Goal: Task Accomplishment & Management: Use online tool/utility

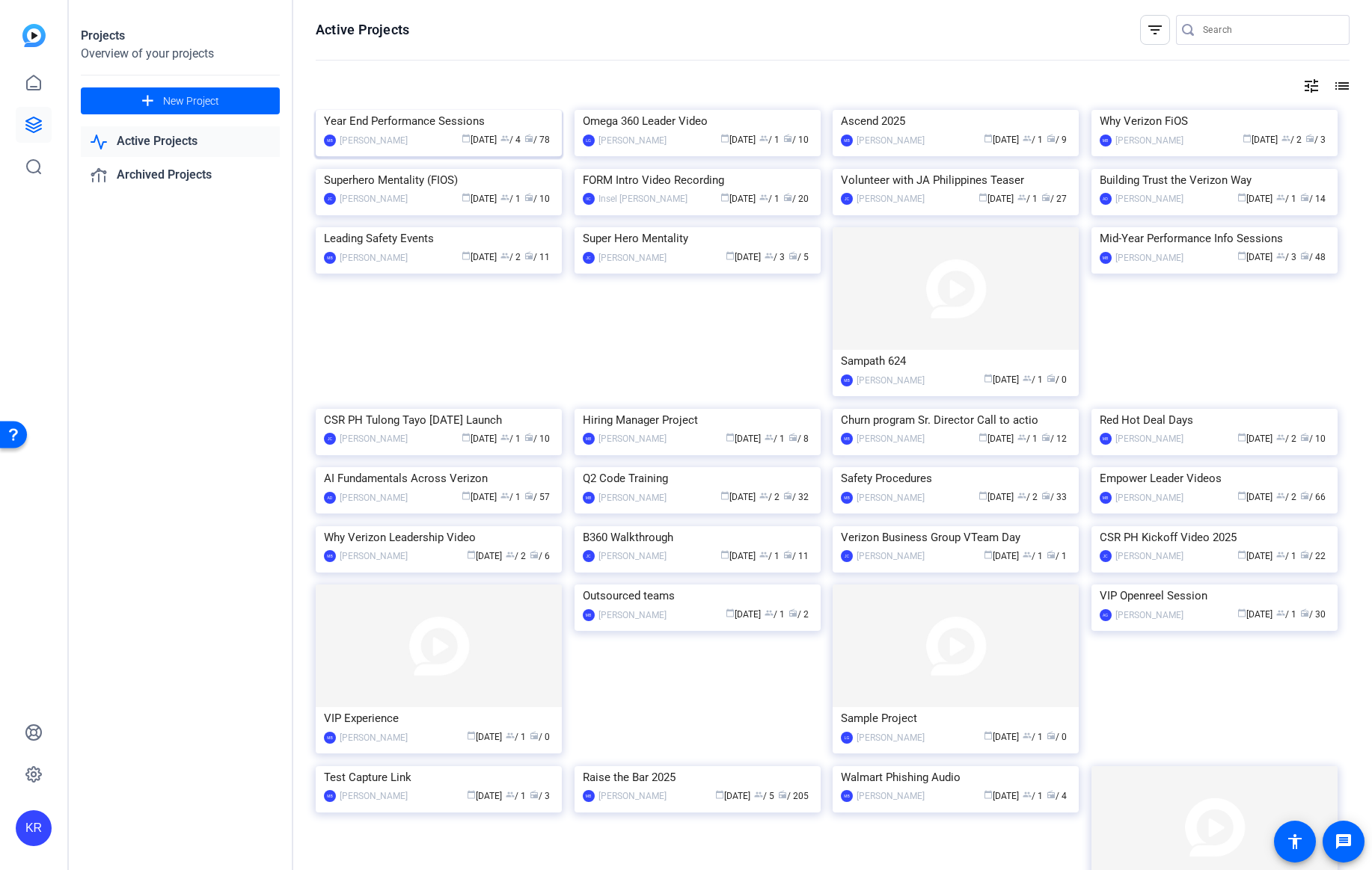
click at [463, 132] on div "Year End Performance Sessions" at bounding box center [438, 120] width 229 height 22
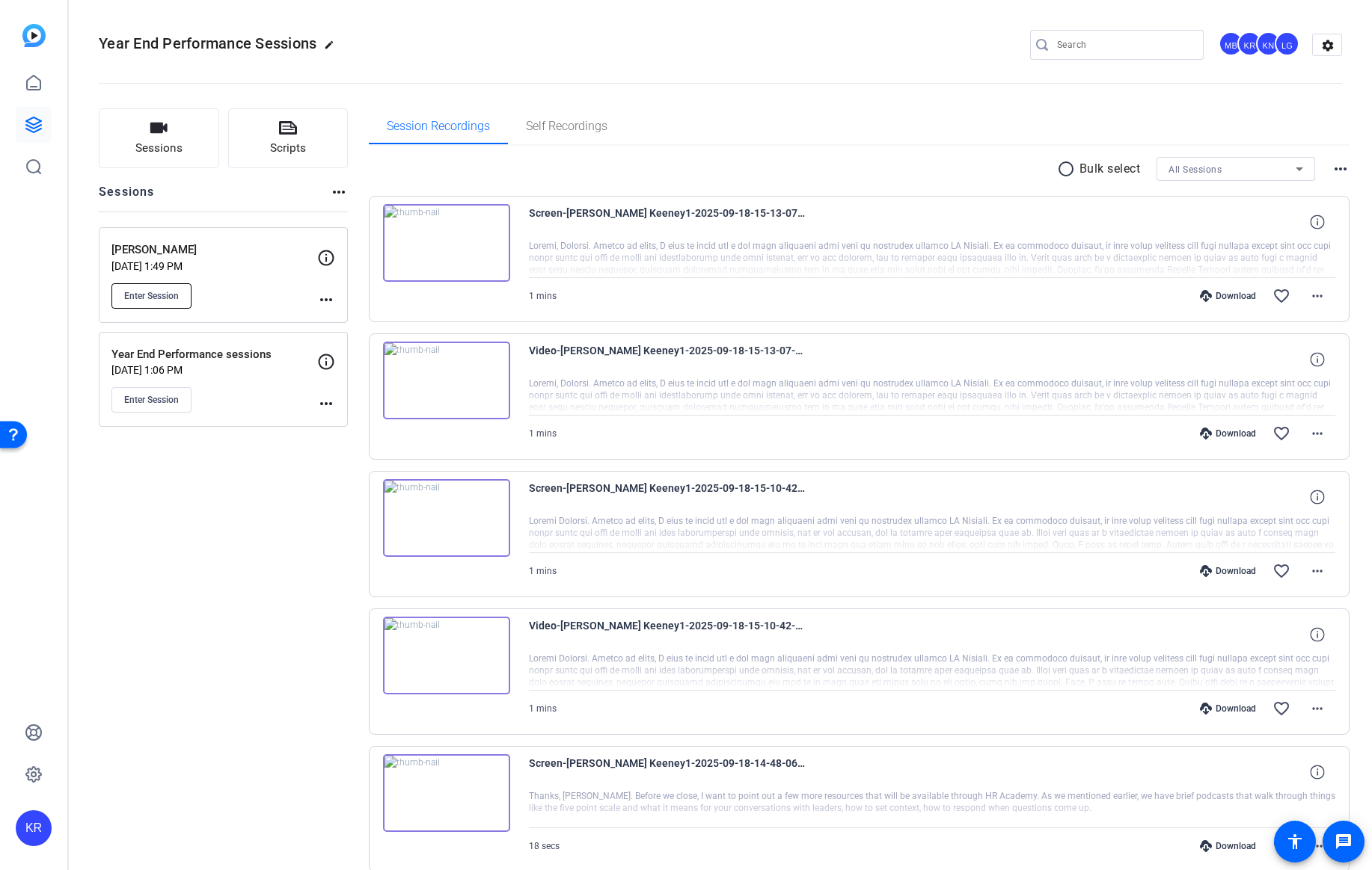
click at [158, 296] on span "Enter Session" at bounding box center [151, 295] width 54 height 12
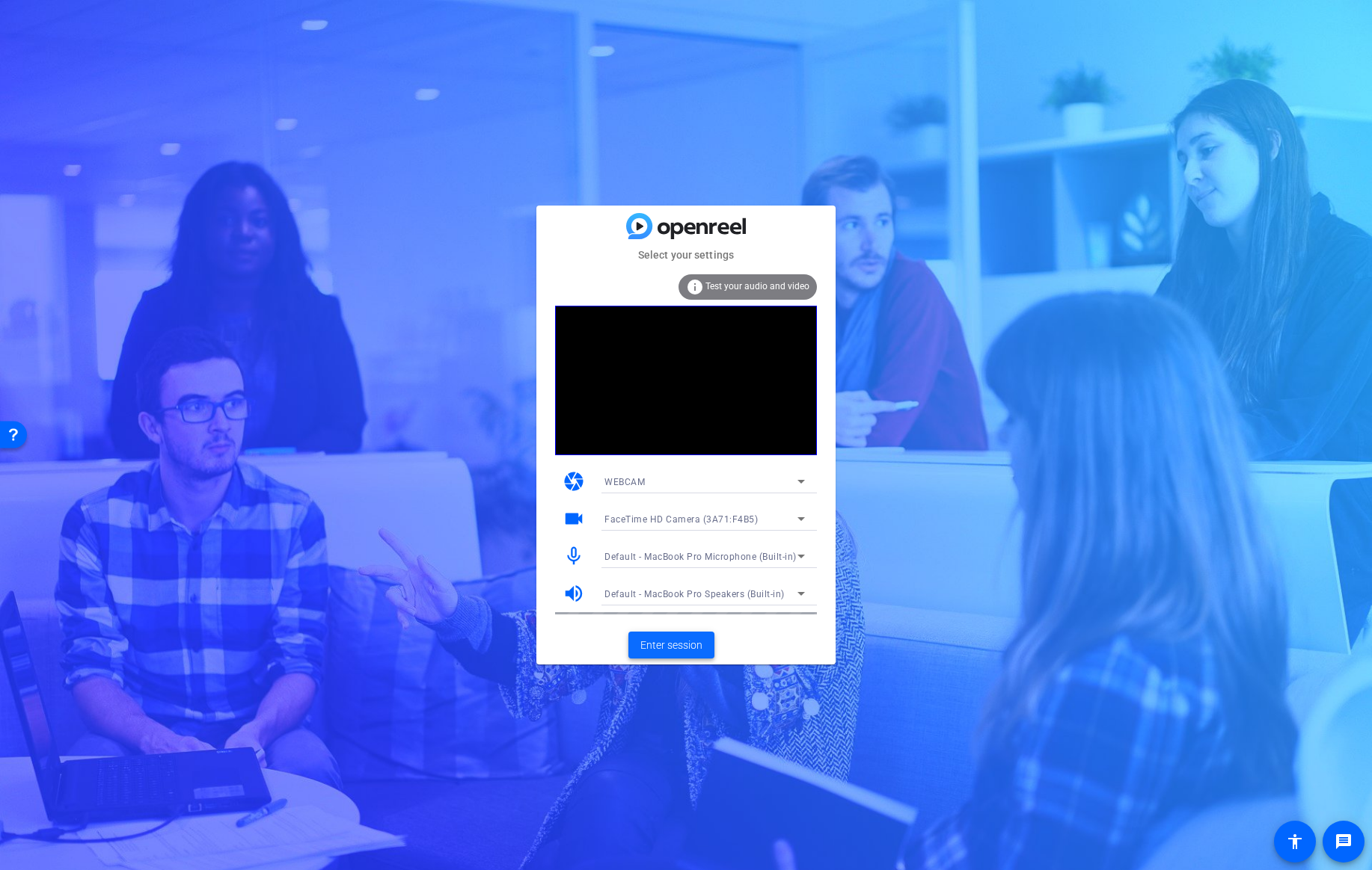
click at [652, 651] on span "Enter session" at bounding box center [671, 646] width 62 height 16
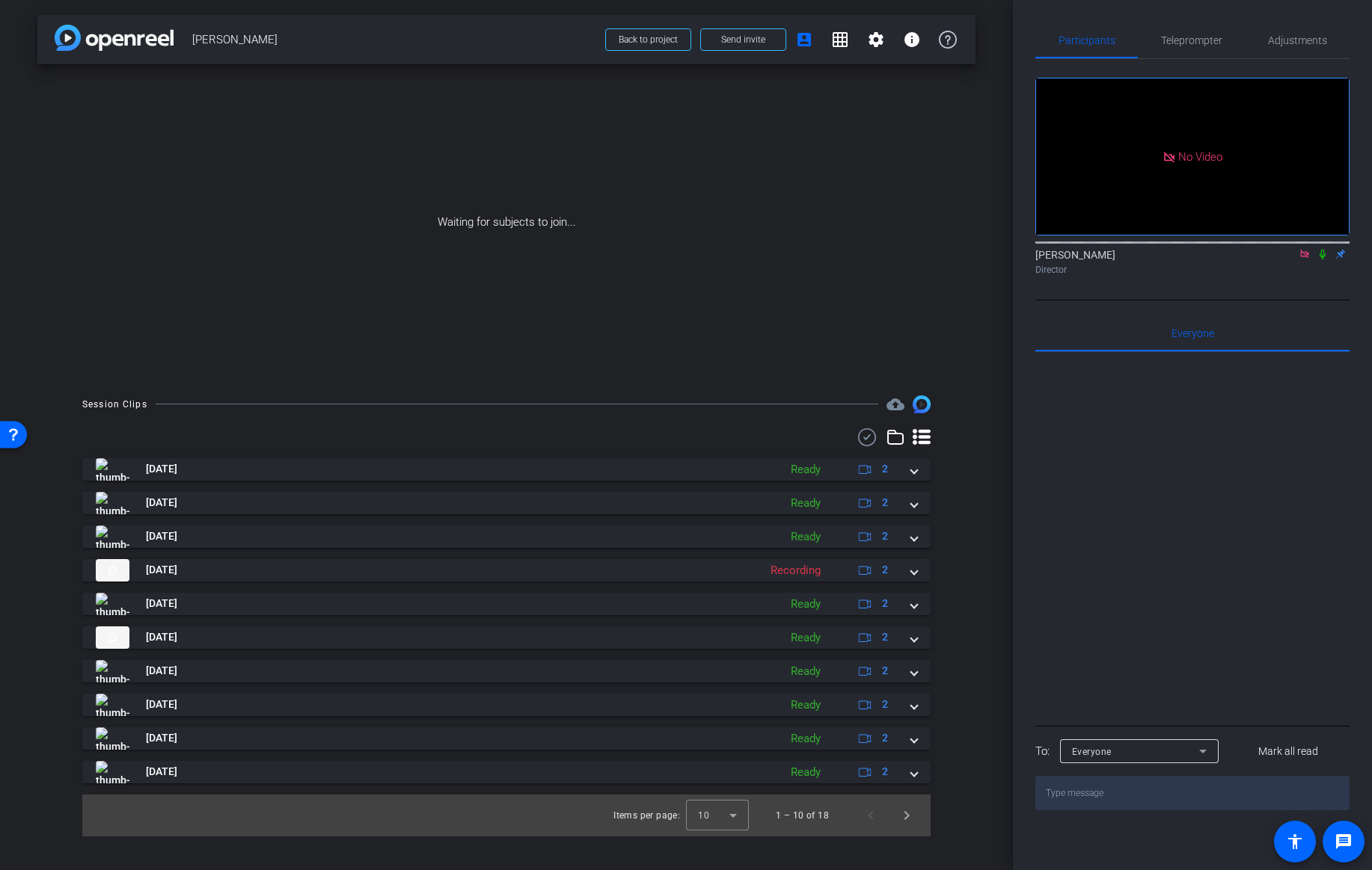
click at [1324, 261] on mat-icon at bounding box center [1322, 253] width 18 height 13
click at [768, 44] on span at bounding box center [743, 39] width 85 height 36
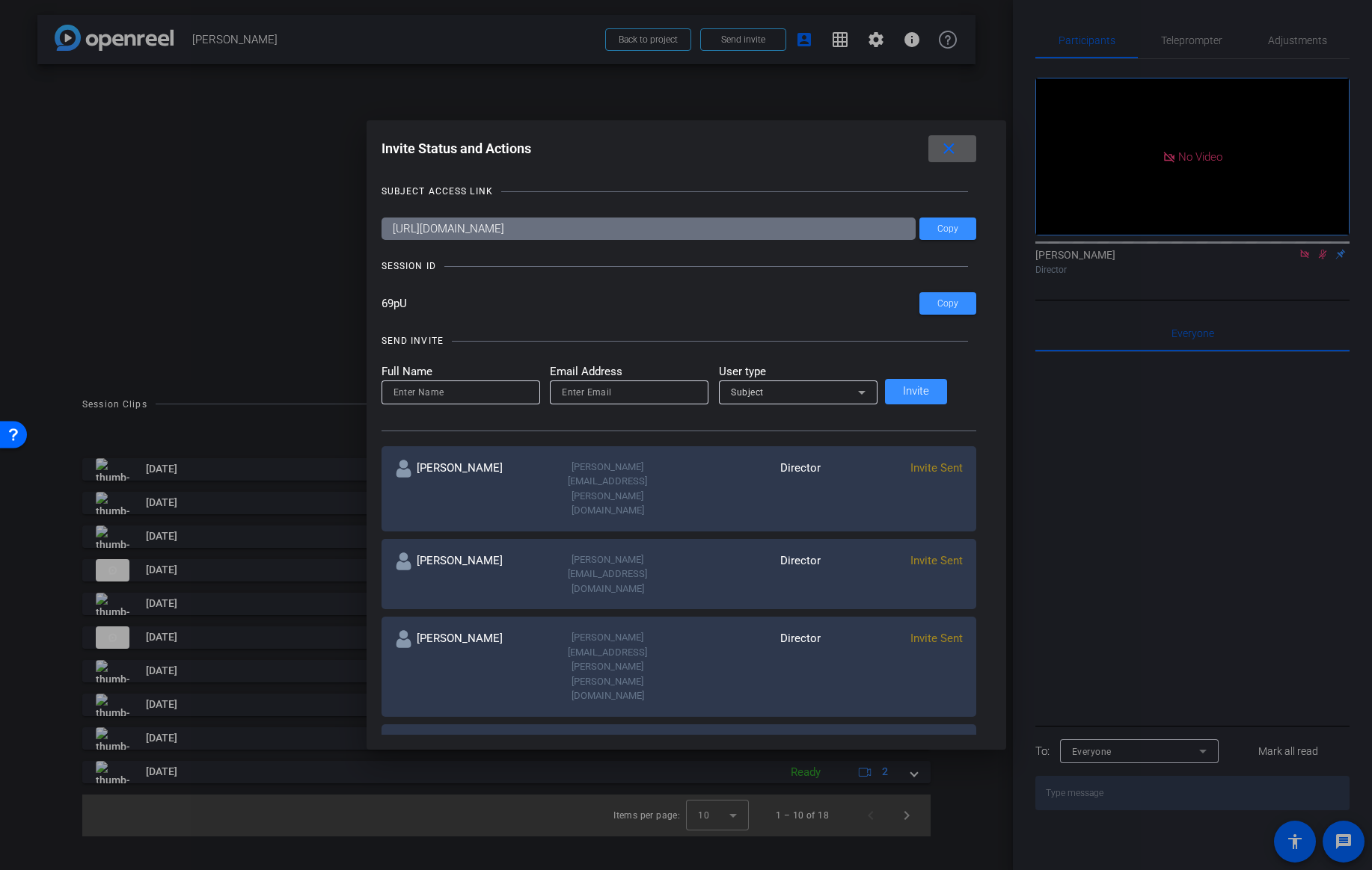
click at [939, 147] on mat-icon "close" at bounding box center [948, 149] width 19 height 19
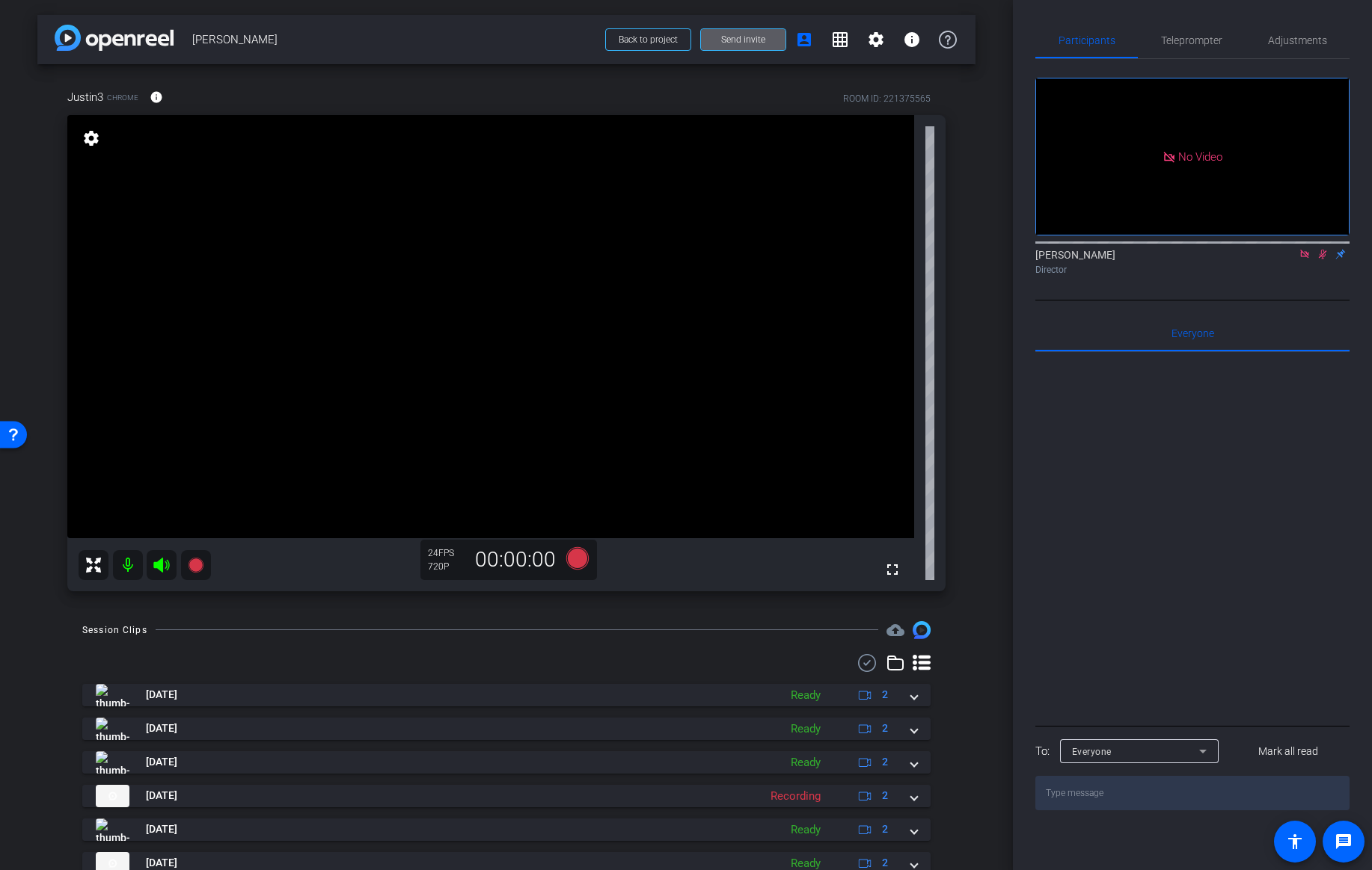
click at [1324, 260] on icon at bounding box center [1322, 254] width 12 height 11
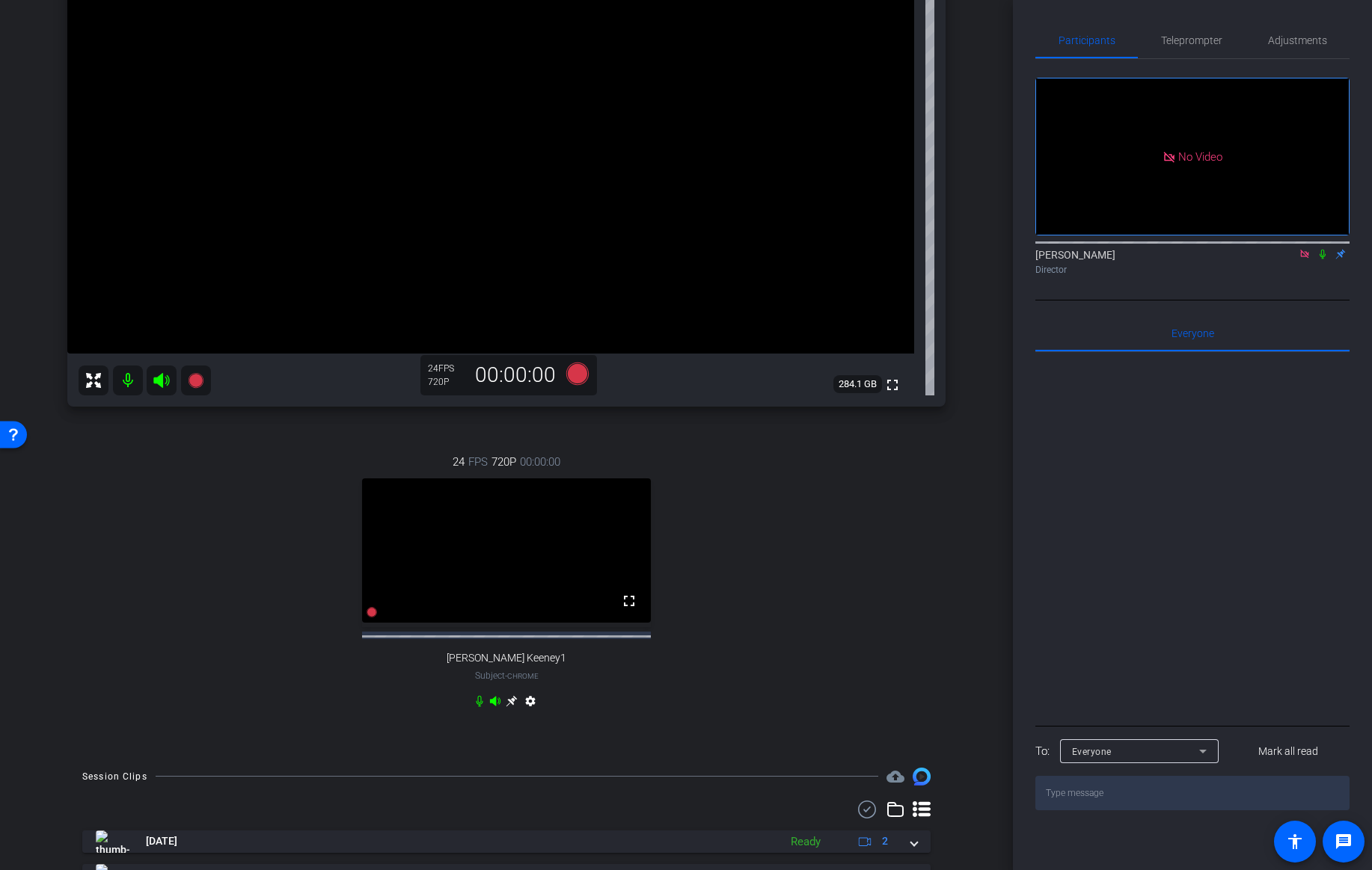
scroll to position [186, 0]
click at [510, 706] on icon at bounding box center [511, 699] width 12 height 12
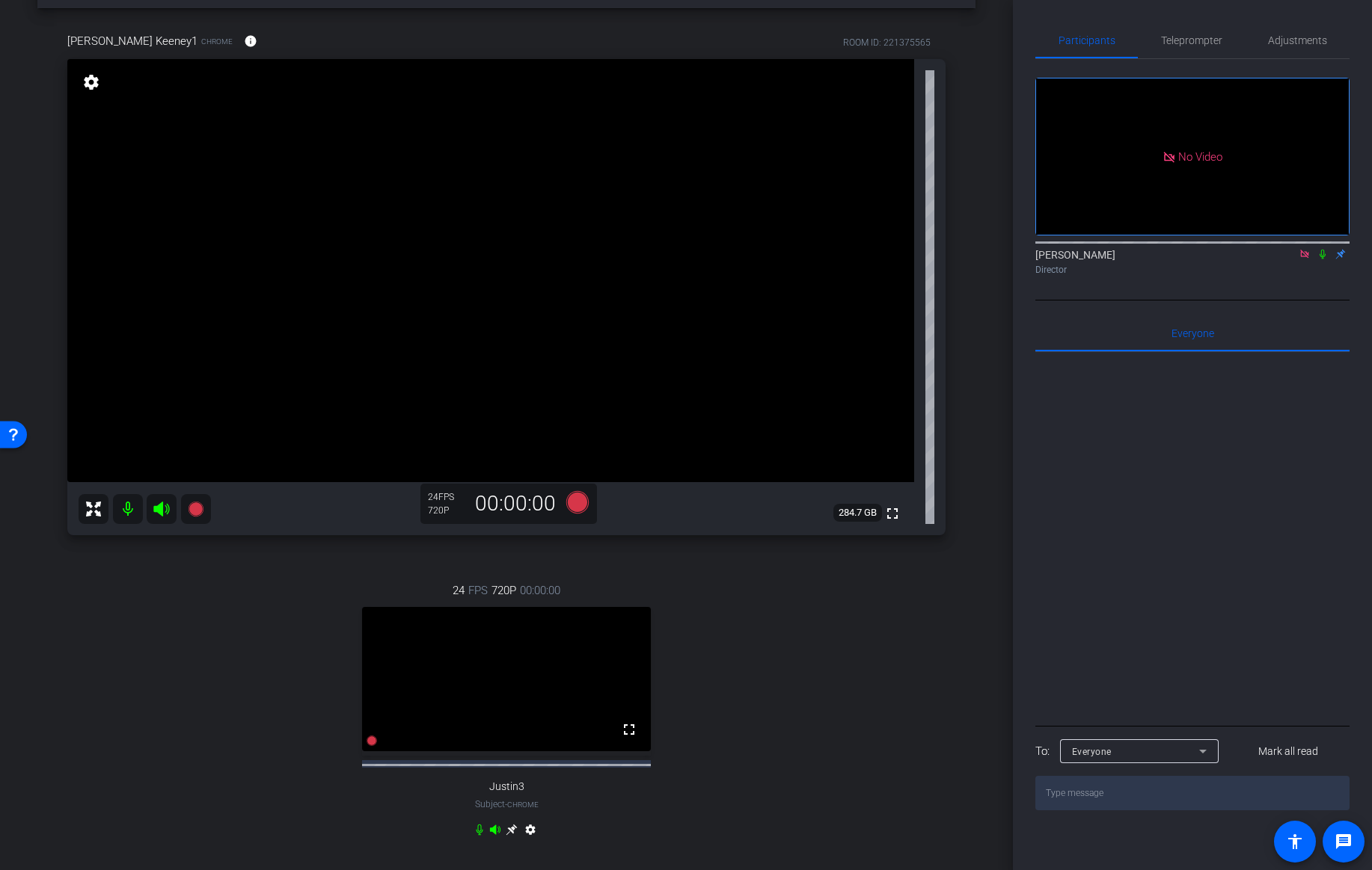
scroll to position [54, 0]
click at [1290, 39] on span "Adjustments" at bounding box center [1297, 40] width 59 height 11
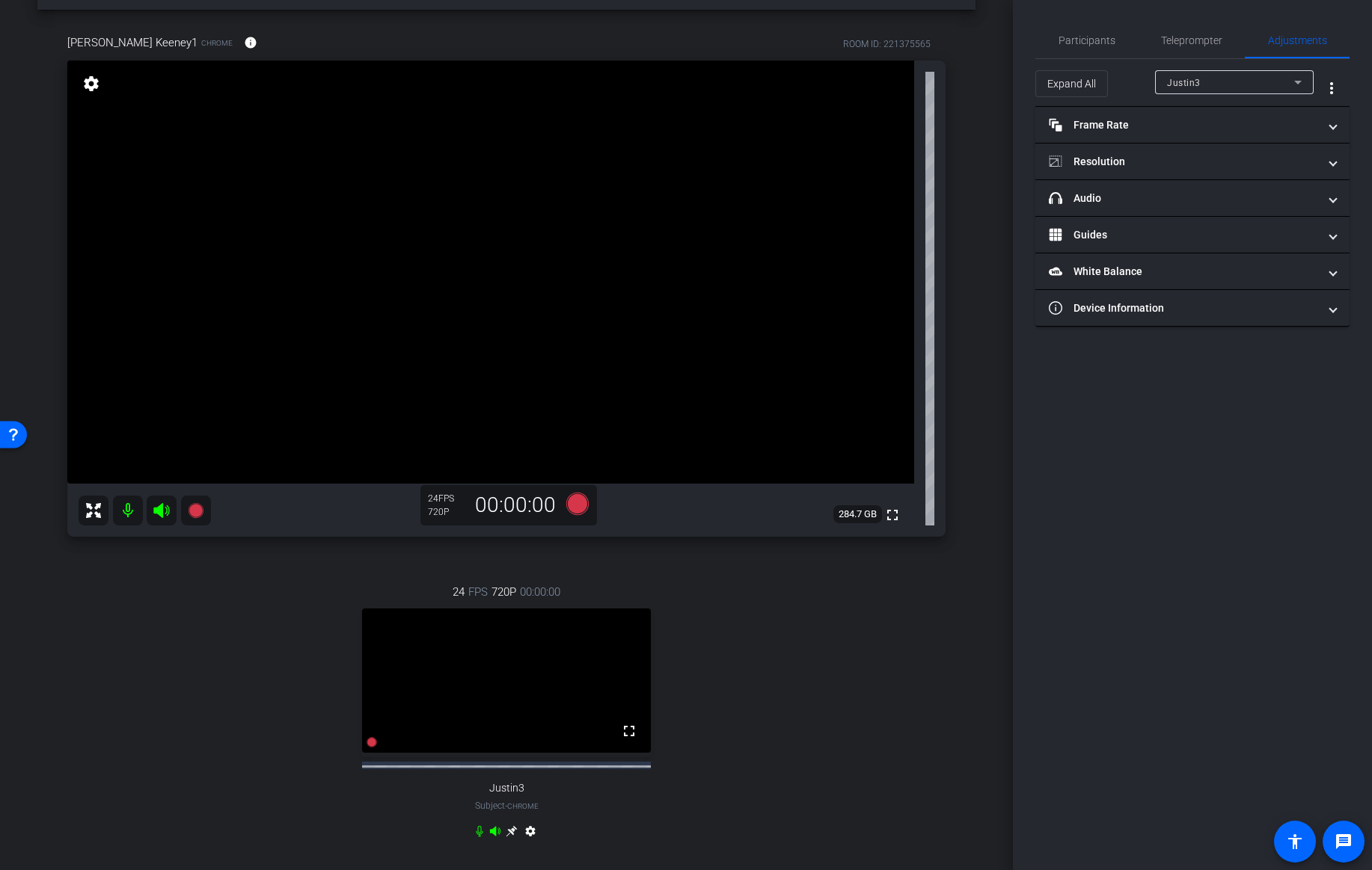
click at [1243, 83] on div "Justin3" at bounding box center [1230, 82] width 127 height 19
click at [1205, 138] on span "[PERSON_NAME] Keeney1" at bounding box center [1225, 136] width 117 height 18
type input "11000"
click at [1099, 40] on span "Participants" at bounding box center [1087, 40] width 57 height 11
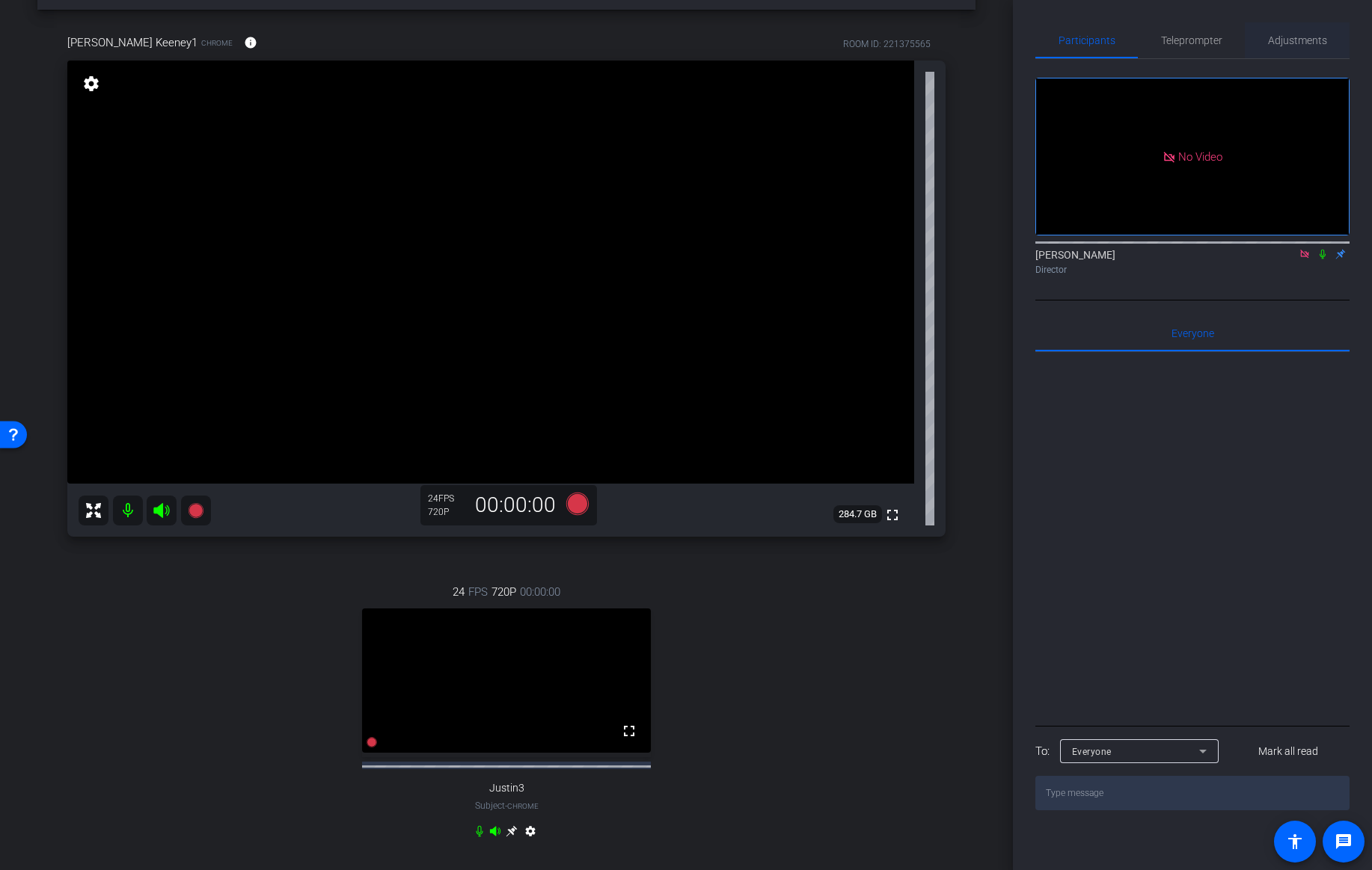
click at [1292, 30] on span "Adjustments" at bounding box center [1297, 40] width 59 height 36
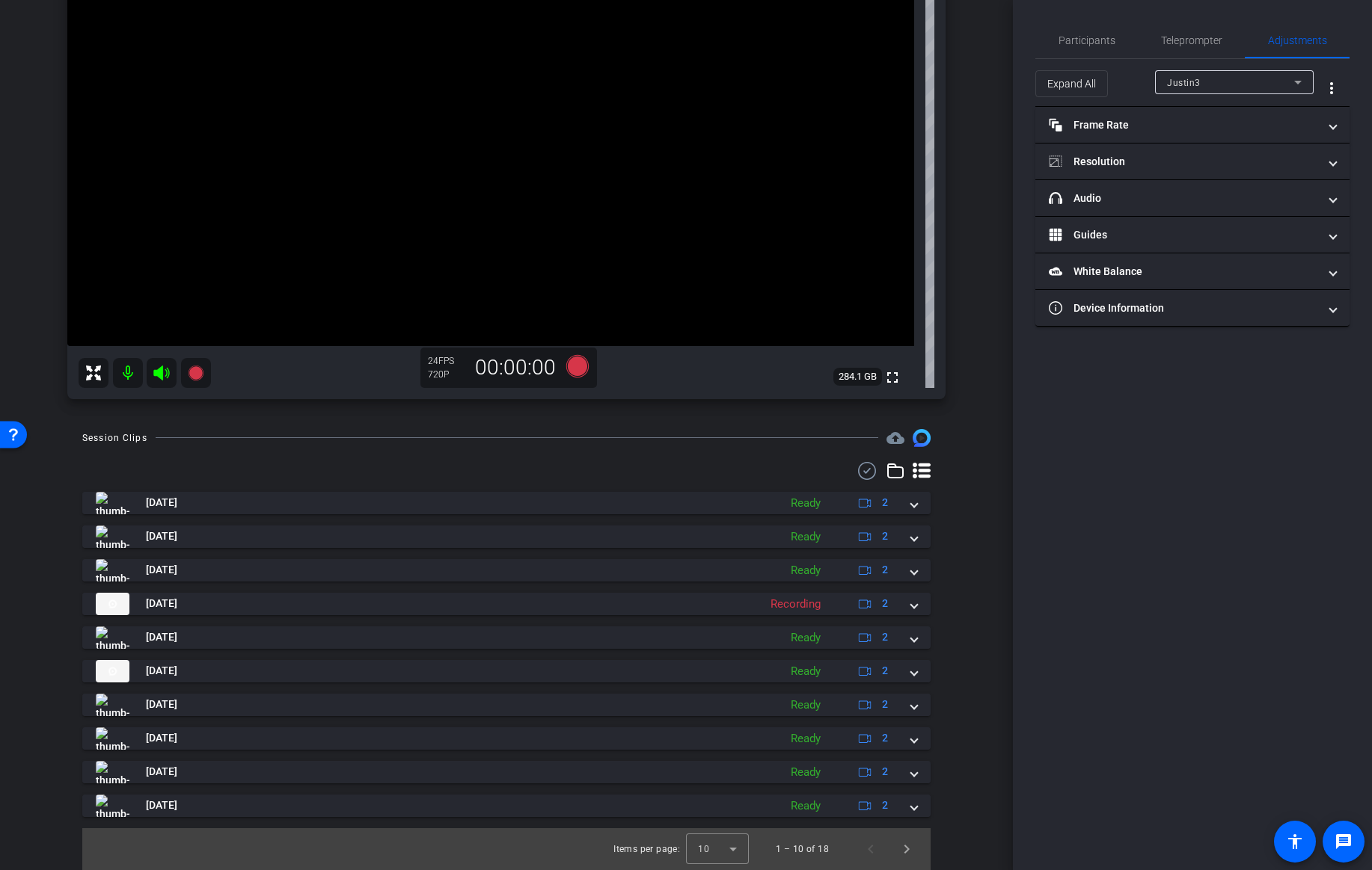
scroll to position [0, 0]
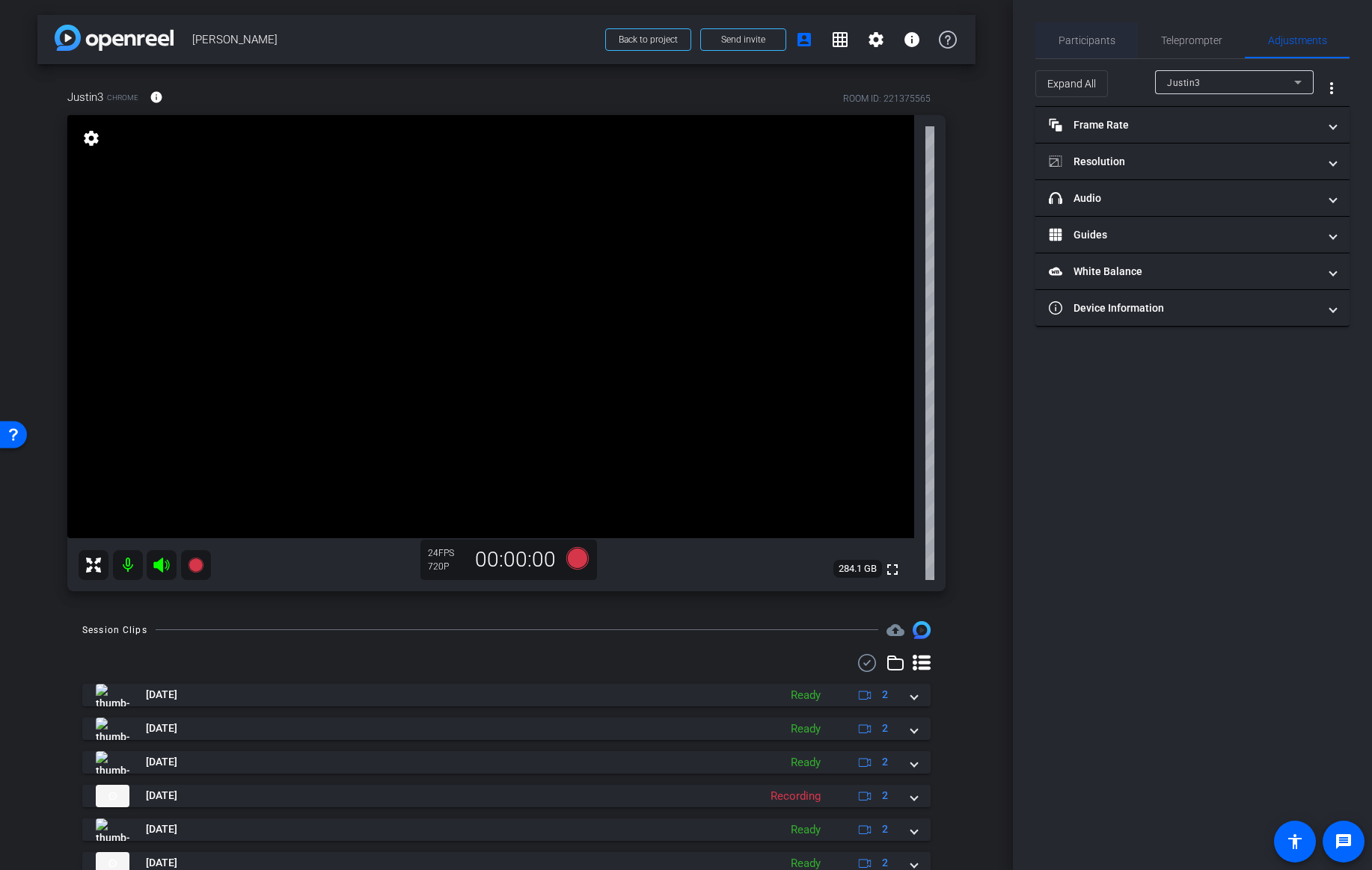
click at [1084, 30] on span "Participants" at bounding box center [1087, 40] width 57 height 36
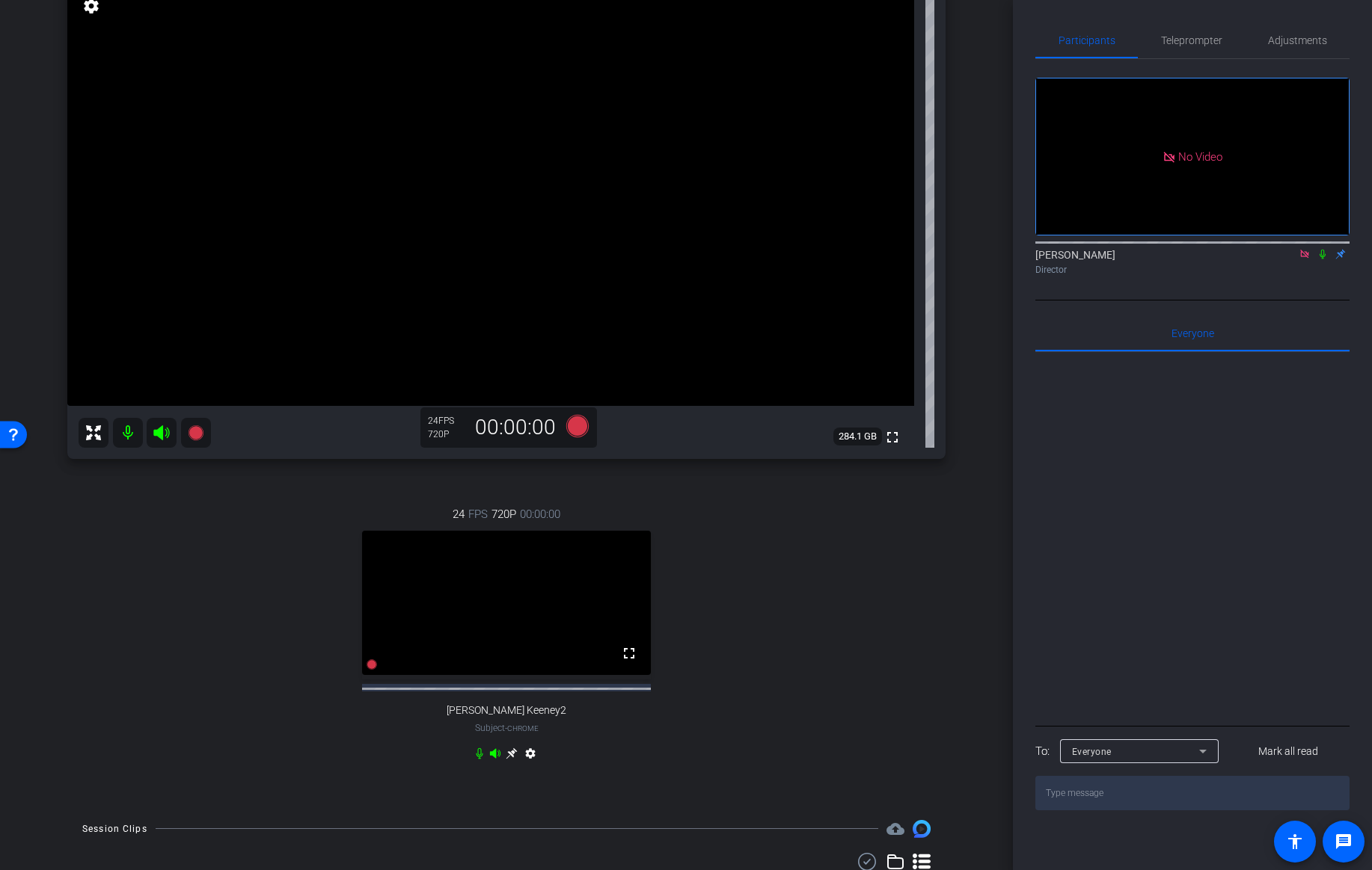
scroll to position [140, 0]
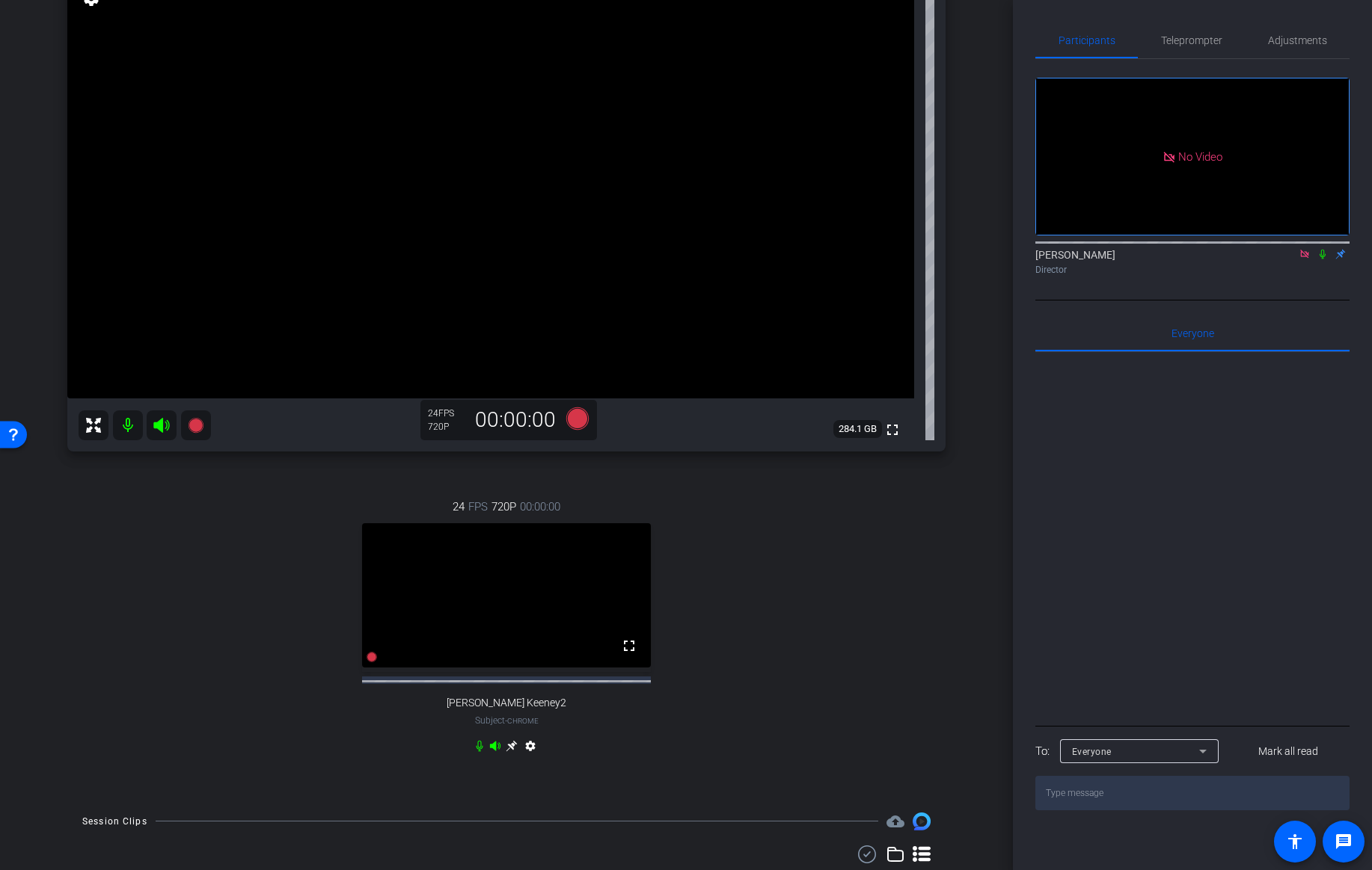
click at [511, 751] on icon at bounding box center [511, 745] width 12 height 12
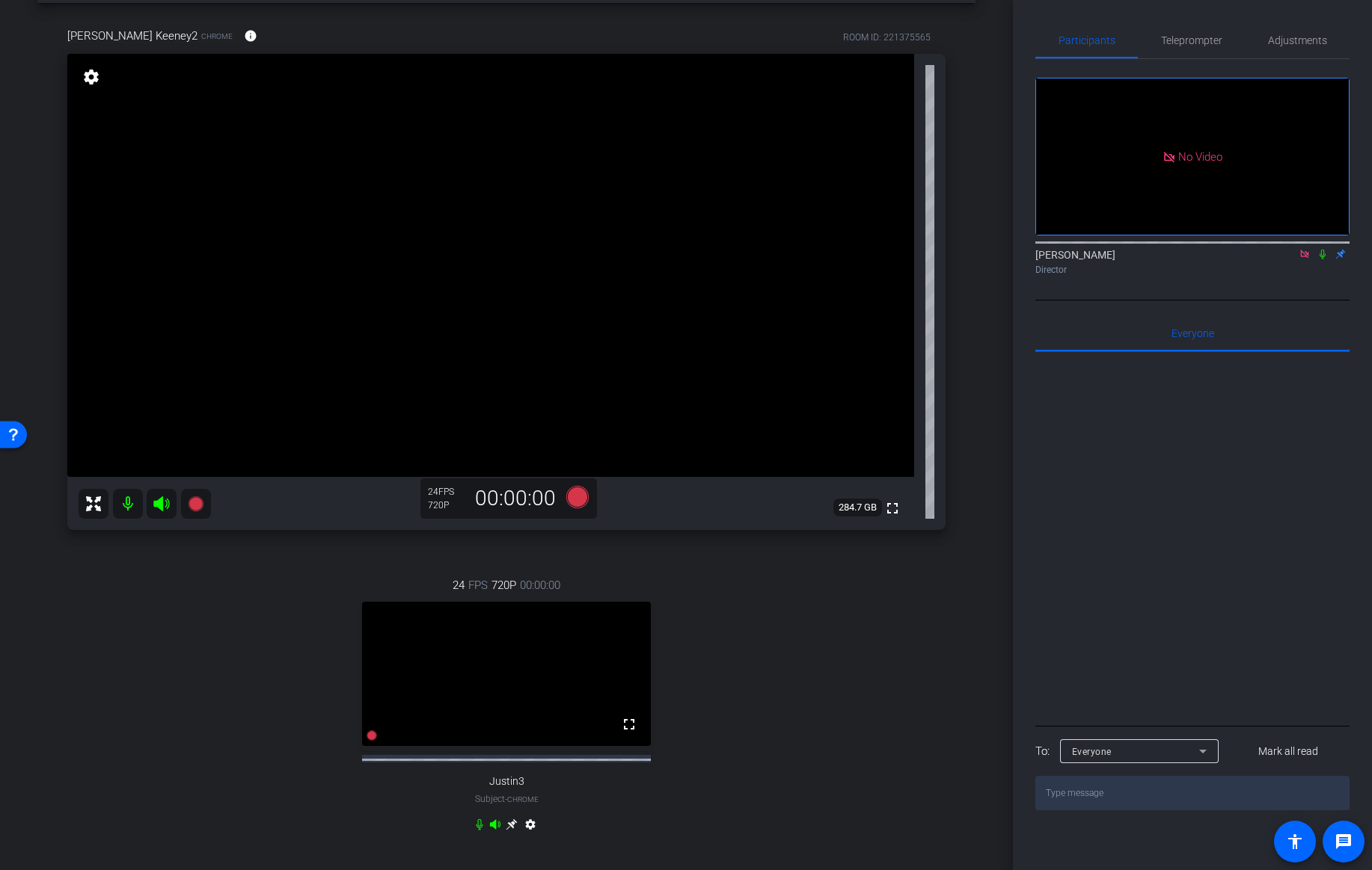
scroll to position [60, 0]
click at [1292, 41] on span "Adjustments" at bounding box center [1297, 40] width 59 height 11
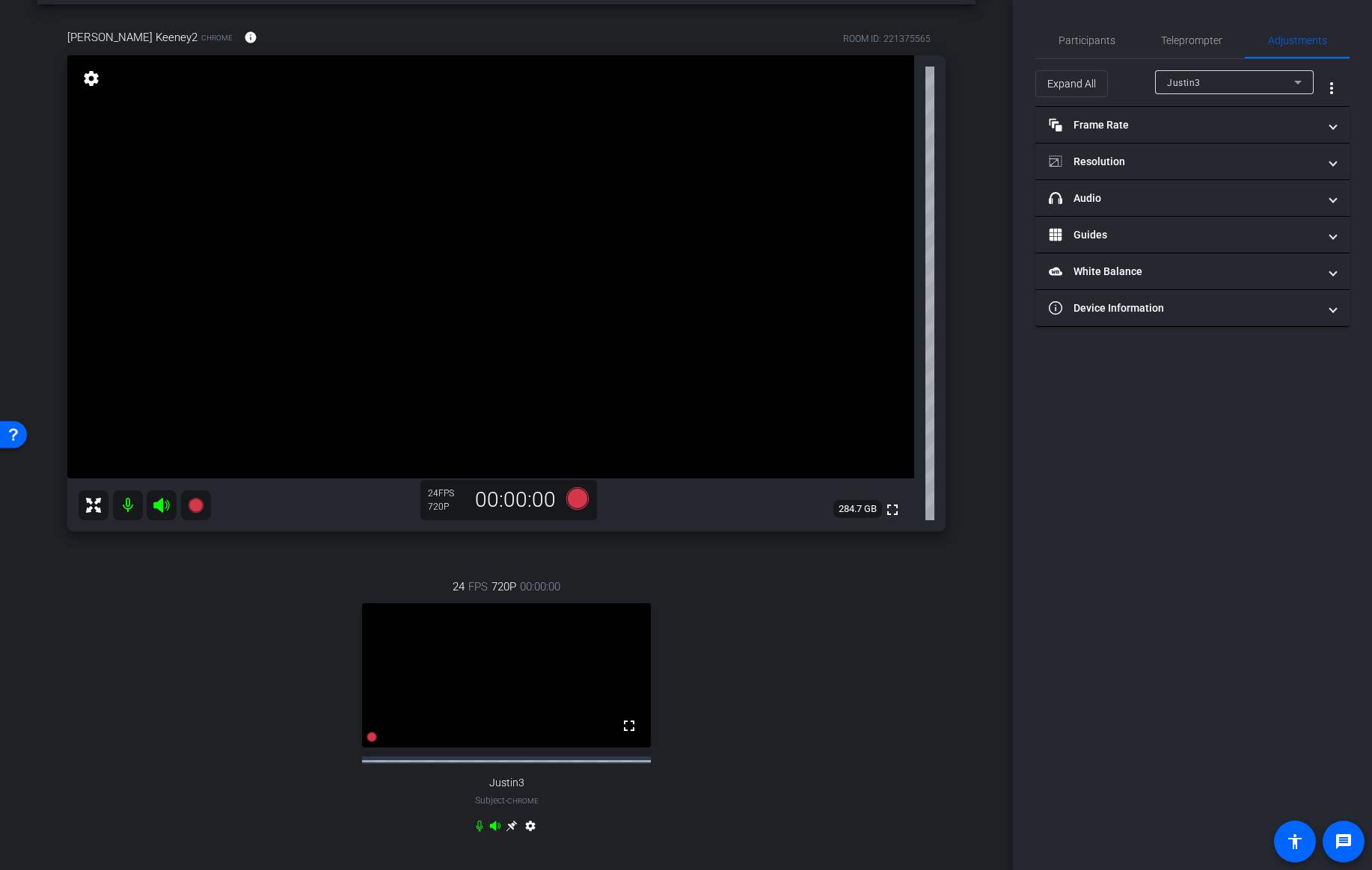
click at [1215, 80] on div "Justin3" at bounding box center [1230, 82] width 127 height 19
click at [1198, 134] on span "[PERSON_NAME] Keeney2" at bounding box center [1225, 136] width 117 height 18
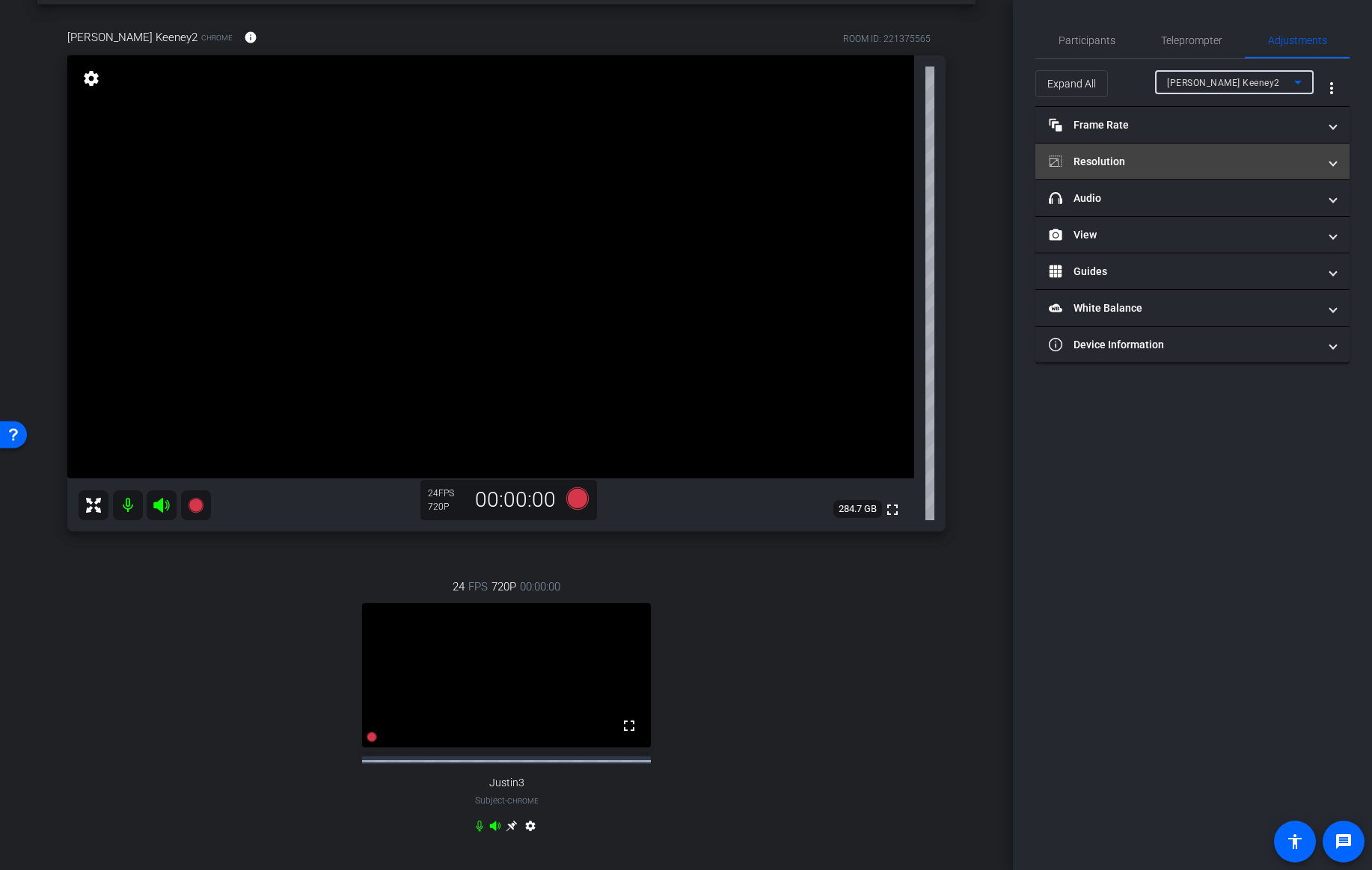
scroll to position [0, 0]
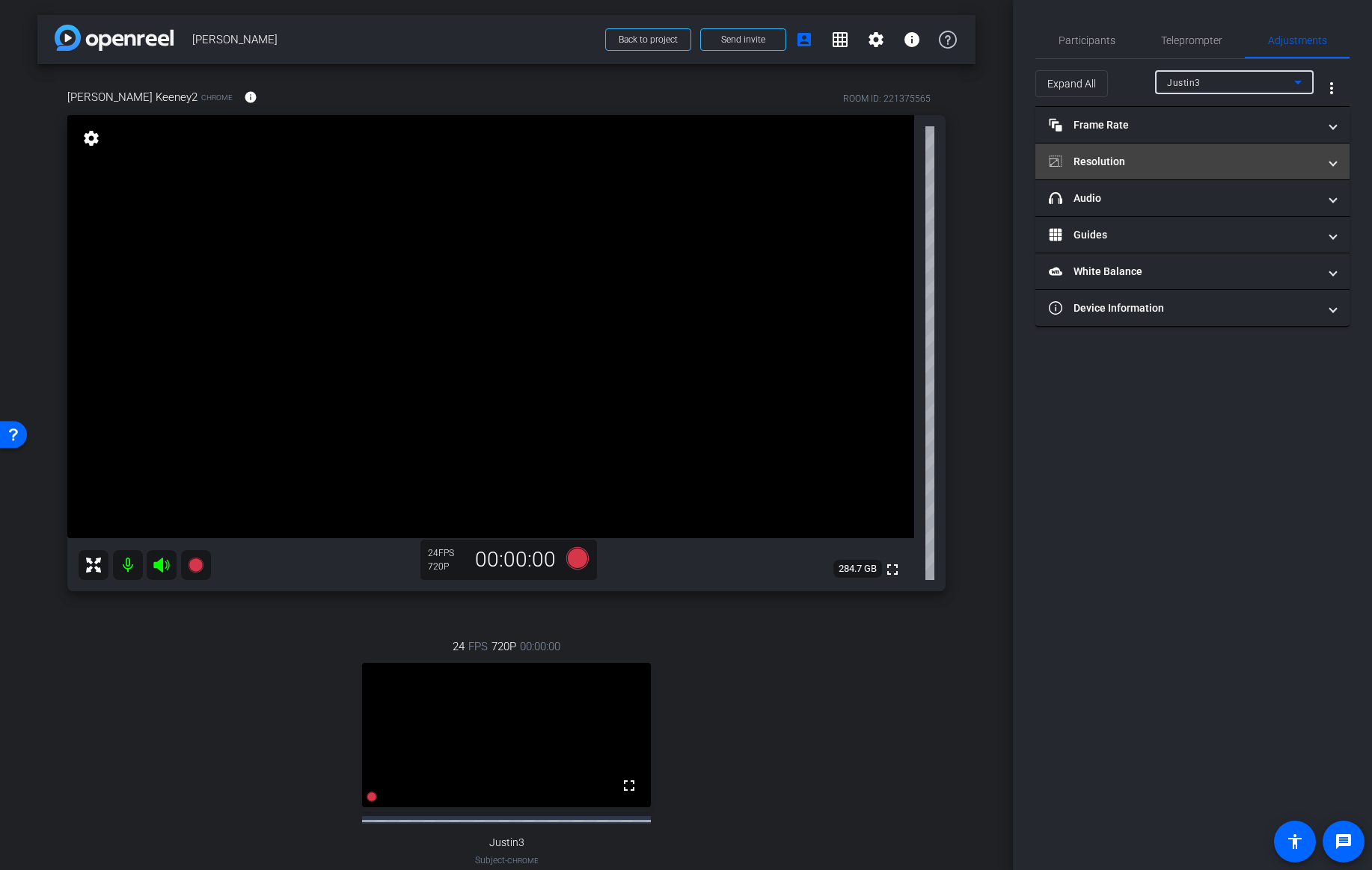
click at [1331, 164] on span at bounding box center [1333, 162] width 6 height 16
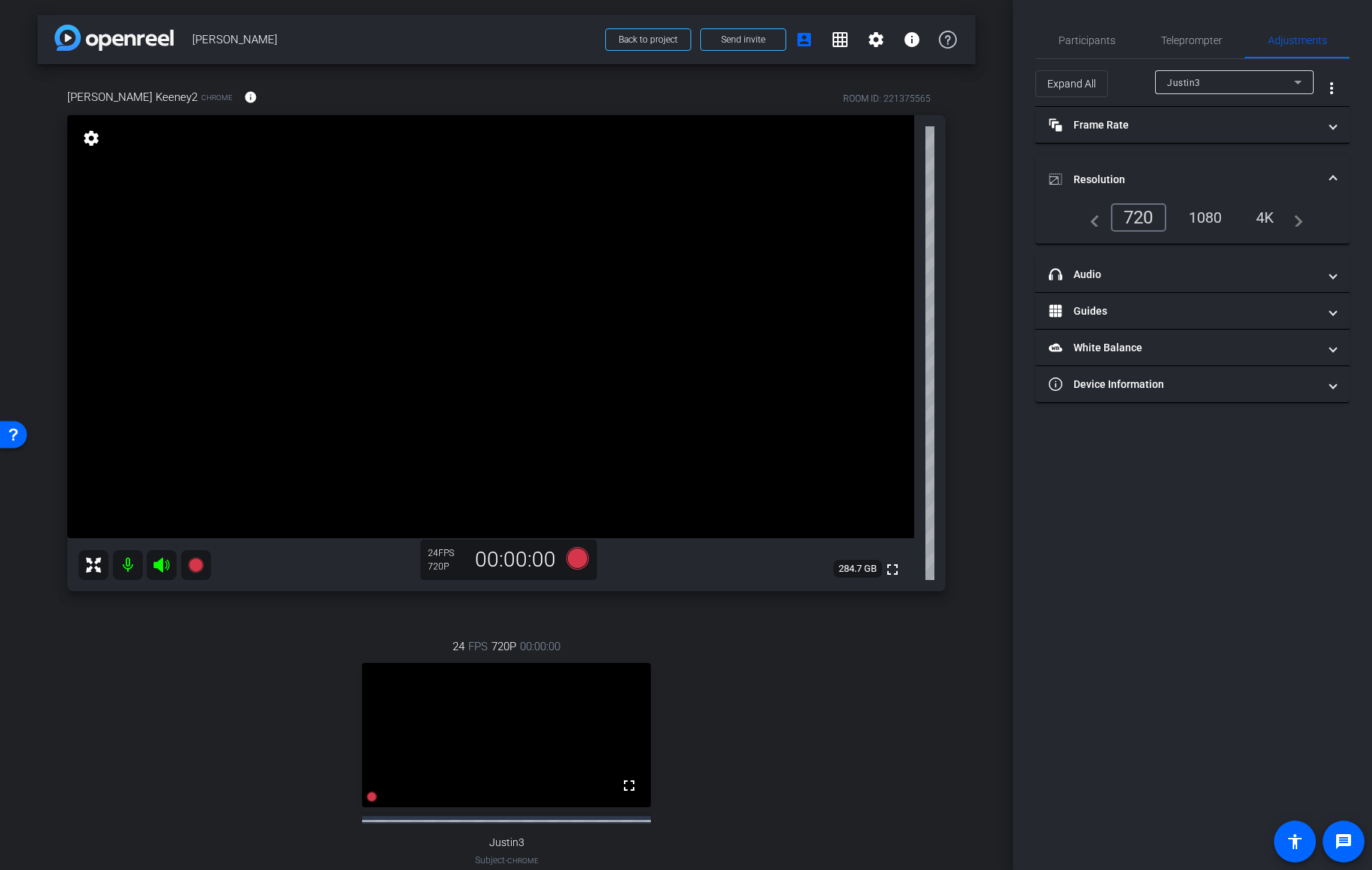
click at [1205, 220] on div "1080" at bounding box center [1205, 218] width 56 height 25
click at [1134, 224] on div "720" at bounding box center [1134, 218] width 48 height 25
click at [1261, 83] on div "Justin3" at bounding box center [1230, 82] width 127 height 19
click at [1206, 218] on div "1080" at bounding box center [1205, 218] width 56 height 25
click at [1330, 174] on span at bounding box center [1333, 180] width 6 height 16
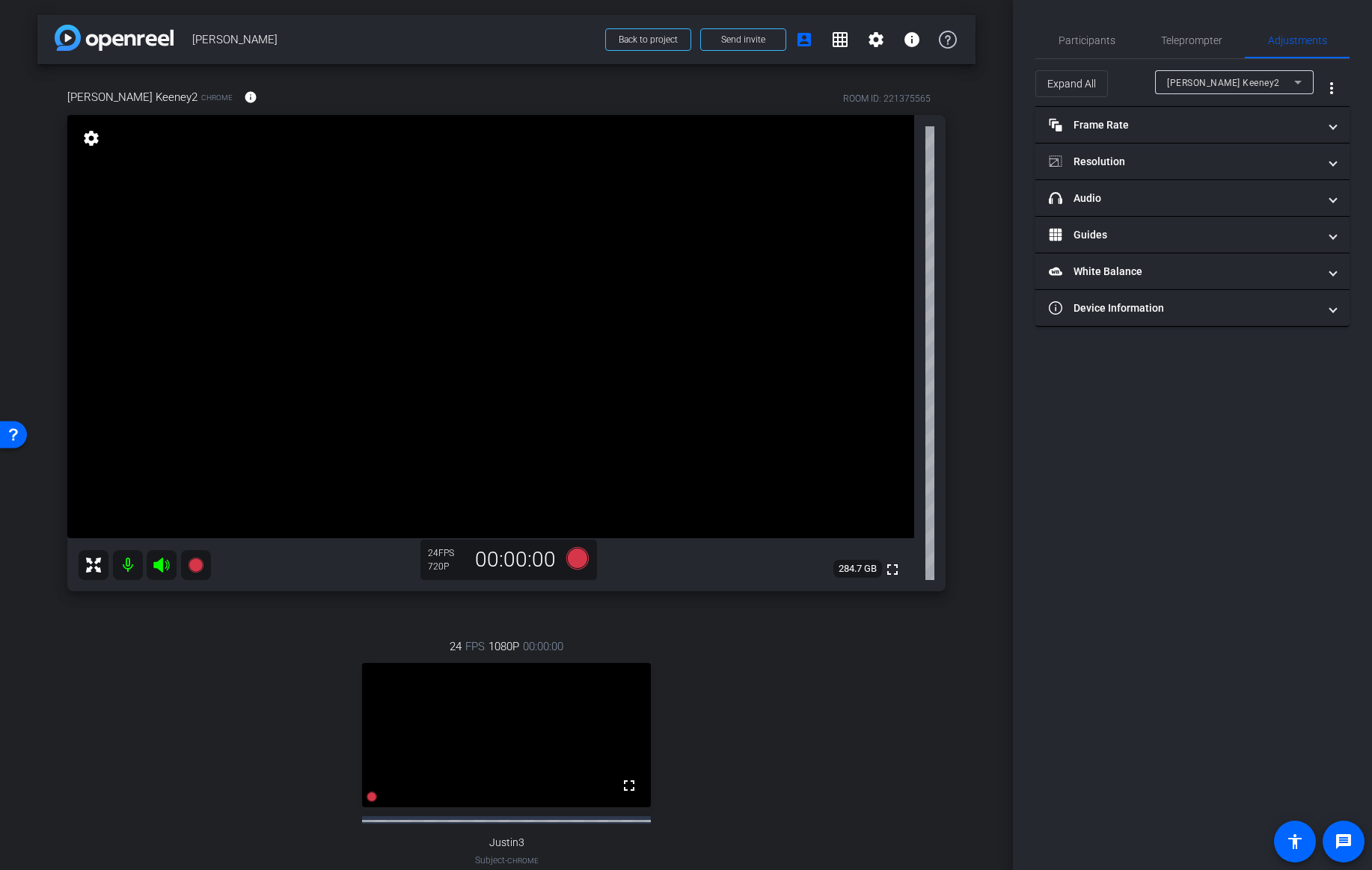
click at [1280, 86] on div "[PERSON_NAME] Keeney2" at bounding box center [1230, 82] width 127 height 19
click at [1230, 144] on span "[PERSON_NAME] Keeney2" at bounding box center [1225, 136] width 117 height 18
click at [1201, 87] on span "[PERSON_NAME] Keeney2" at bounding box center [1223, 83] width 113 height 11
click at [1189, 106] on span "Justin3" at bounding box center [1184, 112] width 34 height 18
click at [1212, 79] on div "Justin3" at bounding box center [1230, 82] width 127 height 19
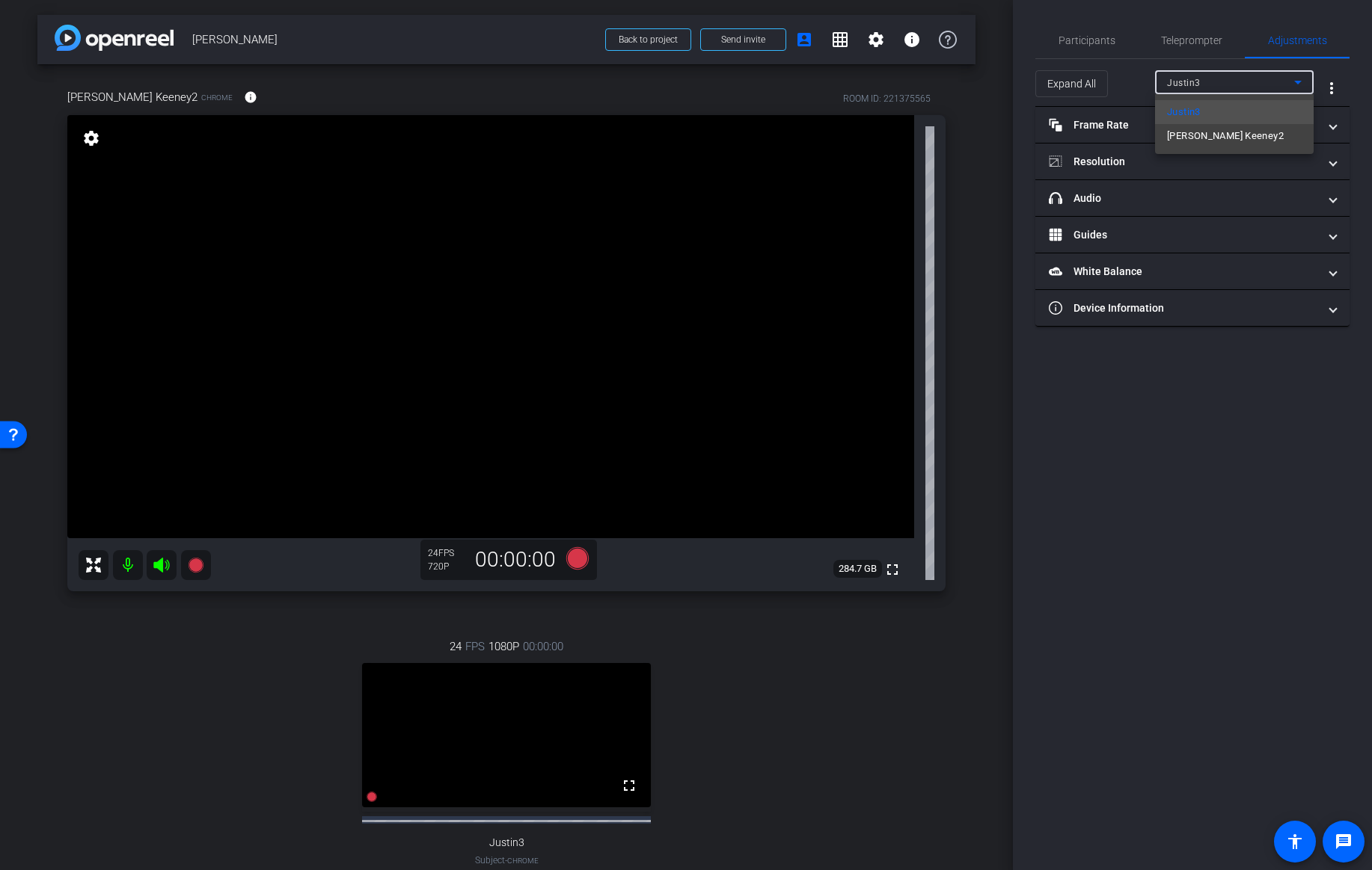
click at [1202, 147] on mat-option "[PERSON_NAME] Keeney2" at bounding box center [1235, 136] width 159 height 24
type input "11000"
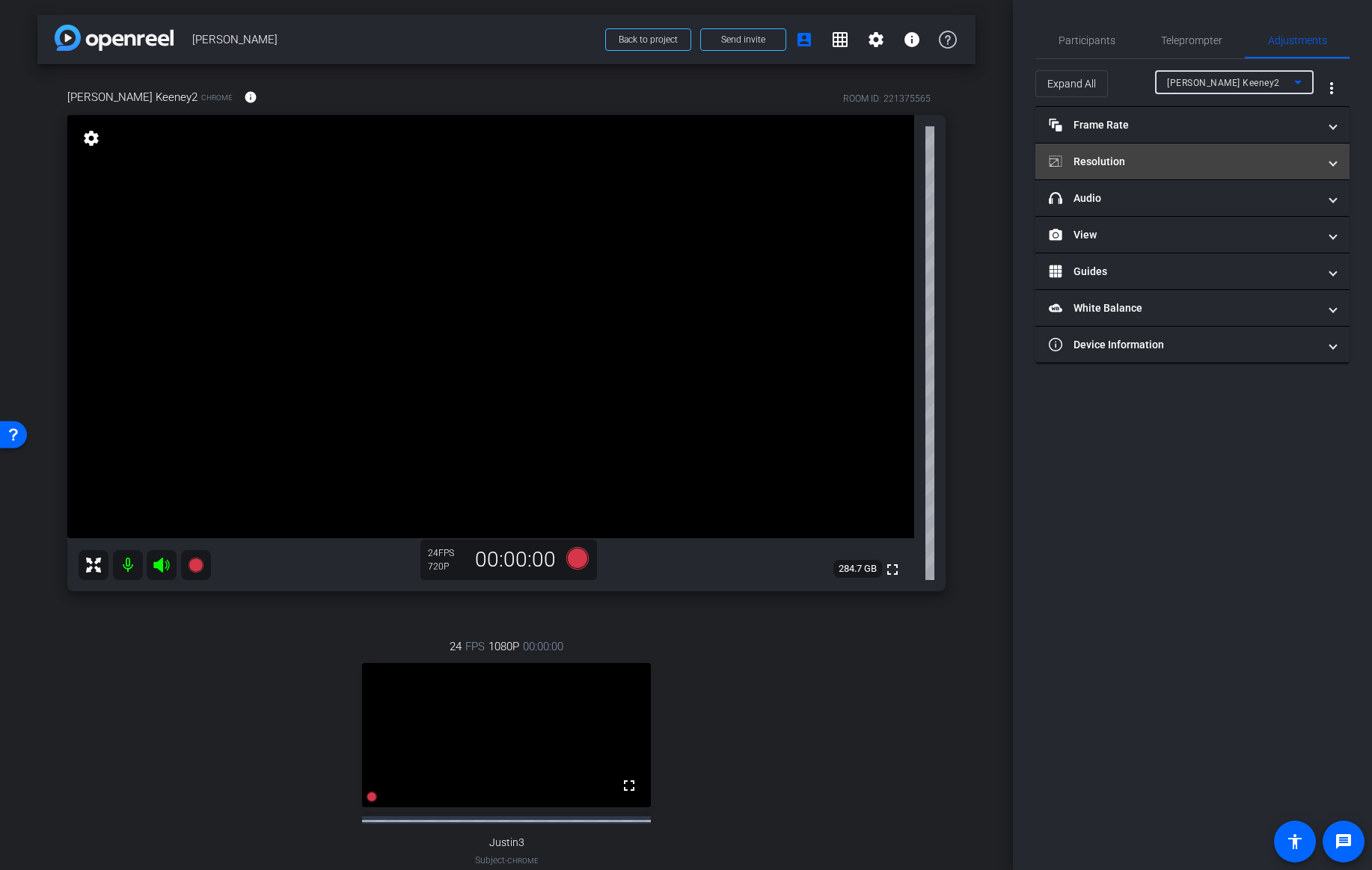
click at [1183, 162] on mat-panel-title "Resolution" at bounding box center [1184, 162] width 270 height 16
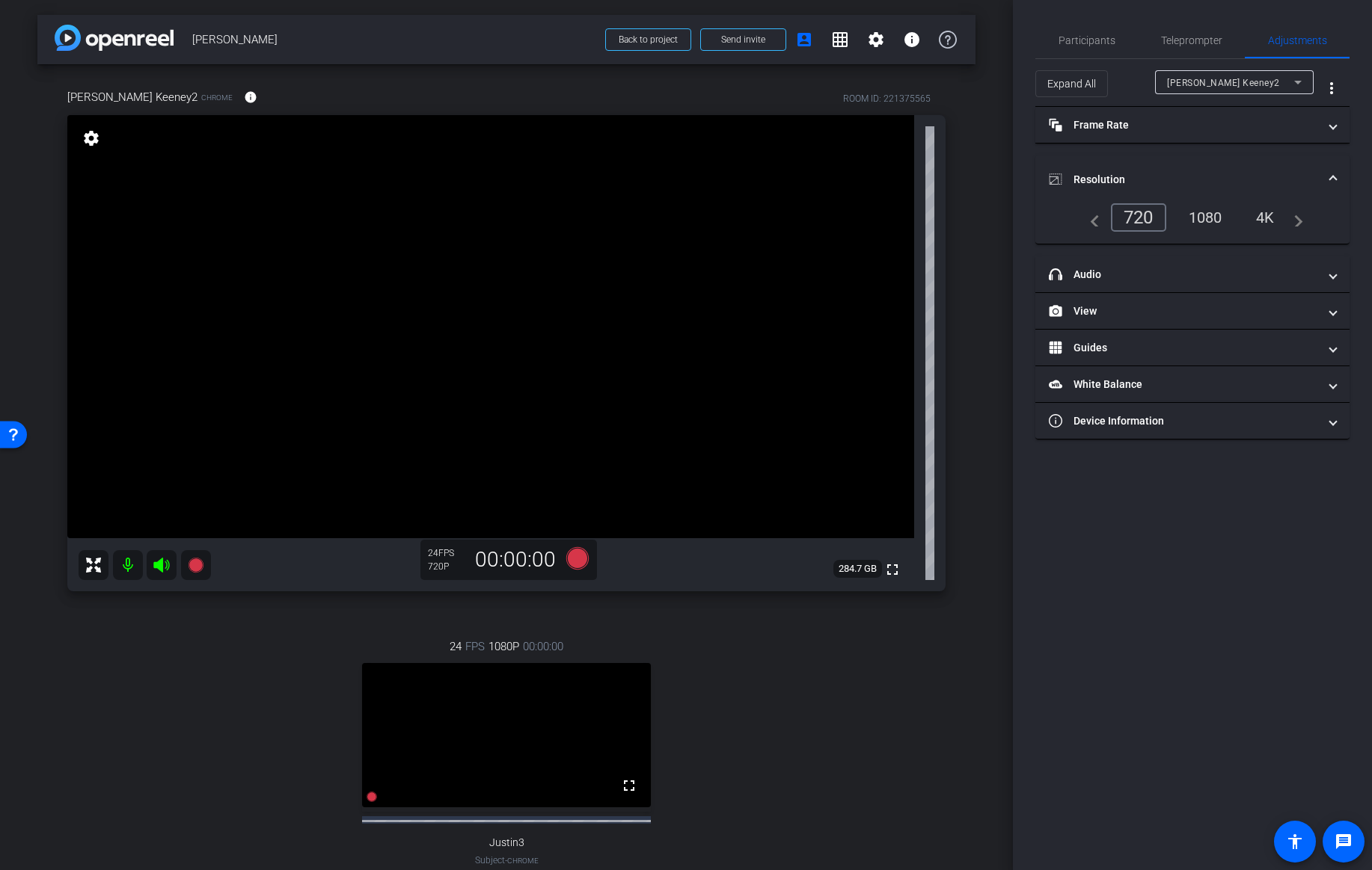
click at [1202, 221] on div "1080" at bounding box center [1205, 218] width 56 height 25
click at [1174, 319] on mat-panel-title "View" at bounding box center [1184, 311] width 270 height 16
click at [1209, 361] on rect at bounding box center [1206, 360] width 8 height 6
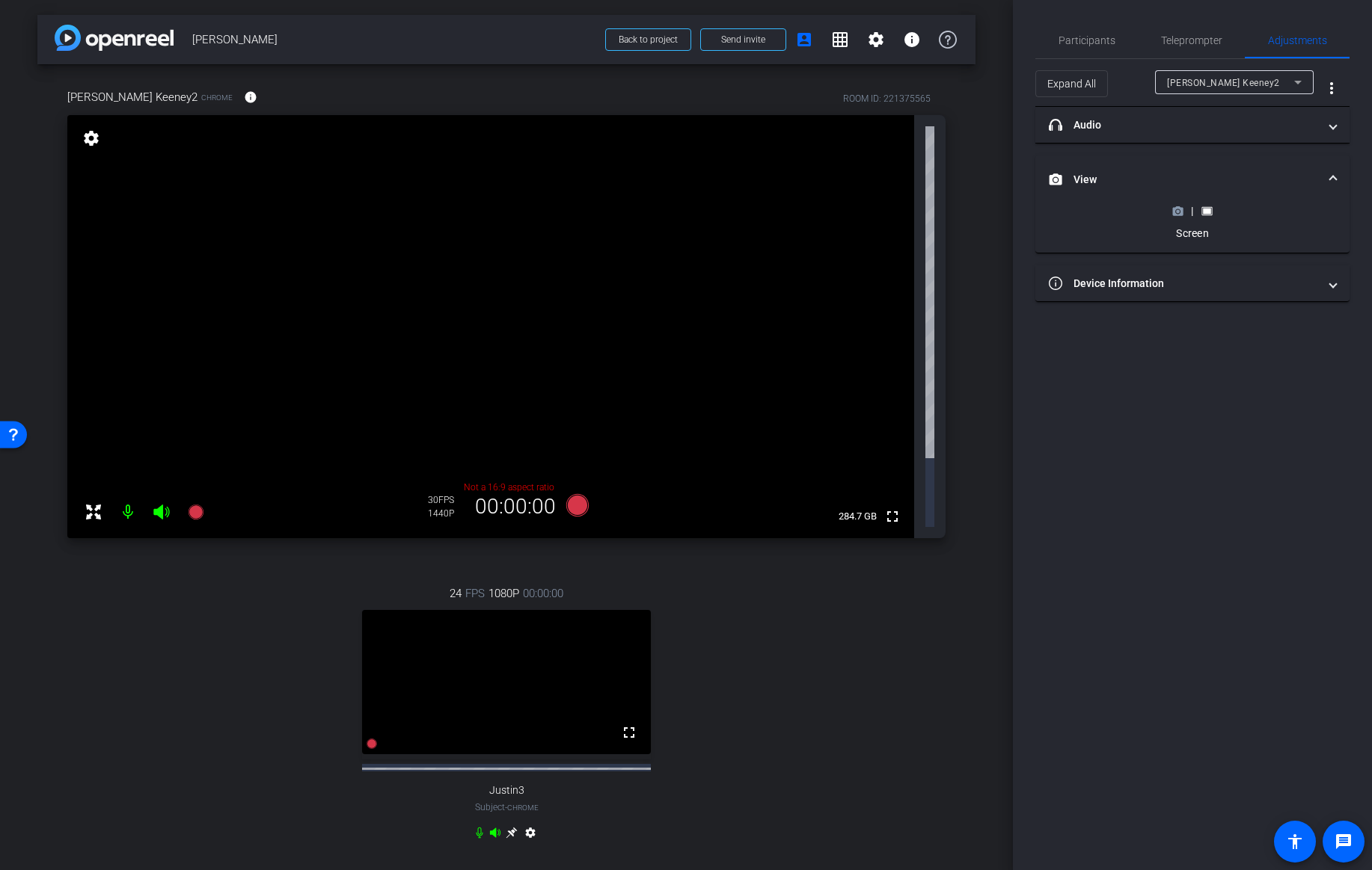
click at [1177, 211] on circle at bounding box center [1177, 211] width 4 height 4
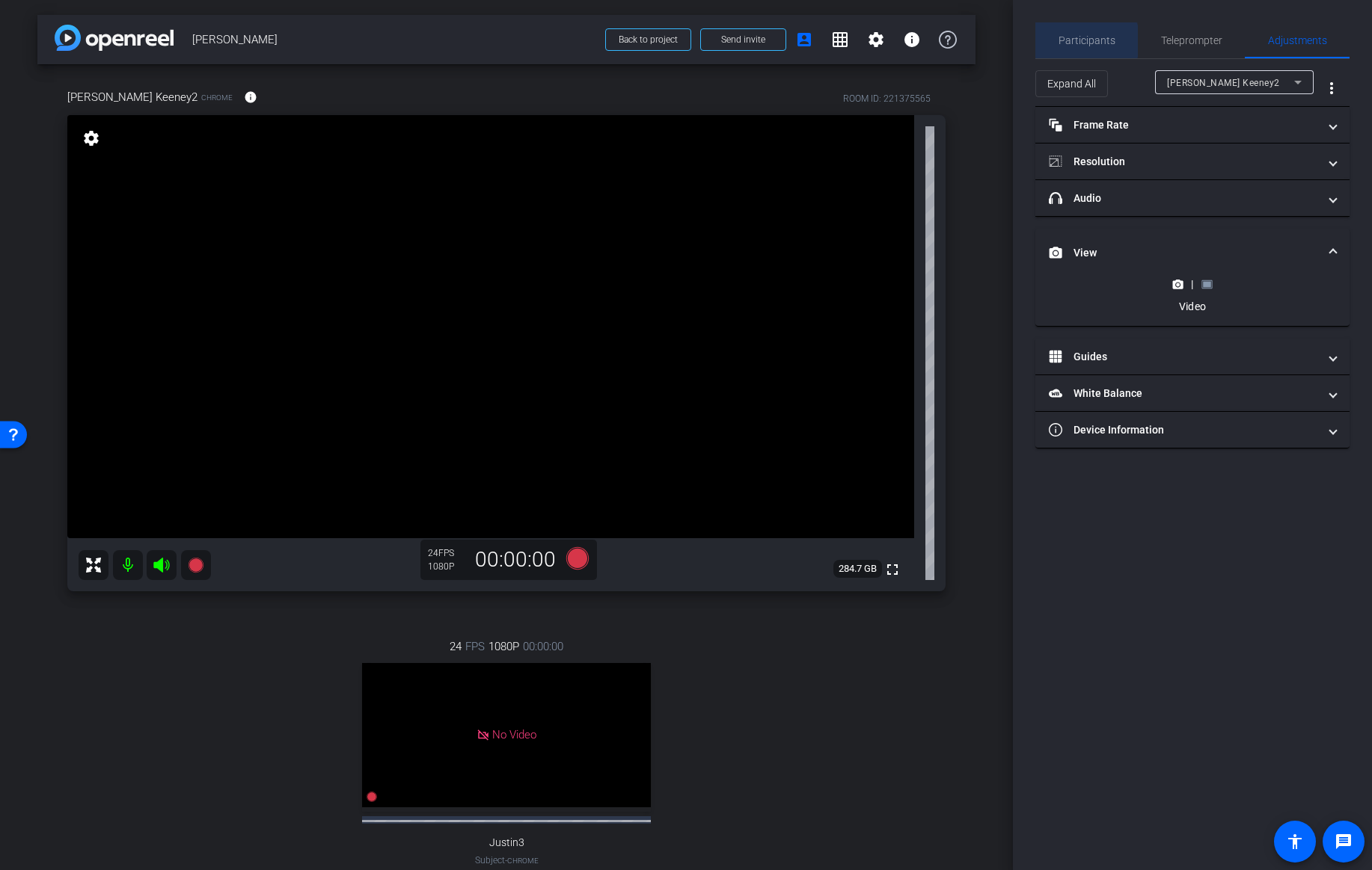
click at [1085, 41] on span "Participants" at bounding box center [1087, 40] width 57 height 11
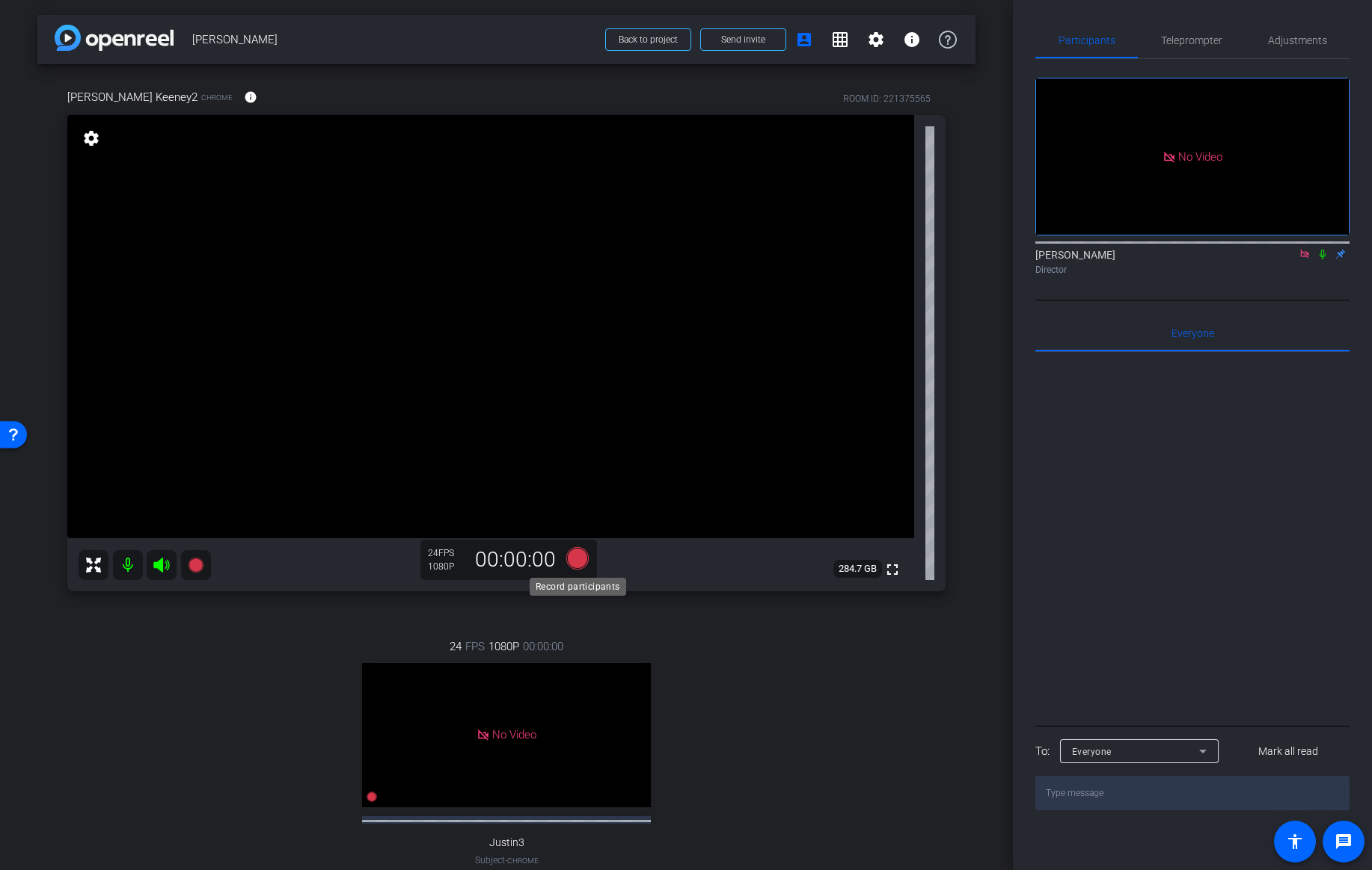
click at [578, 560] on icon at bounding box center [577, 558] width 22 height 22
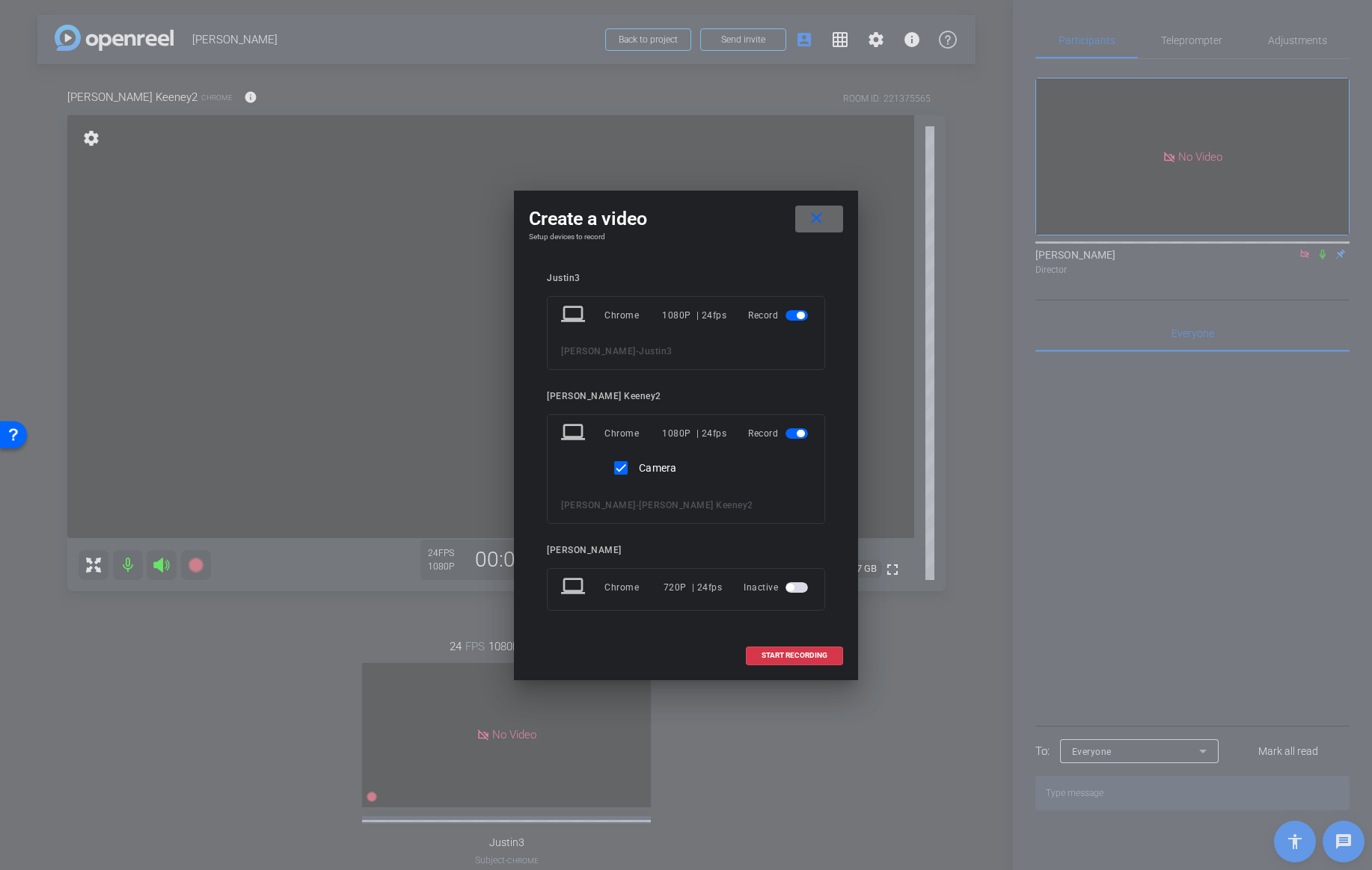
click at [820, 228] on mat-icon "close" at bounding box center [816, 219] width 19 height 19
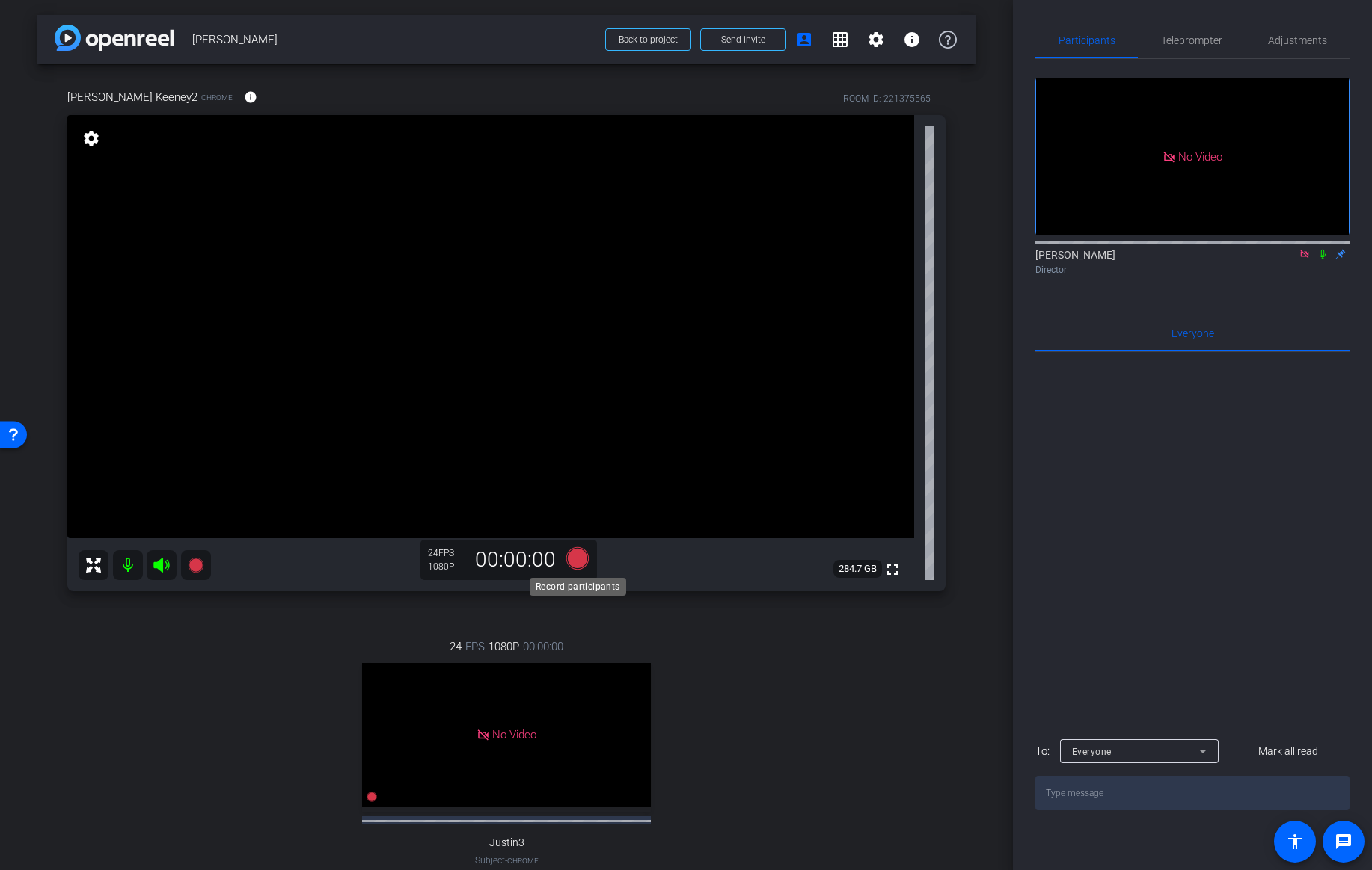
click at [578, 559] on icon at bounding box center [577, 558] width 22 height 22
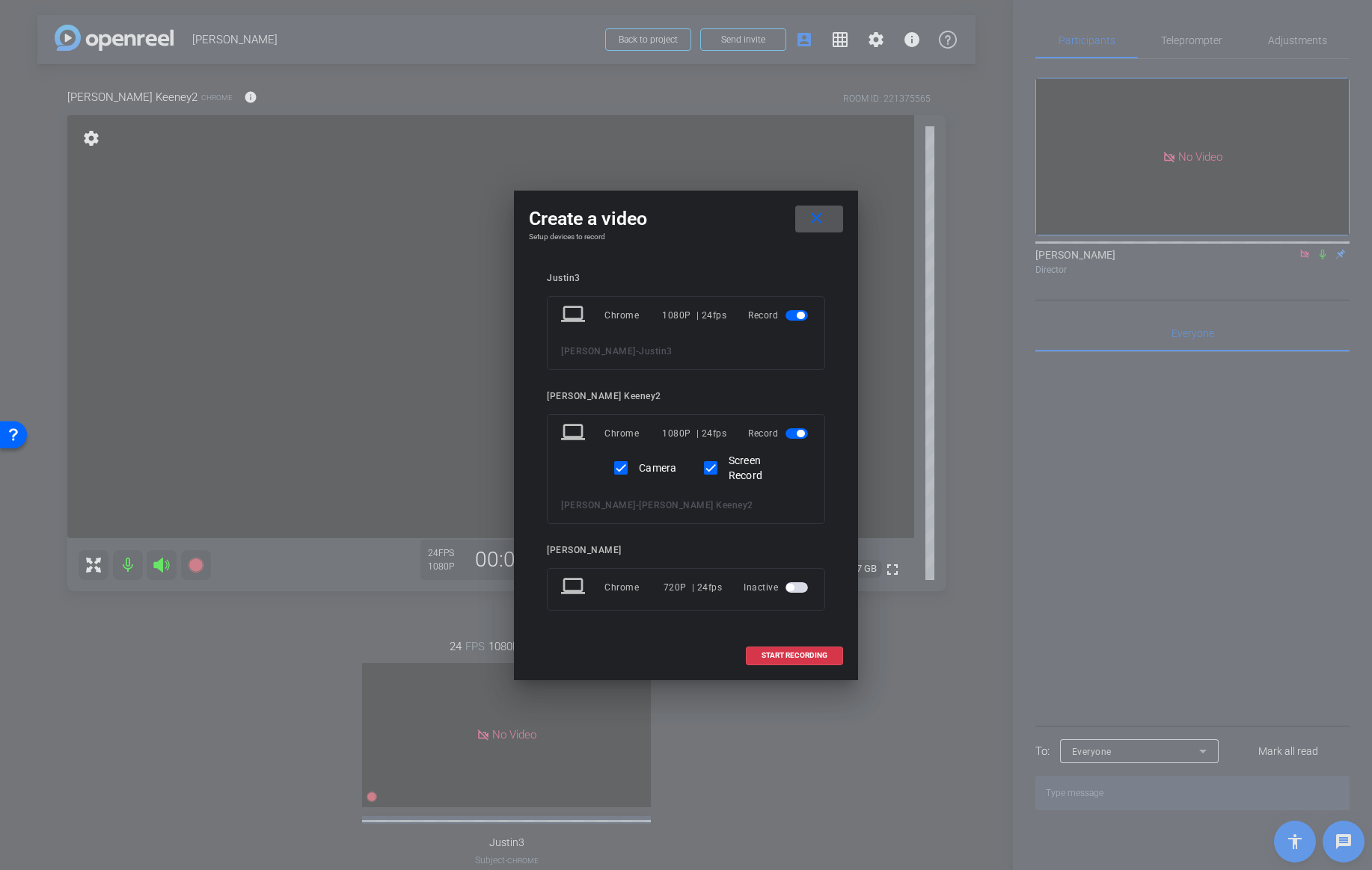
click at [804, 316] on span "button" at bounding box center [796, 316] width 22 height 11
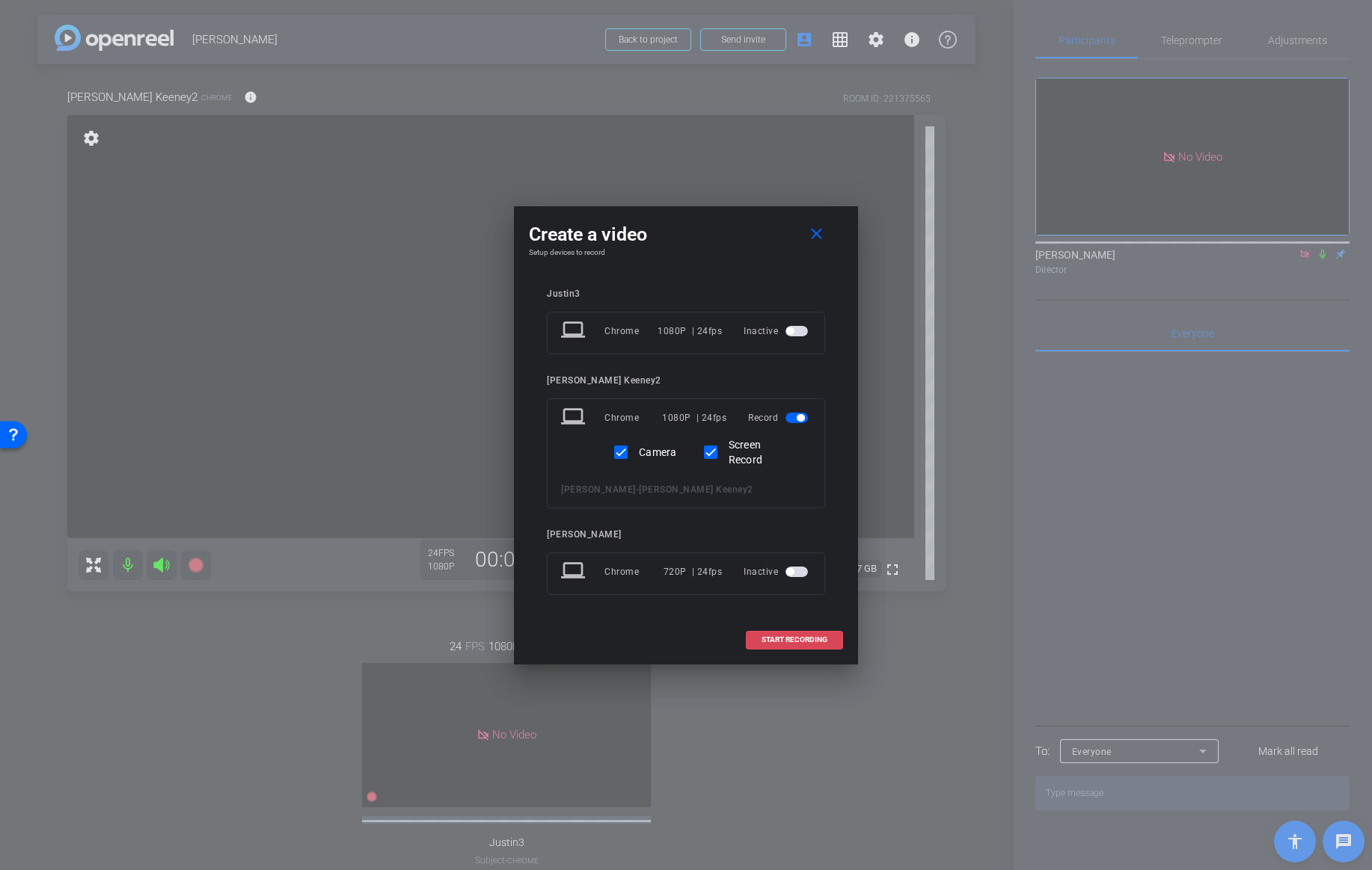
click at [781, 643] on span "START RECORDING" at bounding box center [794, 640] width 66 height 7
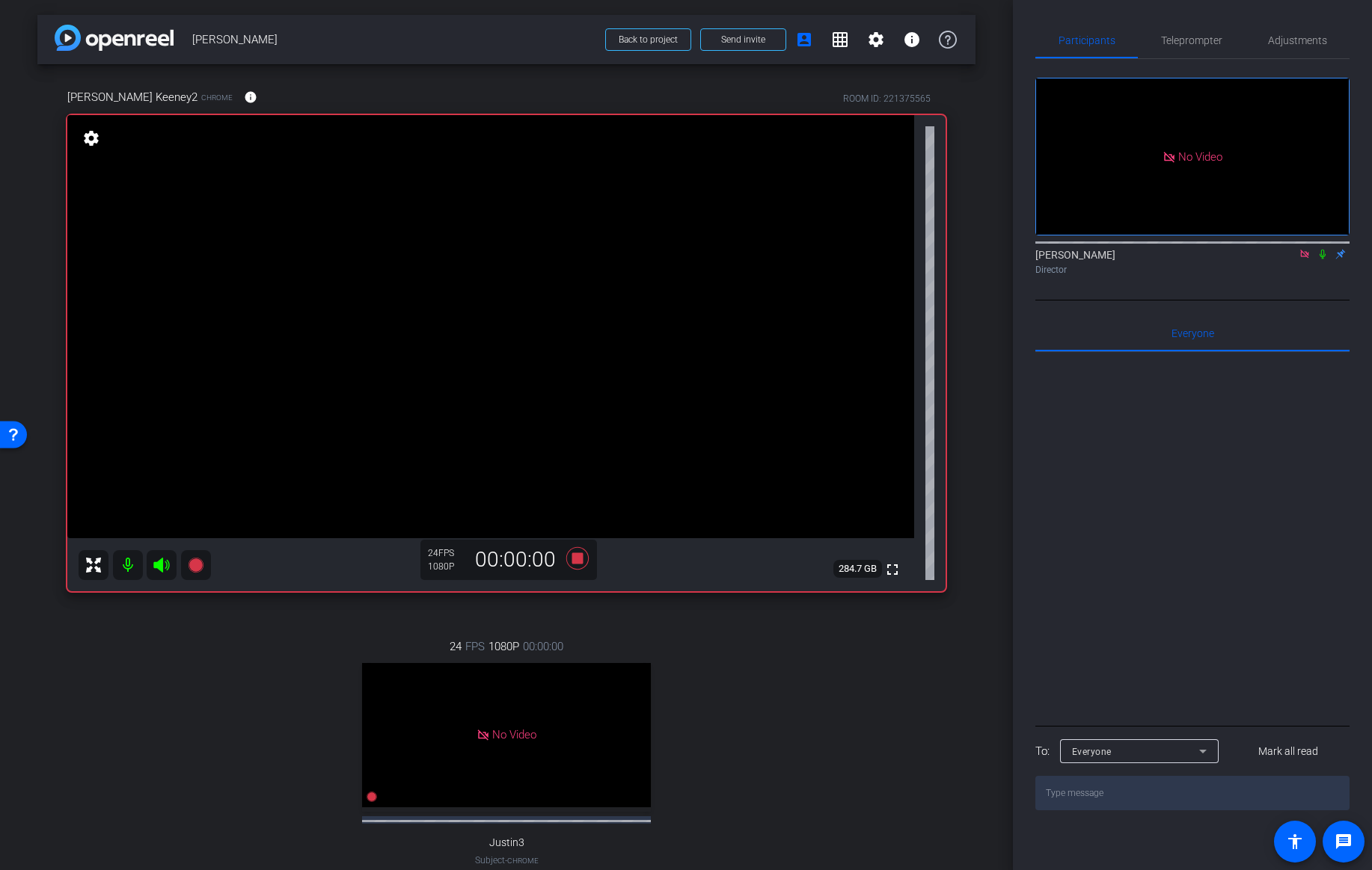
click at [1323, 250] on icon at bounding box center [1322, 254] width 6 height 10
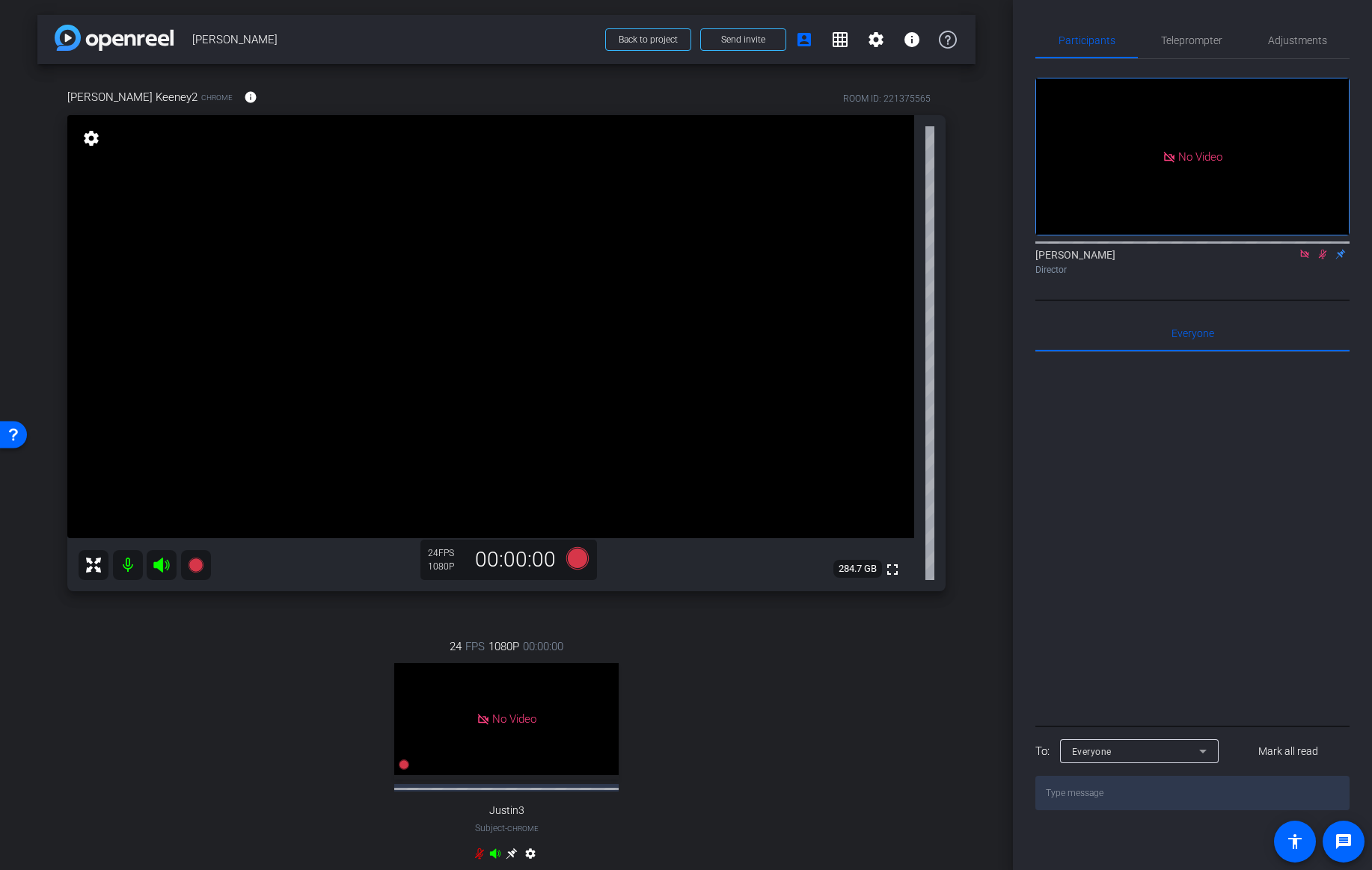
click at [1322, 249] on icon at bounding box center [1322, 254] width 12 height 11
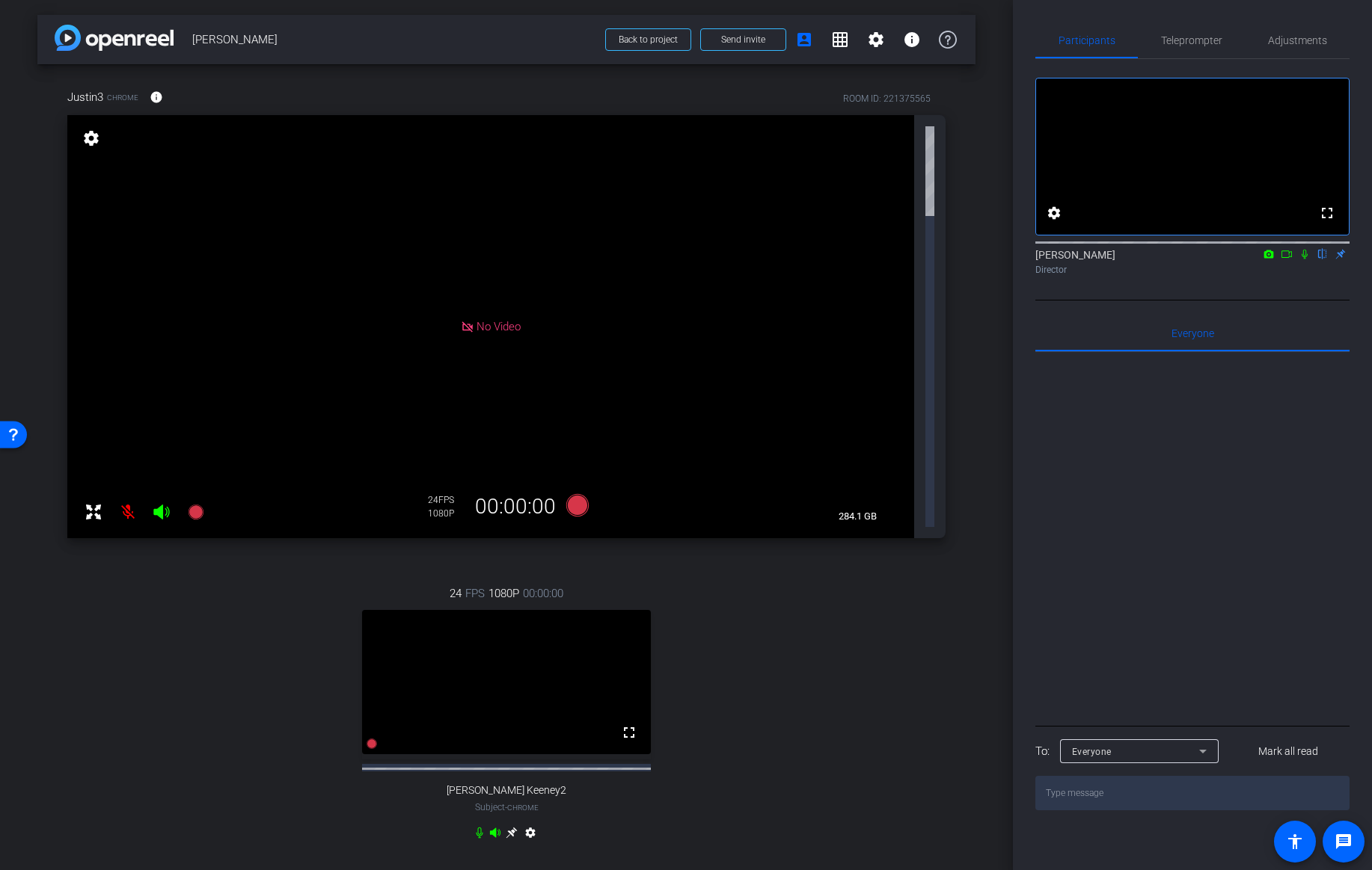
click at [1287, 258] on icon at bounding box center [1286, 254] width 11 height 7
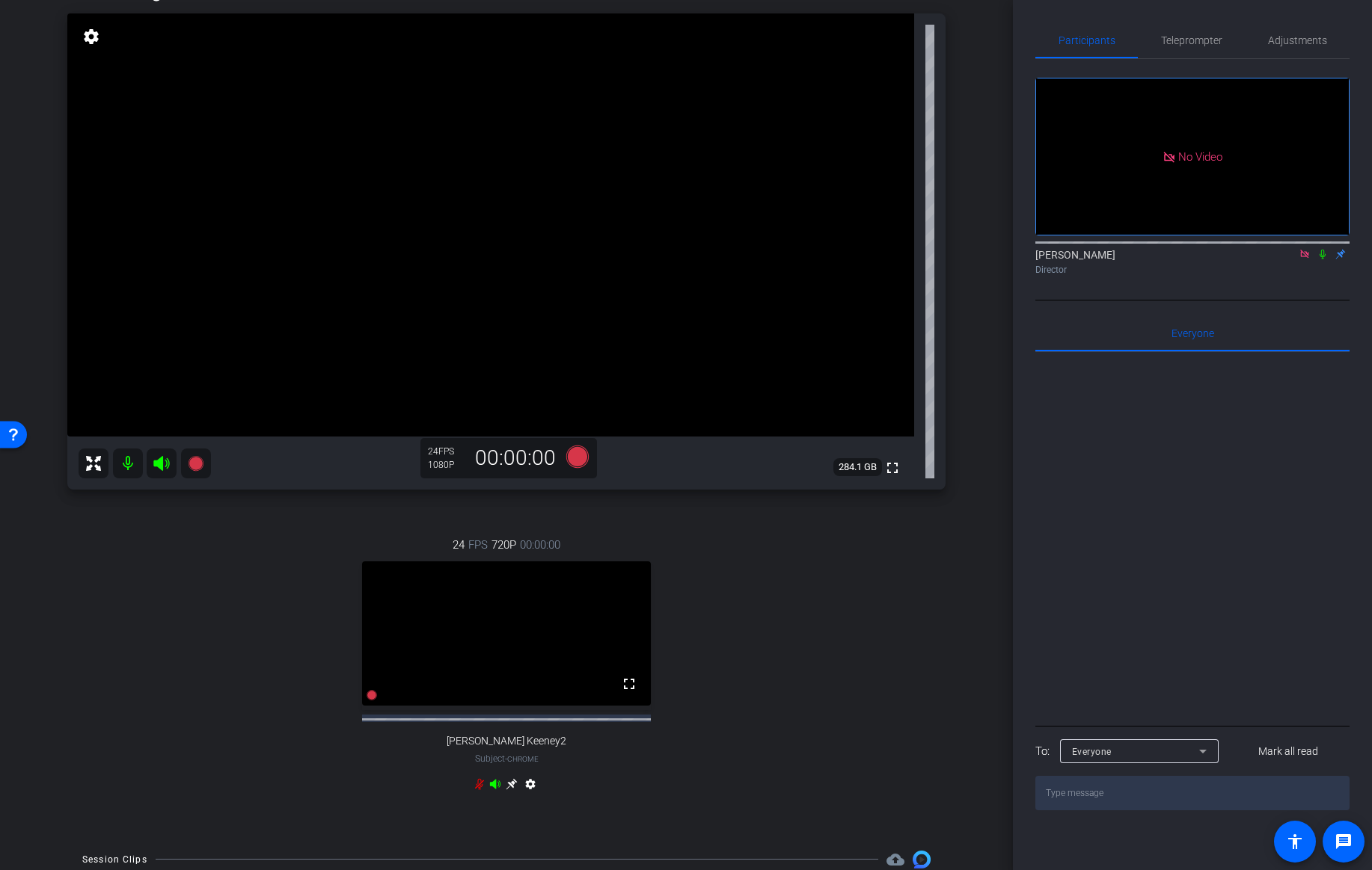
scroll to position [131, 0]
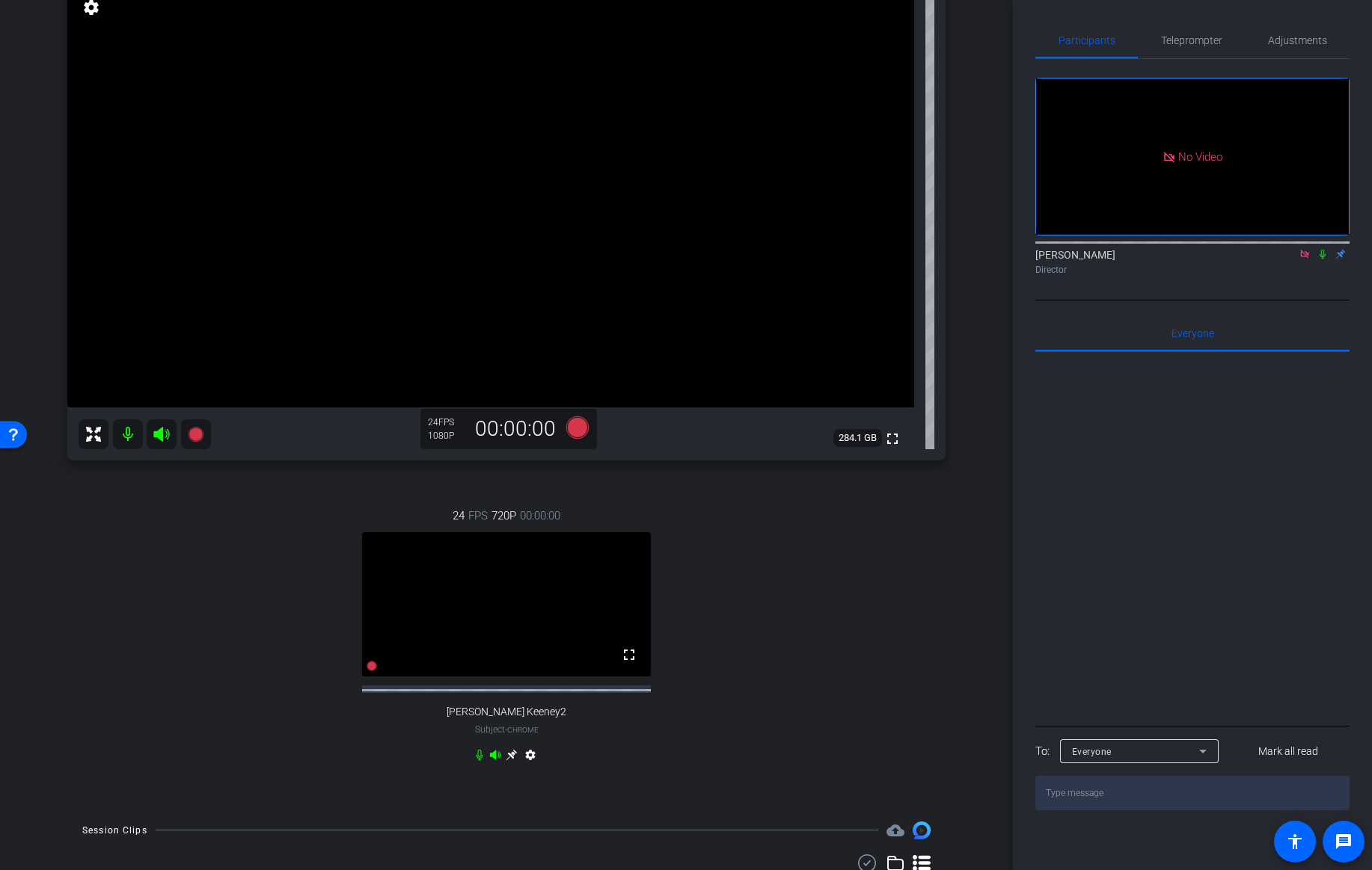
click at [513, 761] on icon at bounding box center [511, 754] width 12 height 12
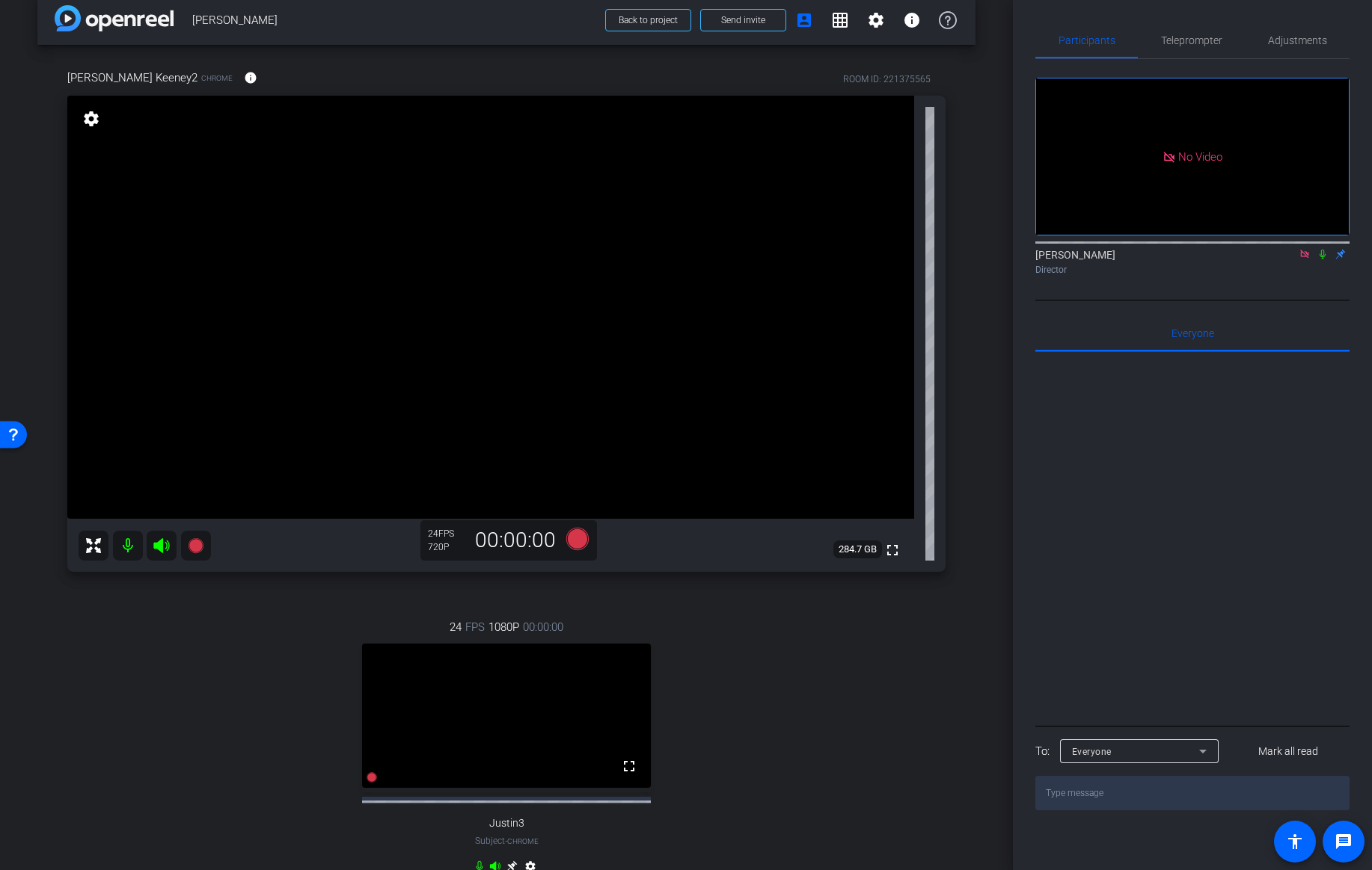
scroll to position [19, 0]
click at [1310, 38] on span "Adjustments" at bounding box center [1297, 40] width 59 height 11
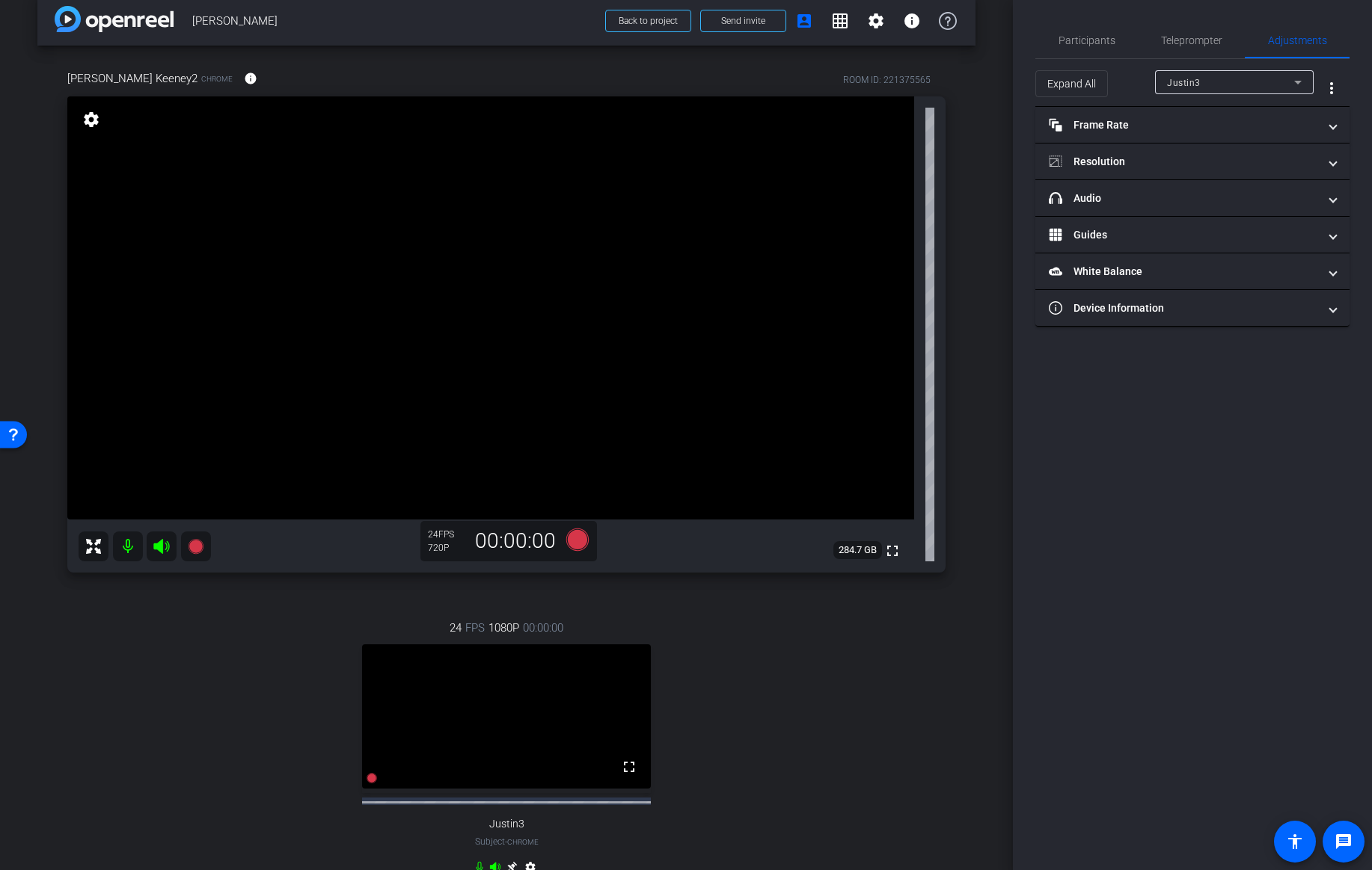
click at [1261, 83] on div "Justin3" at bounding box center [1230, 82] width 127 height 19
type input "11000"
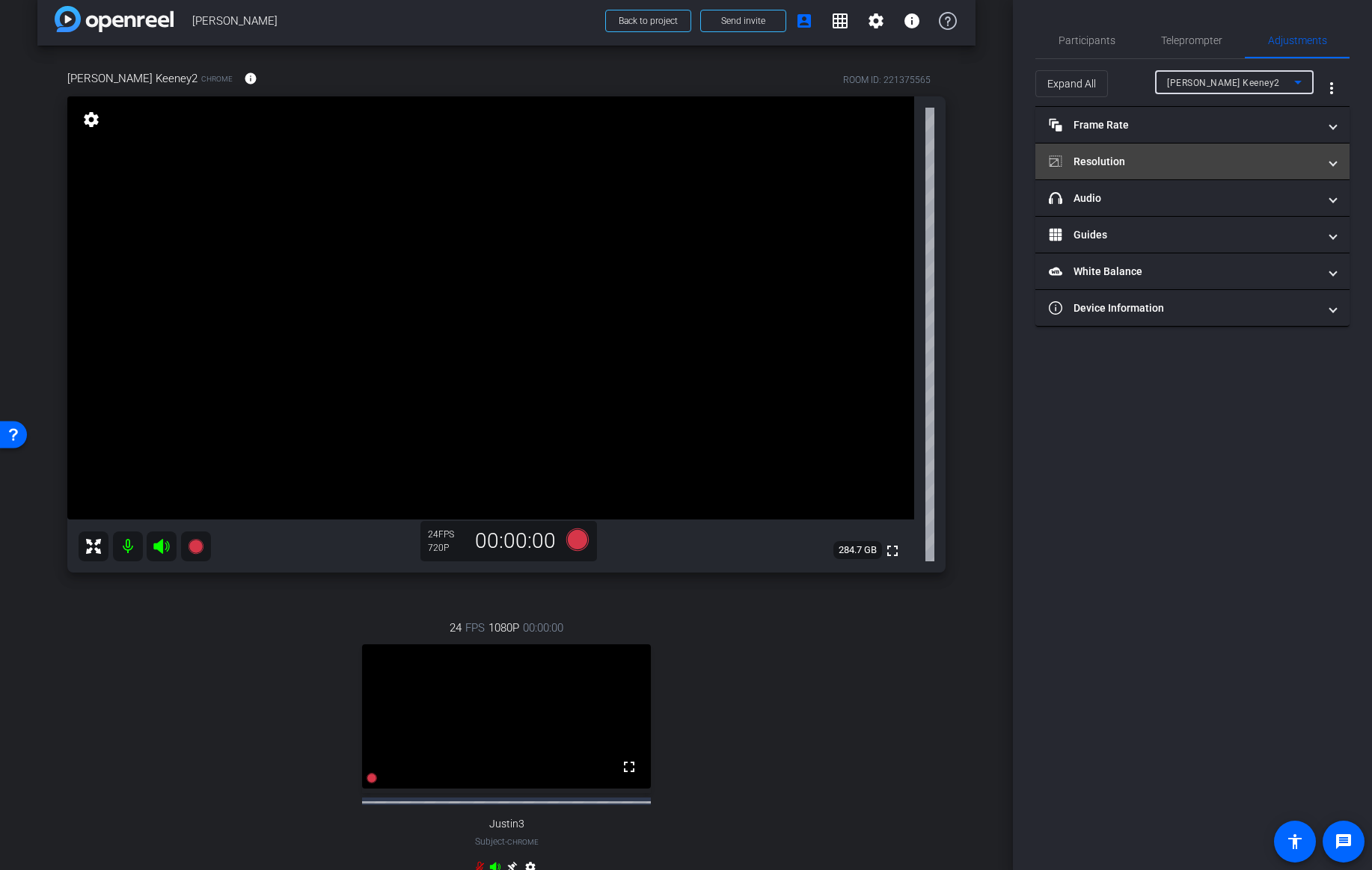
click at [1160, 161] on mat-panel-title "Resolution" at bounding box center [1184, 162] width 270 height 16
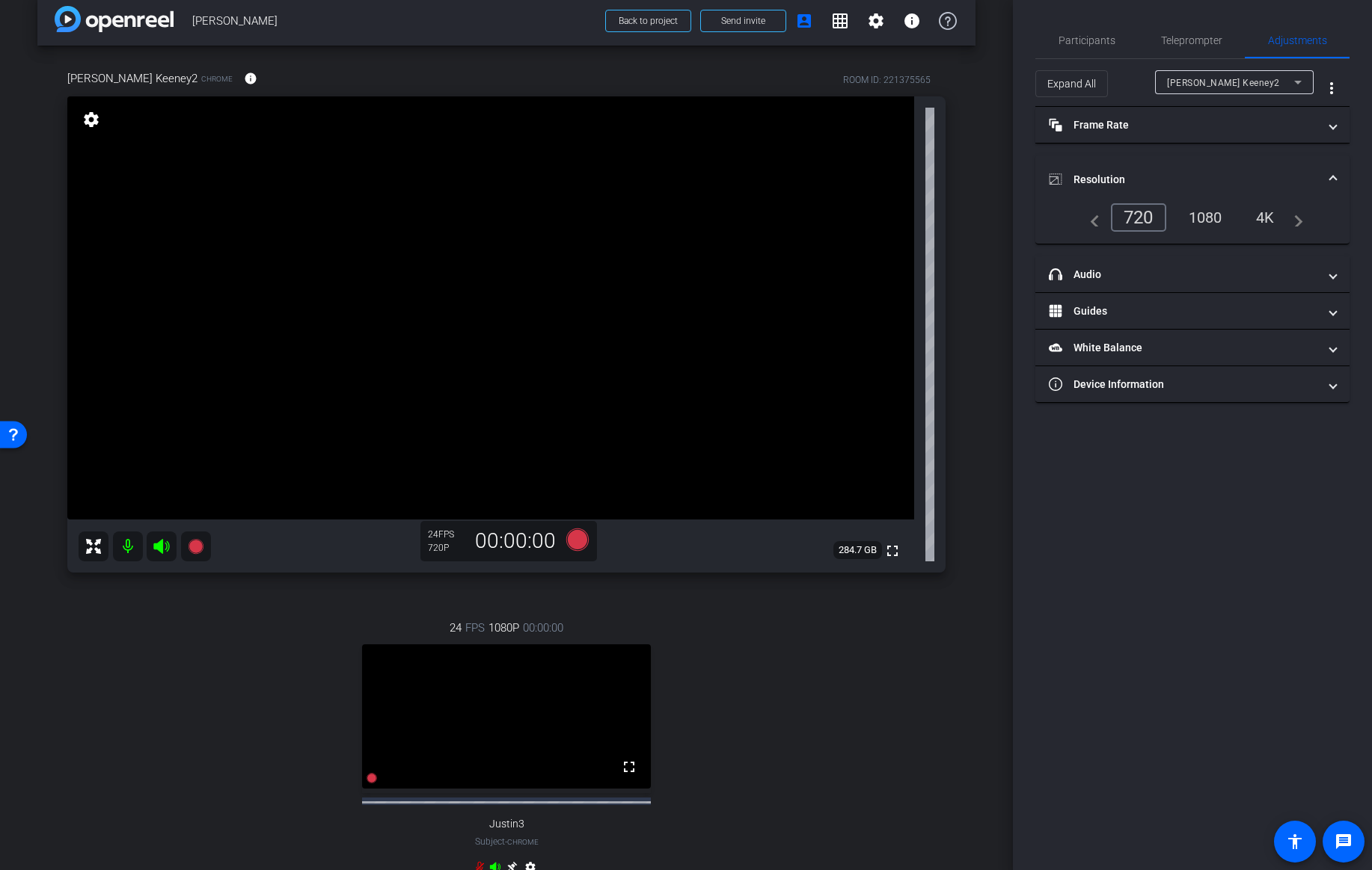
click at [1206, 213] on div "1080" at bounding box center [1205, 218] width 56 height 25
click at [1330, 173] on span at bounding box center [1333, 180] width 6 height 16
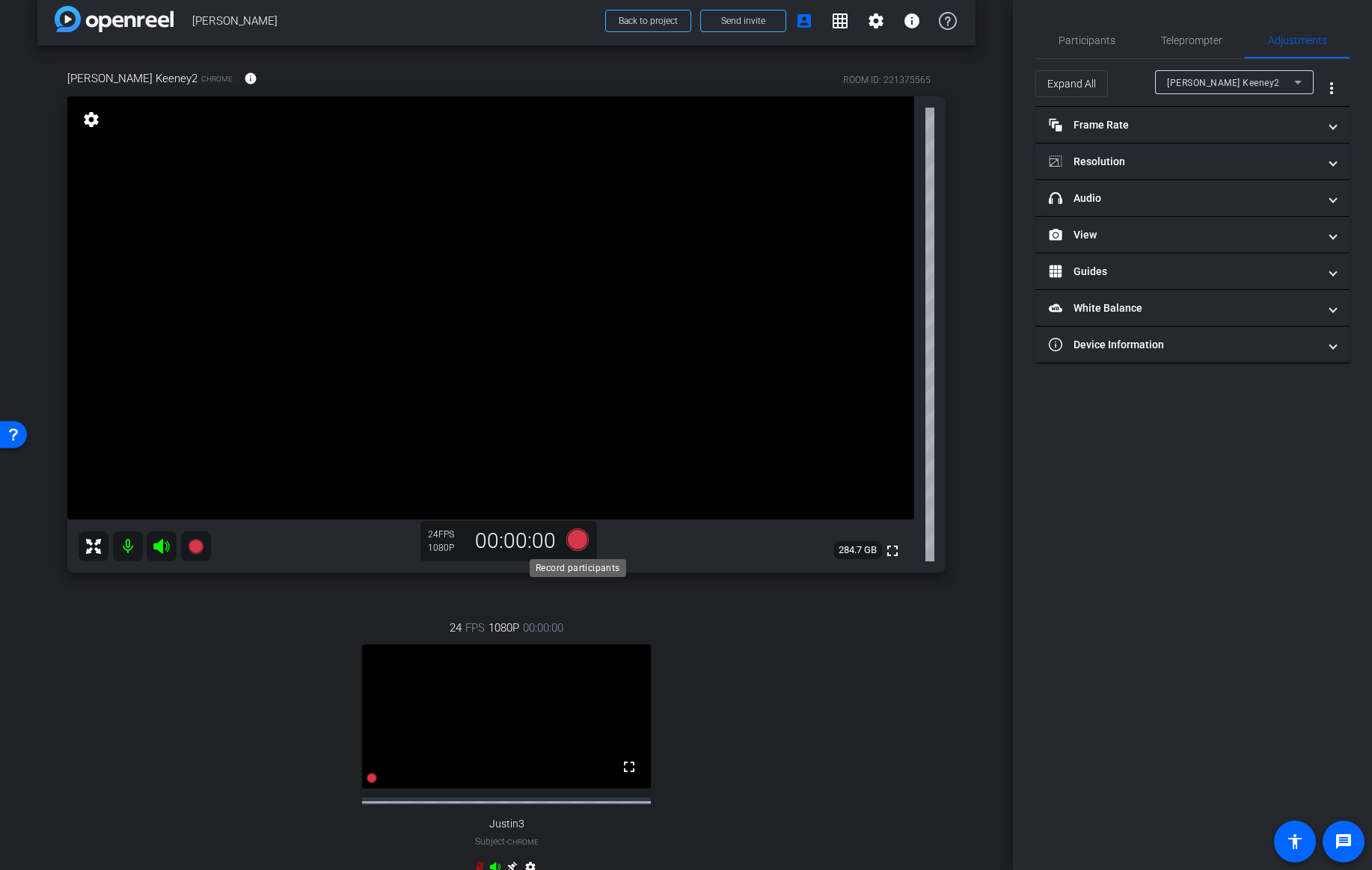
click at [583, 537] on icon at bounding box center [577, 539] width 22 height 22
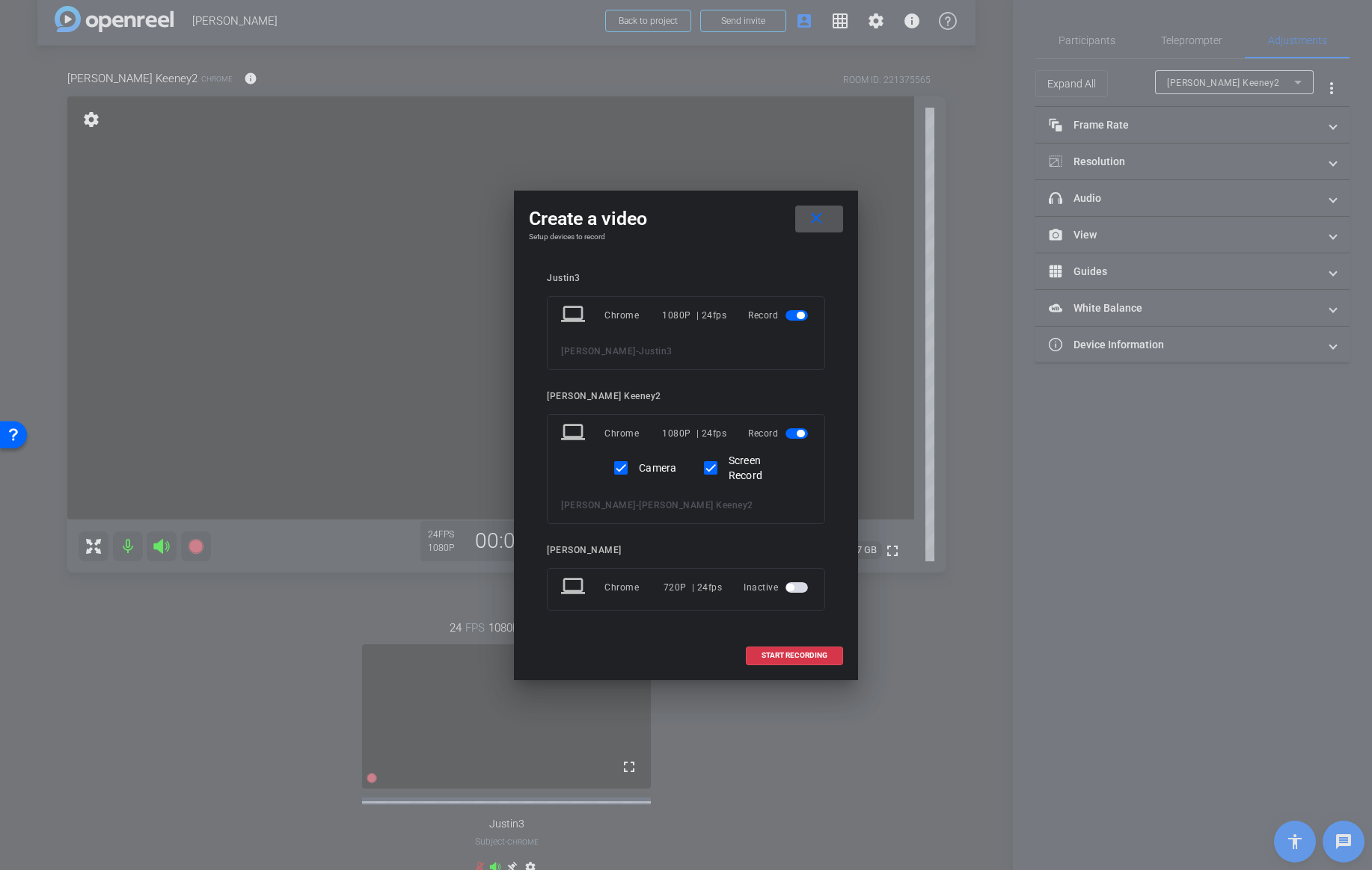
click at [799, 316] on span "button" at bounding box center [800, 315] width 7 height 7
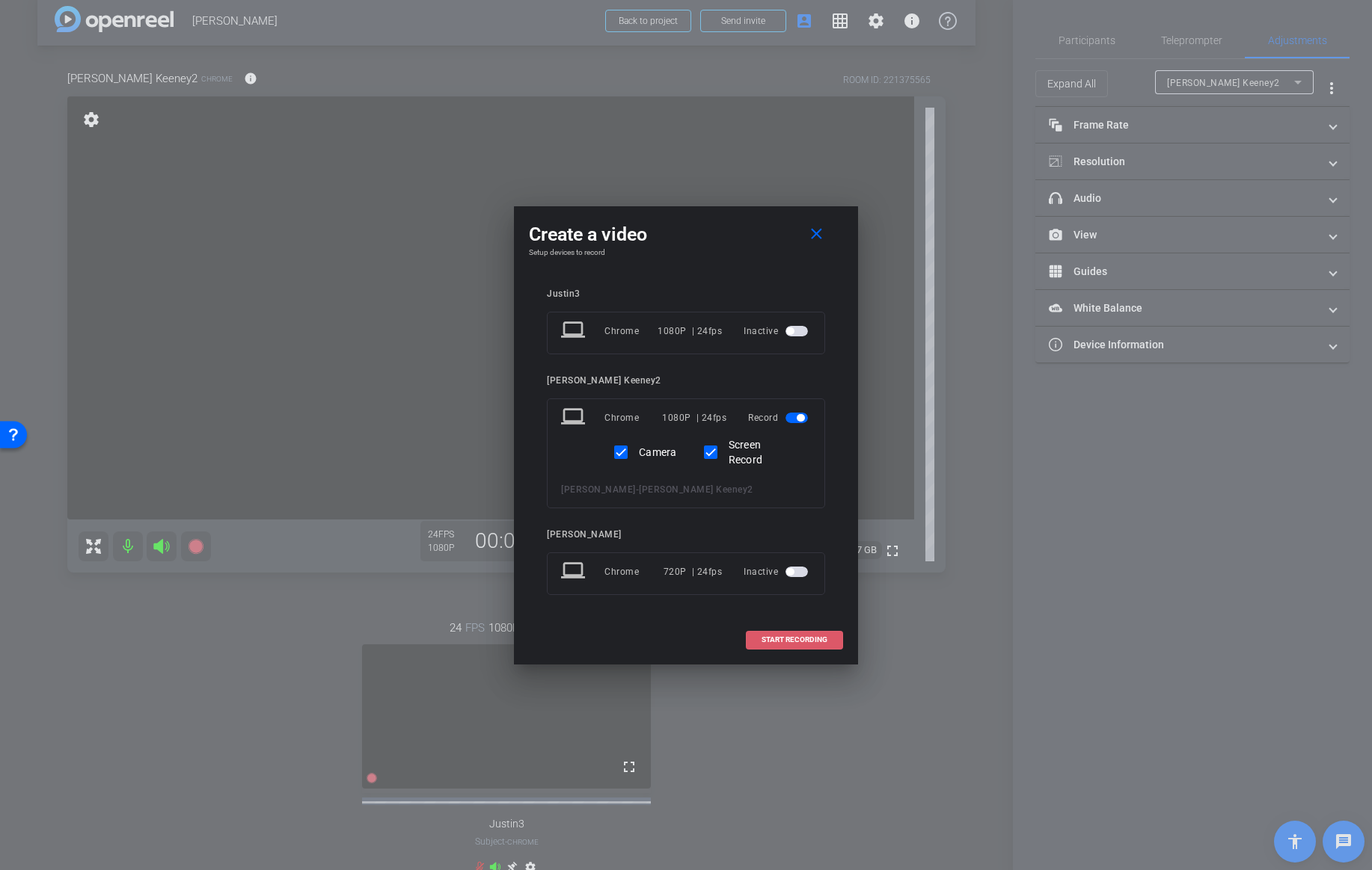
click at [790, 642] on span "START RECORDING" at bounding box center [794, 640] width 66 height 7
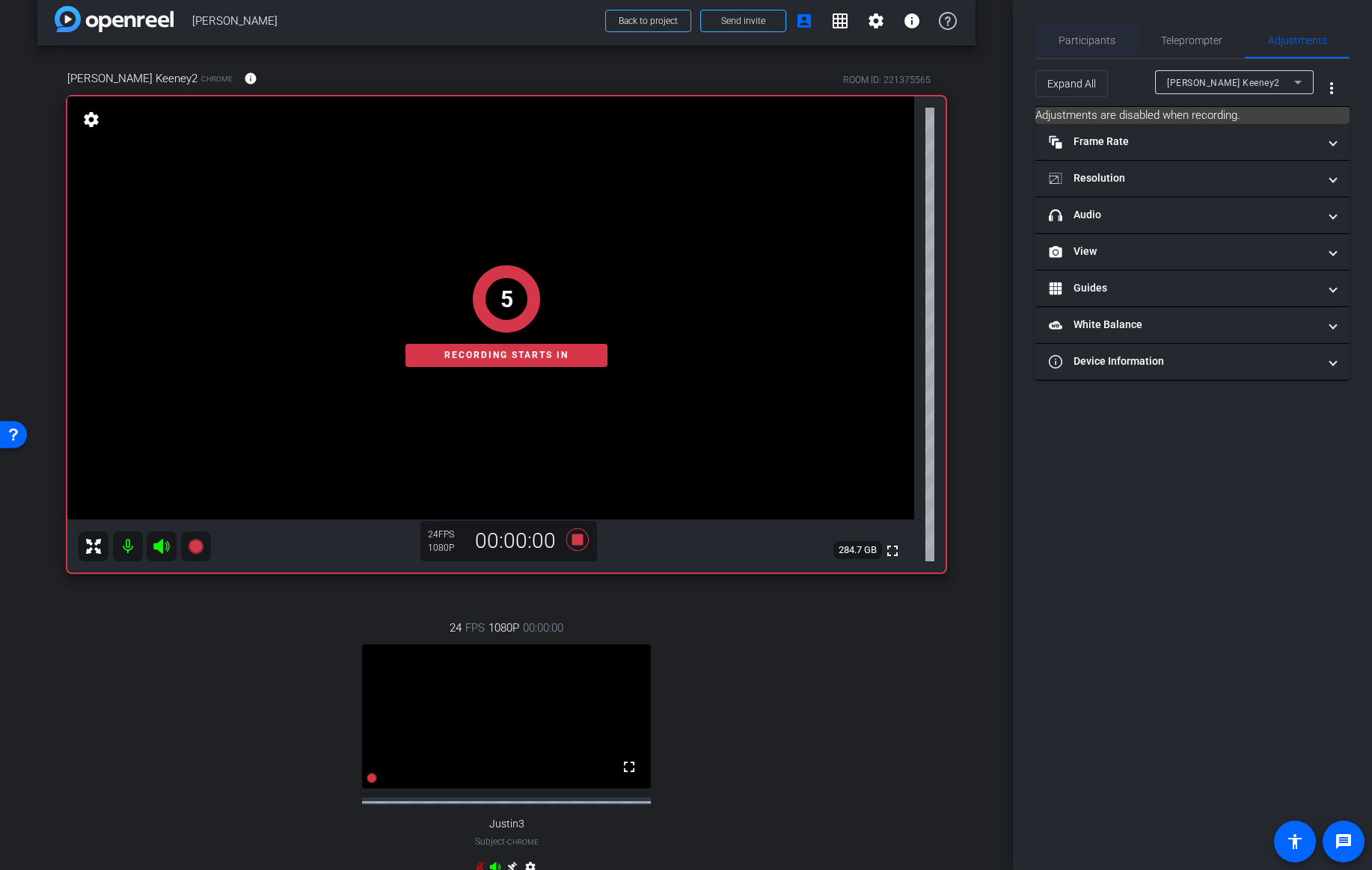
click at [1093, 42] on span "Participants" at bounding box center [1087, 40] width 57 height 11
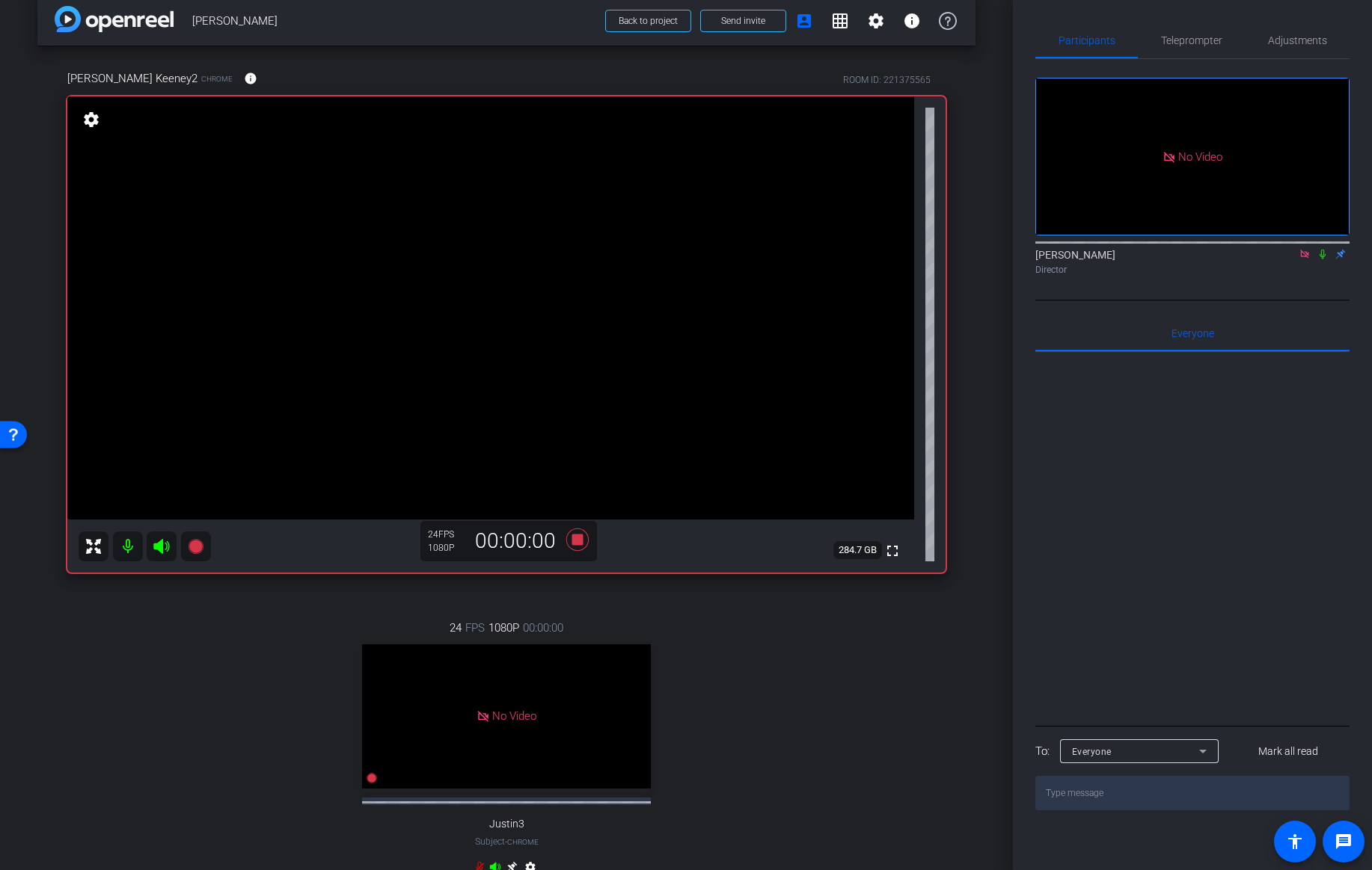
click at [1325, 250] on icon at bounding box center [1322, 254] width 6 height 10
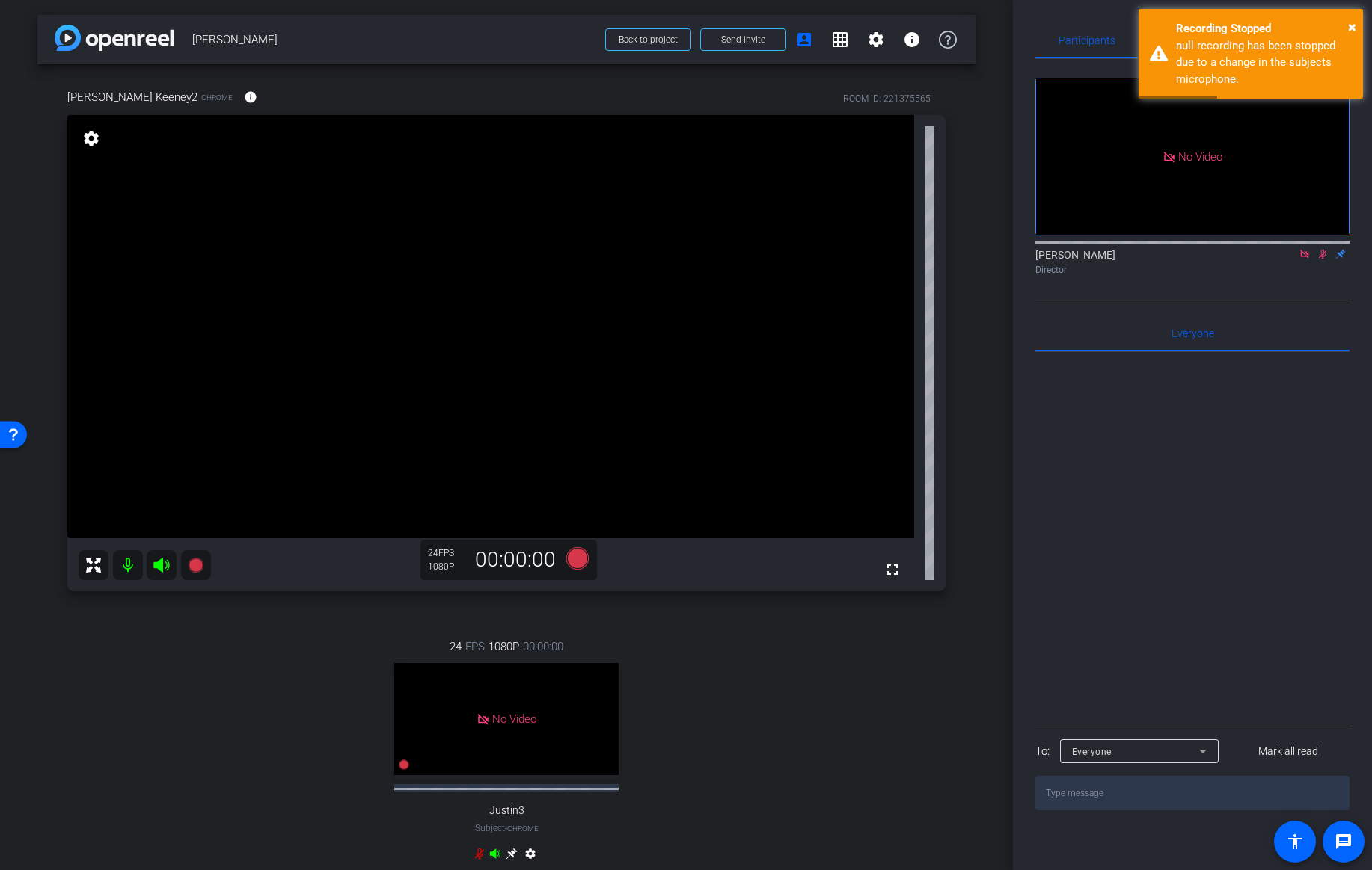
click at [1326, 249] on icon at bounding box center [1322, 254] width 12 height 11
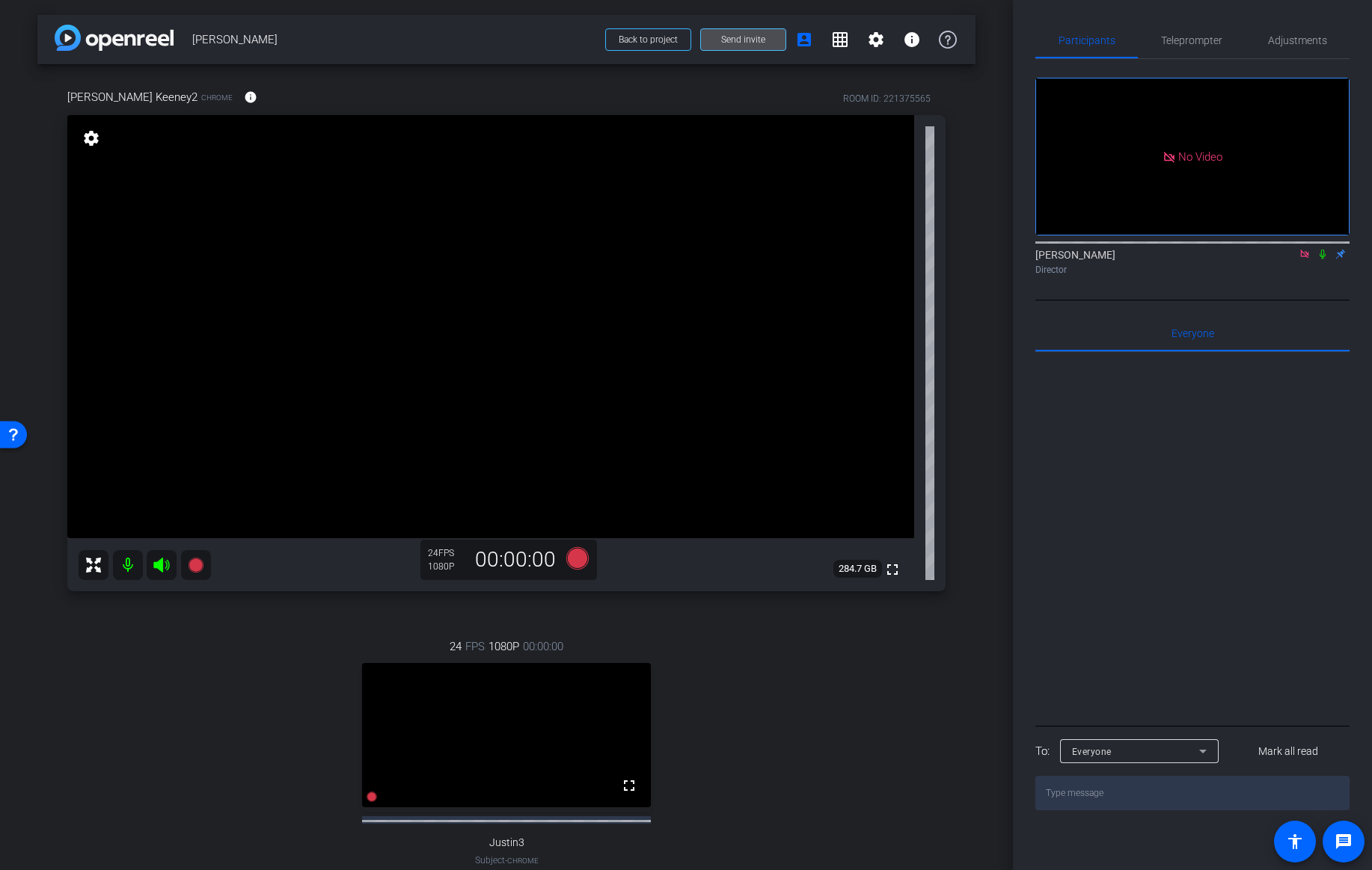
click at [759, 38] on span "Send invite" at bounding box center [743, 39] width 44 height 12
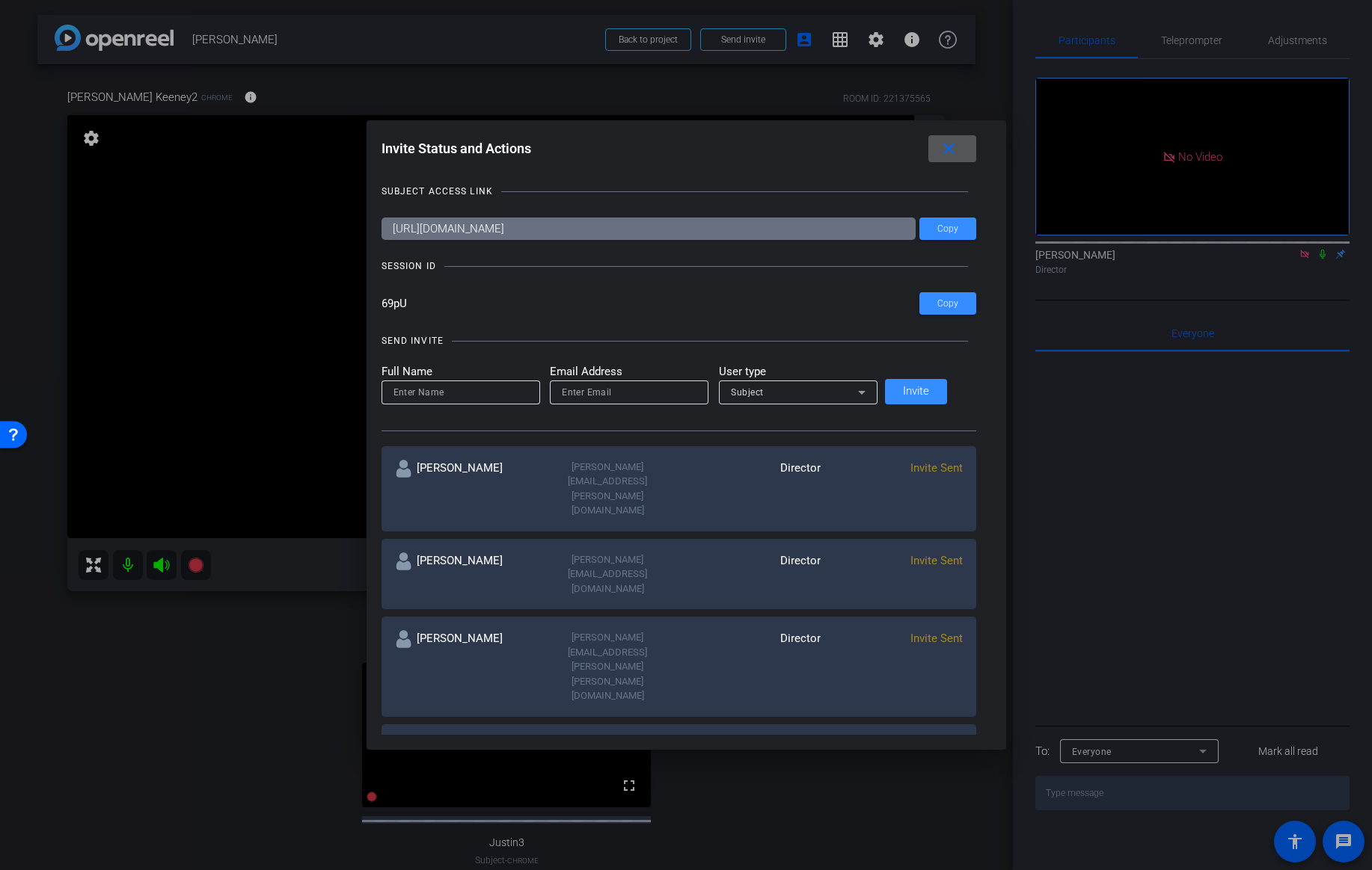
click at [944, 141] on span at bounding box center [952, 149] width 48 height 36
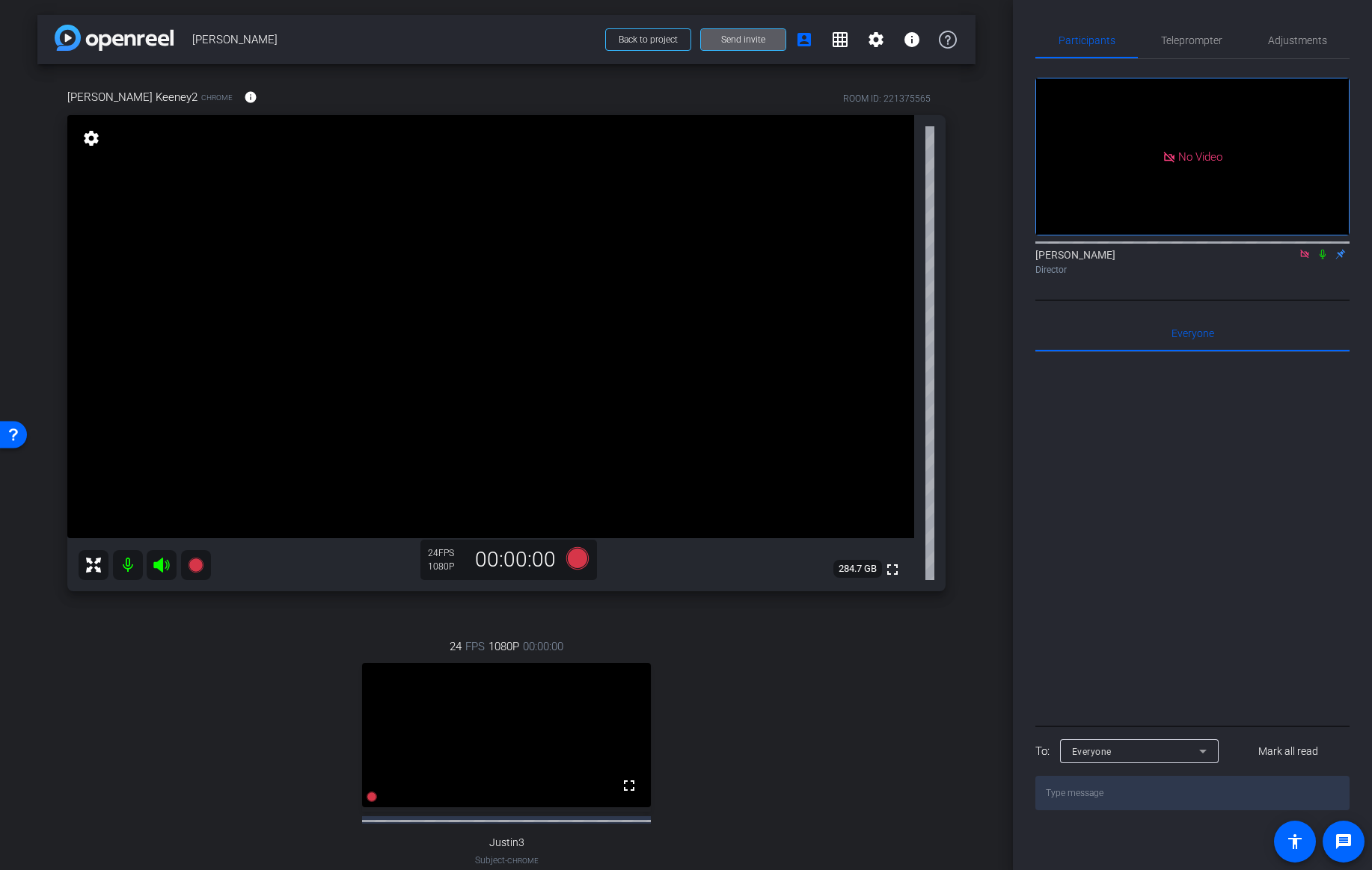
click at [768, 37] on span at bounding box center [743, 39] width 85 height 36
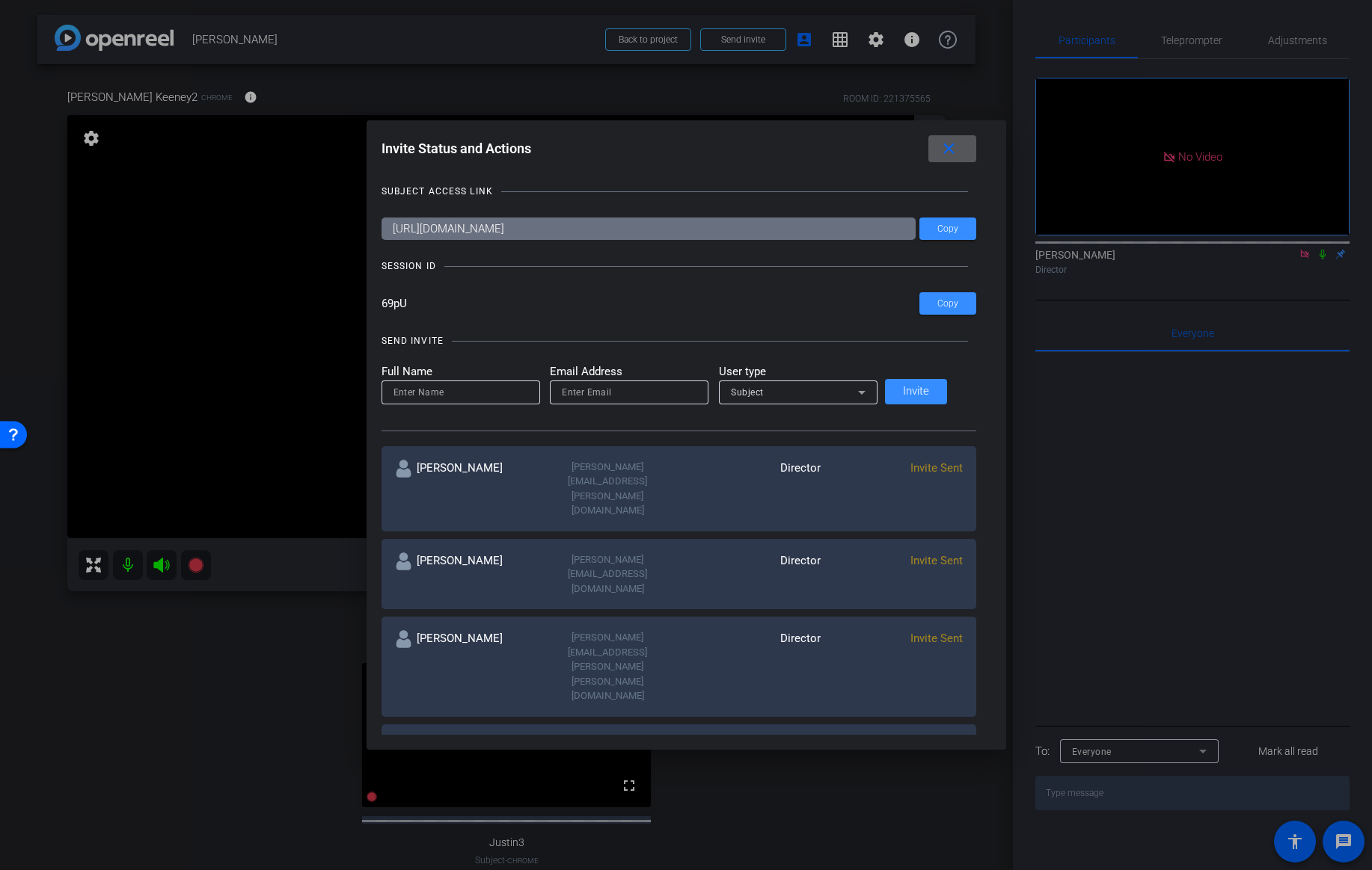
click at [940, 156] on mat-icon "close" at bounding box center [948, 149] width 19 height 19
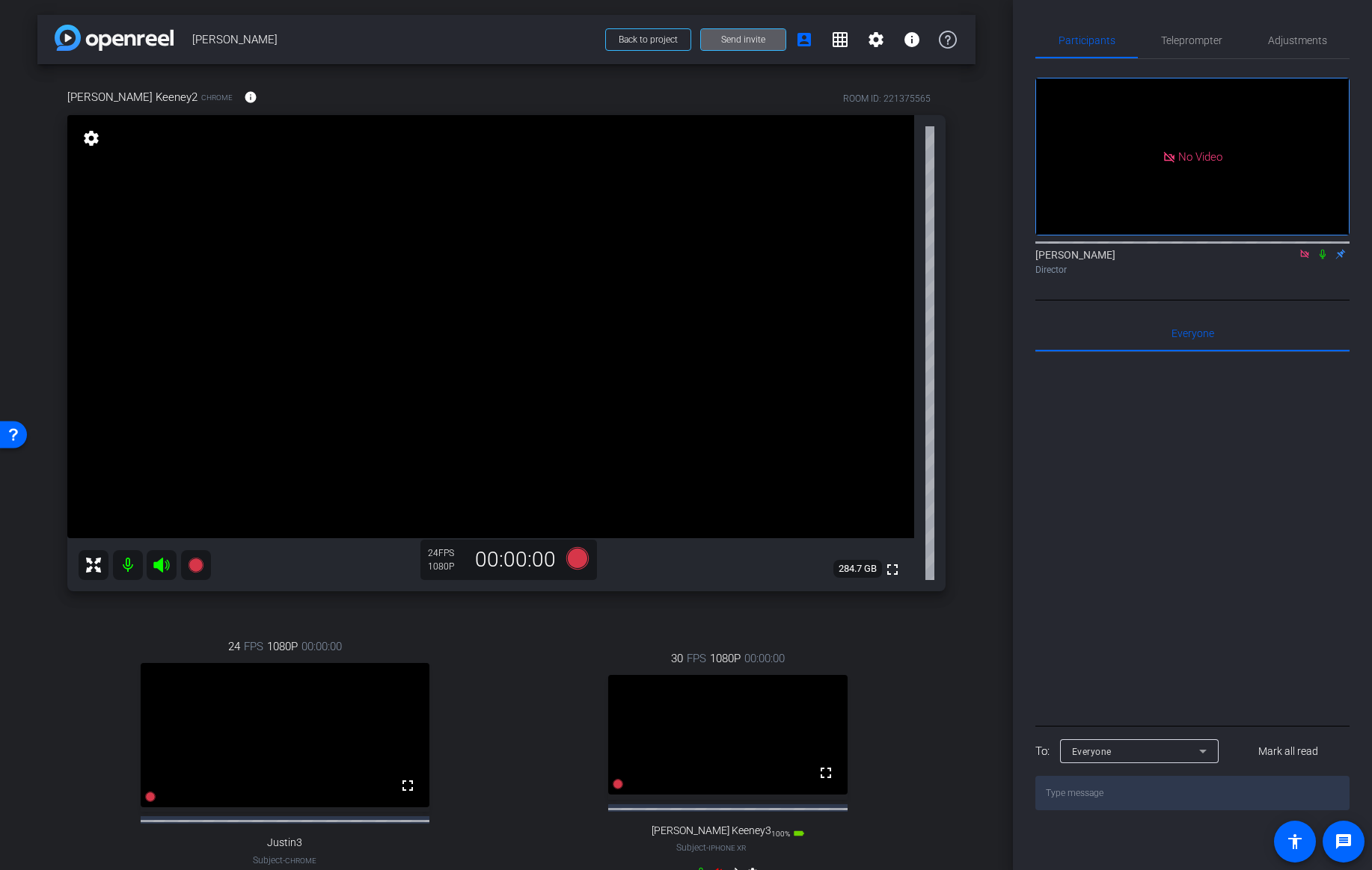
click at [162, 563] on icon at bounding box center [162, 565] width 16 height 15
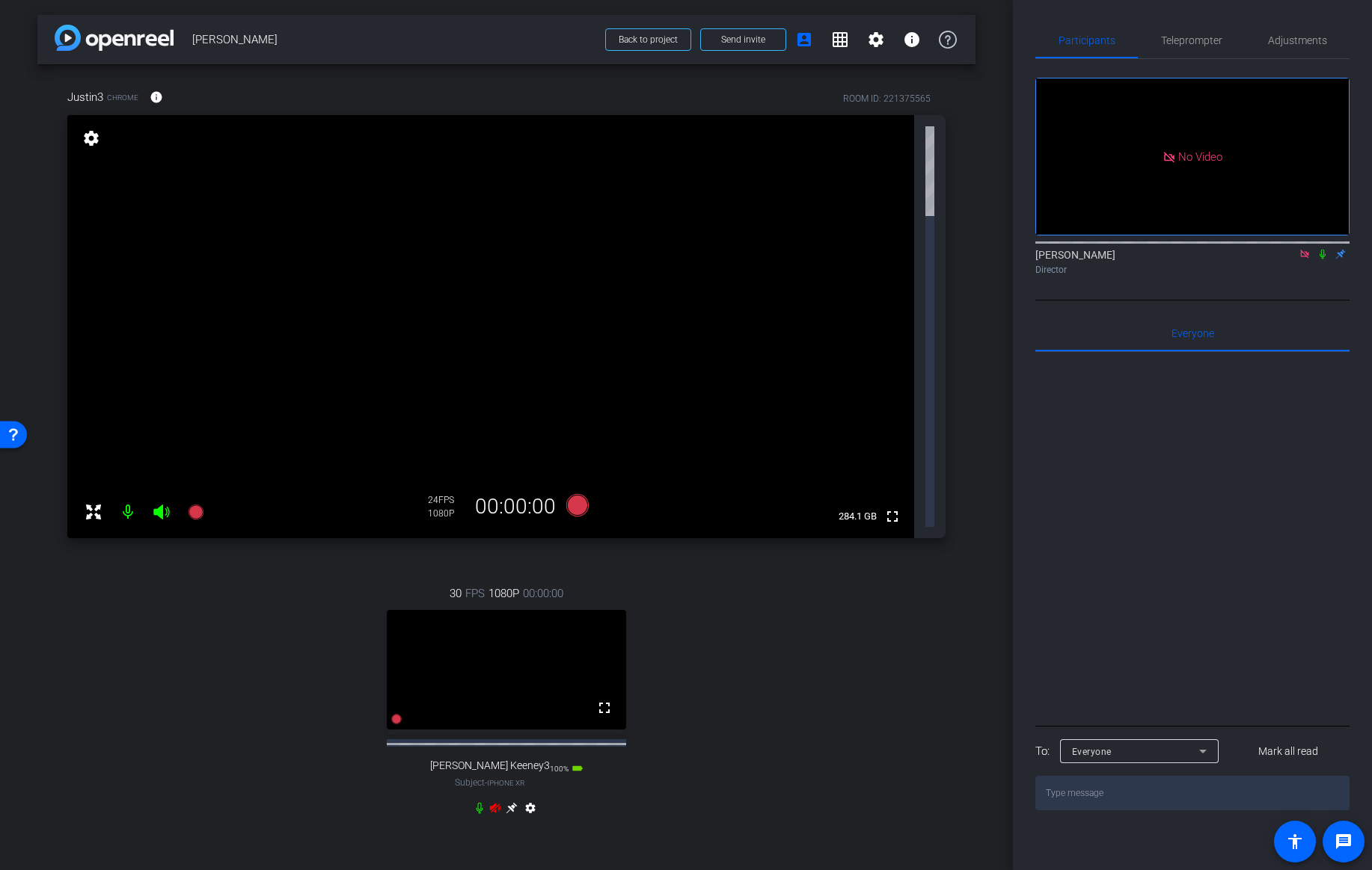
click at [125, 527] on mat-icon at bounding box center [129, 512] width 30 height 30
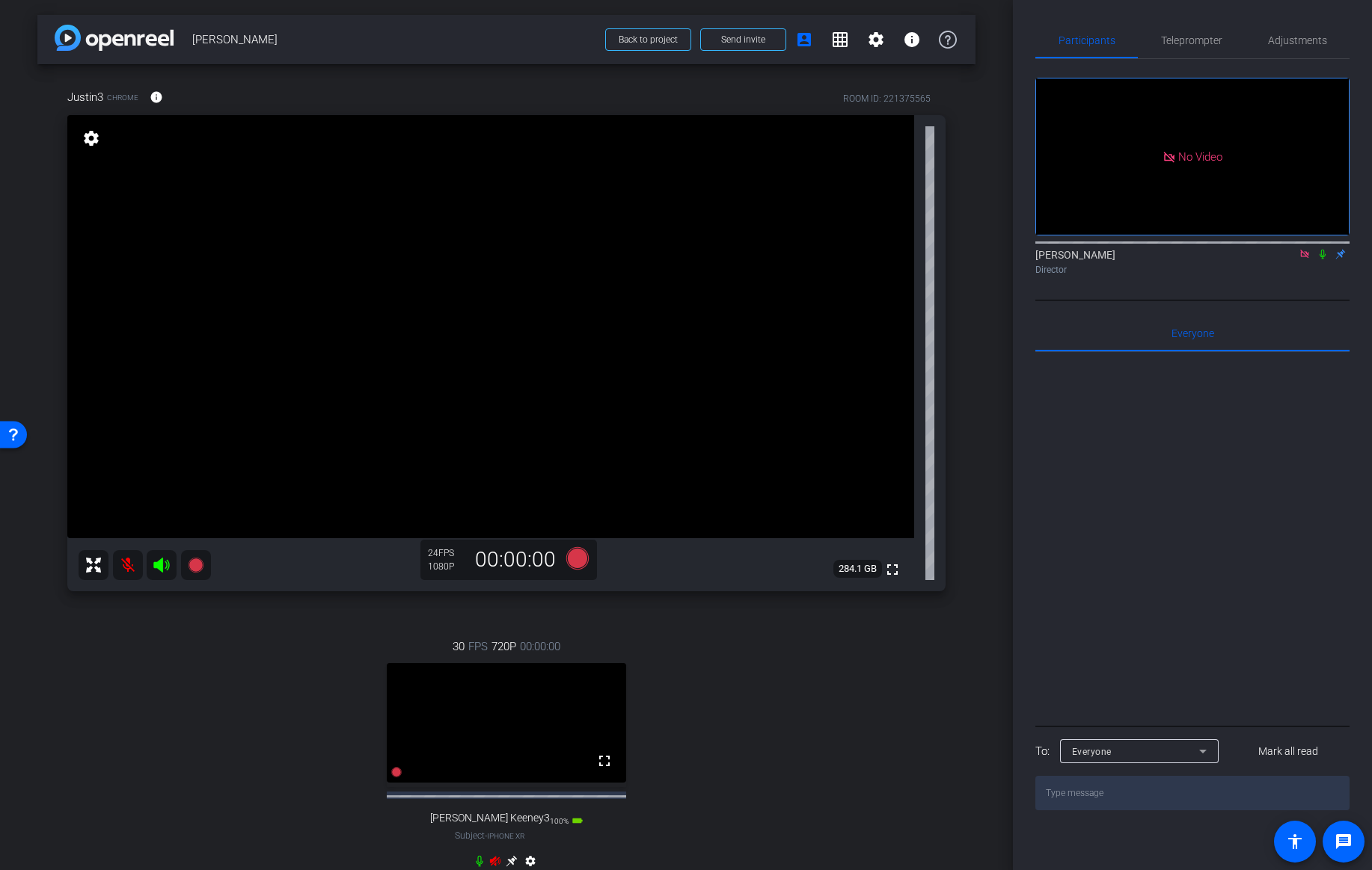
click at [127, 568] on mat-icon at bounding box center [129, 566] width 30 height 30
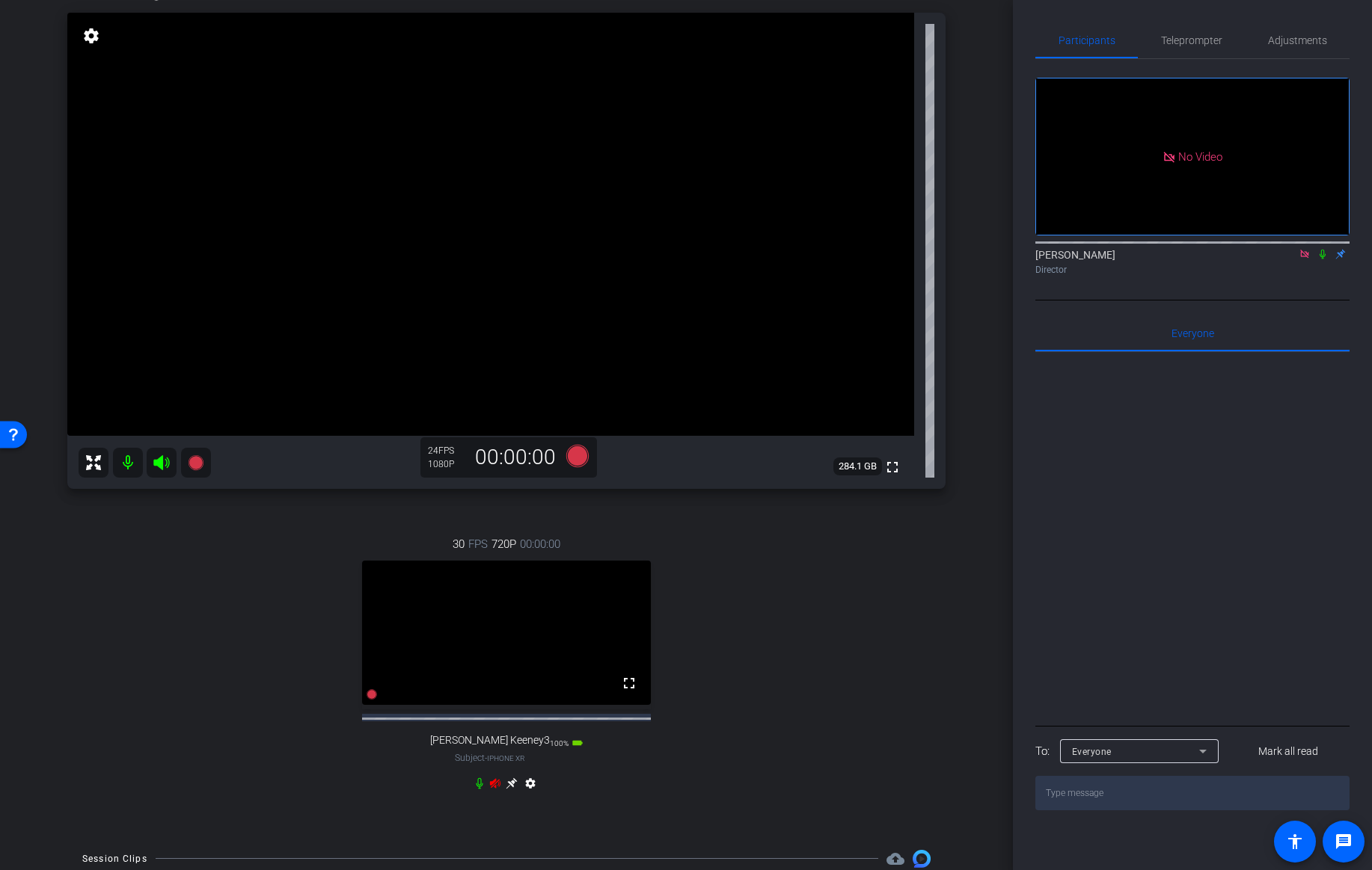
scroll to position [105, 0]
click at [491, 785] on icon at bounding box center [495, 780] width 11 height 10
click at [513, 786] on icon at bounding box center [511, 780] width 12 height 12
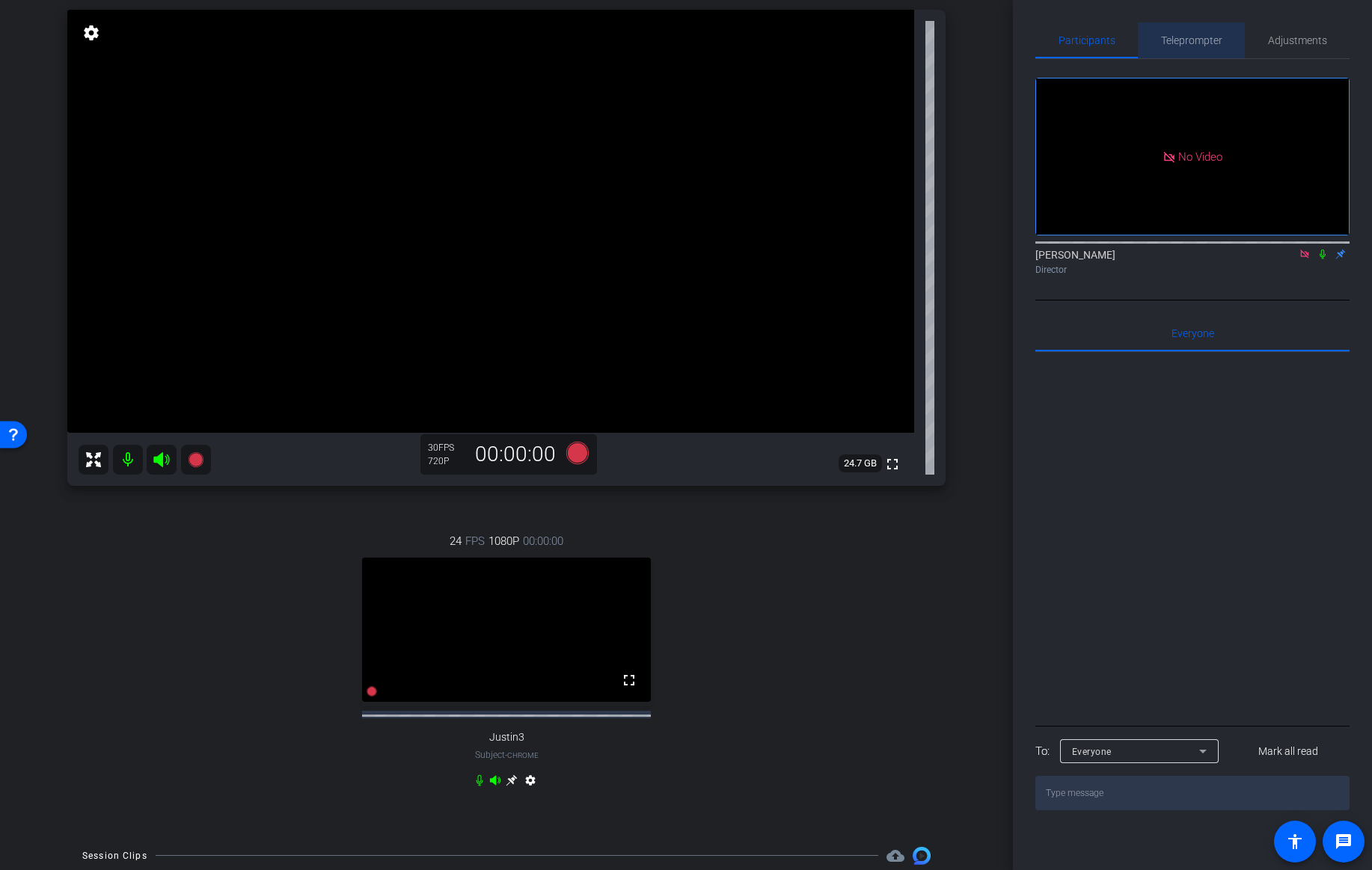
click at [1188, 46] on span "Teleprompter" at bounding box center [1191, 40] width 62 height 11
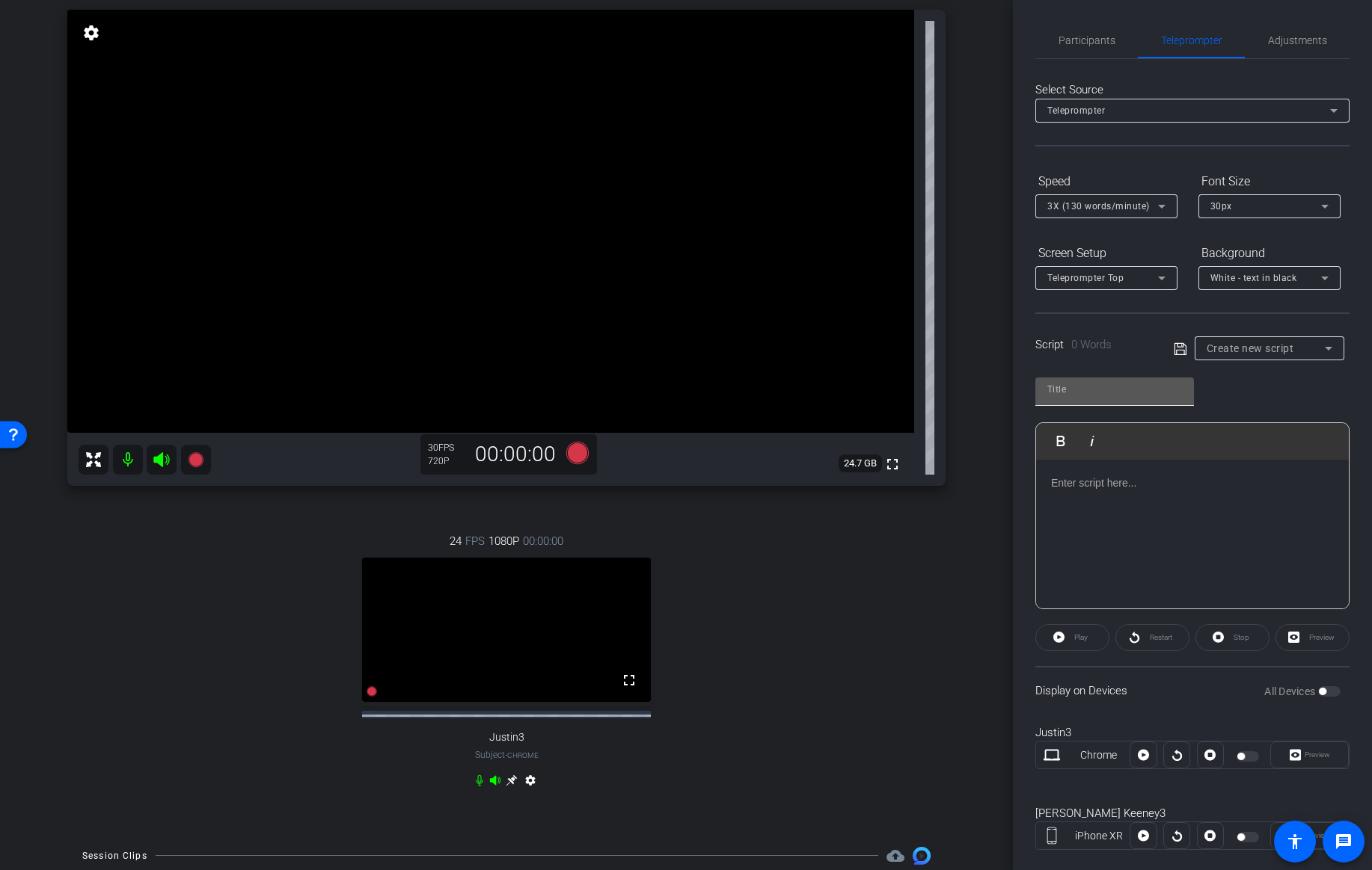
click at [1142, 394] on input "text" at bounding box center [1114, 389] width 135 height 18
click at [1169, 452] on div "Play Play from this location Play Selected Play and display the selected text o…" at bounding box center [1192, 441] width 312 height 37
type input "Jess"
click at [1155, 509] on div at bounding box center [1192, 534] width 312 height 150
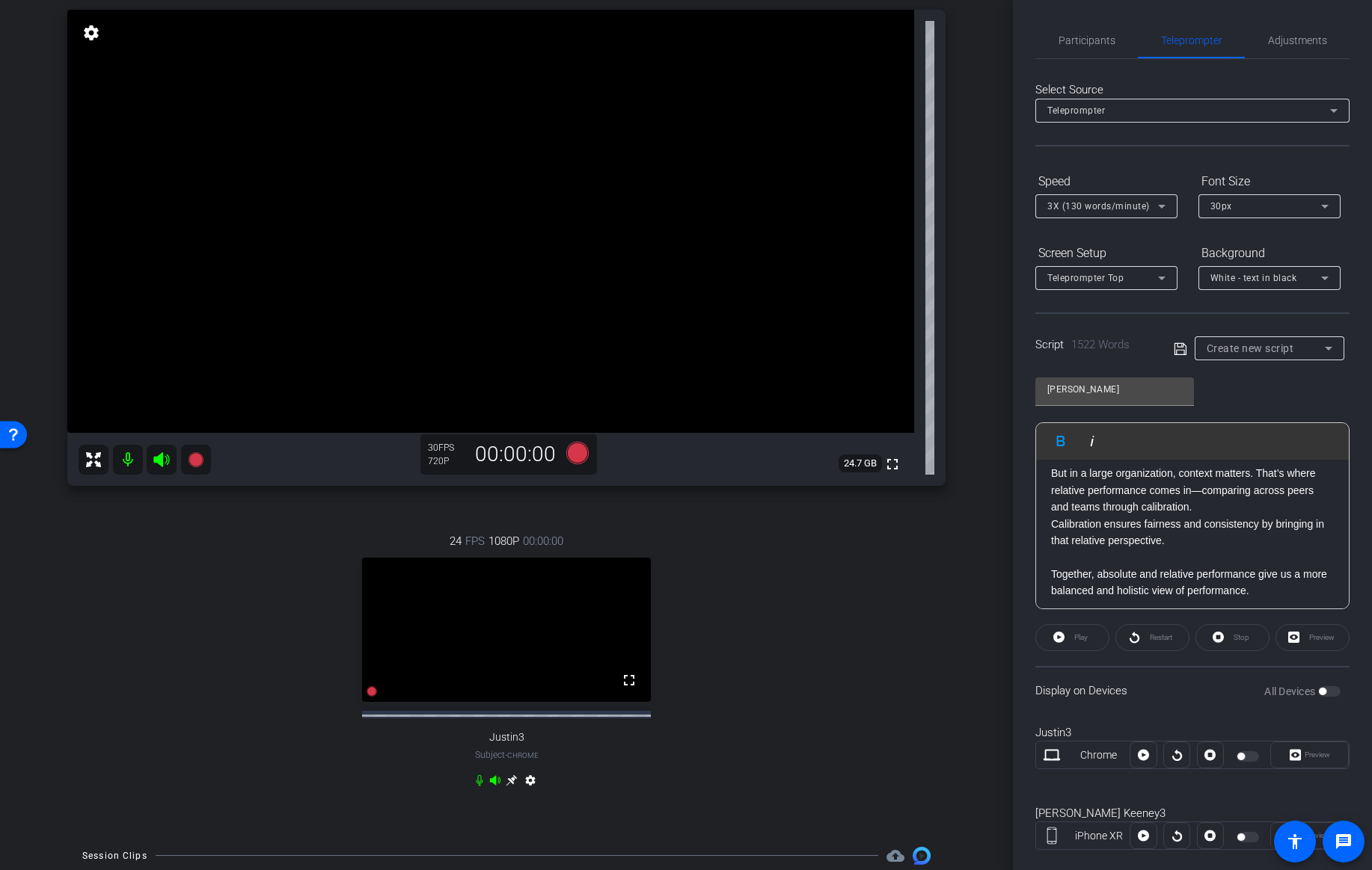
scroll to position [0, 0]
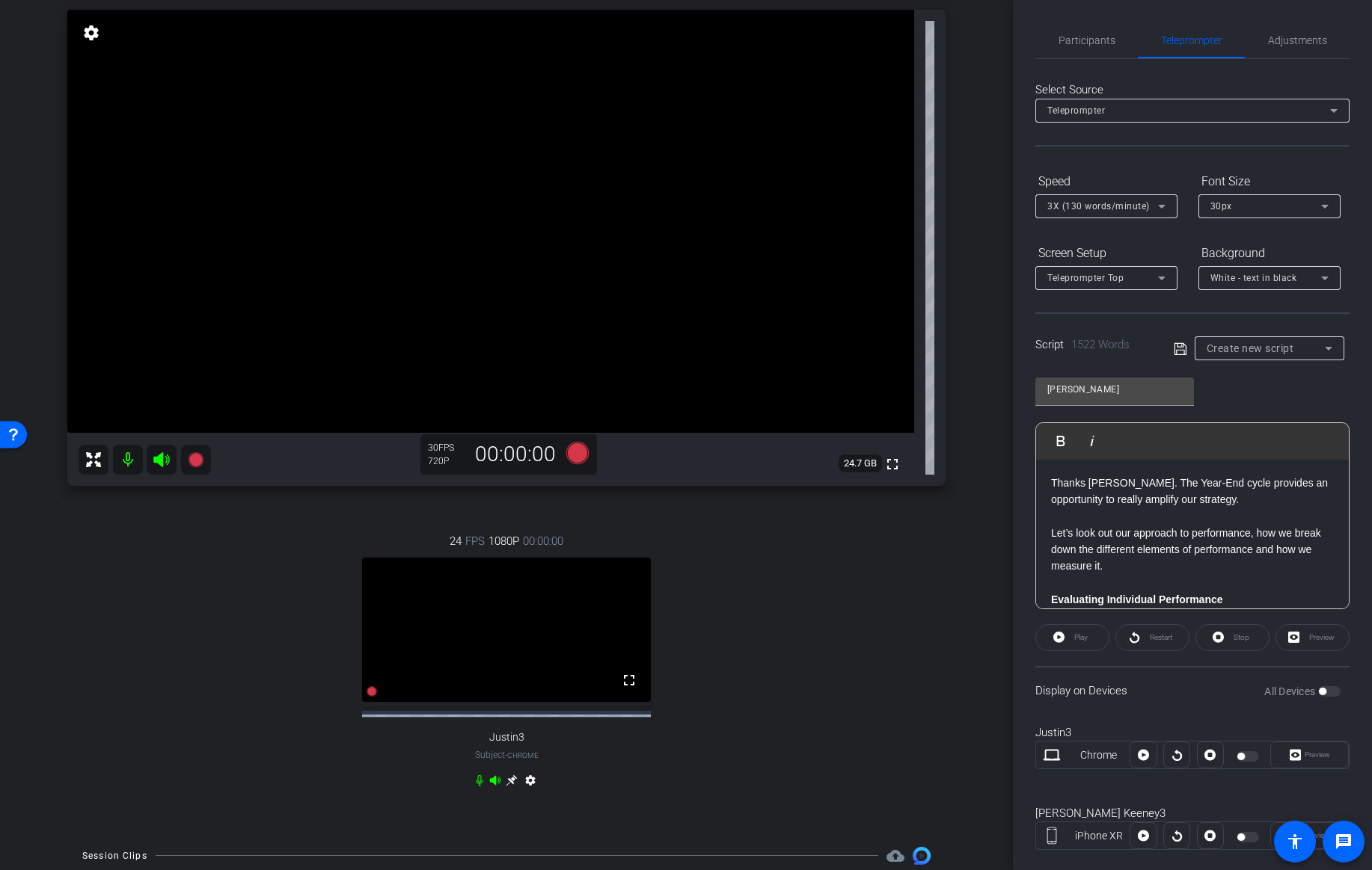
click at [1180, 351] on icon at bounding box center [1180, 349] width 13 height 18
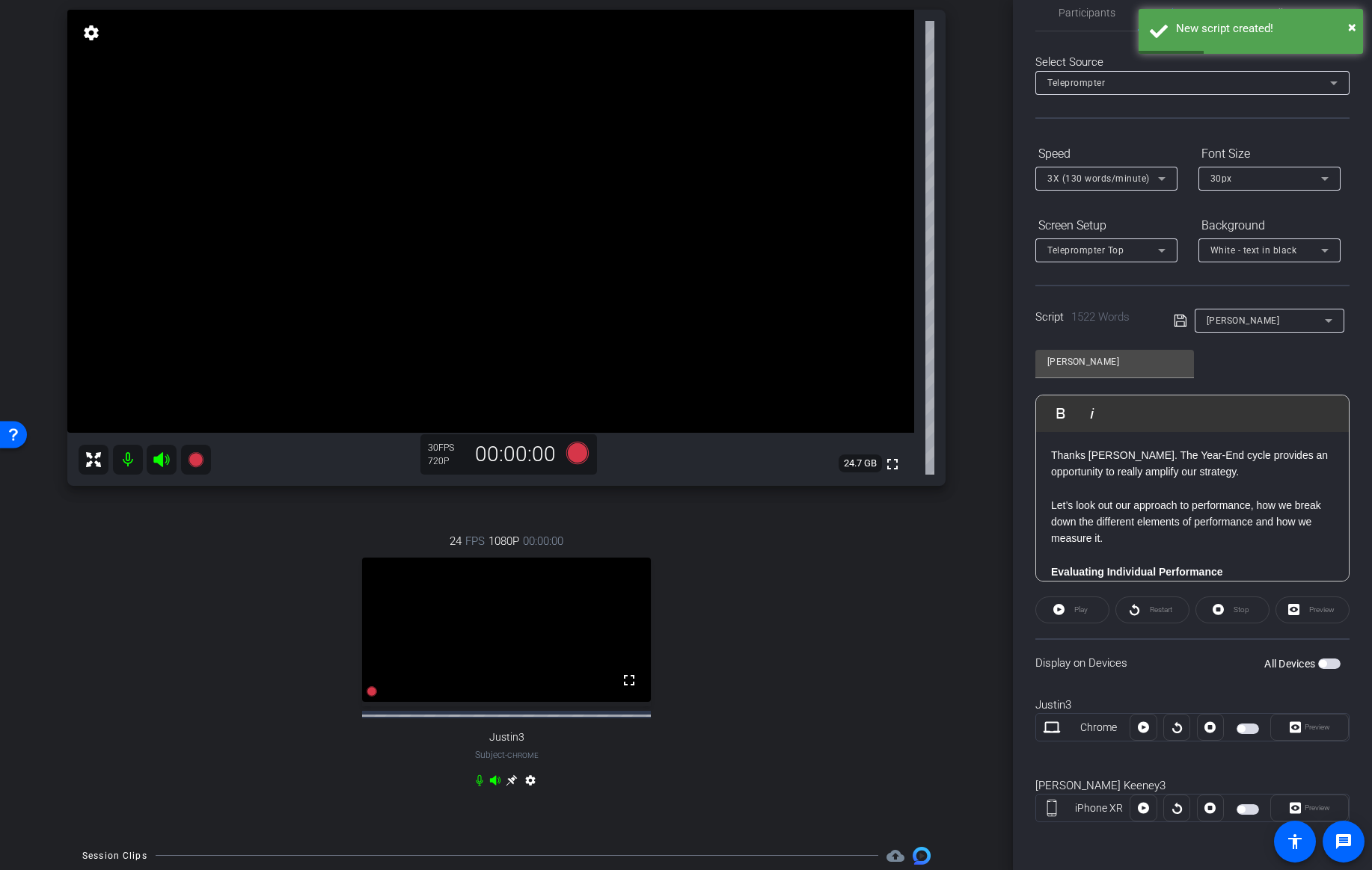
click at [1243, 809] on span "button" at bounding box center [1241, 809] width 7 height 7
click at [1330, 806] on span at bounding box center [1309, 808] width 77 height 36
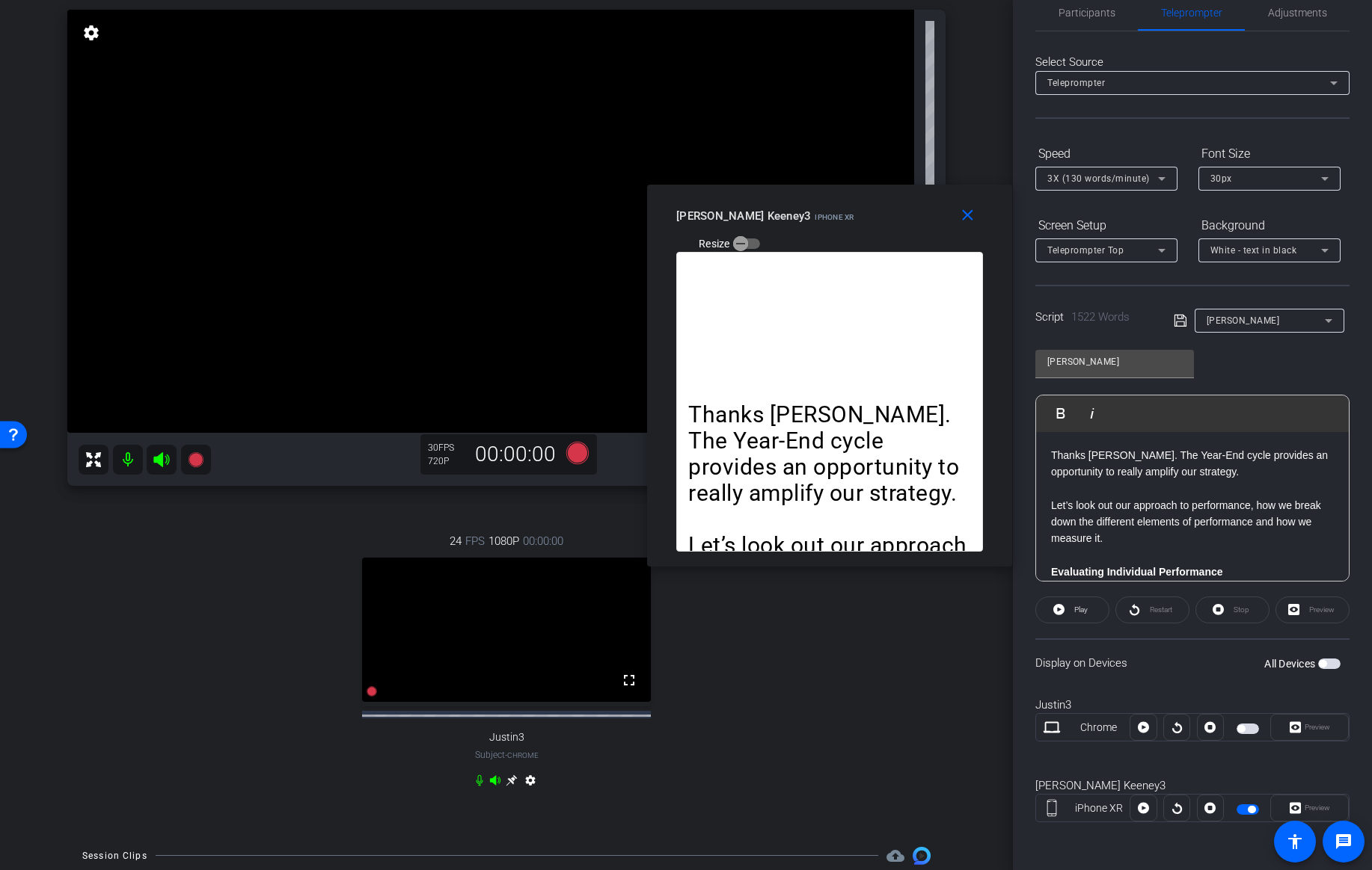
drag, startPoint x: 684, startPoint y: 263, endPoint x: 827, endPoint y: 203, distance: 155.1
click at [827, 203] on div "Jessica Keeney3 iPhone XR Resize" at bounding box center [835, 228] width 318 height 53
click at [1245, 808] on span "button" at bounding box center [1247, 809] width 22 height 11
click at [966, 224] on mat-icon "close" at bounding box center [967, 215] width 19 height 19
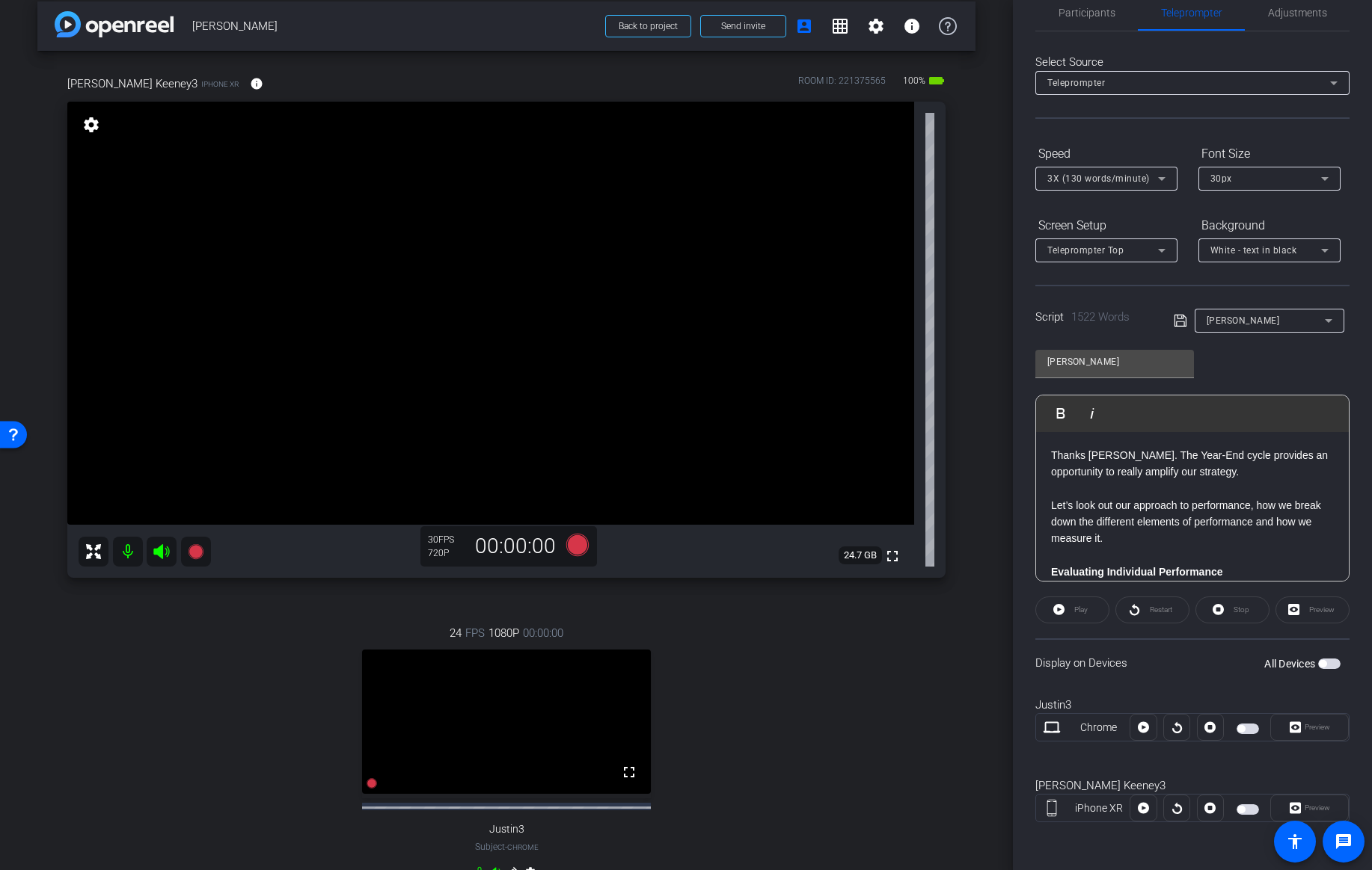
scroll to position [12, 0]
click at [1247, 808] on span "button" at bounding box center [1247, 809] width 22 height 11
click at [1247, 808] on span "button" at bounding box center [1251, 809] width 7 height 7
click at [1247, 808] on span "button" at bounding box center [1247, 809] width 22 height 11
click at [1309, 812] on span "Preview" at bounding box center [1317, 808] width 25 height 8
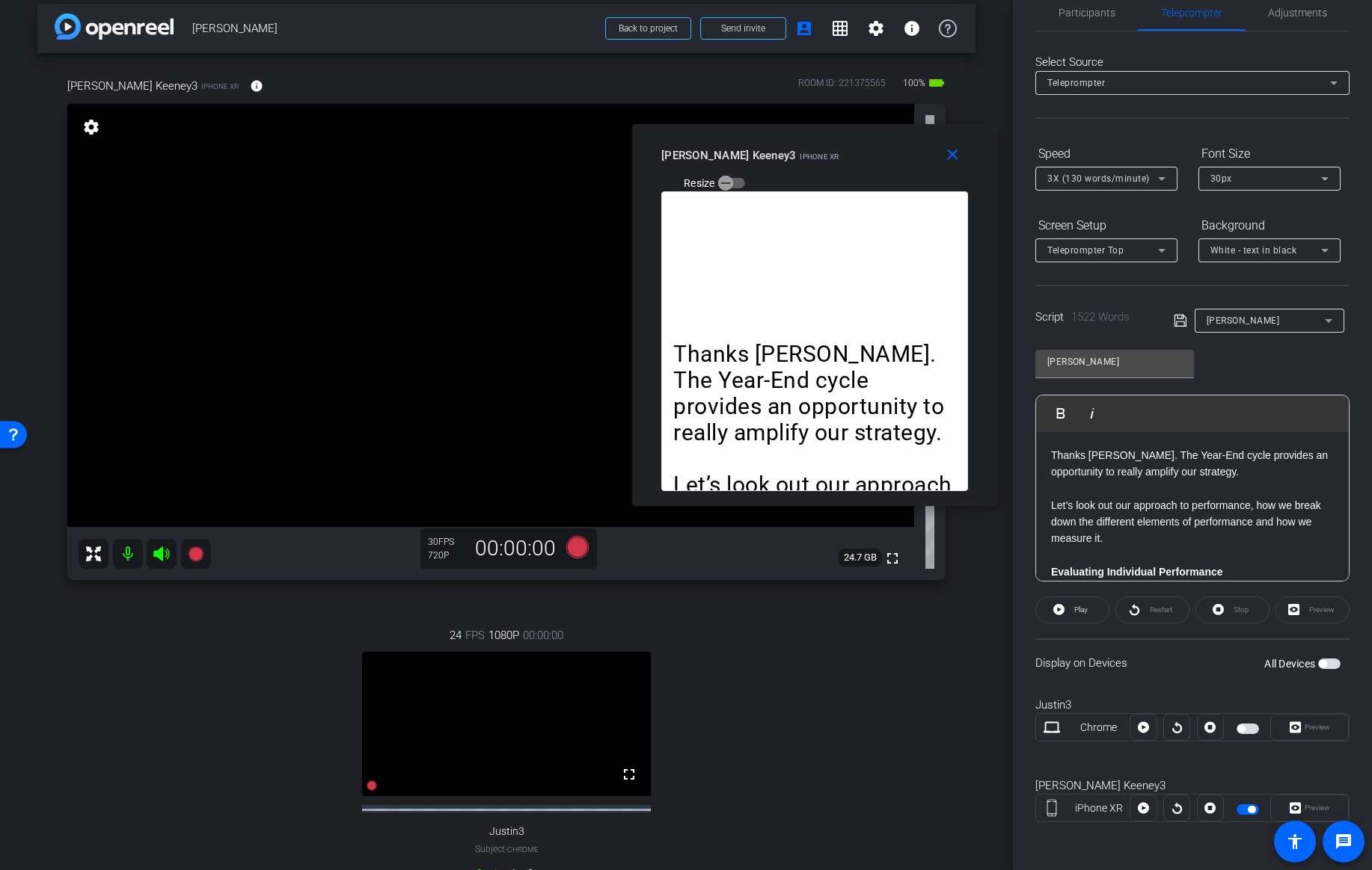
drag, startPoint x: 684, startPoint y: 269, endPoint x: 812, endPoint y: 148, distance: 176.1
click at [744, 171] on mat-slide-toggle "Resize" at bounding box center [703, 183] width 84 height 24
click at [1145, 178] on span "3X (130 words/minute)" at bounding box center [1098, 178] width 103 height 11
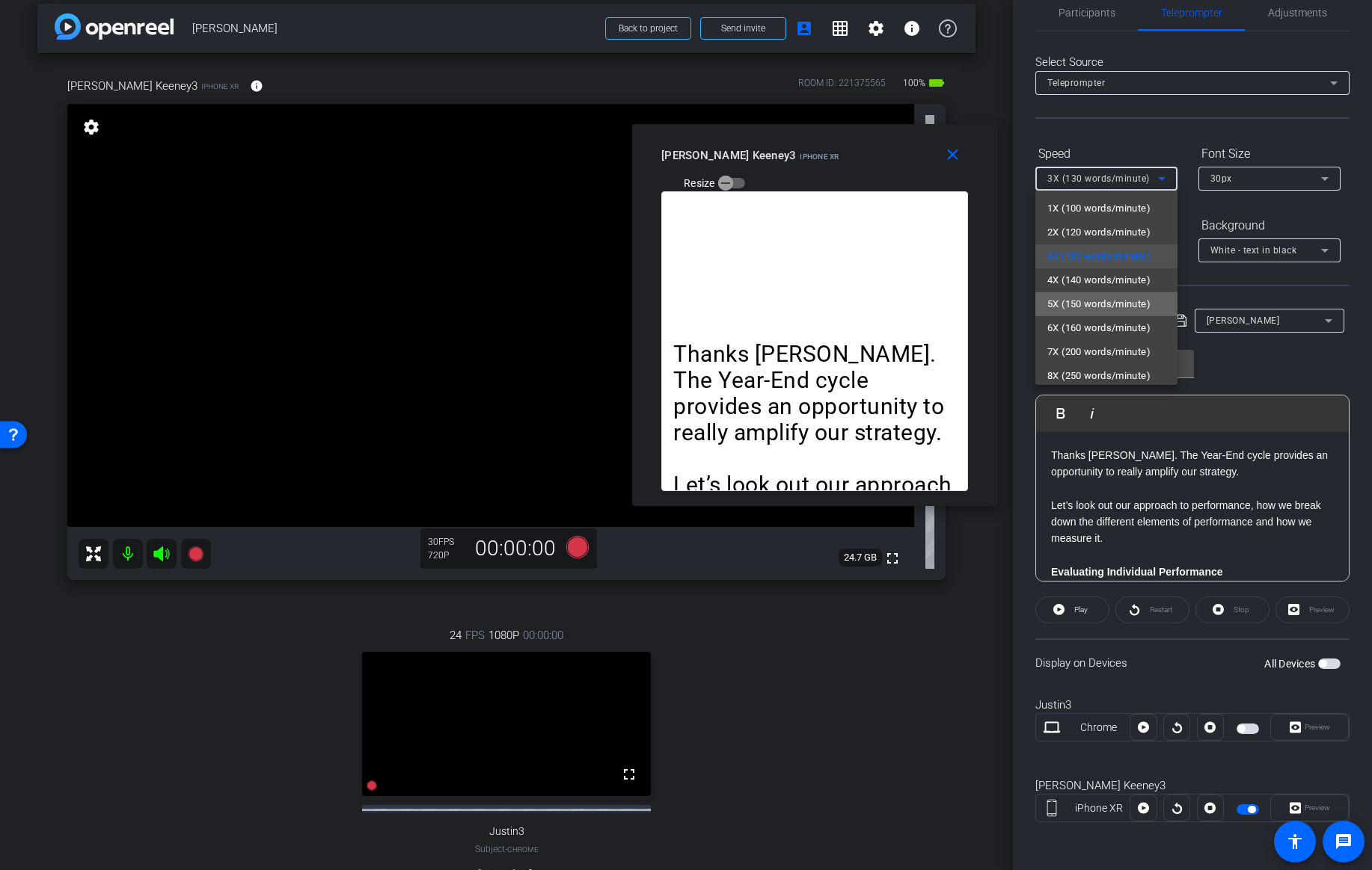
click at [1109, 302] on span "5X (150 words/minute)" at bounding box center [1099, 304] width 104 height 18
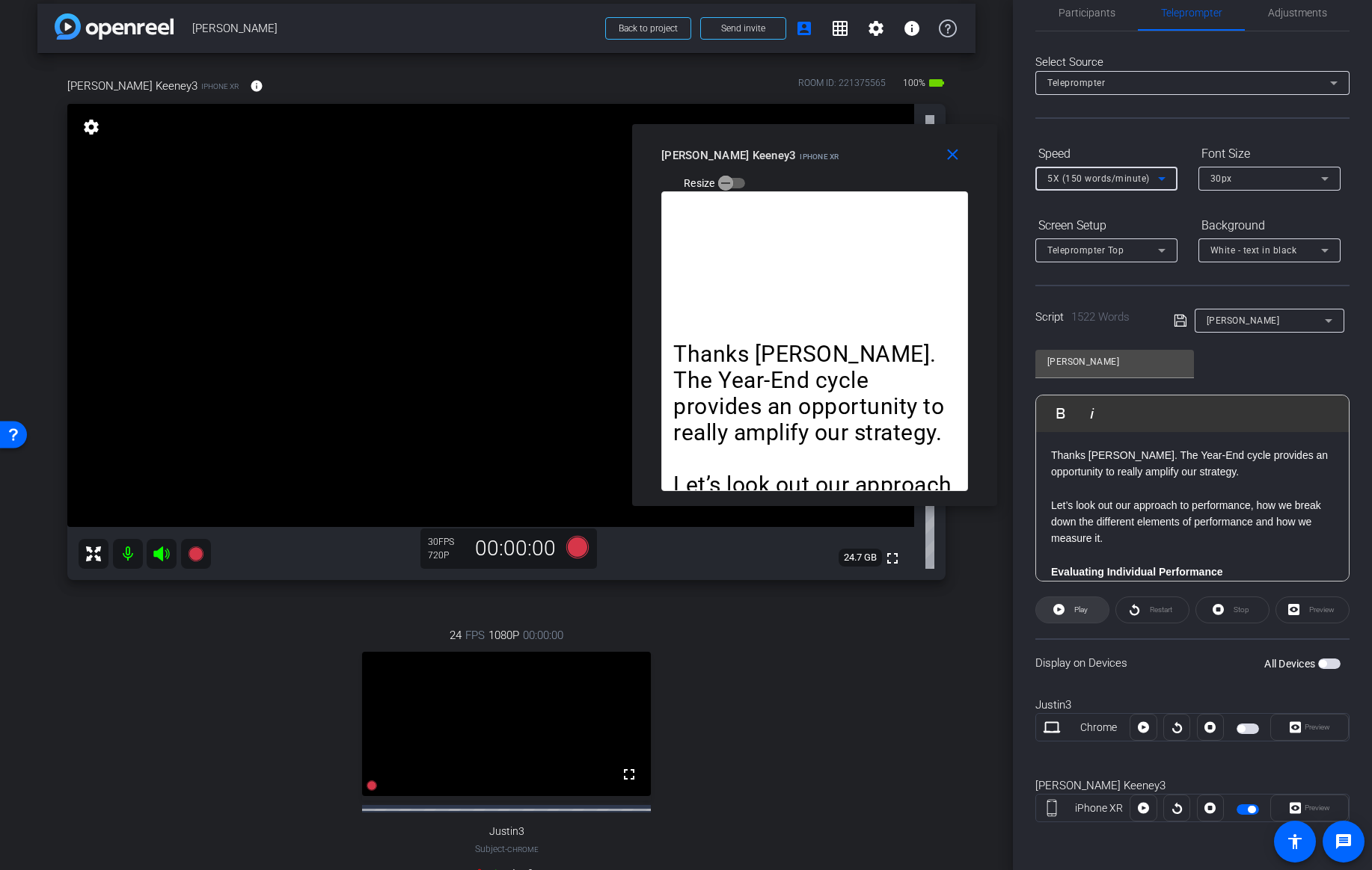
click at [1077, 613] on span "Play" at bounding box center [1080, 609] width 13 height 8
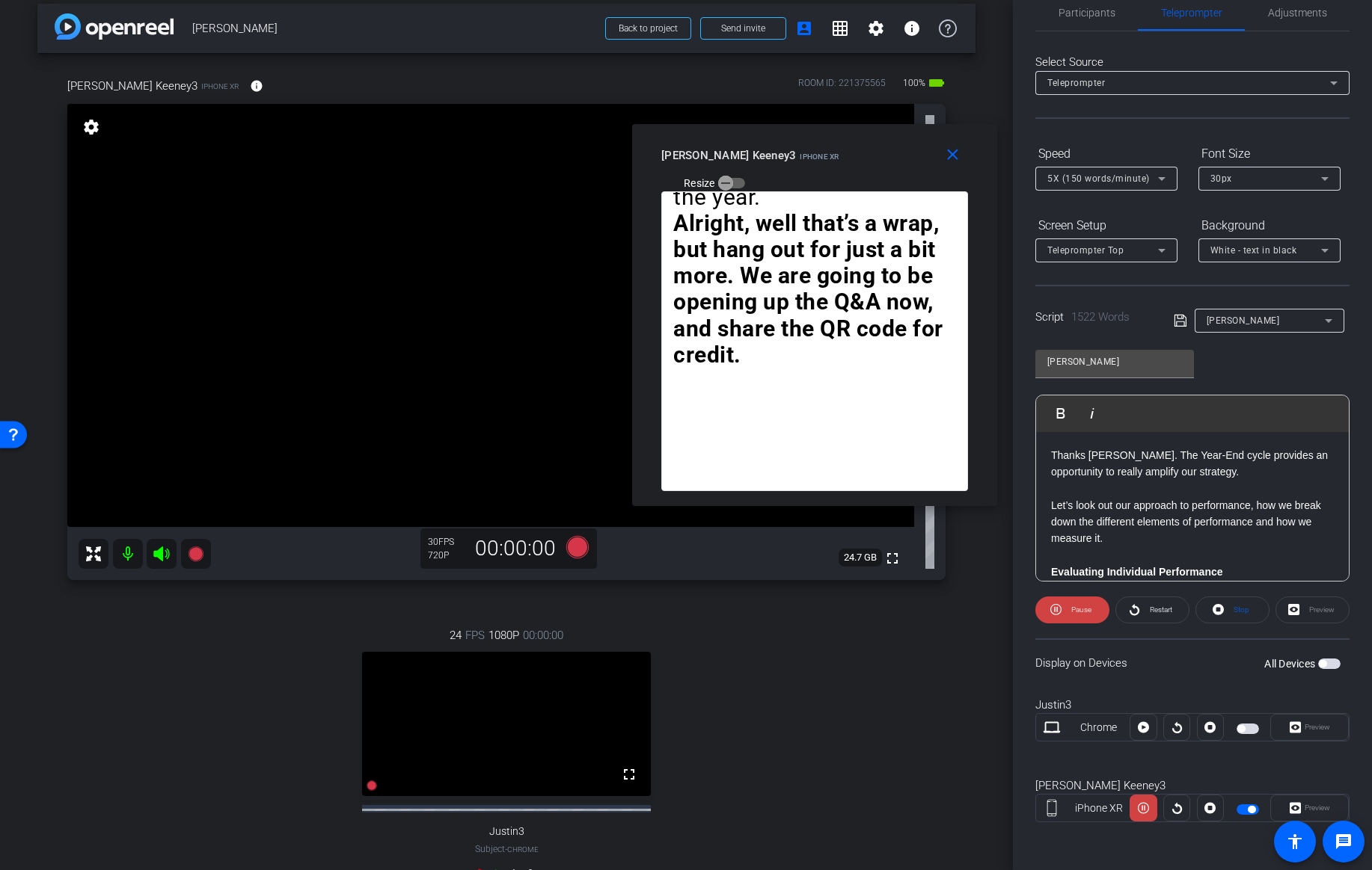
click at [1077, 613] on span "Pause" at bounding box center [1081, 609] width 21 height 8
click at [1079, 612] on span "Play" at bounding box center [1080, 609] width 13 height 8
click at [1079, 612] on span "Pause" at bounding box center [1081, 609] width 21 height 8
click at [1155, 608] on span "Restart" at bounding box center [1160, 609] width 22 height 8
click at [1125, 179] on span "5X (150 words/minute)" at bounding box center [1098, 178] width 103 height 11
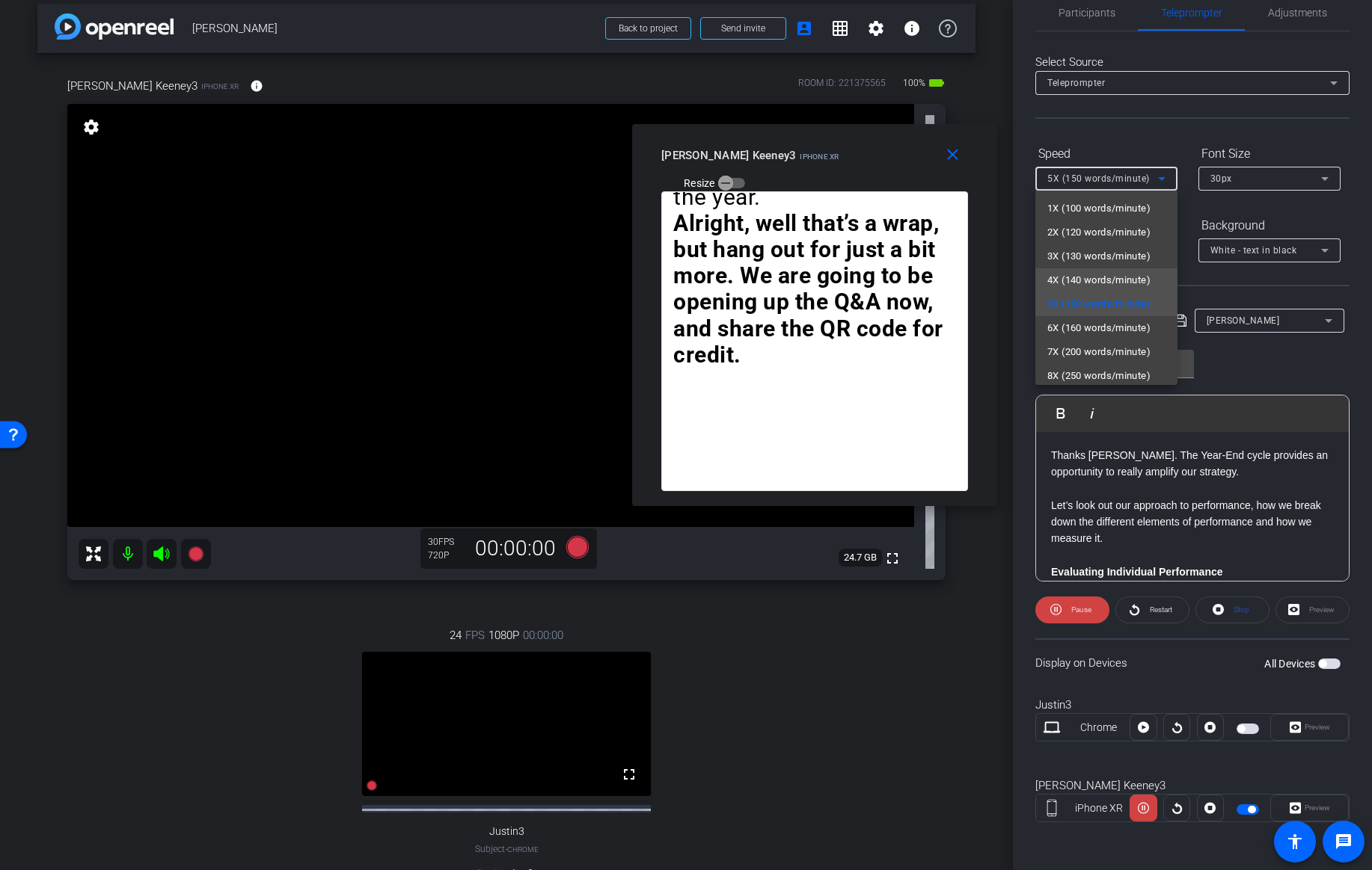
click at [1081, 281] on span "4X (140 words/minute)" at bounding box center [1099, 280] width 104 height 18
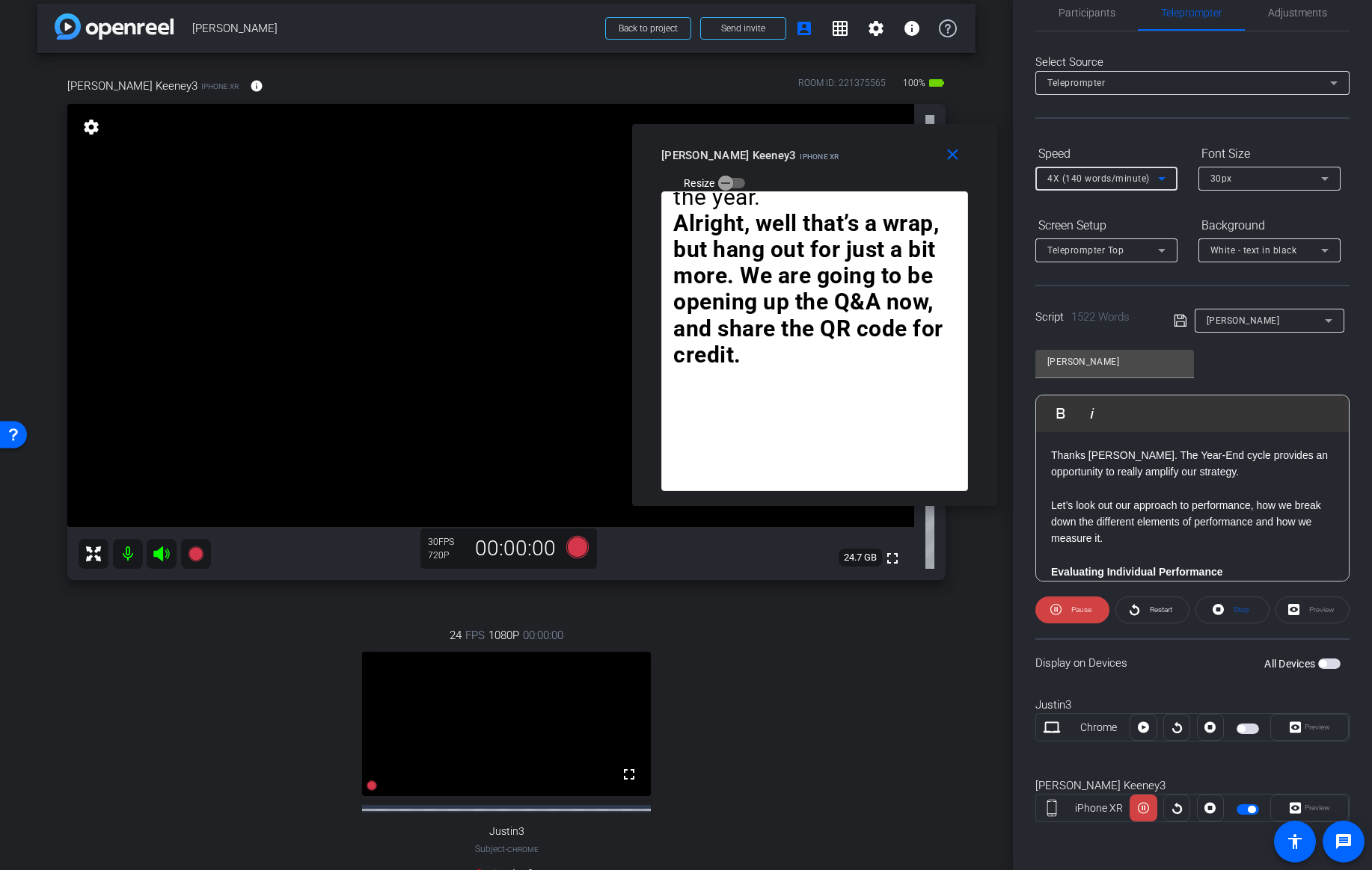
click at [1142, 185] on div "4X (140 words/minute)" at bounding box center [1102, 178] width 111 height 19
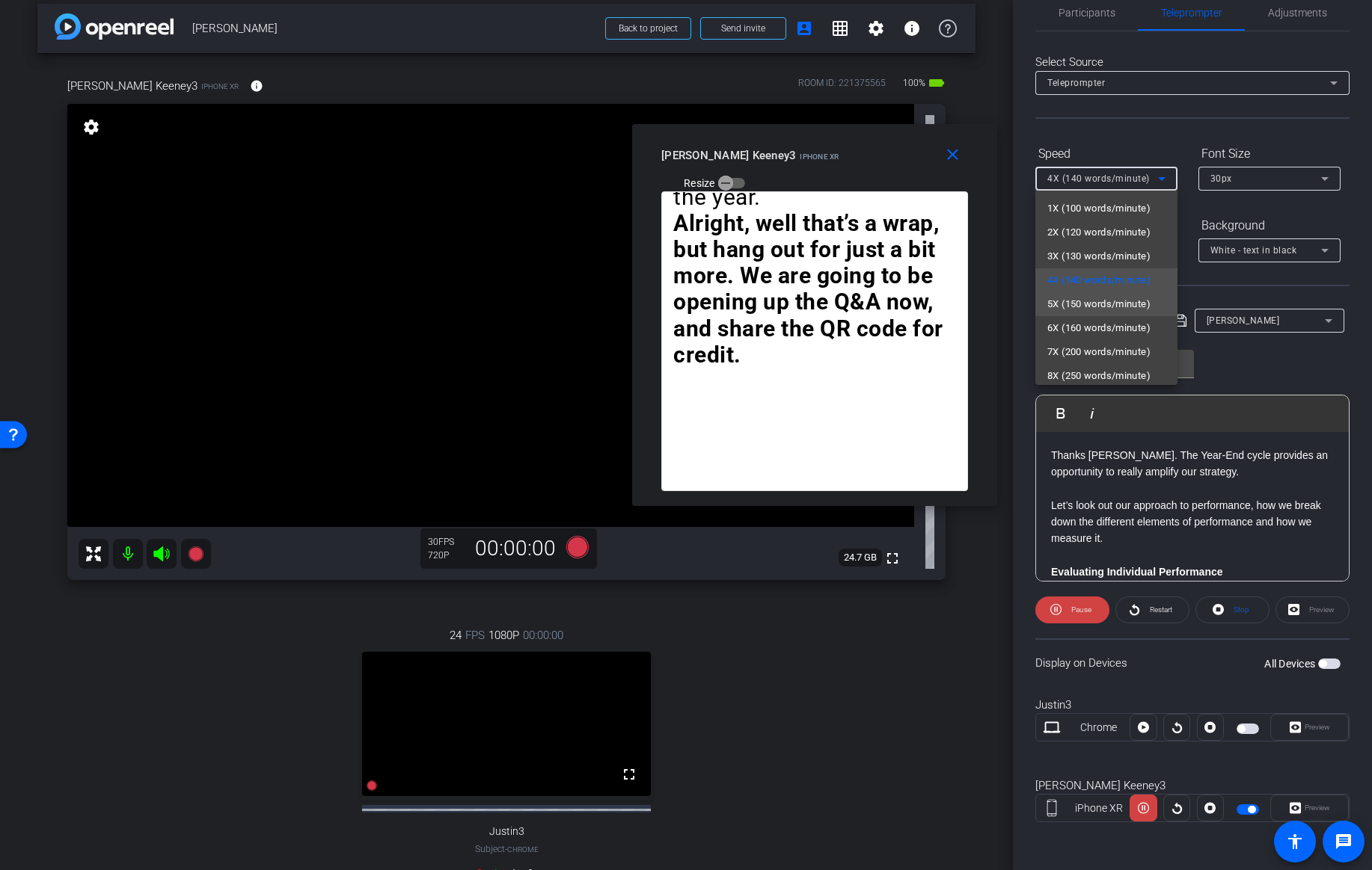
click at [1096, 302] on span "5X (150 words/minute)" at bounding box center [1099, 304] width 104 height 18
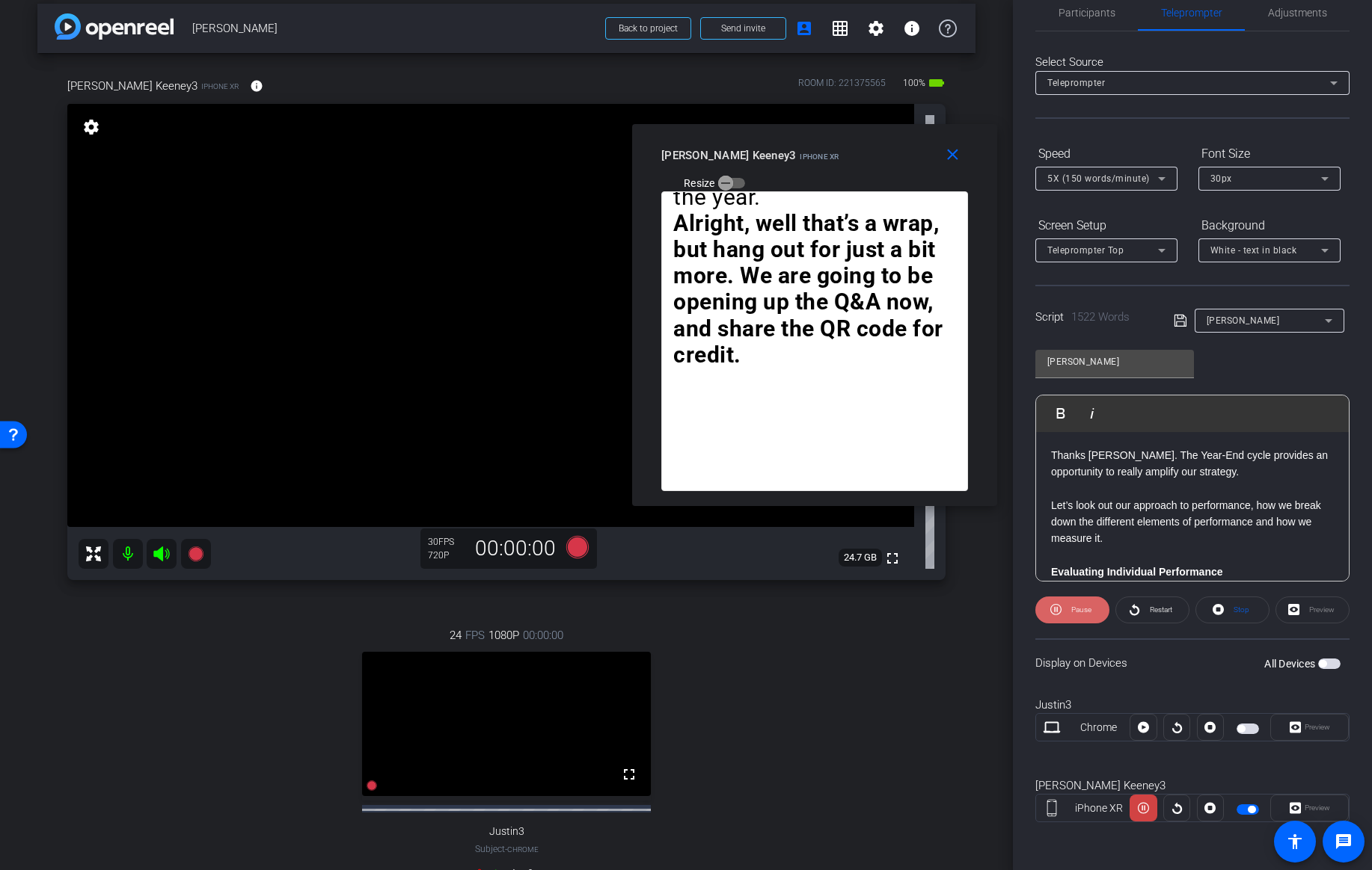
click at [1068, 611] on span "Pause" at bounding box center [1079, 609] width 24 height 21
click at [1195, 499] on p at bounding box center [1192, 491] width 283 height 16
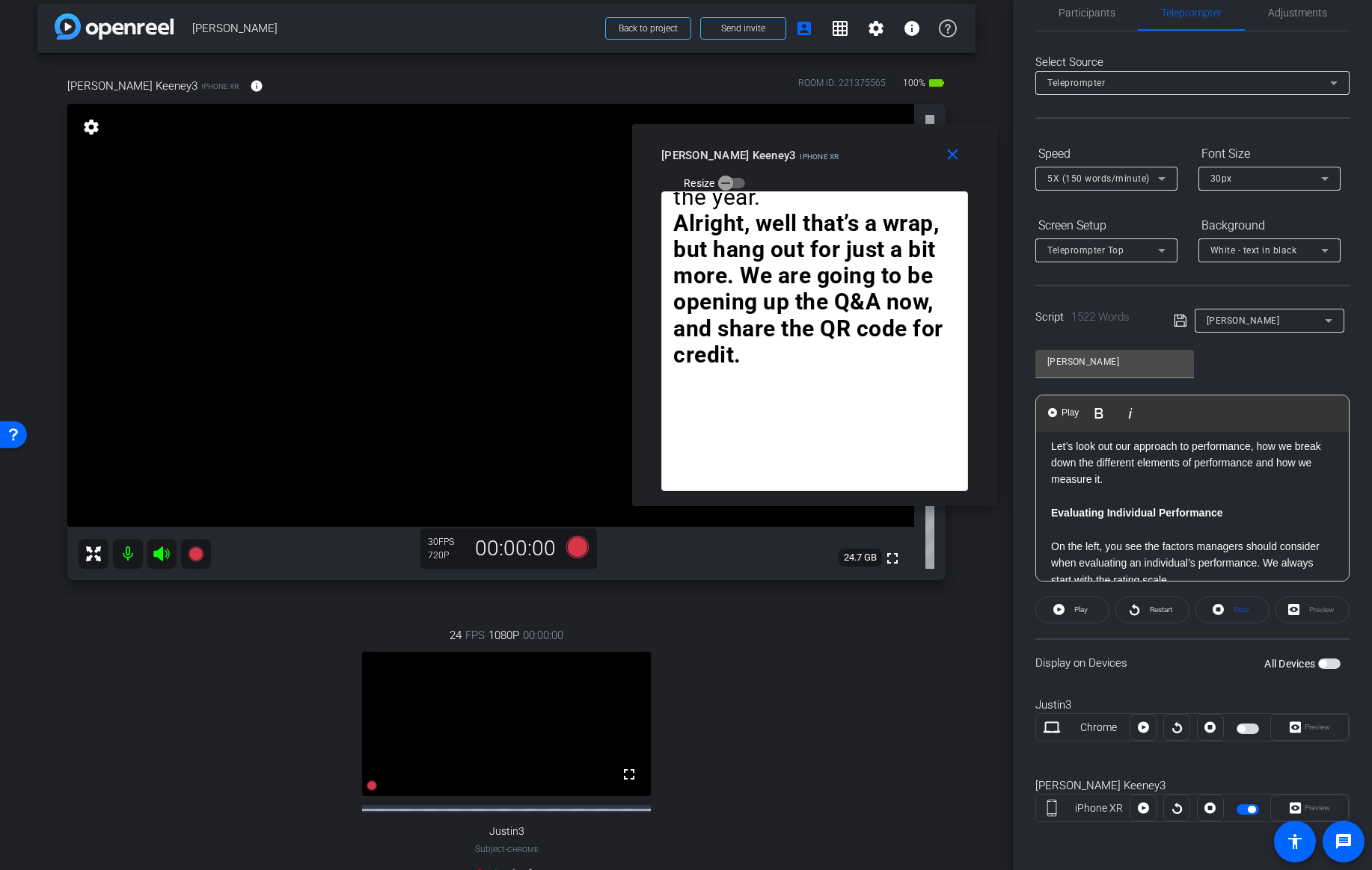
scroll to position [62, 0]
click at [1206, 513] on strong "Evaluating Individual Performance" at bounding box center [1136, 510] width 172 height 12
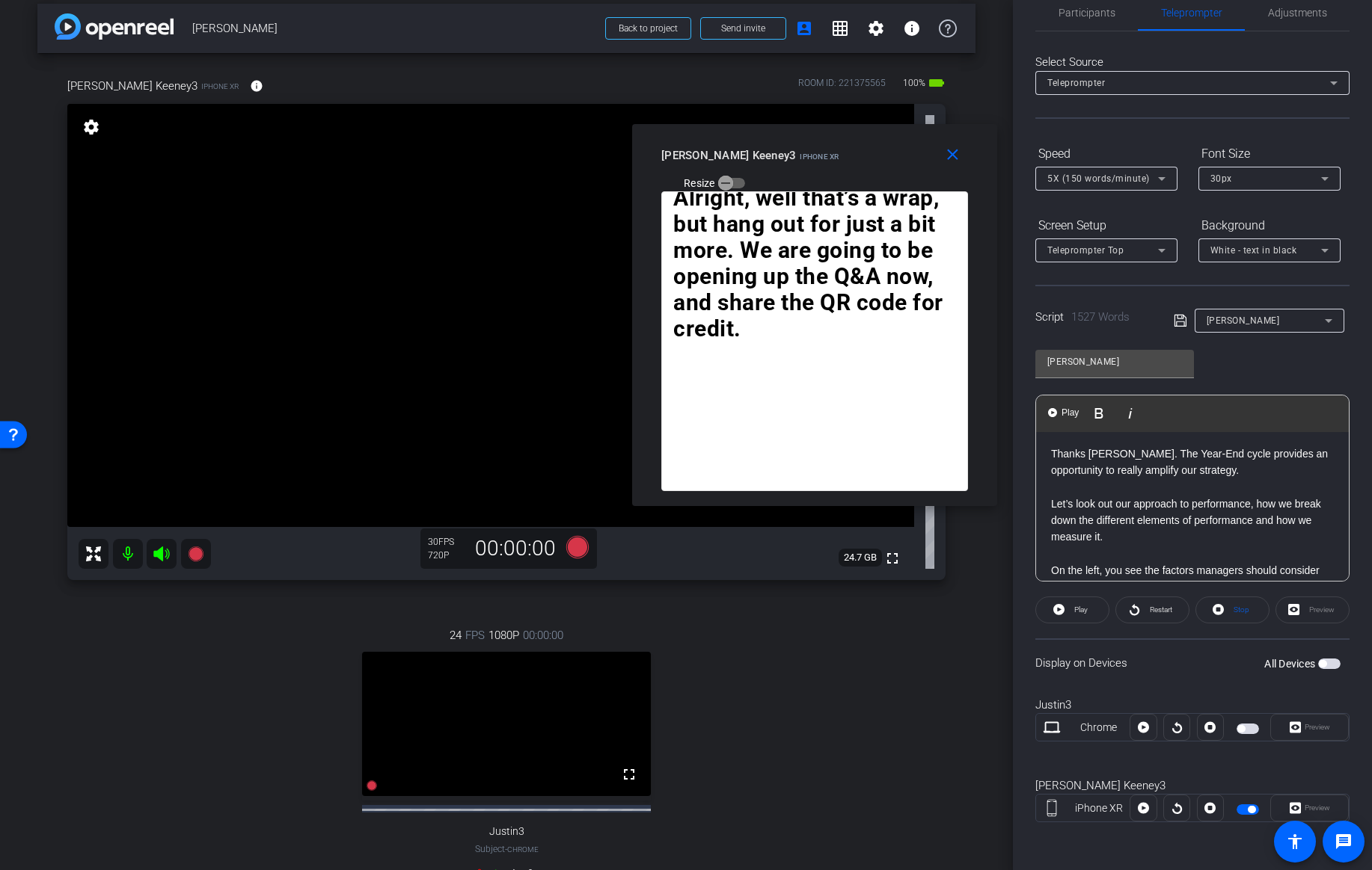
scroll to position [0, 0]
click at [1106, 504] on p "Let’s look out our approach to performance, how we break down the different ele…" at bounding box center [1192, 522] width 283 height 50
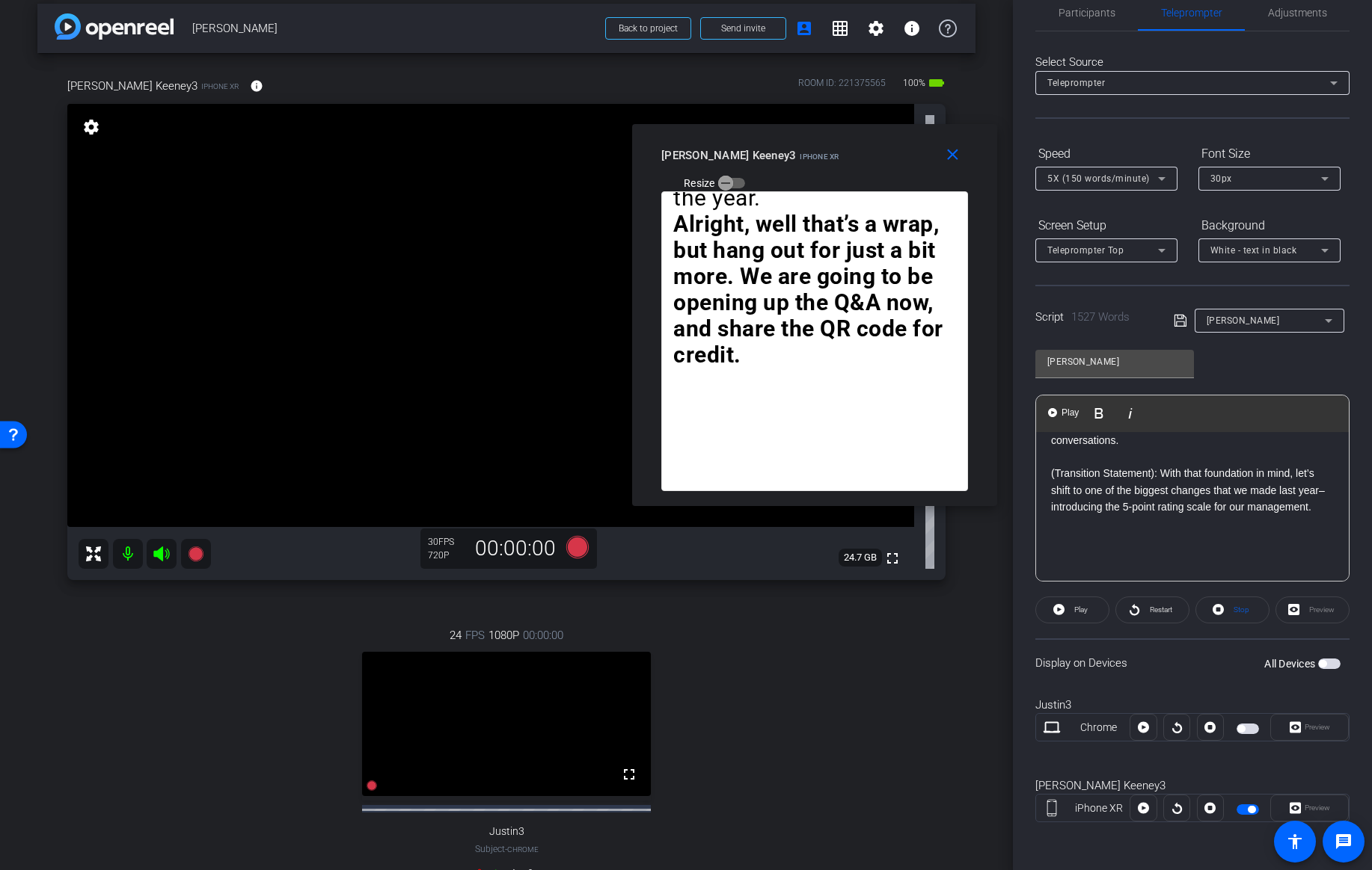
scroll to position [702, 0]
drag, startPoint x: 1156, startPoint y: 489, endPoint x: 1051, endPoint y: 495, distance: 105.2
click at [1051, 495] on p "(Transition Statement): With that foundation in mind, let’s shift to one of the…" at bounding box center [1192, 489] width 283 height 50
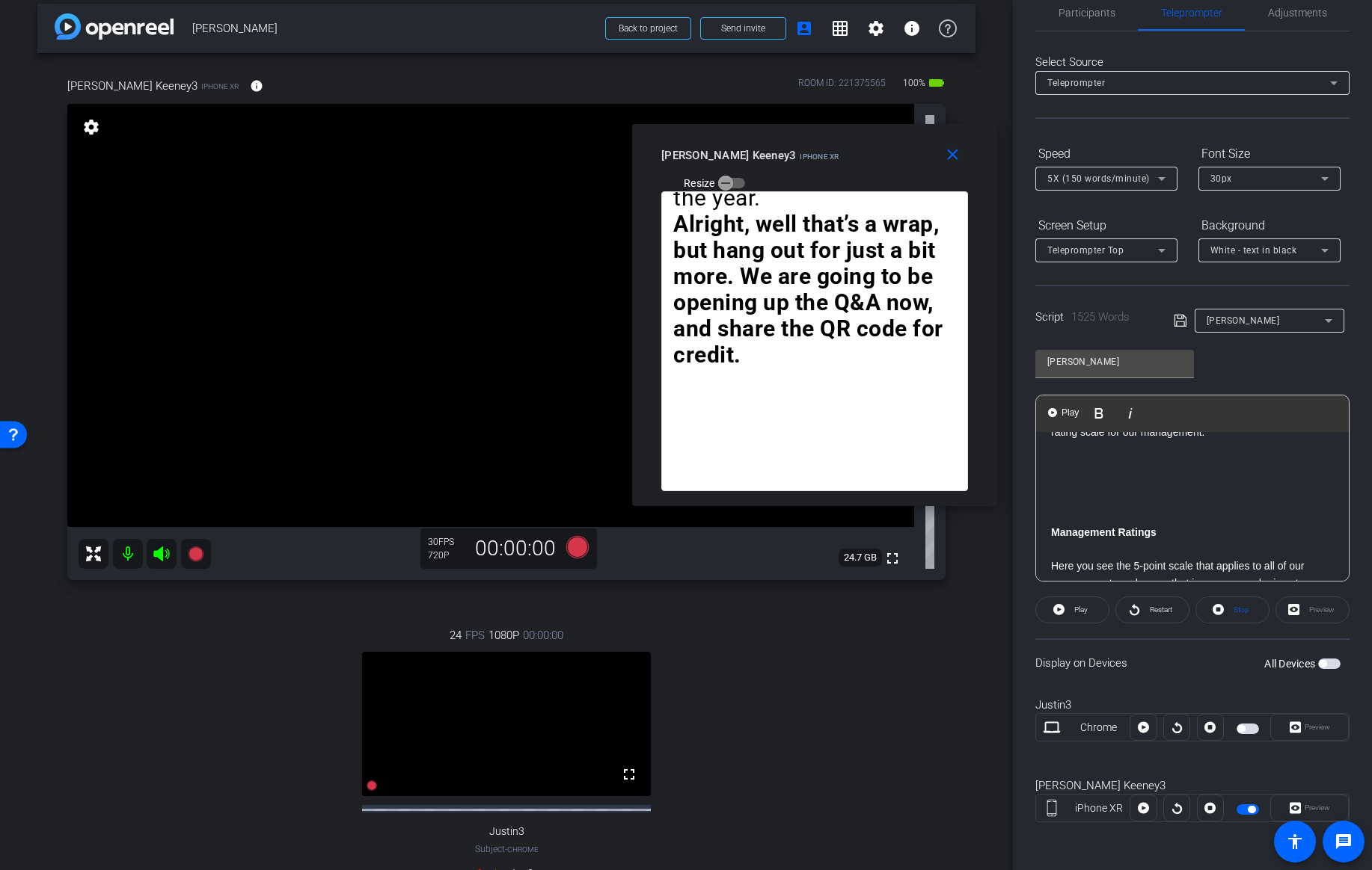
scroll to position [791, 0]
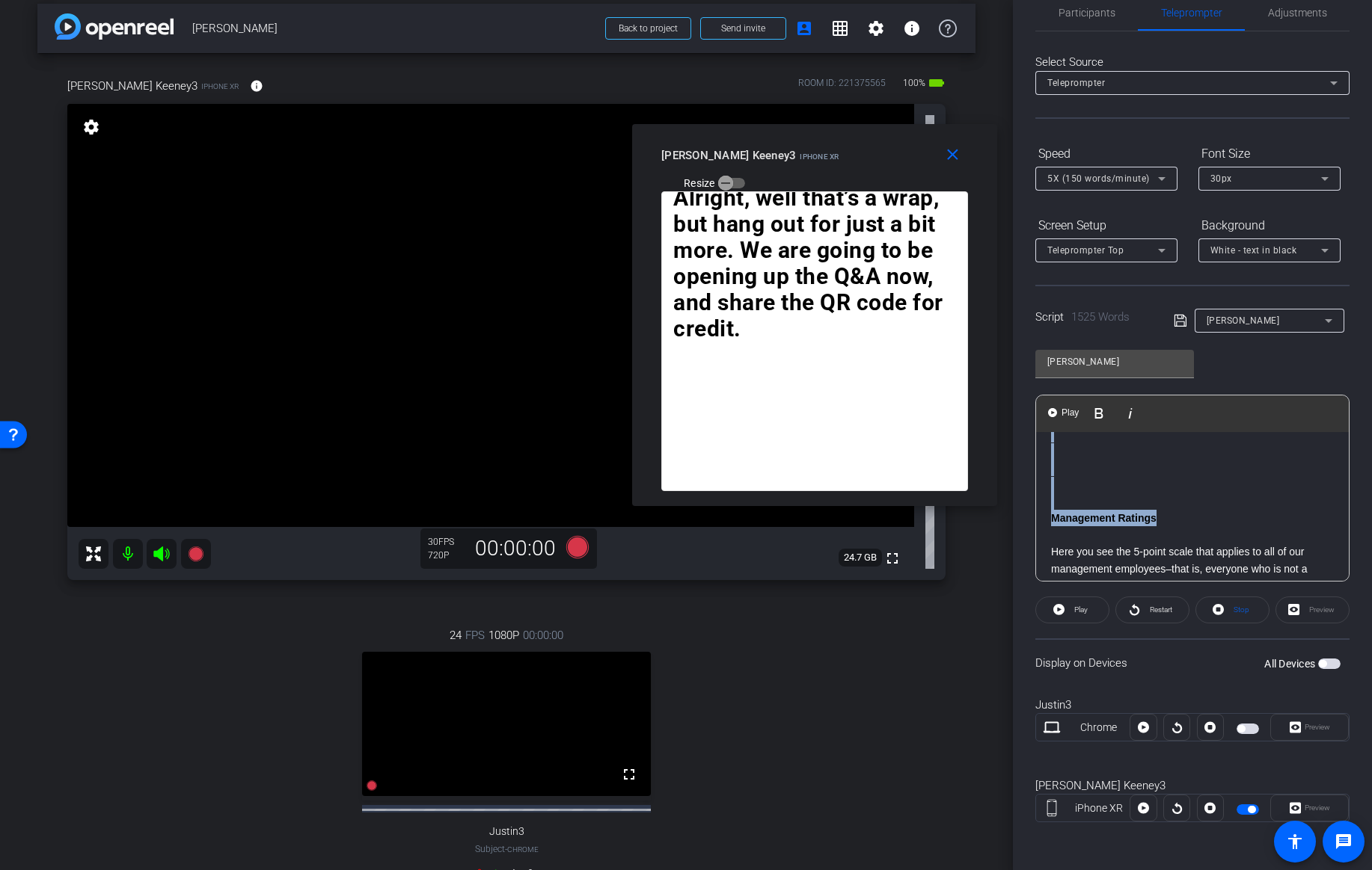
drag, startPoint x: 1161, startPoint y: 534, endPoint x: 1056, endPoint y: 456, distance: 130.8
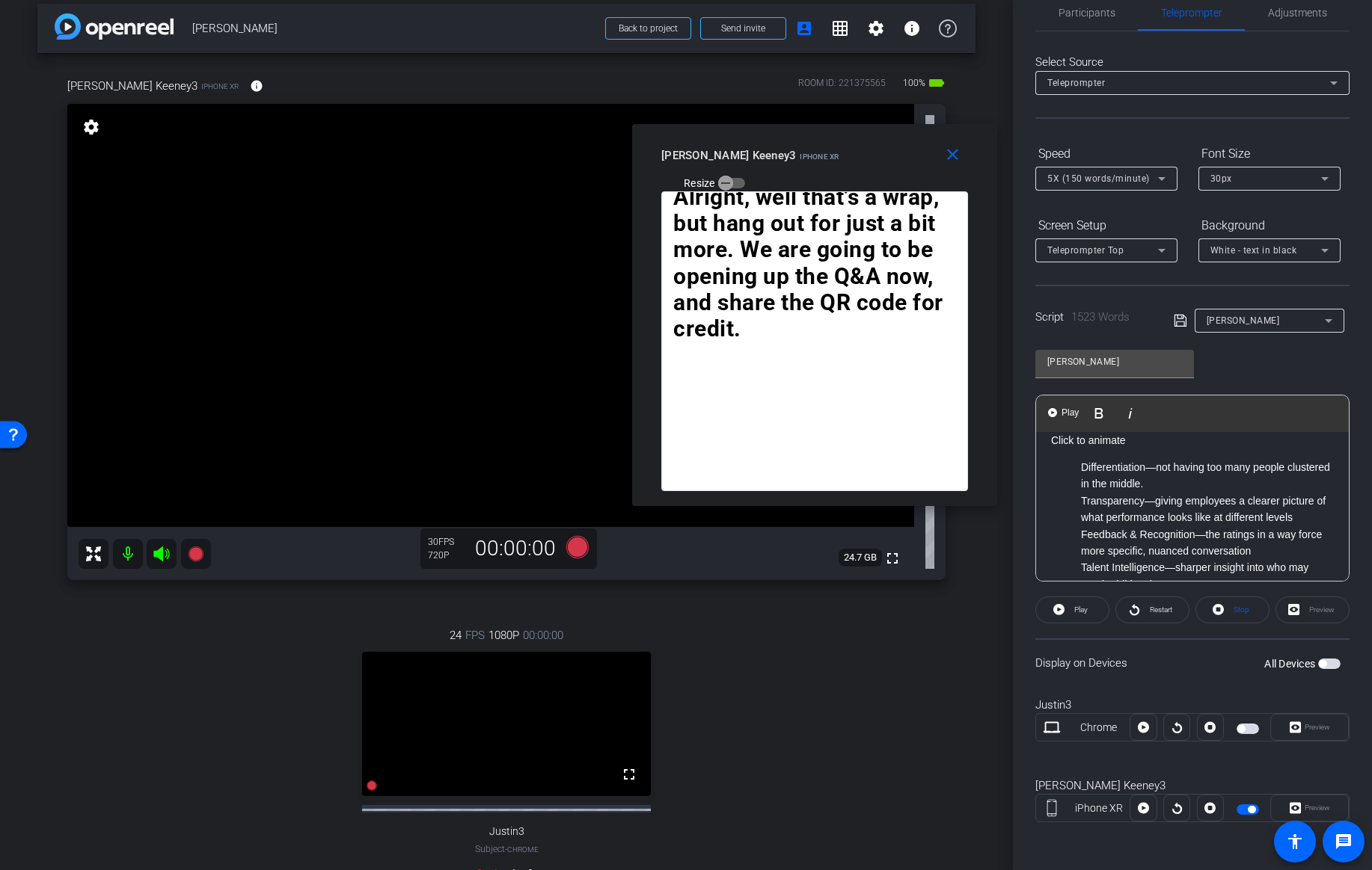
scroll to position [1222, 0]
drag, startPoint x: 1135, startPoint y: 473, endPoint x: 1043, endPoint y: 473, distance: 92.0
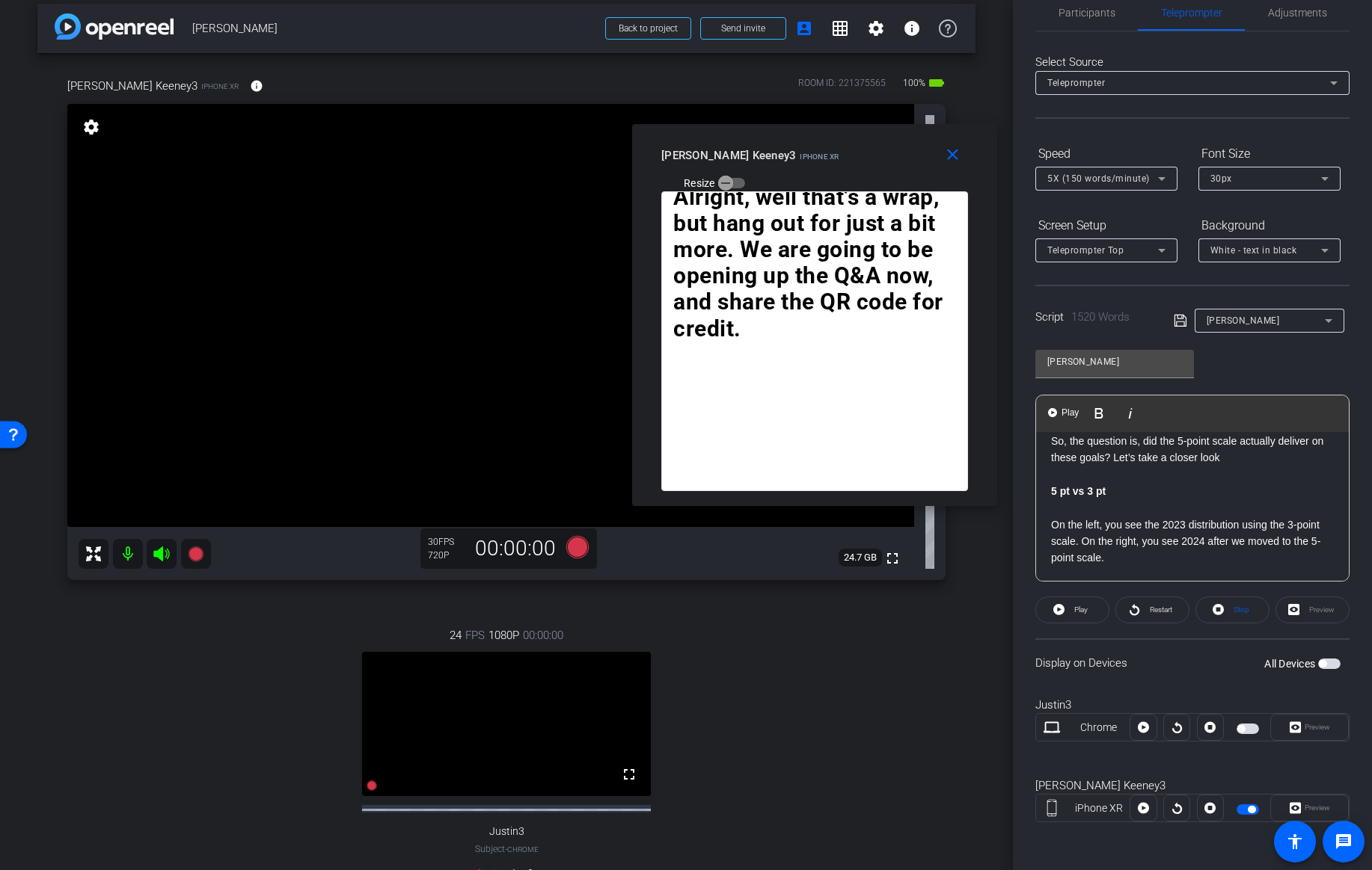
scroll to position [1380, 0]
drag, startPoint x: 1118, startPoint y: 518, endPoint x: 1047, endPoint y: 516, distance: 71.0
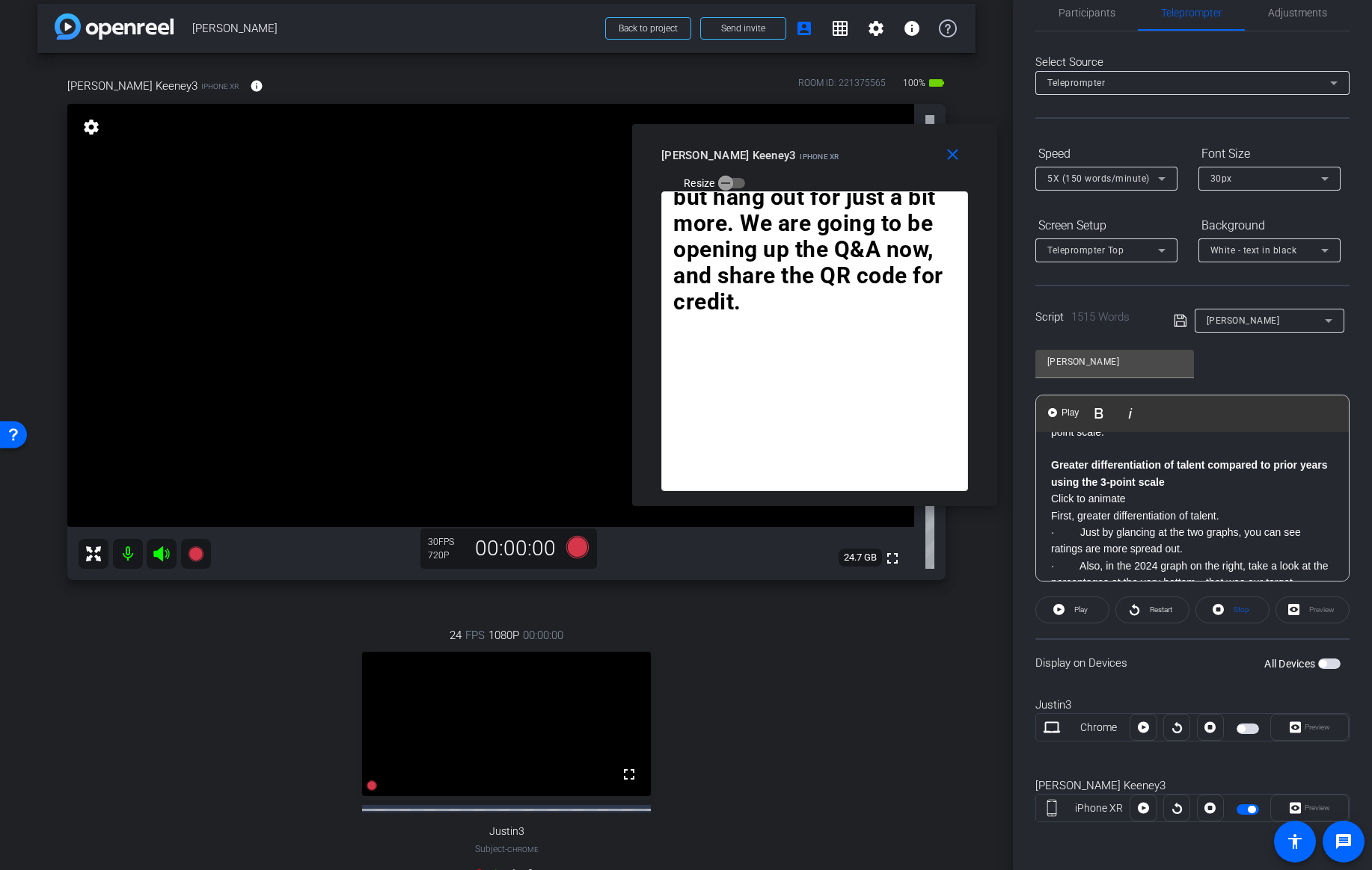
scroll to position [1487, 0]
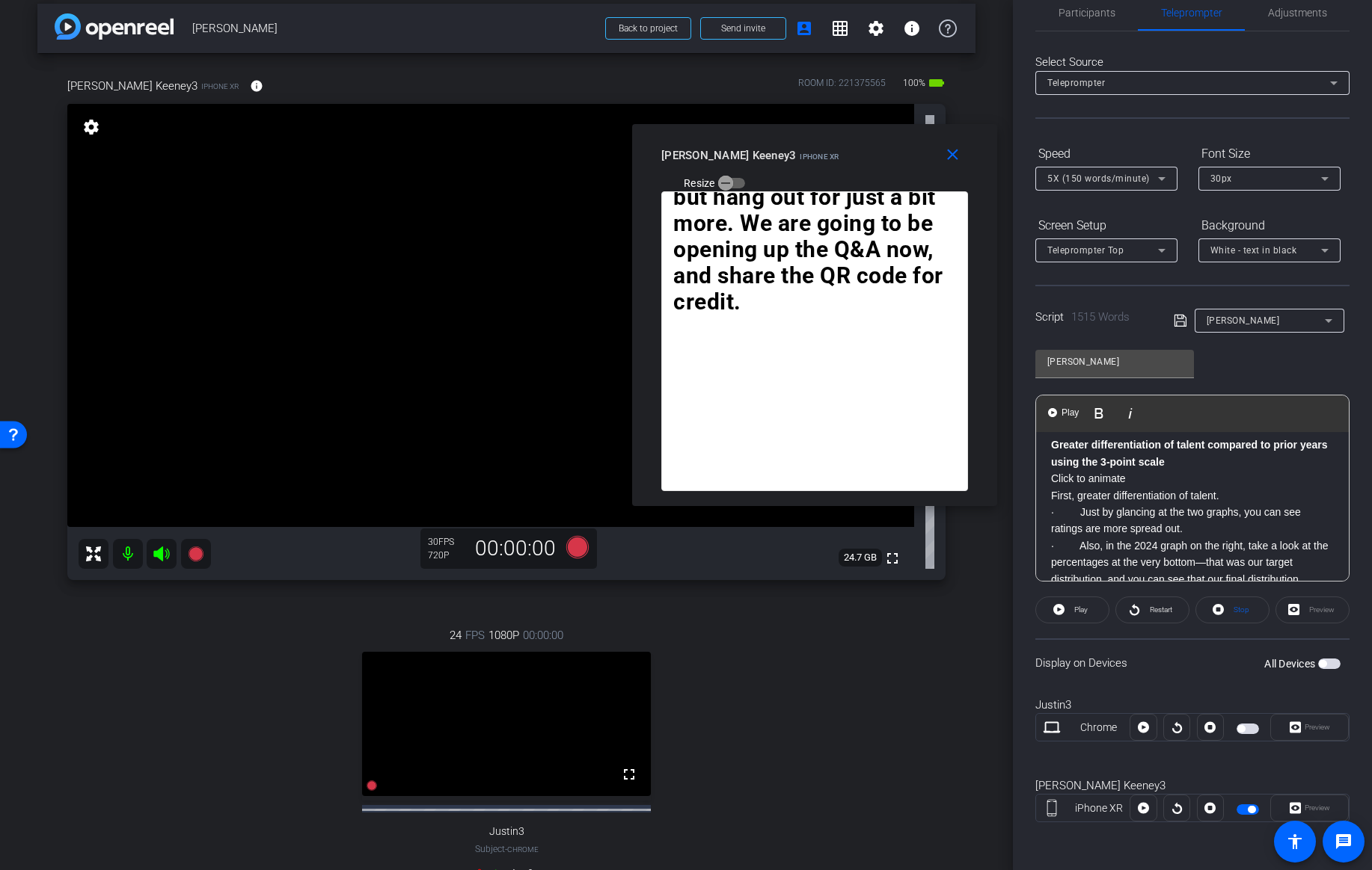
drag, startPoint x: 1133, startPoint y: 512, endPoint x: 1044, endPoint y: 482, distance: 93.9
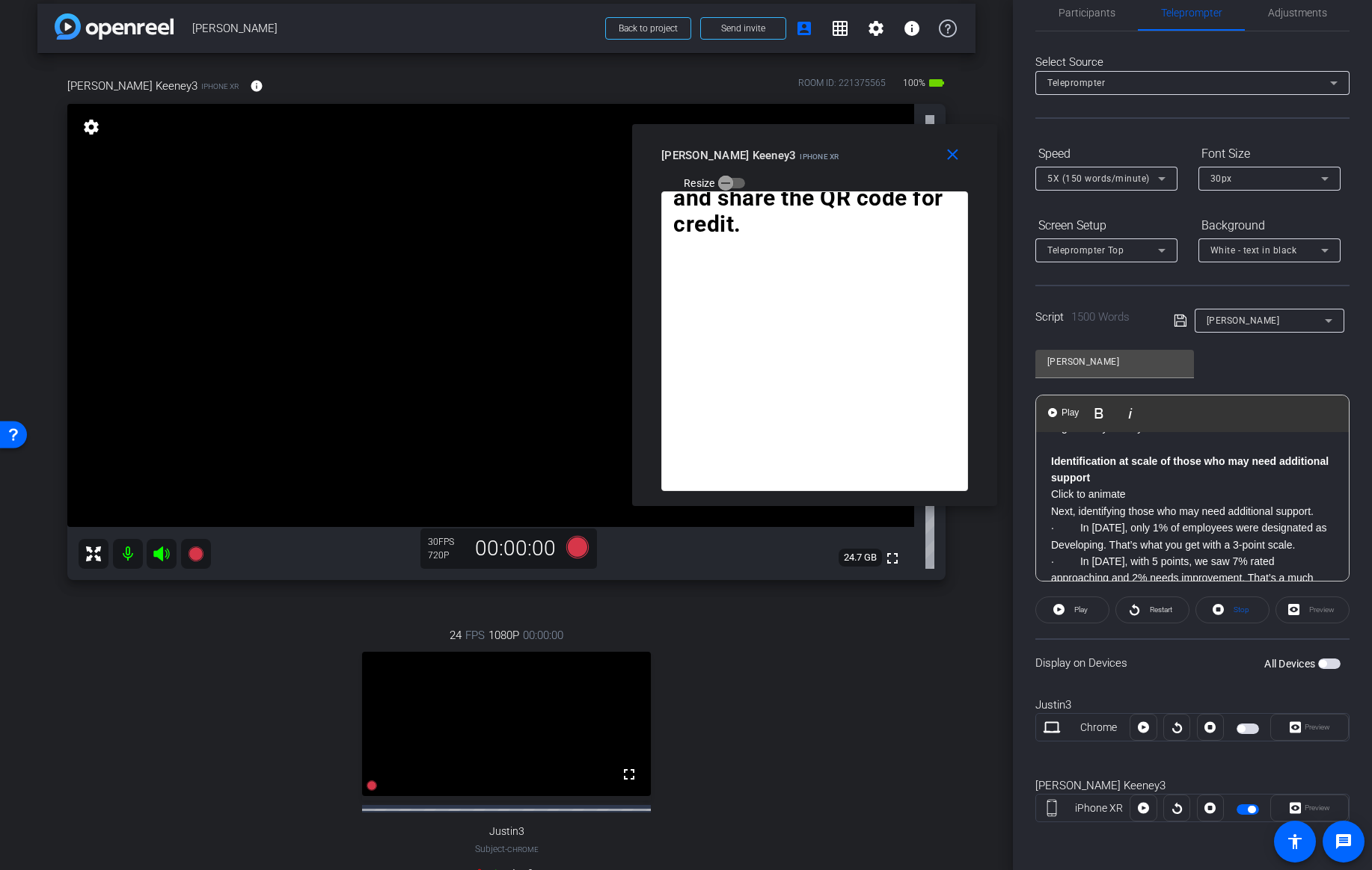
scroll to position [1606, 0]
drag, startPoint x: 1129, startPoint y: 530, endPoint x: 1042, endPoint y: 492, distance: 94.9
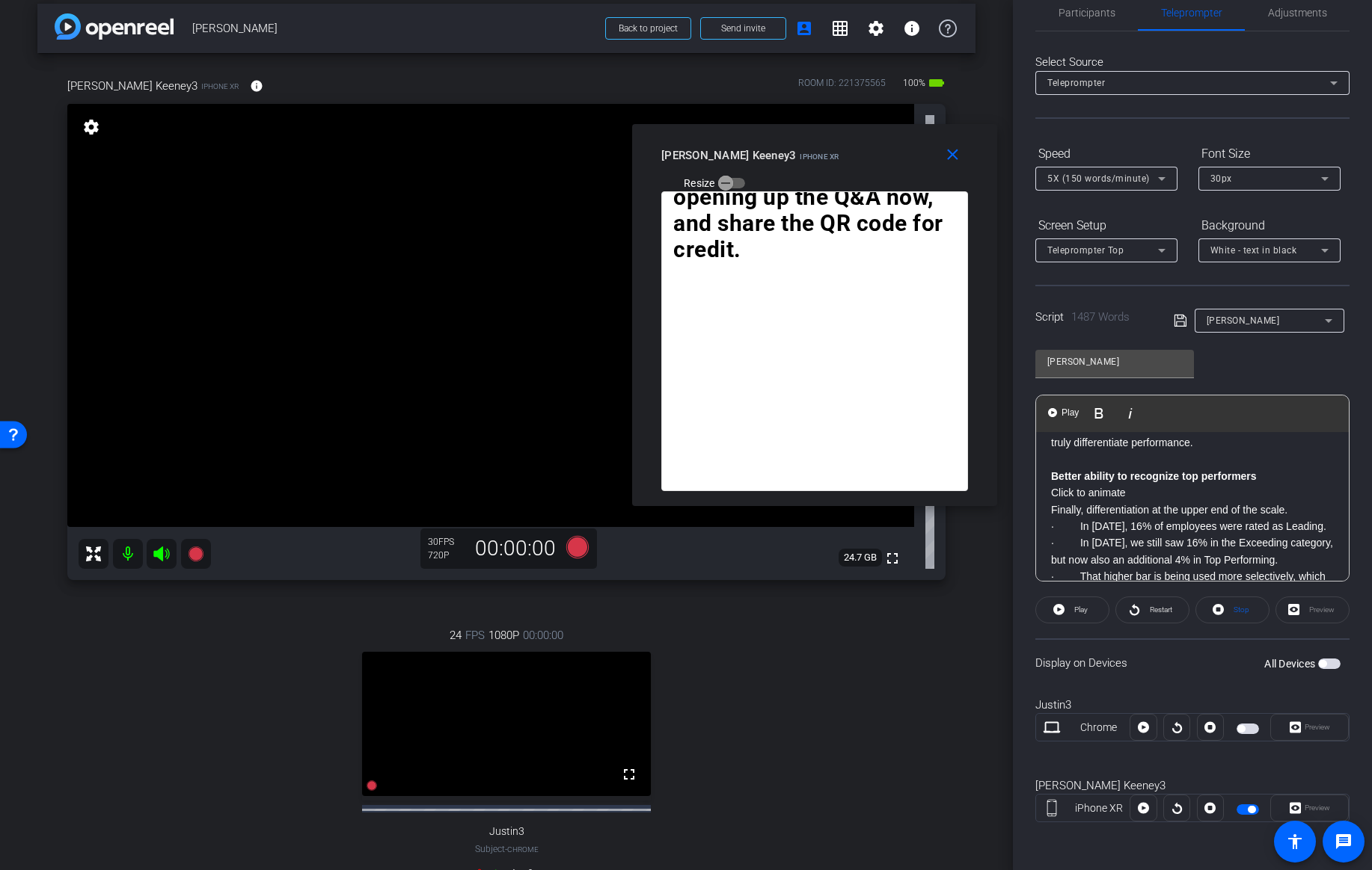
scroll to position [1793, 0]
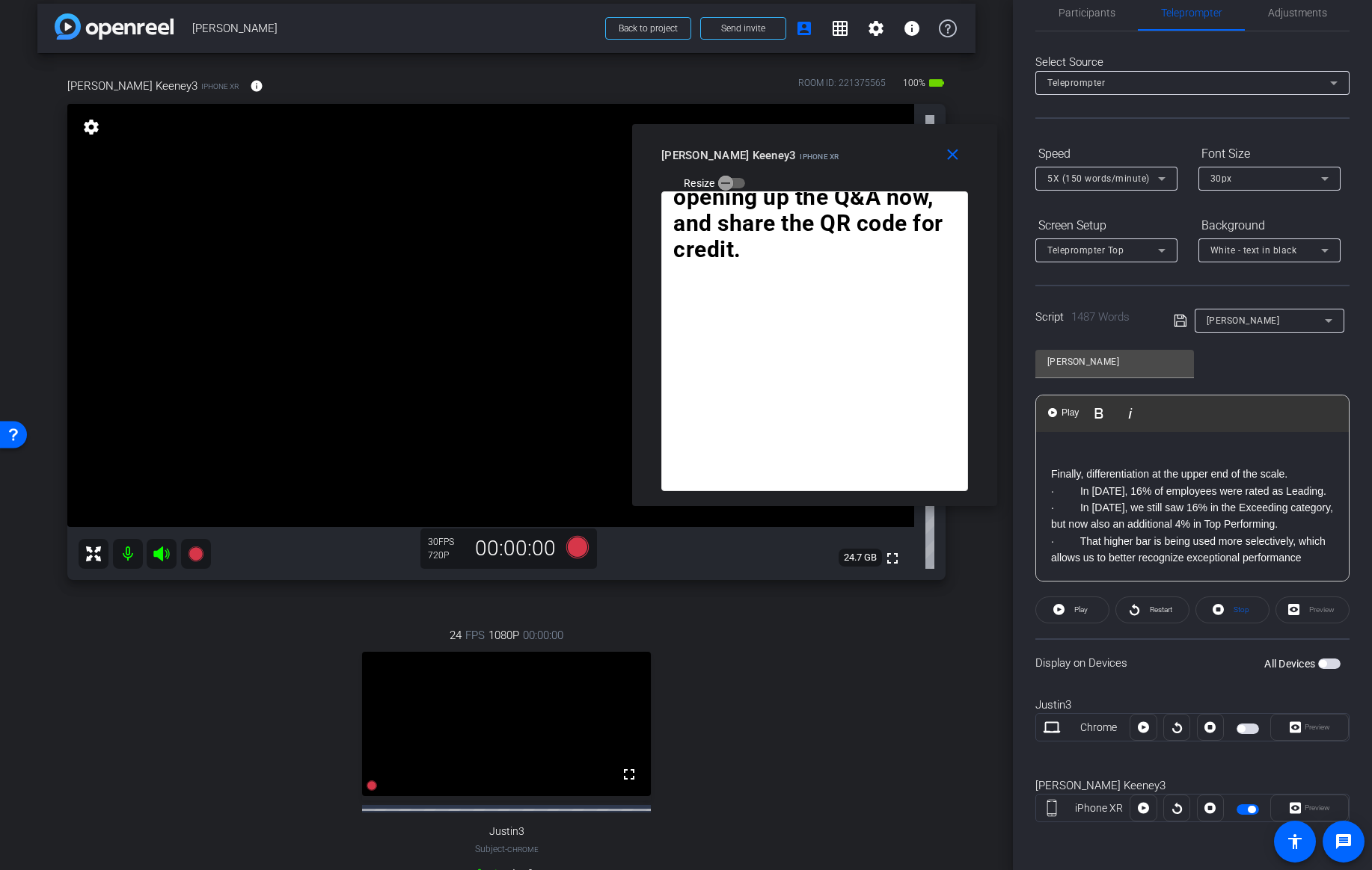
drag, startPoint x: 1130, startPoint y: 510, endPoint x: 1048, endPoint y: 489, distance: 84.6
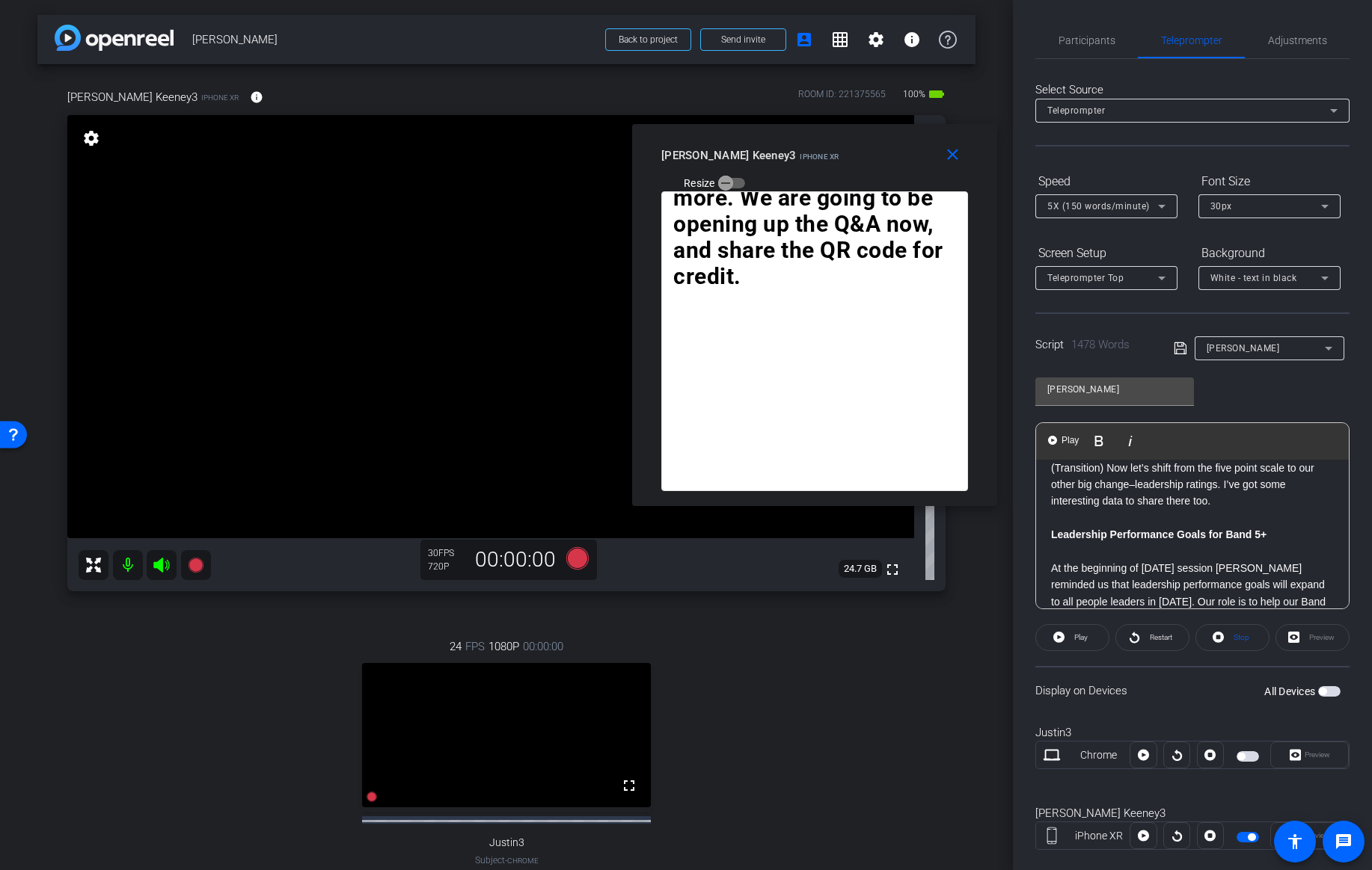
scroll to position [1910, 0]
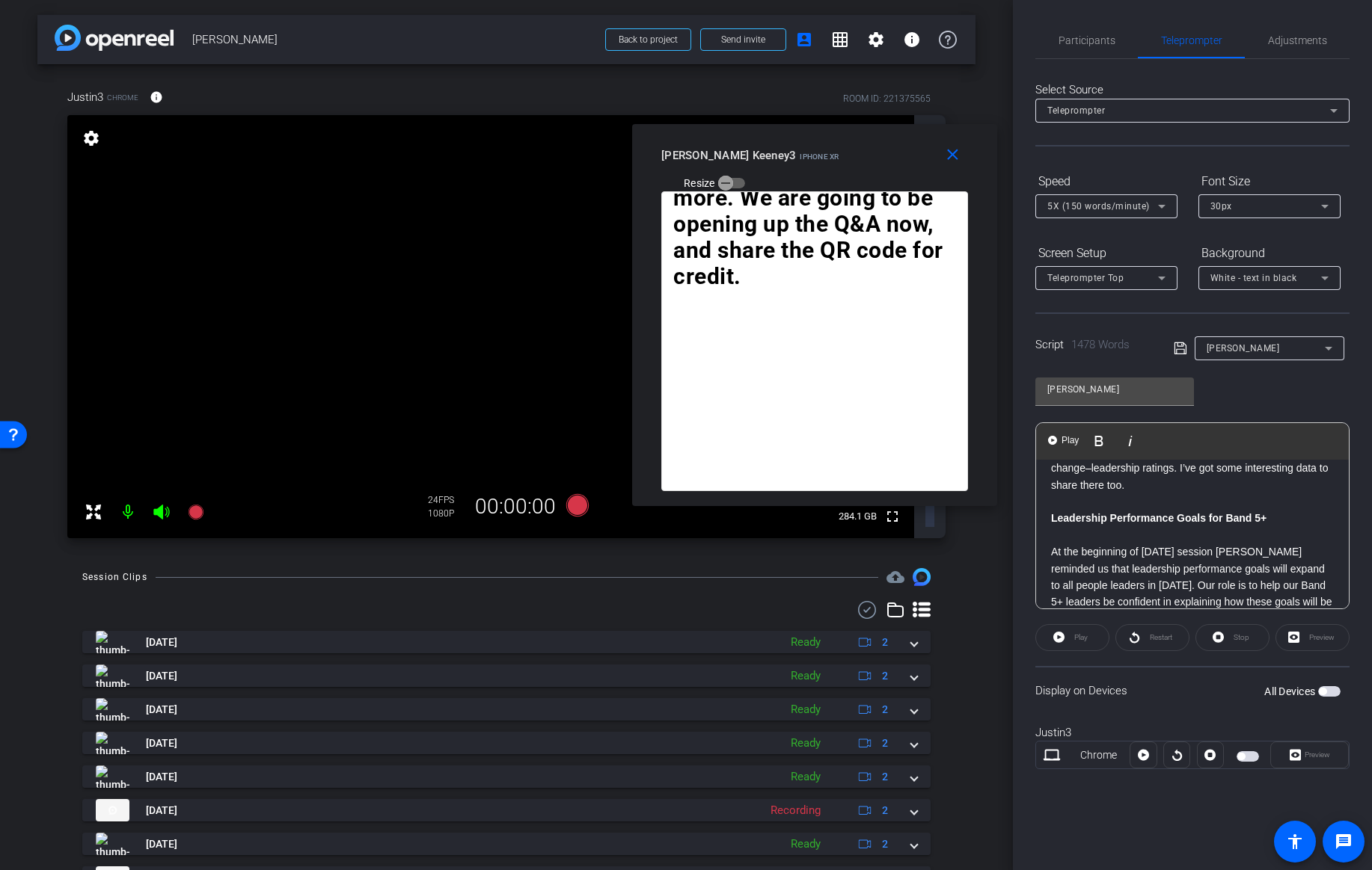
drag, startPoint x: 1105, startPoint y: 473, endPoint x: 1047, endPoint y: 475, distance: 58.0
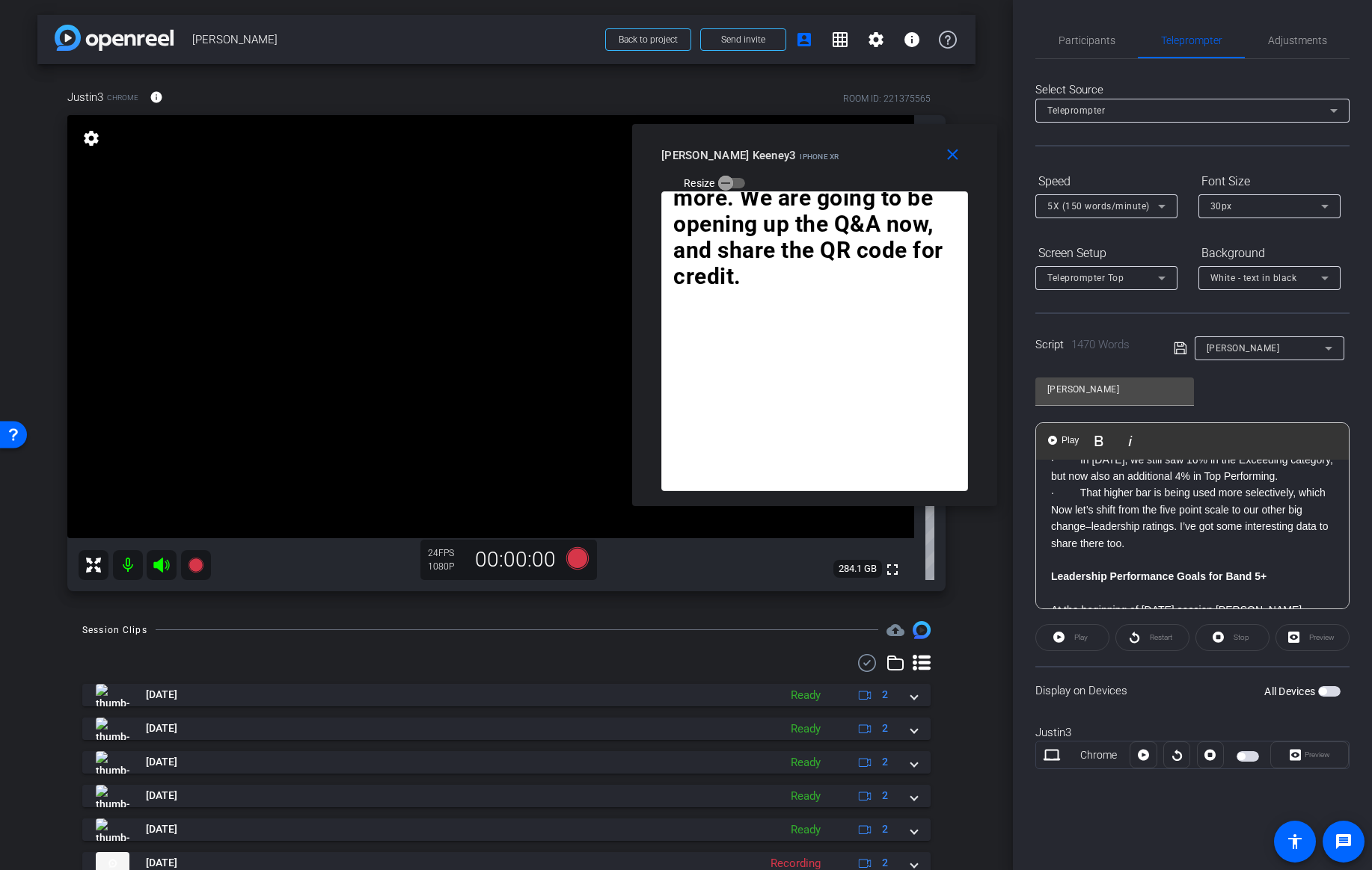
scroll to position [1851, 0]
click at [1103, 535] on p at bounding box center [1192, 526] width 283 height 16
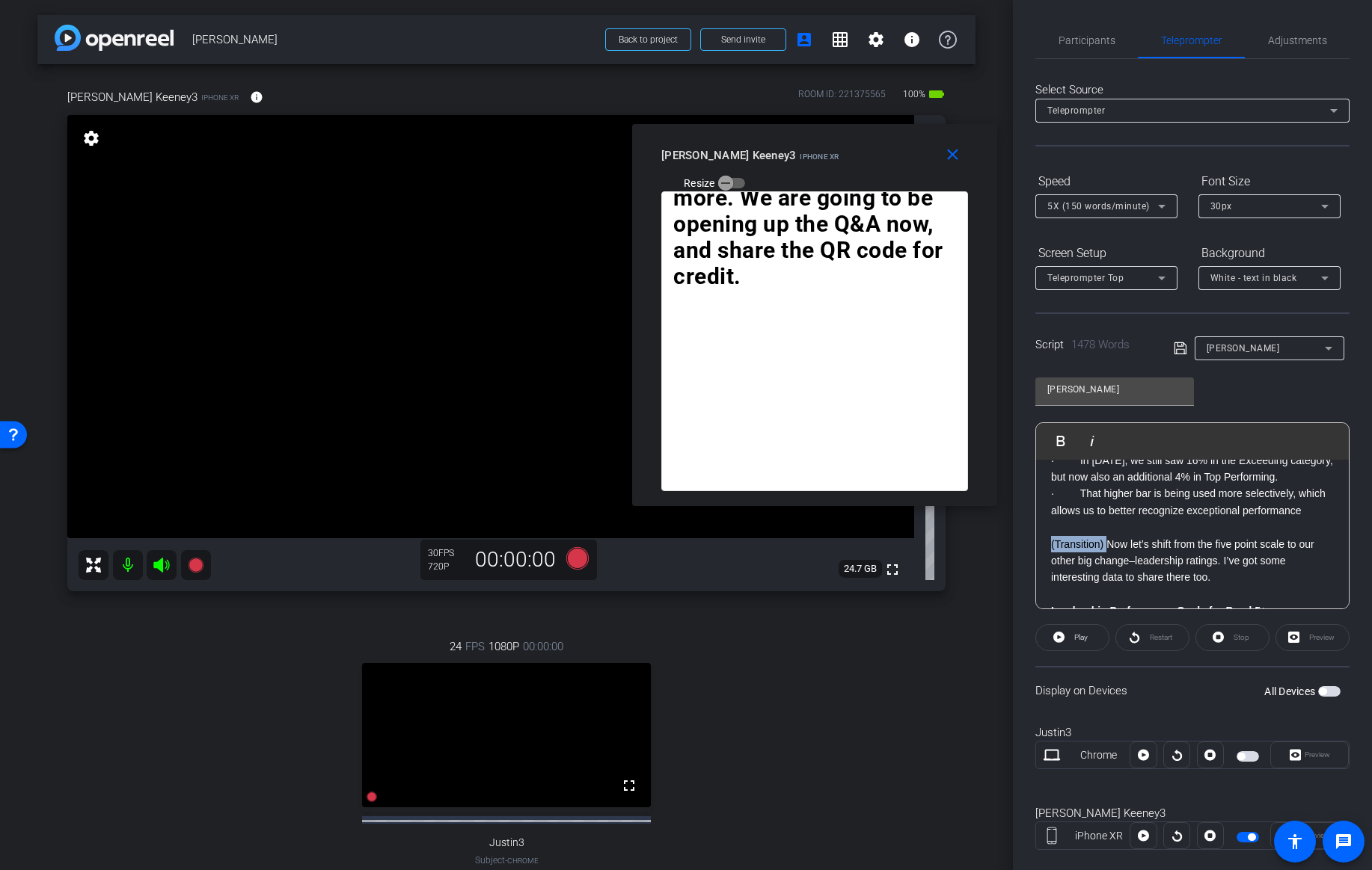
drag, startPoint x: 1105, startPoint y: 578, endPoint x: 1049, endPoint y: 581, distance: 56.1
click at [1049, 581] on div "Thanks Max. The Year-End cycle provides an opportunity to really amplify our st…" at bounding box center [1192, 417] width 312 height 3617
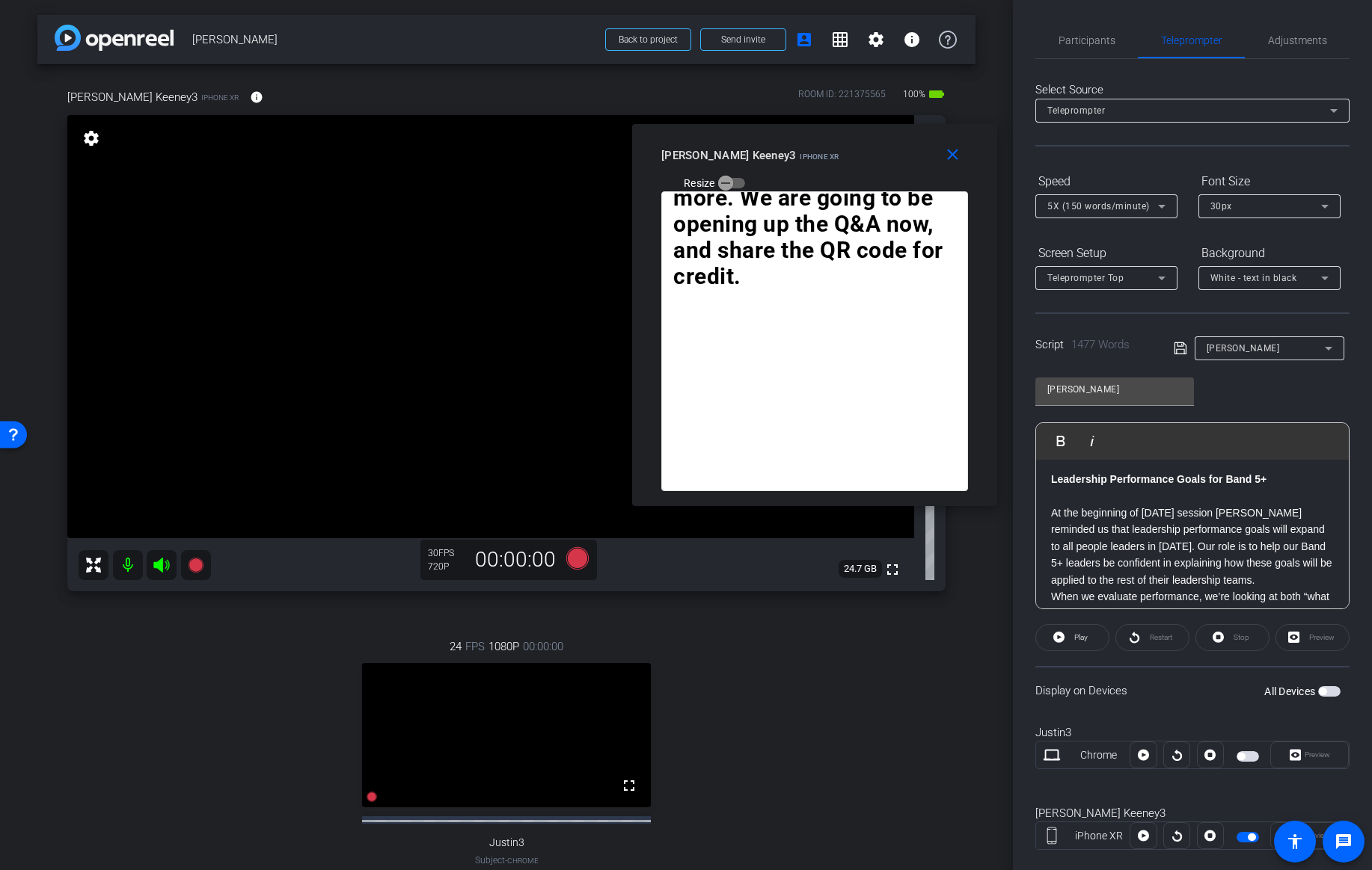
scroll to position [1988, 0]
drag, startPoint x: 1276, startPoint y: 510, endPoint x: 1047, endPoint y: 501, distance: 229.2
click at [1047, 501] on div "Thanks Max. The Year-End cycle provides an opportunity to really amplify our st…" at bounding box center [1192, 279] width 312 height 3617
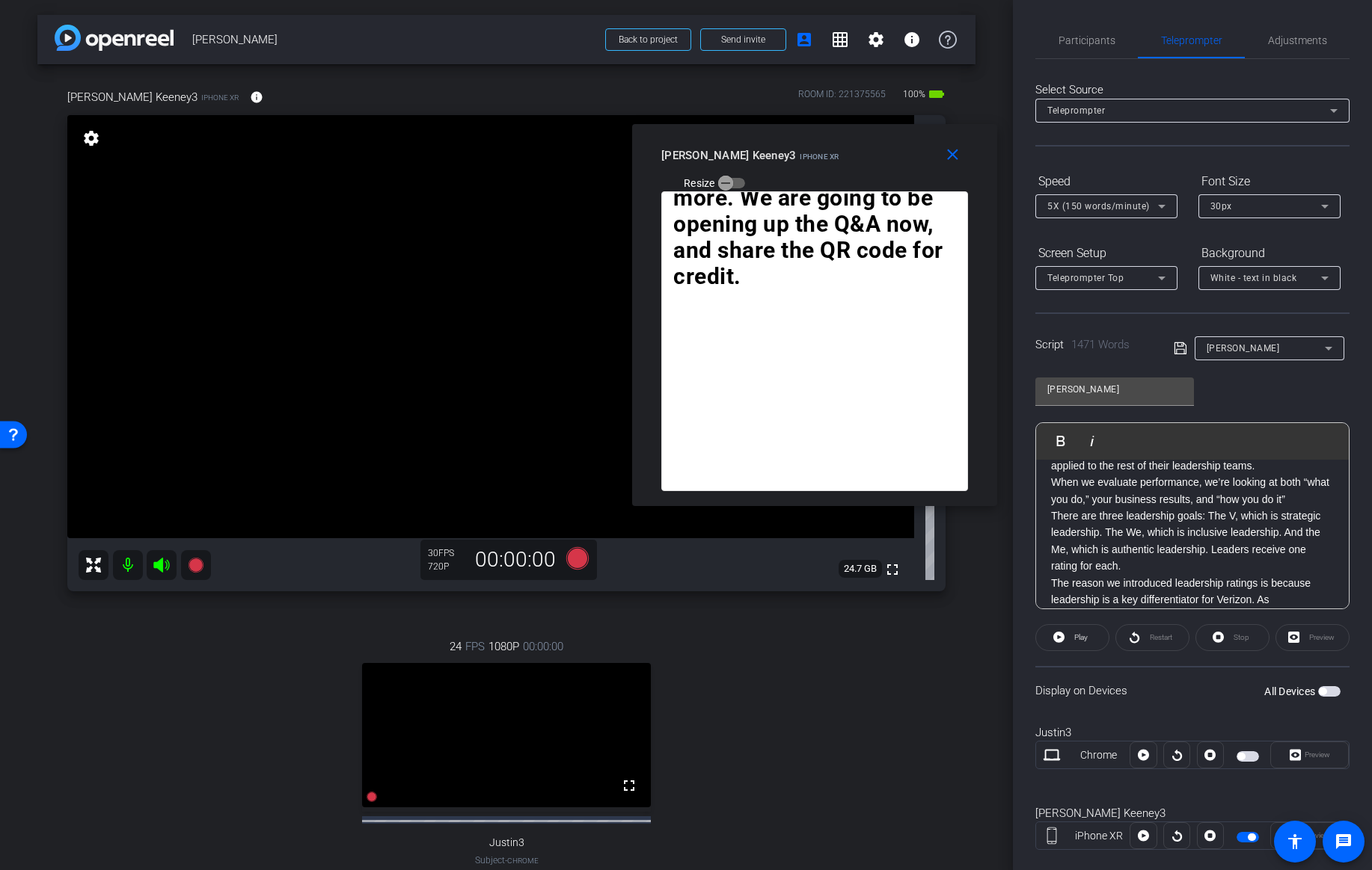
scroll to position [2063, 0]
click at [1218, 475] on p "At the beginning of today’s session Max reminded us that leadership performance…" at bounding box center [1192, 433] width 283 height 84
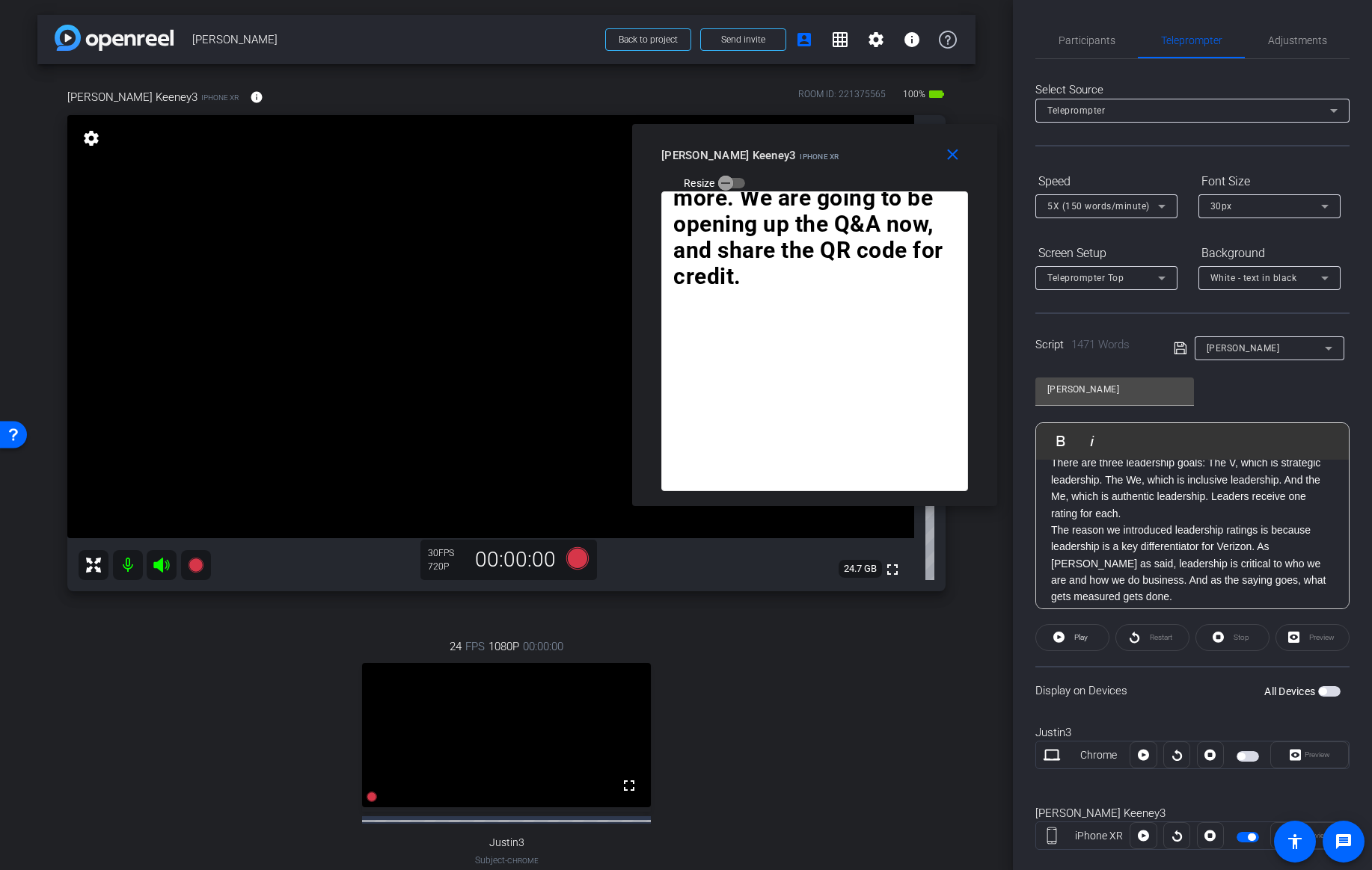
click at [1137, 522] on p "There are three leadership goals: The V, which is strategic leadership. The We,…" at bounding box center [1192, 487] width 283 height 67
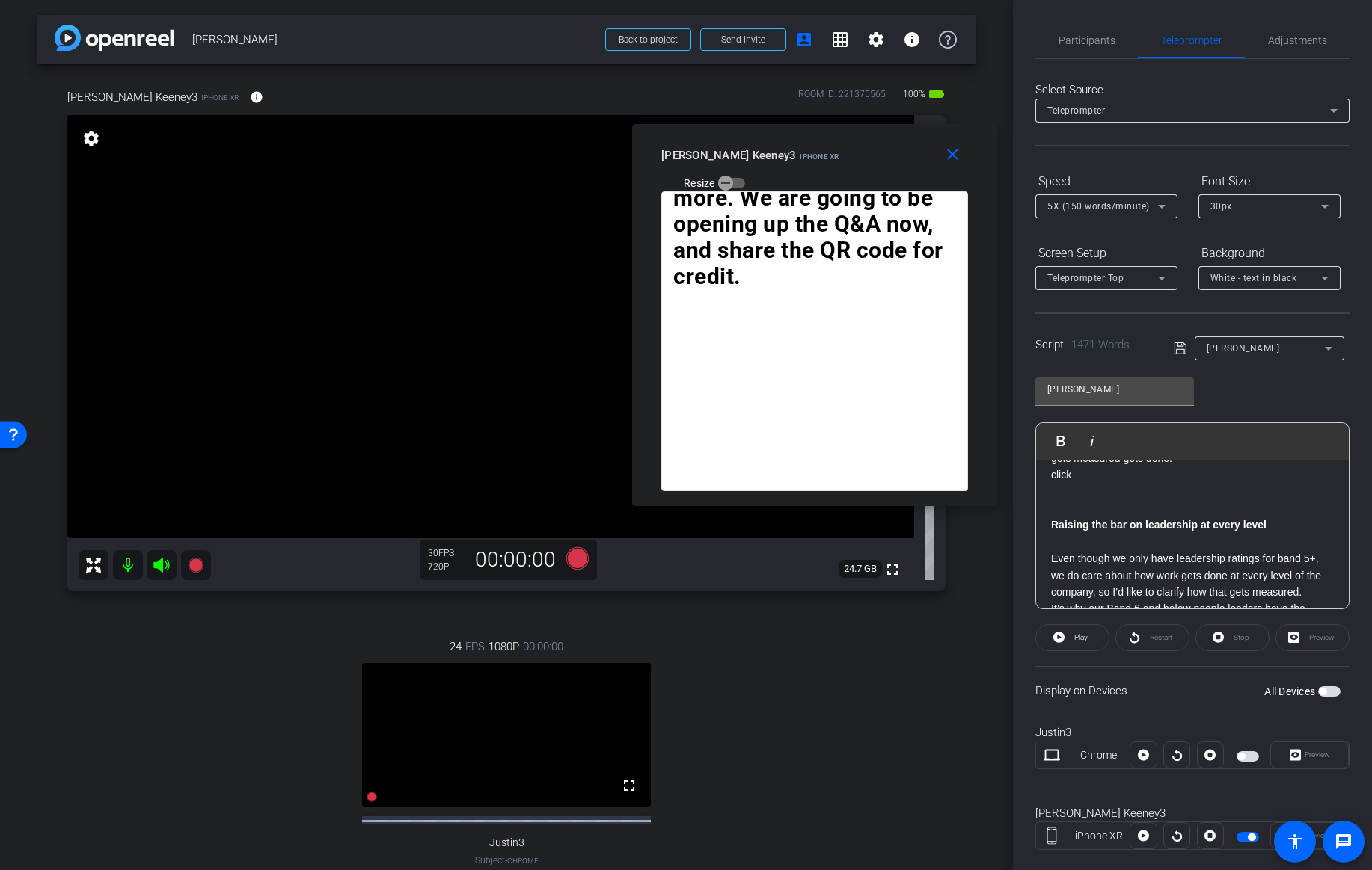
scroll to position [2291, 0]
drag, startPoint x: 1077, startPoint y: 510, endPoint x: 1046, endPoint y: 506, distance: 31.3
drag, startPoint x: 1279, startPoint y: 524, endPoint x: 1041, endPoint y: 510, distance: 238.4
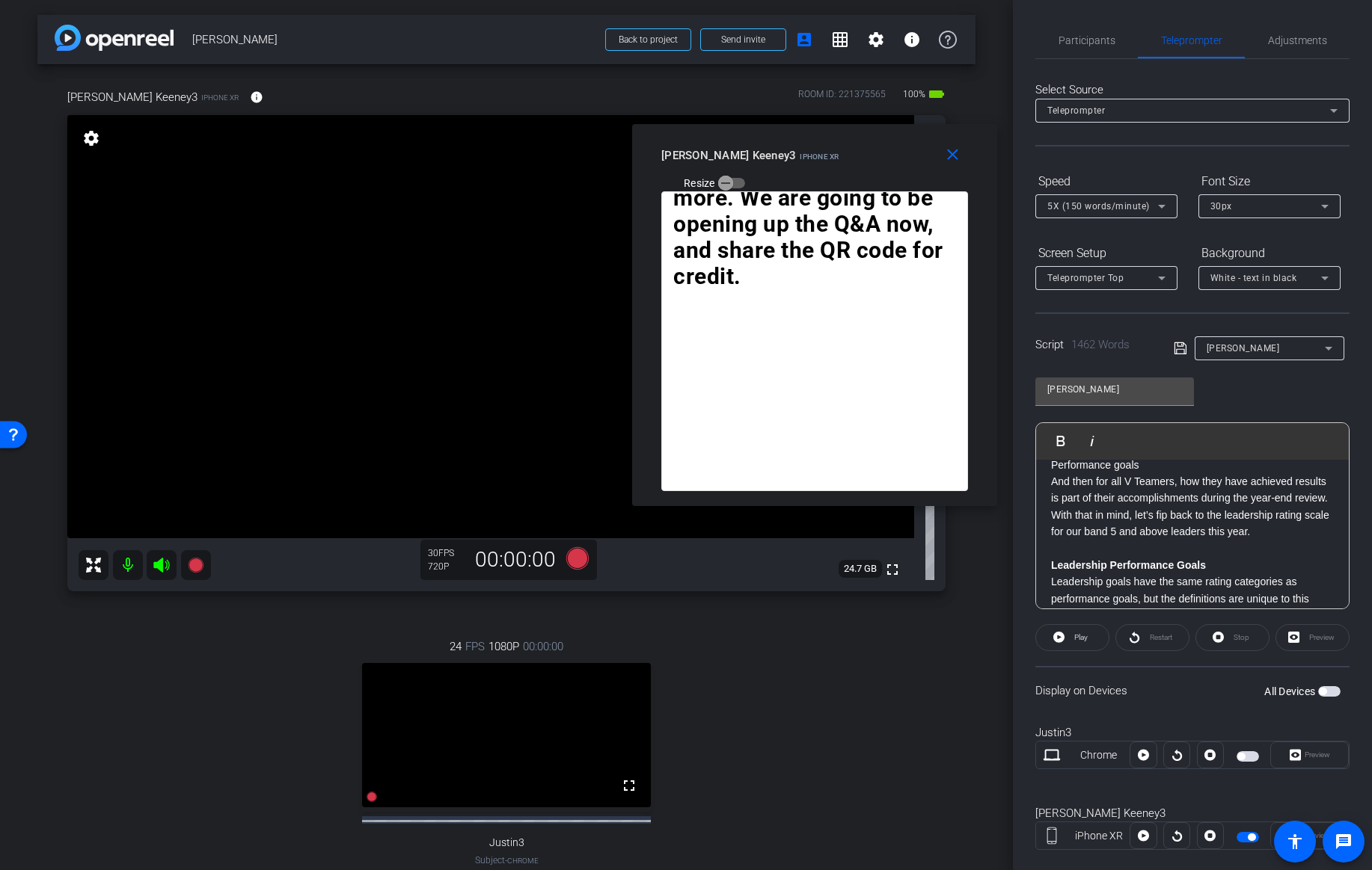
scroll to position [2410, 0]
click at [1151, 462] on p "It’s why our Band 6 and below people leaders have the Model the VTeam Principle…" at bounding box center [1192, 437] width 283 height 50
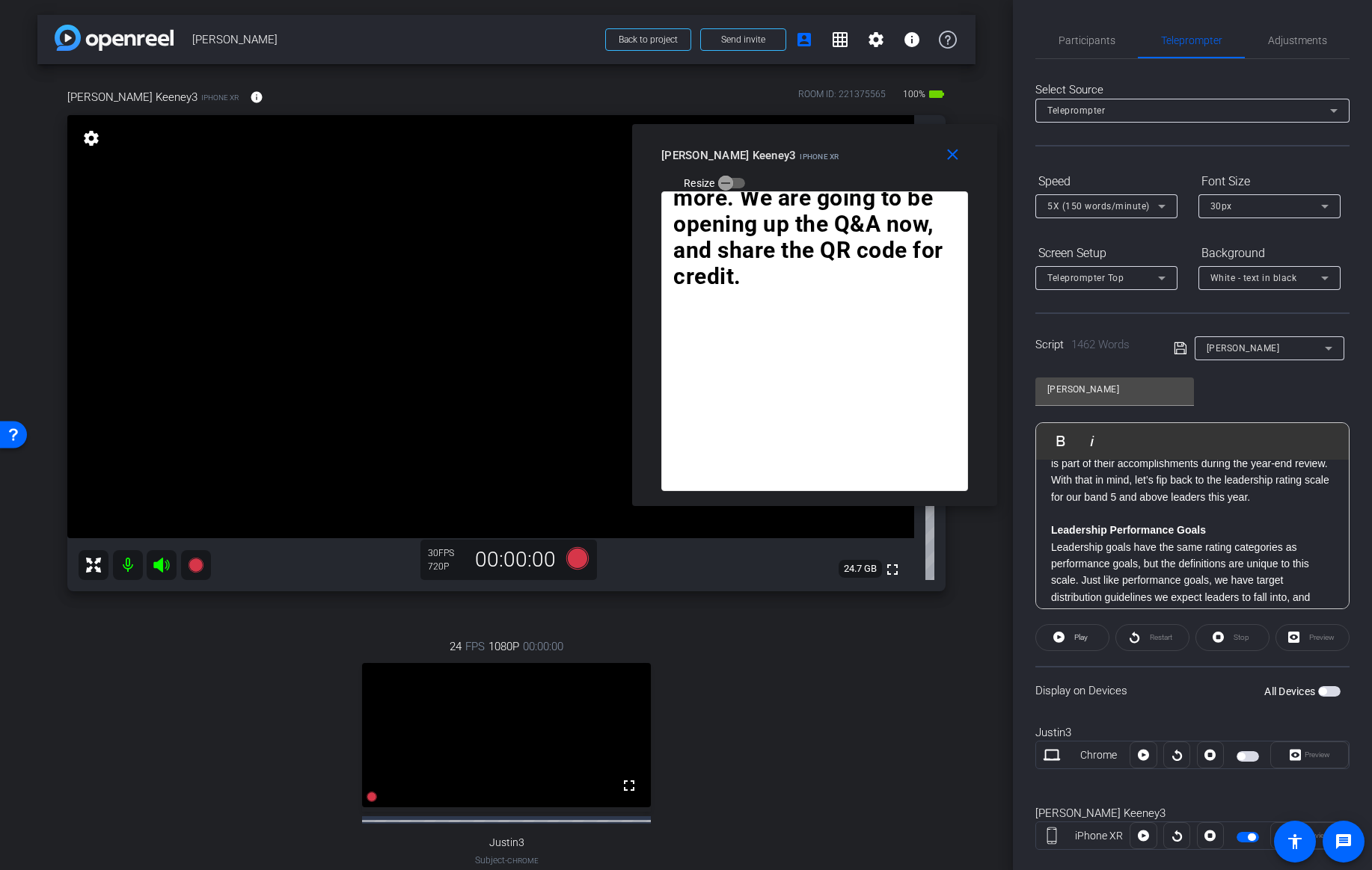
scroll to position [2463, 0]
drag, startPoint x: 1212, startPoint y: 551, endPoint x: 1017, endPoint y: 559, distance: 195.2
click at [1017, 559] on div "Participants Teleprompter Adjustments Kaveh Ryndak Director Everyone 0 Mark all…" at bounding box center [1192, 435] width 359 height 870
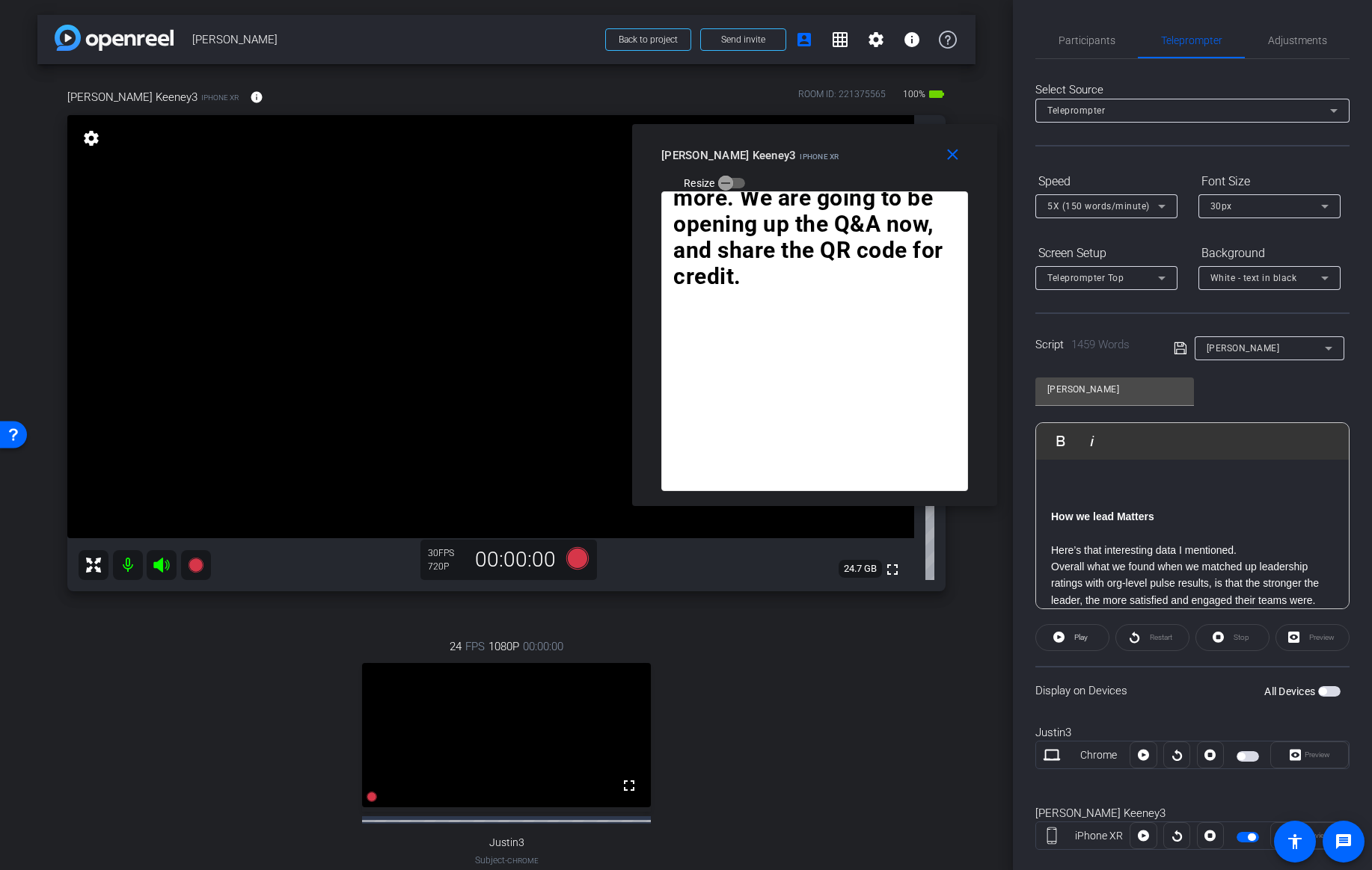
scroll to position [2704, 0]
drag, startPoint x: 1123, startPoint y: 568, endPoint x: 1041, endPoint y: 496, distance: 109.1
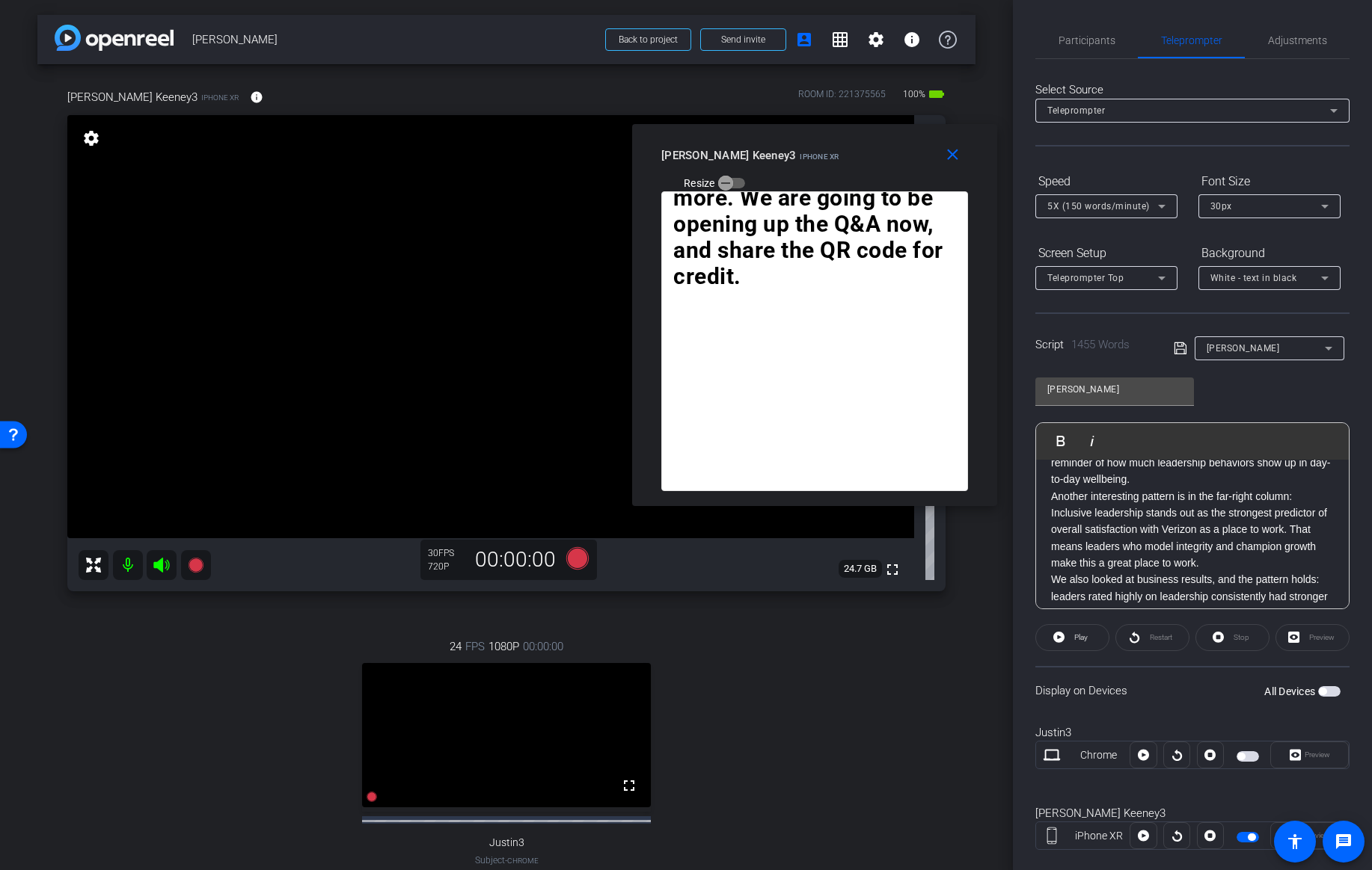
scroll to position [2859, 0]
click at [1151, 466] on p "If you look at the far-left column, you’ll see that all three leadership goals …" at bounding box center [1192, 424] width 283 height 84
click at [1210, 549] on p "Another interesting pattern is in the far-right column: Inclusive leadership st…" at bounding box center [1192, 507] width 283 height 84
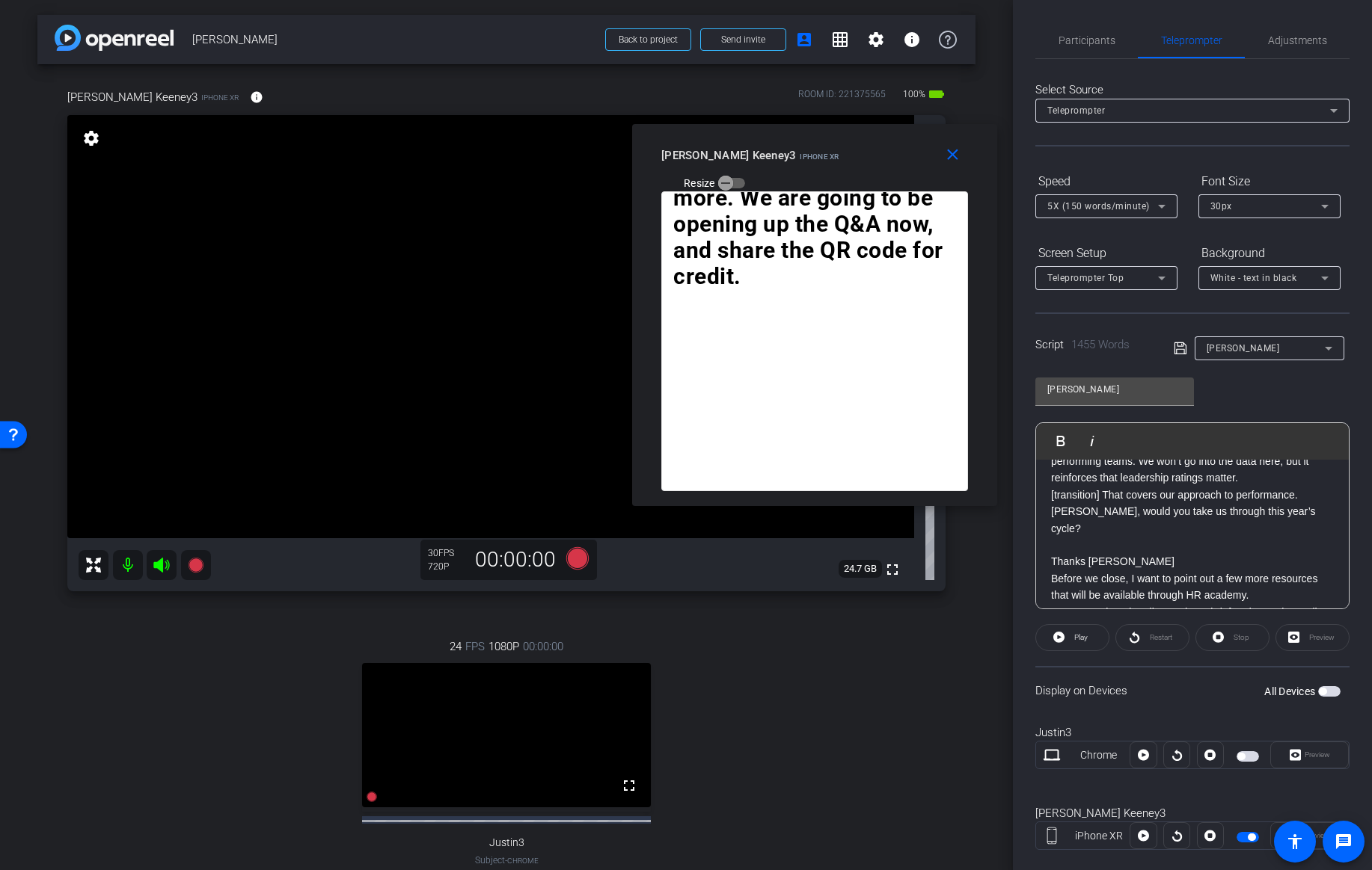
click at [1265, 486] on p "We also looked at business results, and the pattern holds: leaders rated highly…" at bounding box center [1192, 452] width 283 height 67
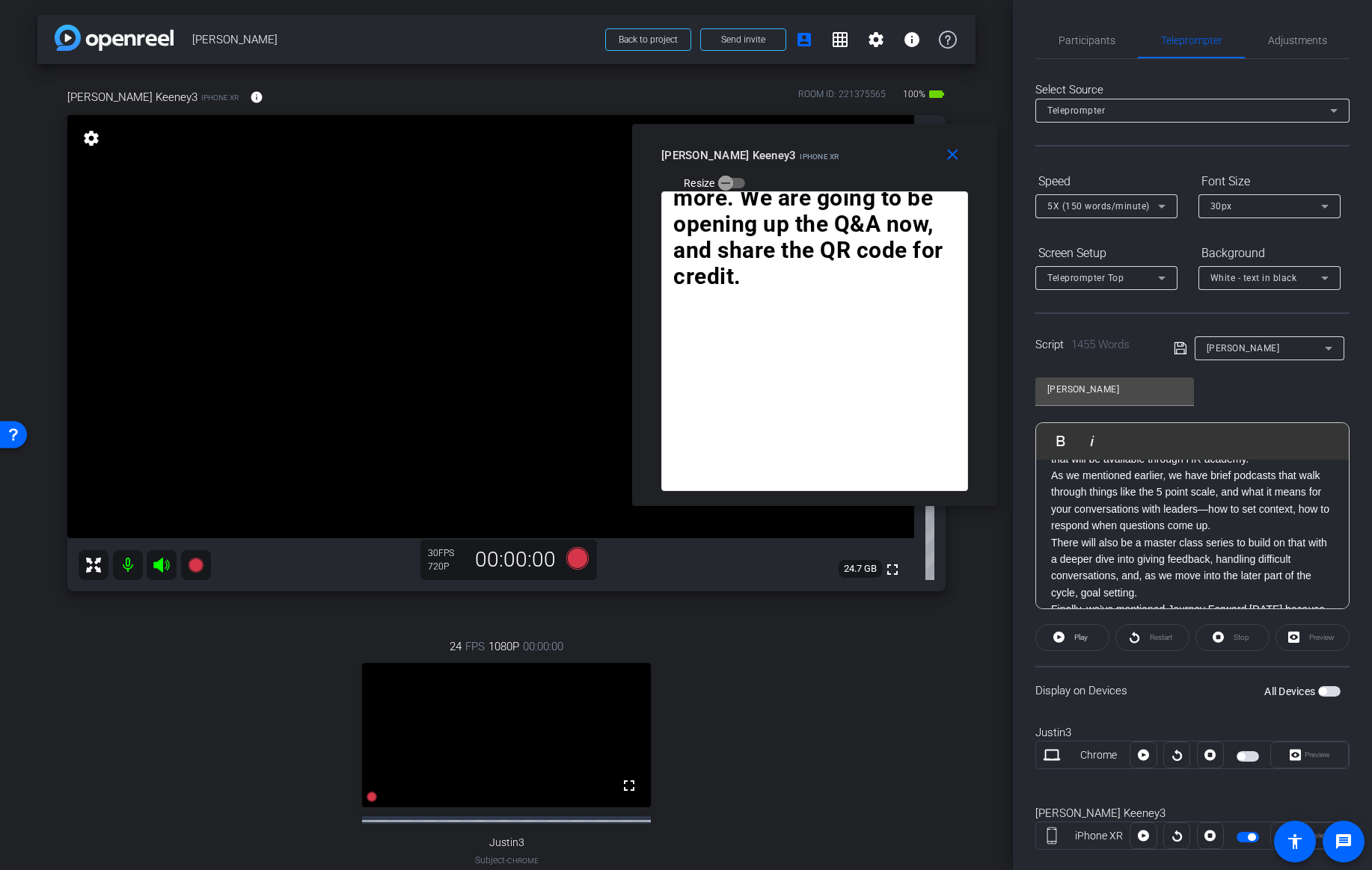
click at [1218, 534] on p "As we mentioned earlier, we have brief podcasts that walk through things like t…" at bounding box center [1192, 501] width 283 height 67
click at [1168, 507] on p "There will also be a master class series to build on that with a deeper dive in…" at bounding box center [1192, 473] width 283 height 67
click at [1250, 538] on p "Finally, we’ve mentioned Journey Forward today because it’s our framework for t…" at bounding box center [1192, 468] width 283 height 151
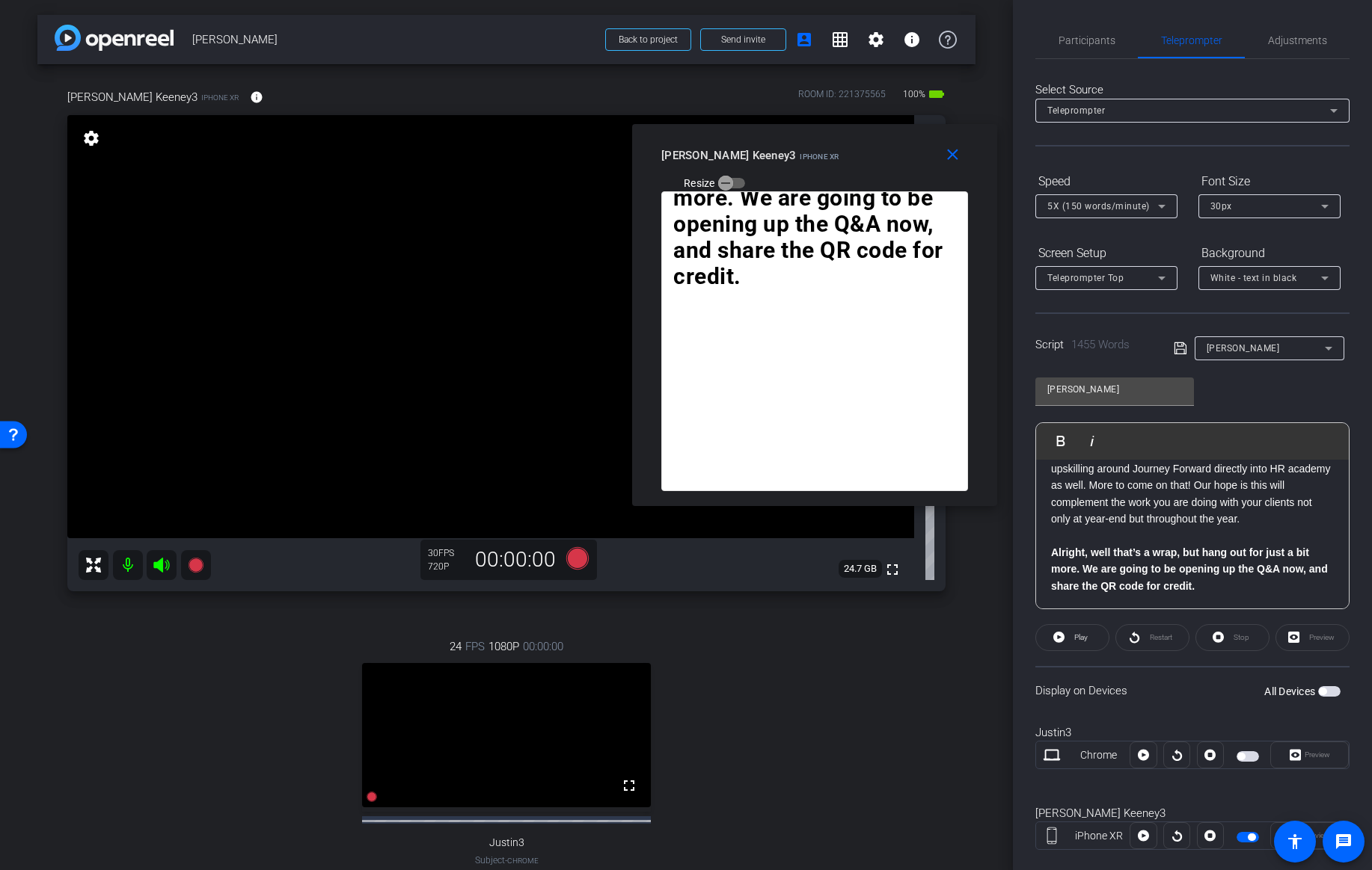
click at [1178, 347] on icon at bounding box center [1180, 348] width 13 height 18
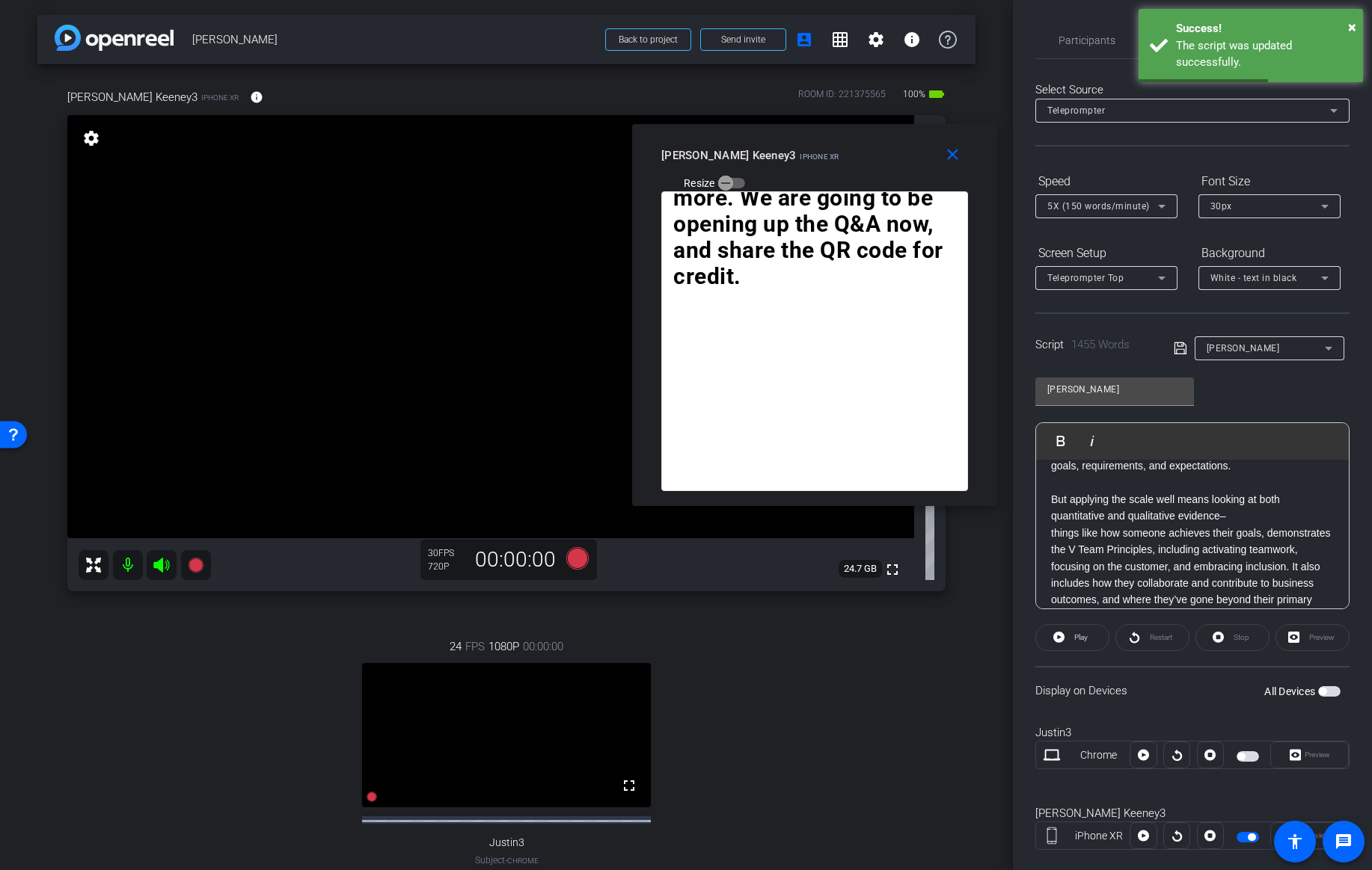
scroll to position [0, 0]
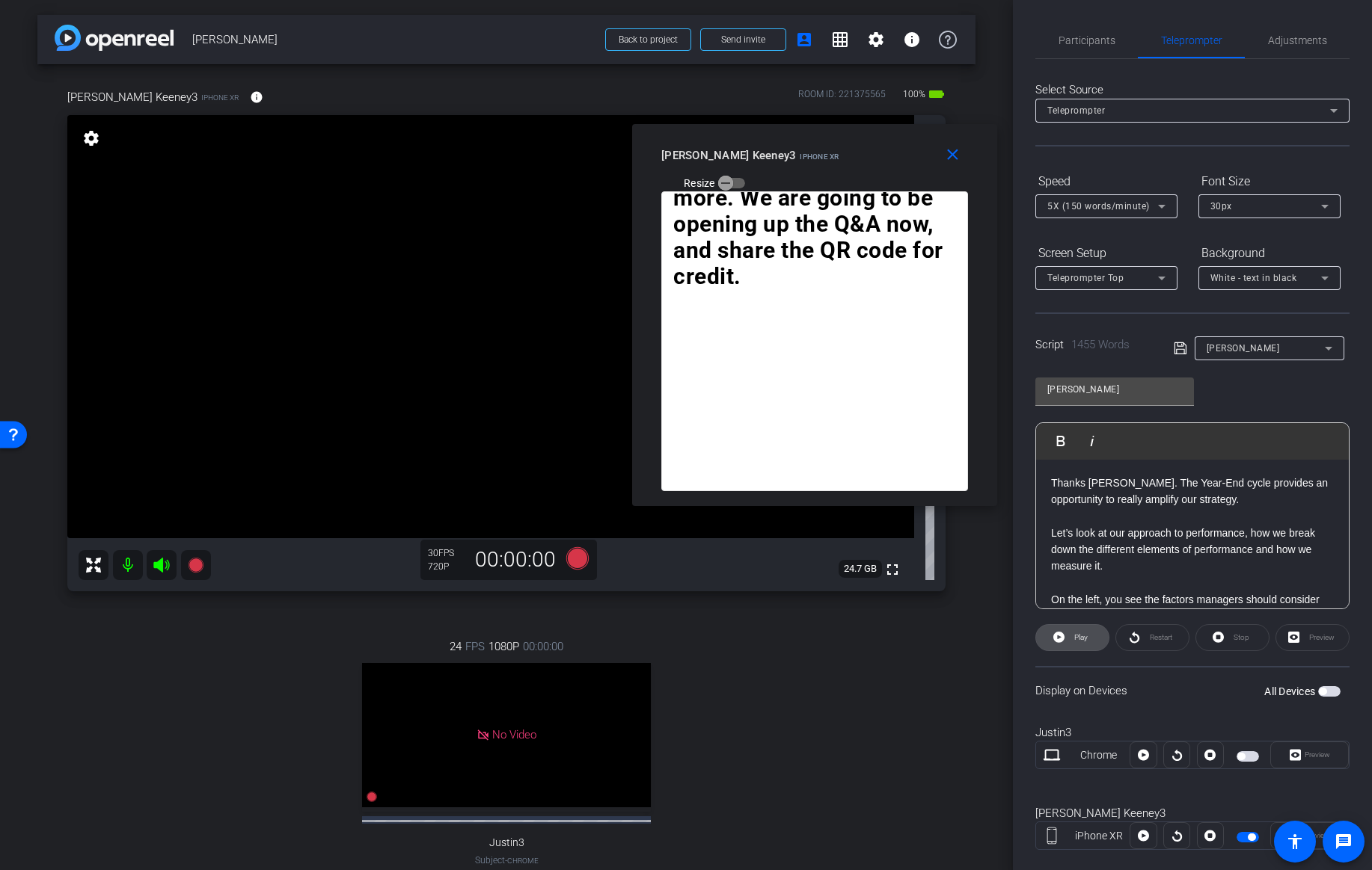
click at [1077, 638] on span "Play" at bounding box center [1080, 637] width 13 height 8
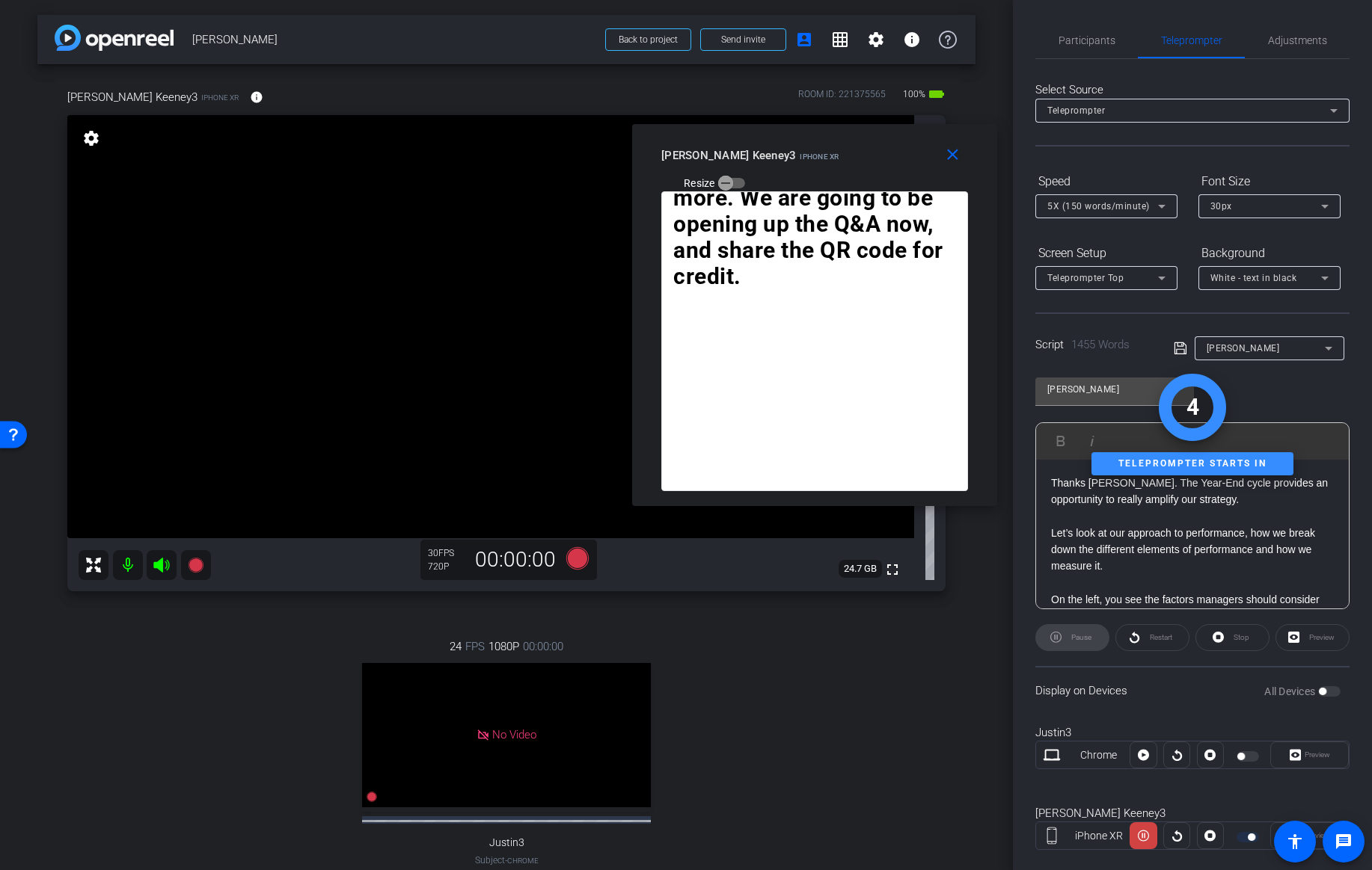
click at [1151, 629] on div "Restart" at bounding box center [1152, 638] width 74 height 27
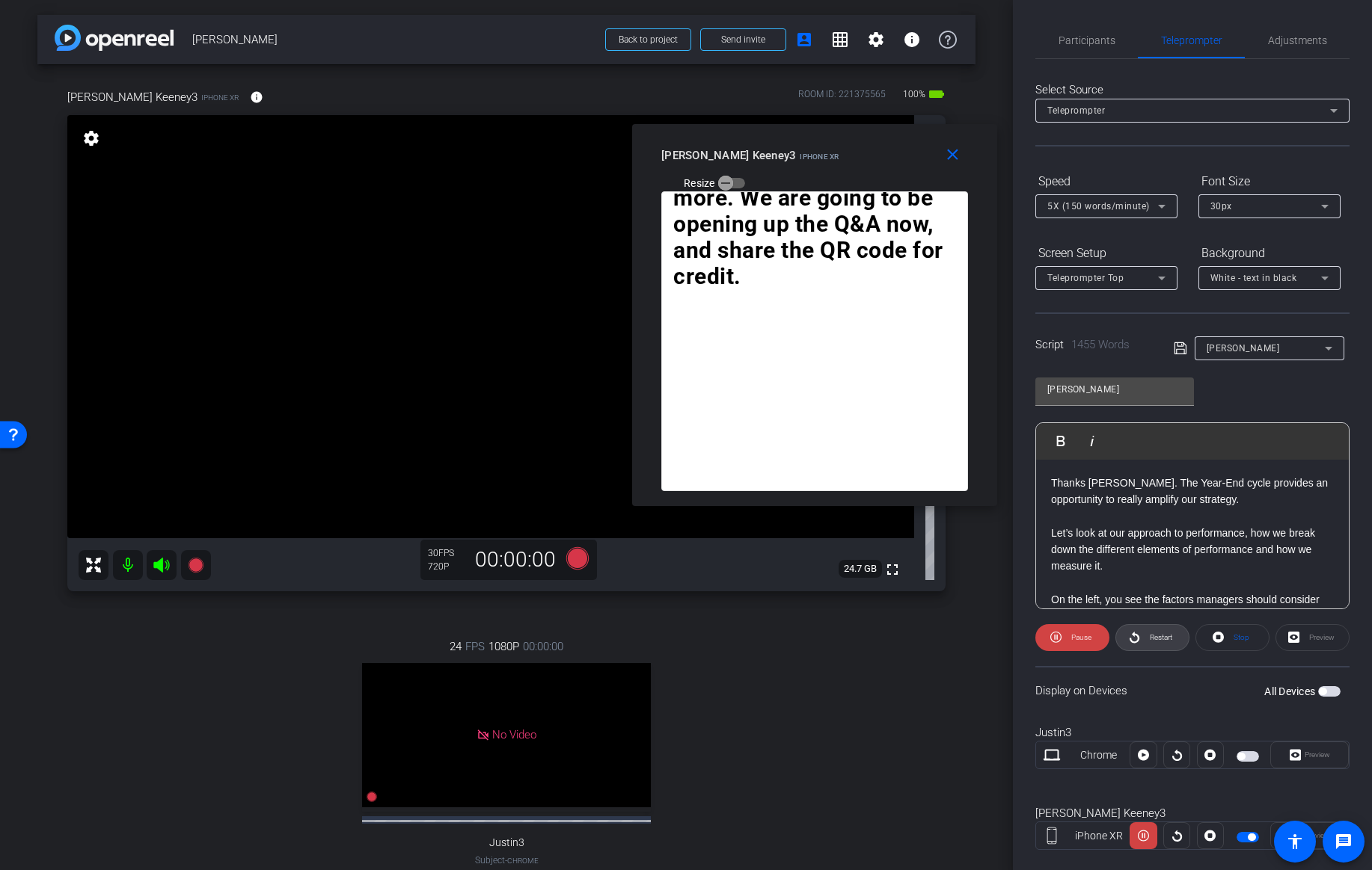
click at [1158, 641] on span "Restart" at bounding box center [1160, 637] width 22 height 8
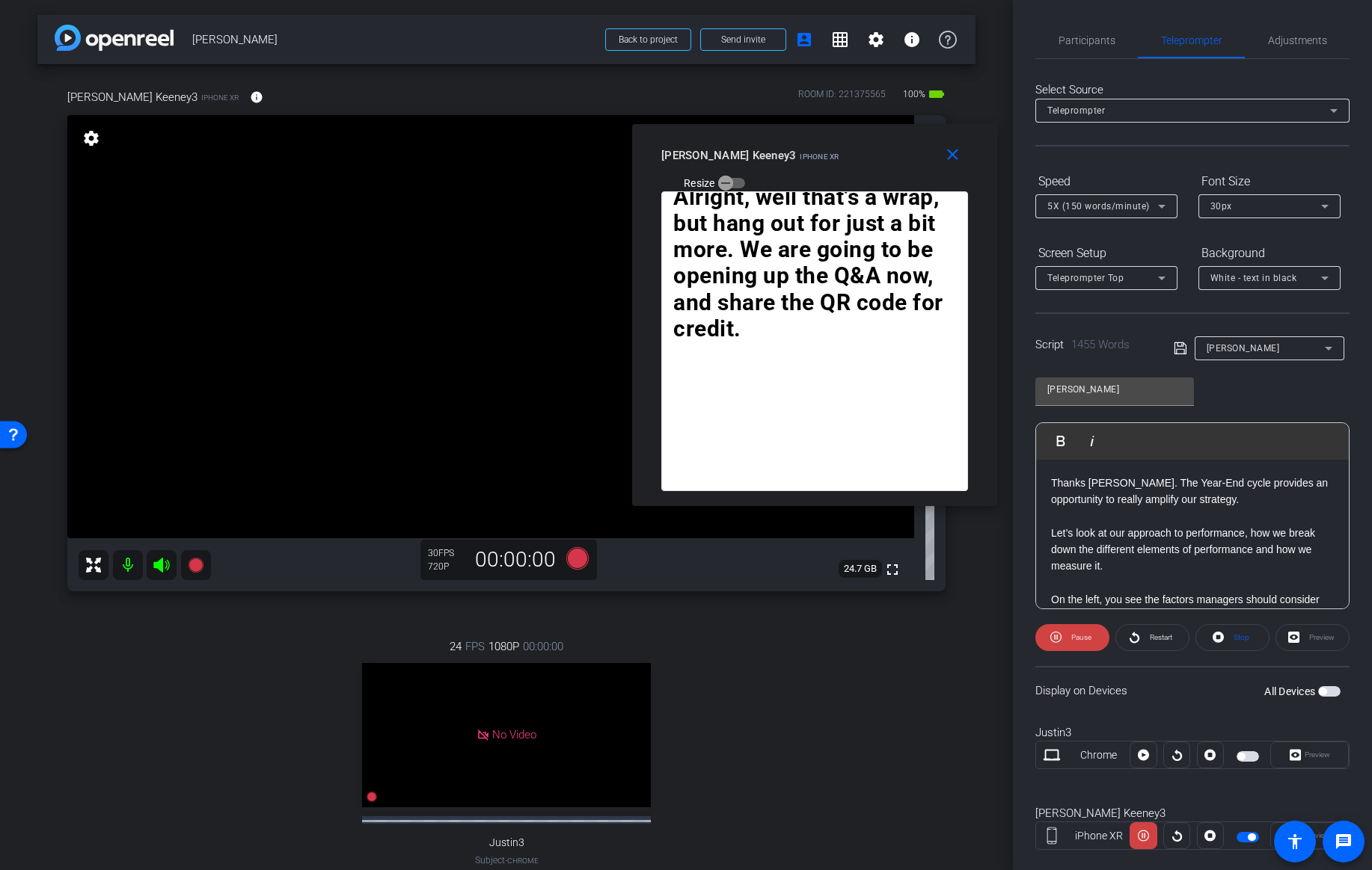
click at [1161, 210] on icon at bounding box center [1161, 206] width 18 height 18
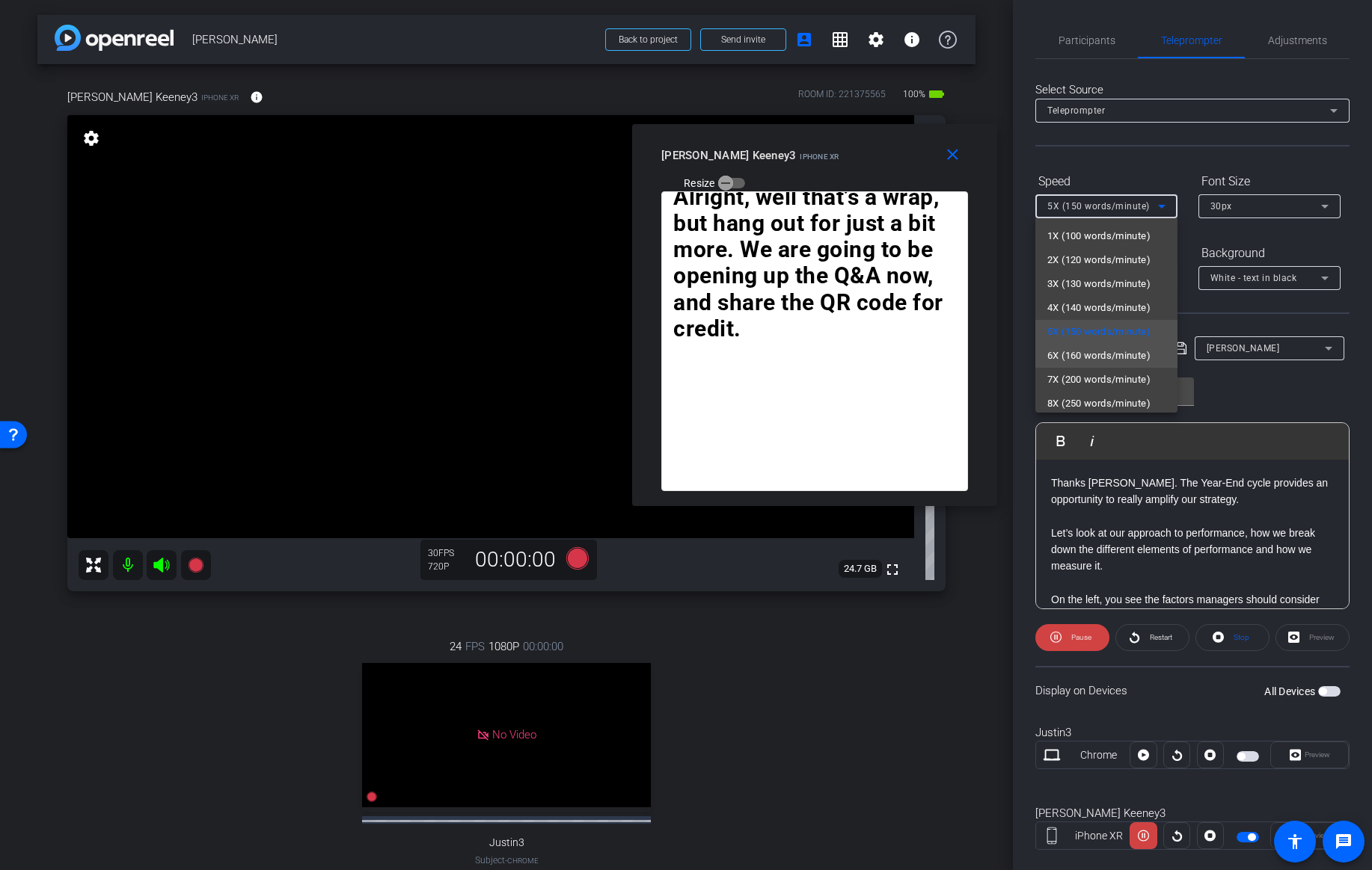
click at [1108, 352] on span "6X (160 words/minute)" at bounding box center [1099, 356] width 104 height 18
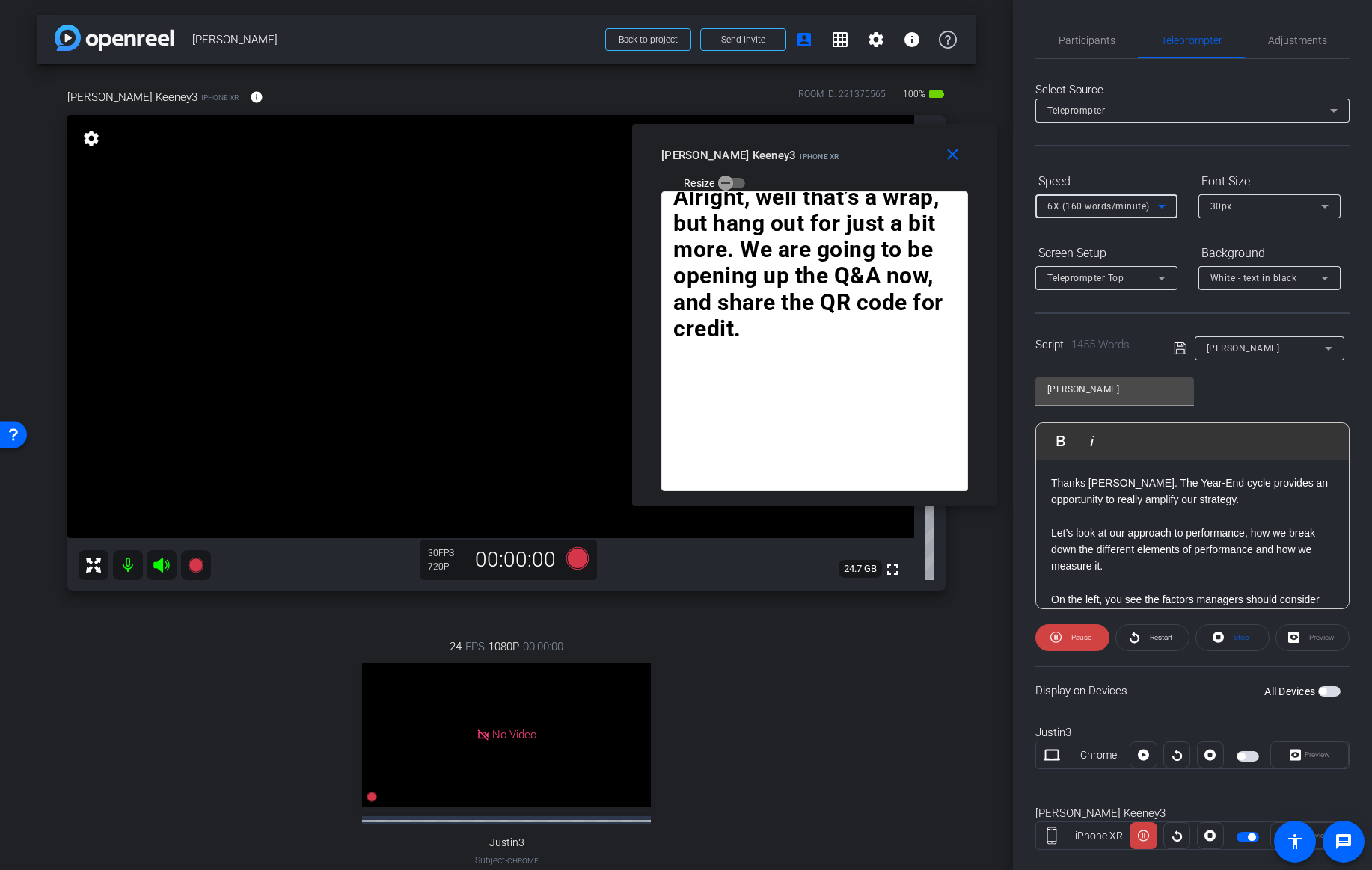
click at [1155, 214] on icon at bounding box center [1161, 206] width 18 height 18
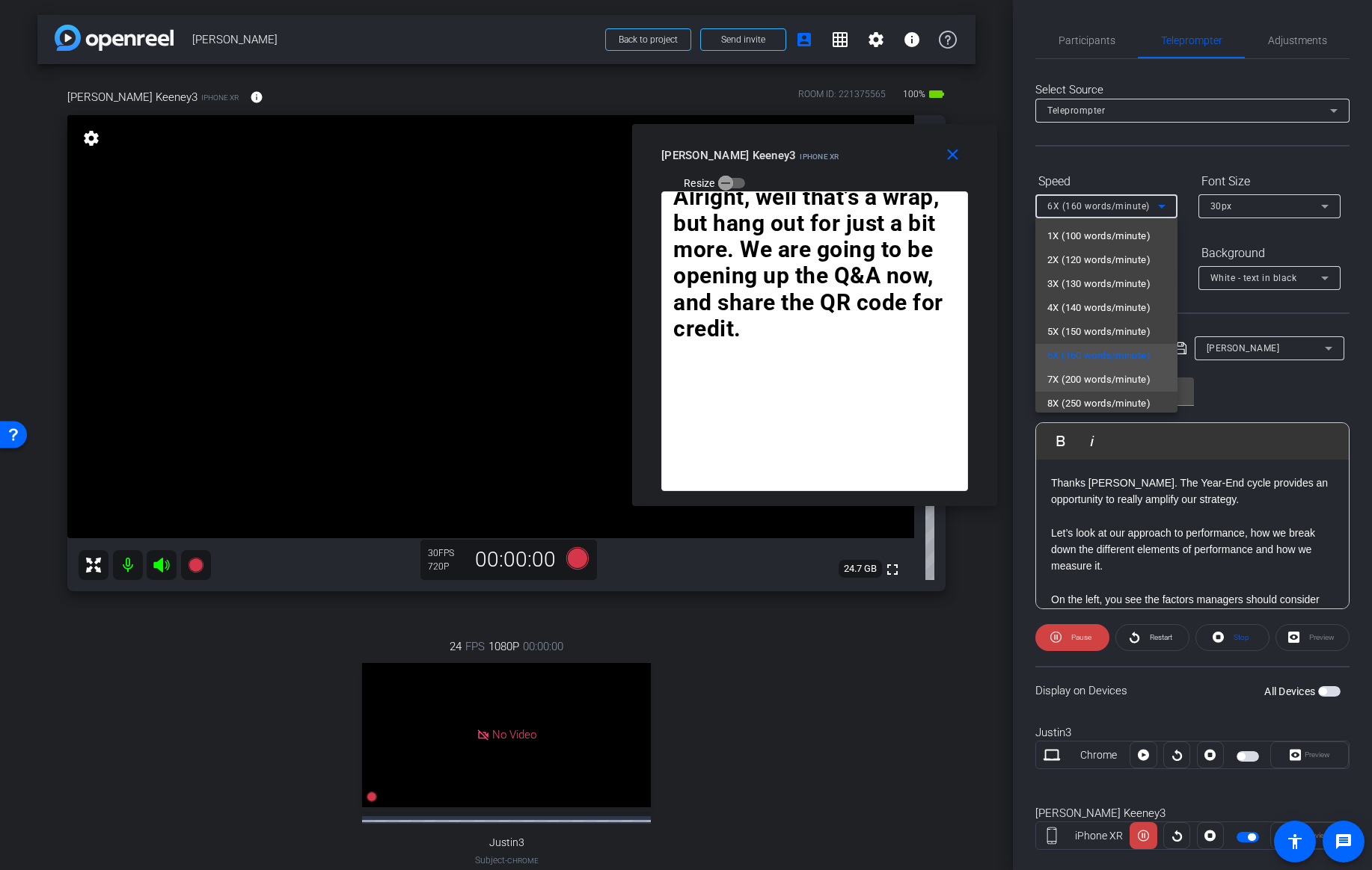
click at [1080, 373] on span "7X (200 words/minute)" at bounding box center [1099, 380] width 104 height 18
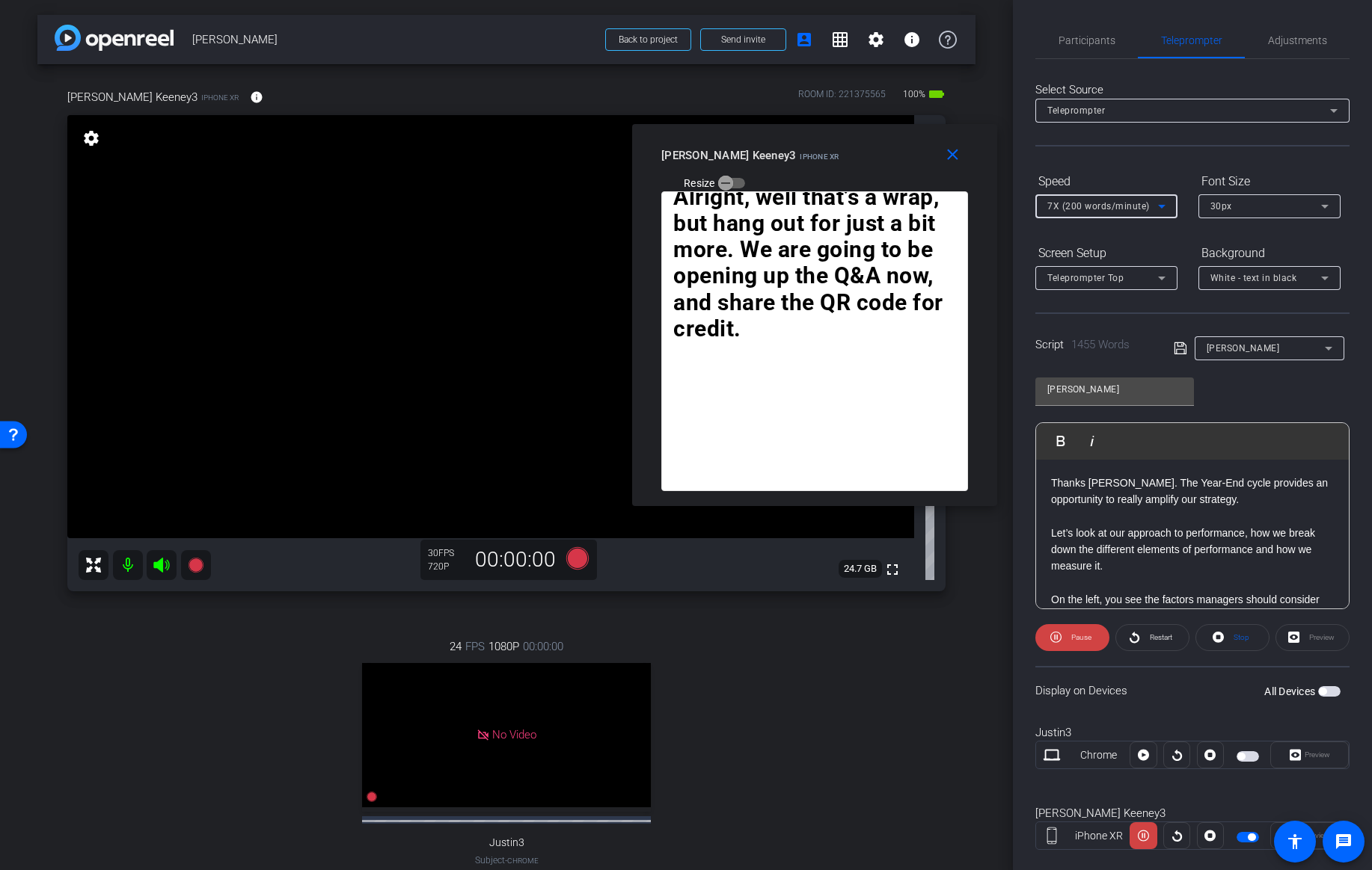
click at [1144, 206] on span "7X (200 words/minute)" at bounding box center [1098, 206] width 103 height 11
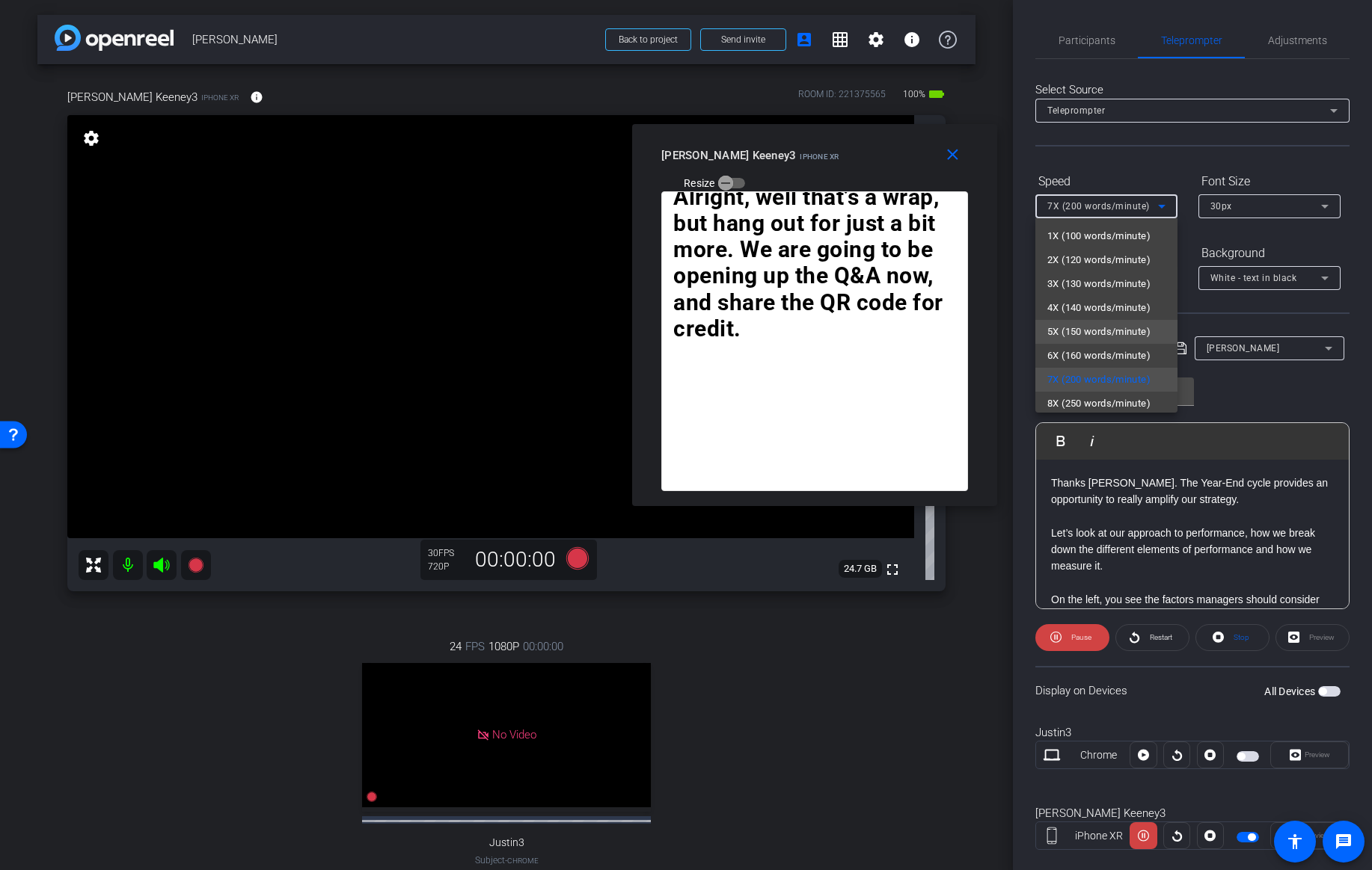
click at [1081, 330] on span "5X (150 words/minute)" at bounding box center [1099, 332] width 104 height 18
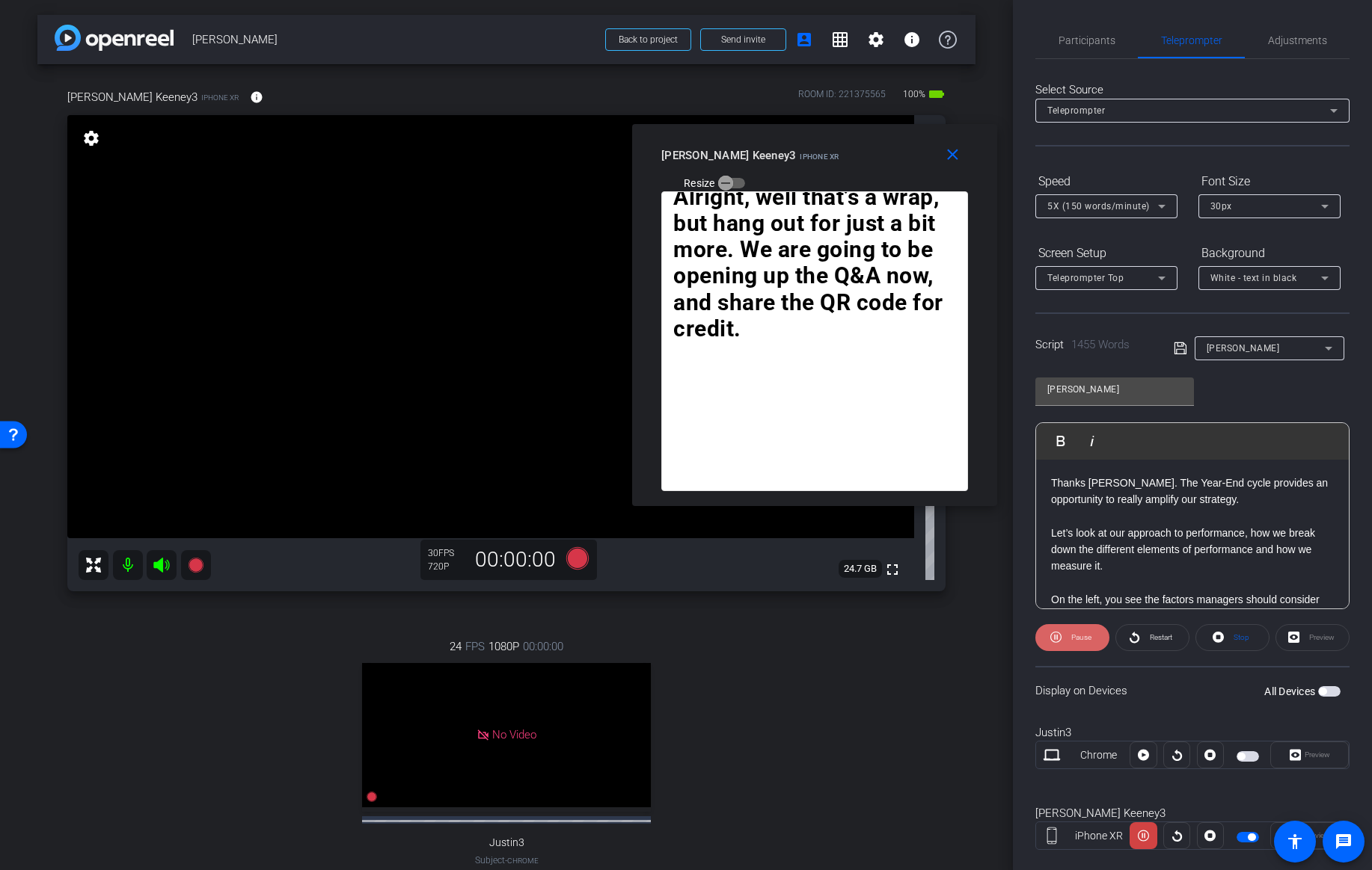
click at [1071, 639] on span "Pause" at bounding box center [1081, 637] width 21 height 8
click at [1152, 634] on span "Restart" at bounding box center [1160, 637] width 22 height 8
click at [1079, 638] on span "Pause" at bounding box center [1081, 637] width 21 height 8
click at [1326, 205] on icon at bounding box center [1325, 207] width 7 height 4
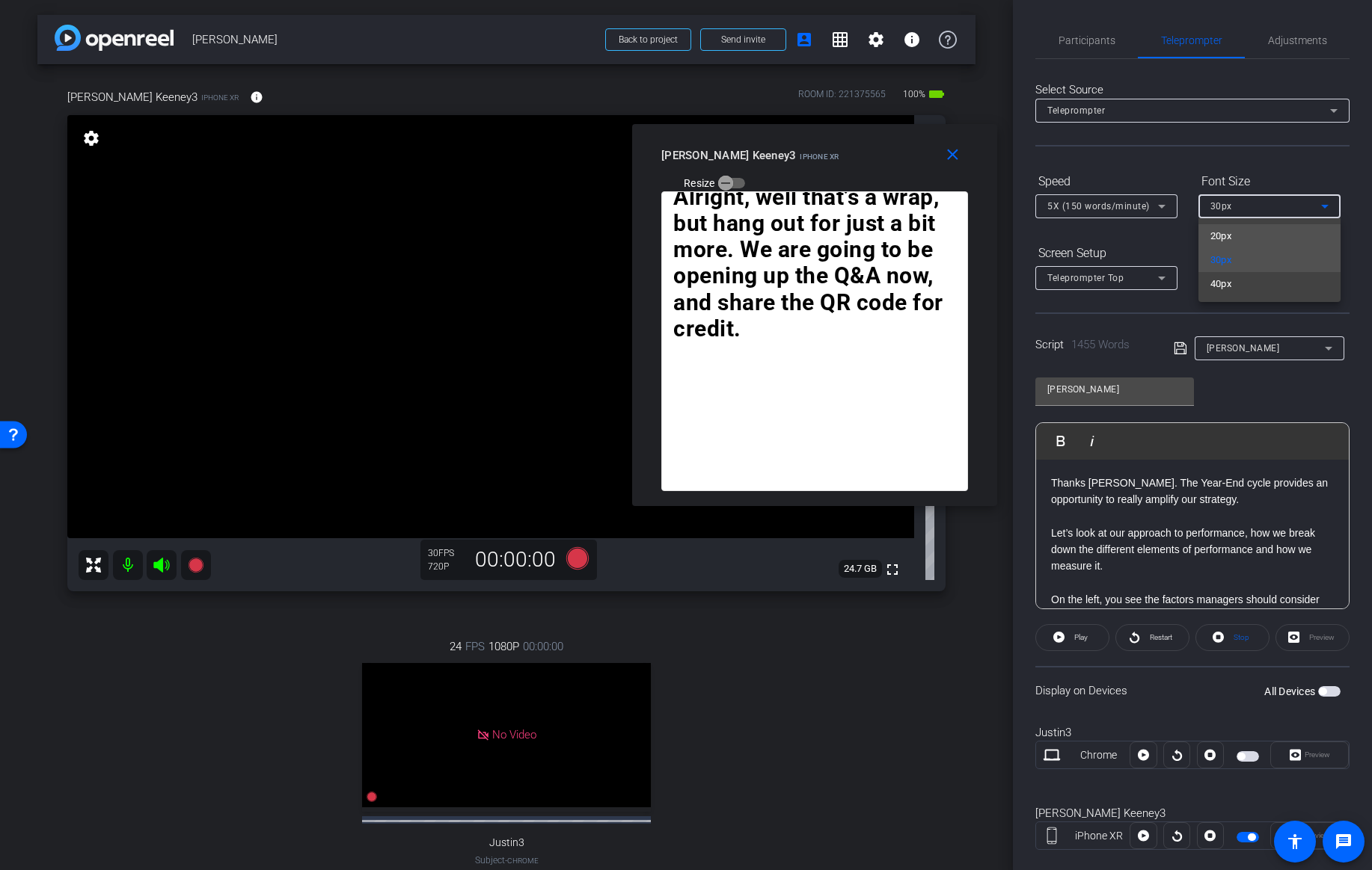
click at [1255, 235] on mat-option "20px" at bounding box center [1268, 236] width 142 height 24
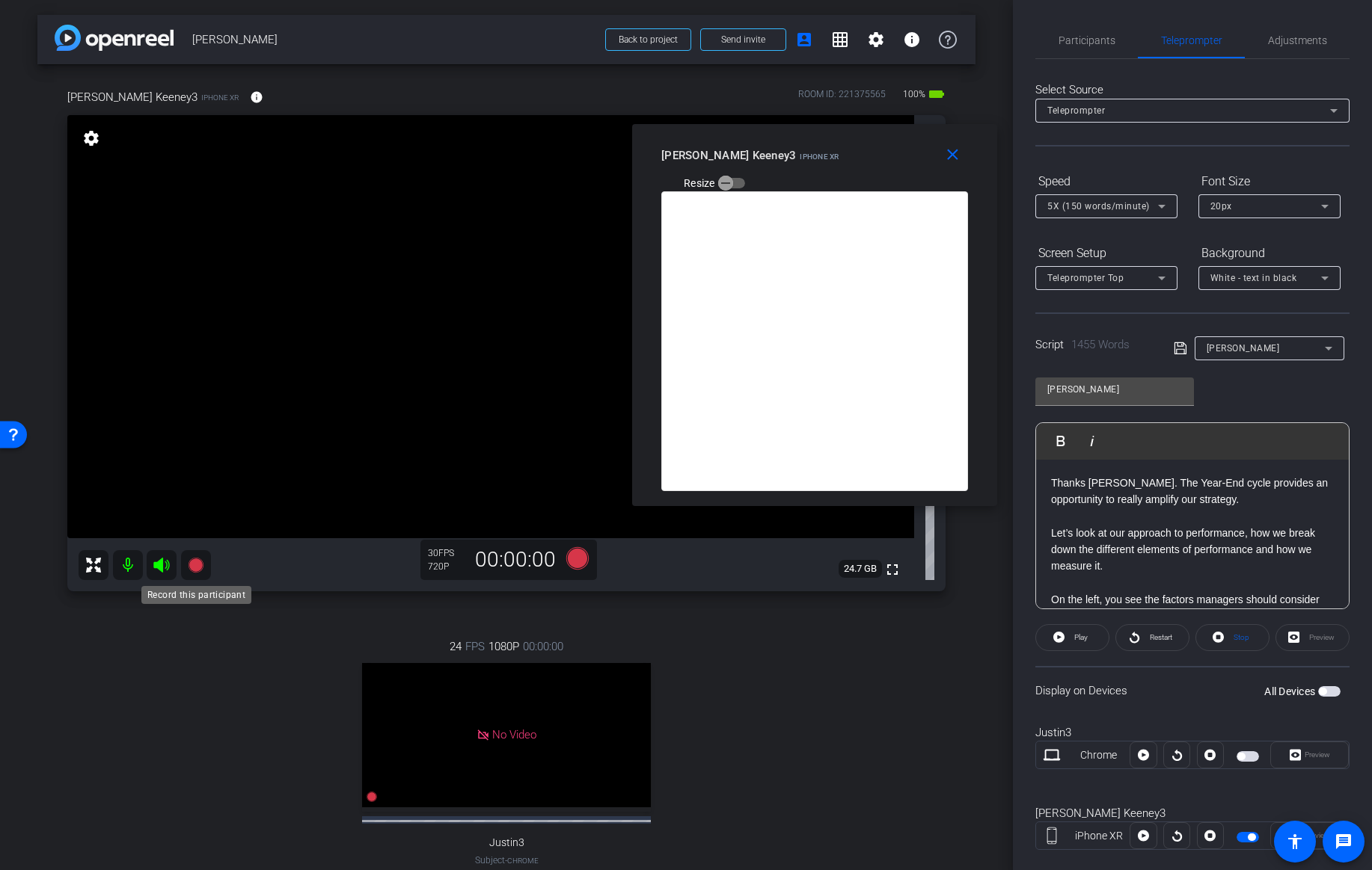
click at [197, 561] on icon at bounding box center [195, 565] width 15 height 15
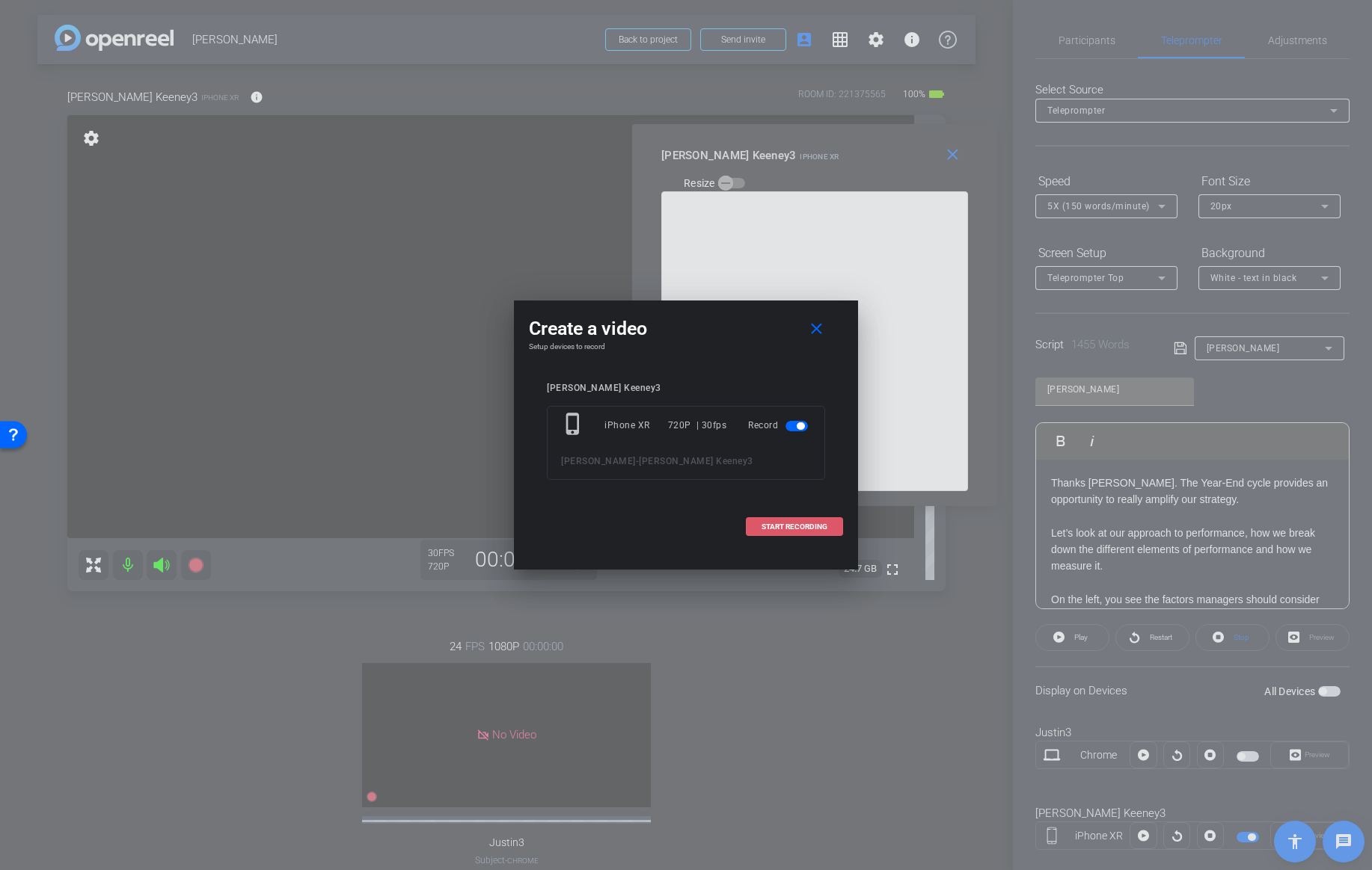
click at [786, 526] on span "START RECORDING" at bounding box center [794, 526] width 66 height 7
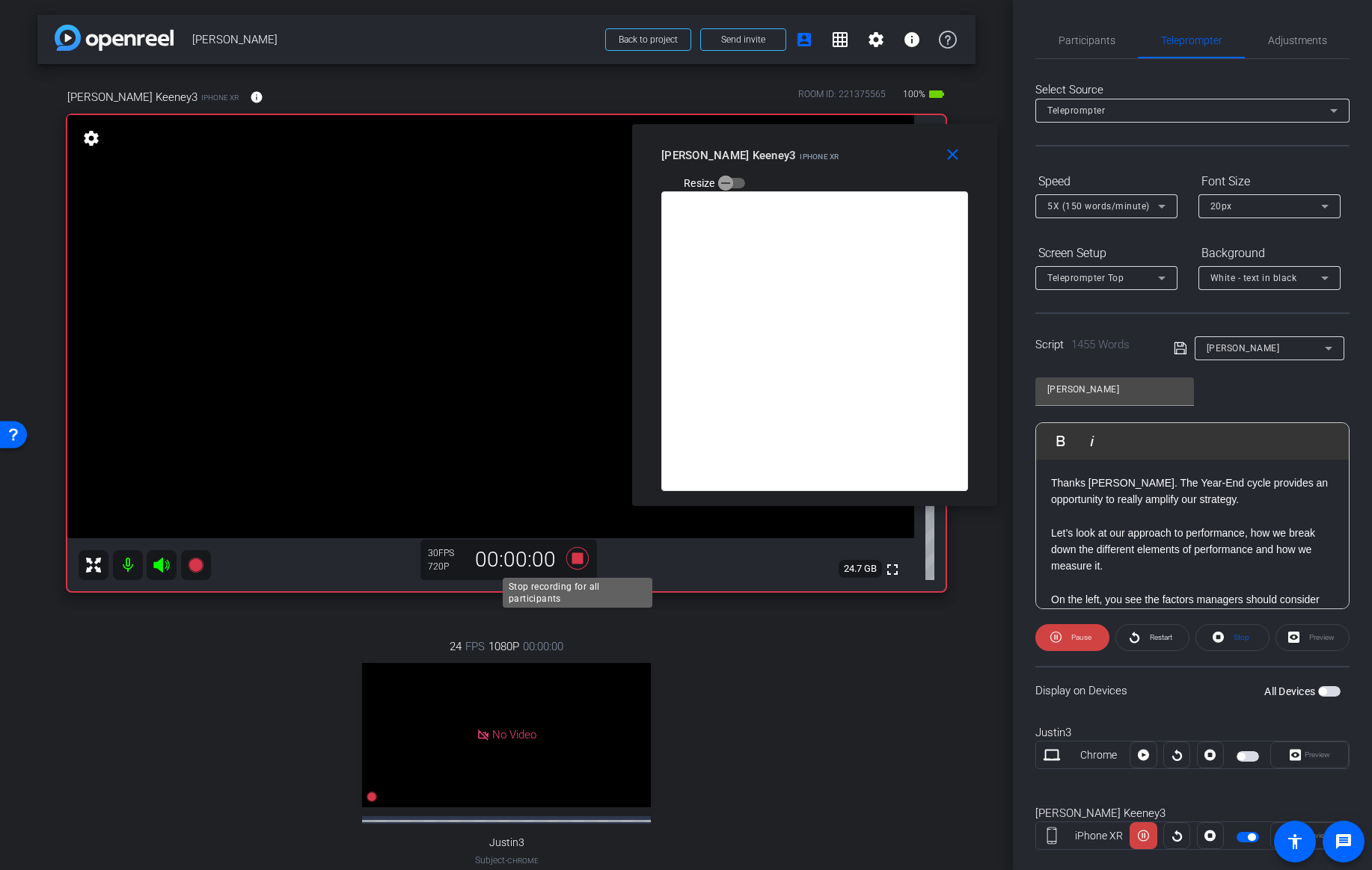
click at [574, 559] on icon at bounding box center [577, 558] width 22 height 22
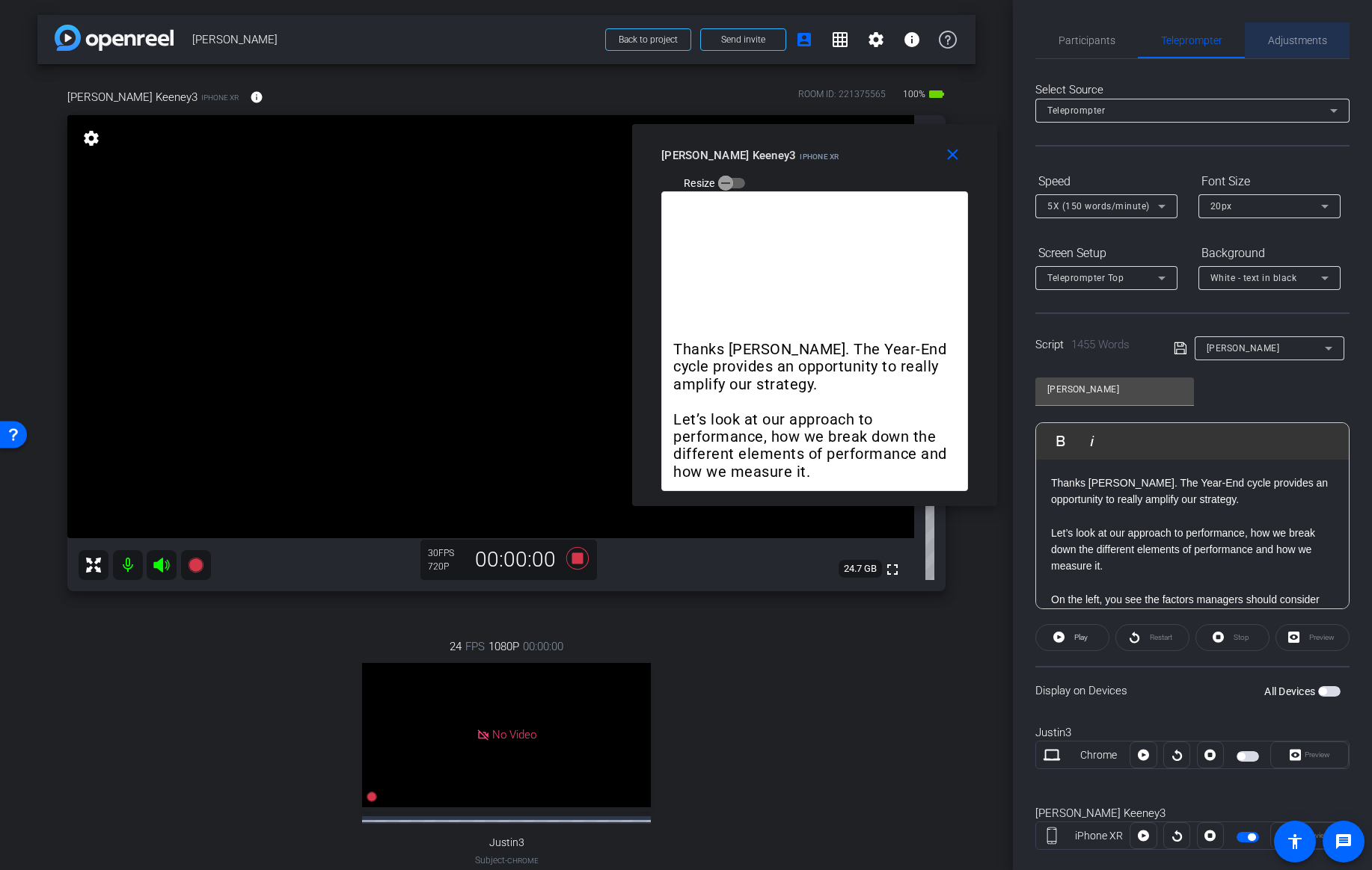
click at [1298, 39] on span "Adjustments" at bounding box center [1297, 40] width 59 height 11
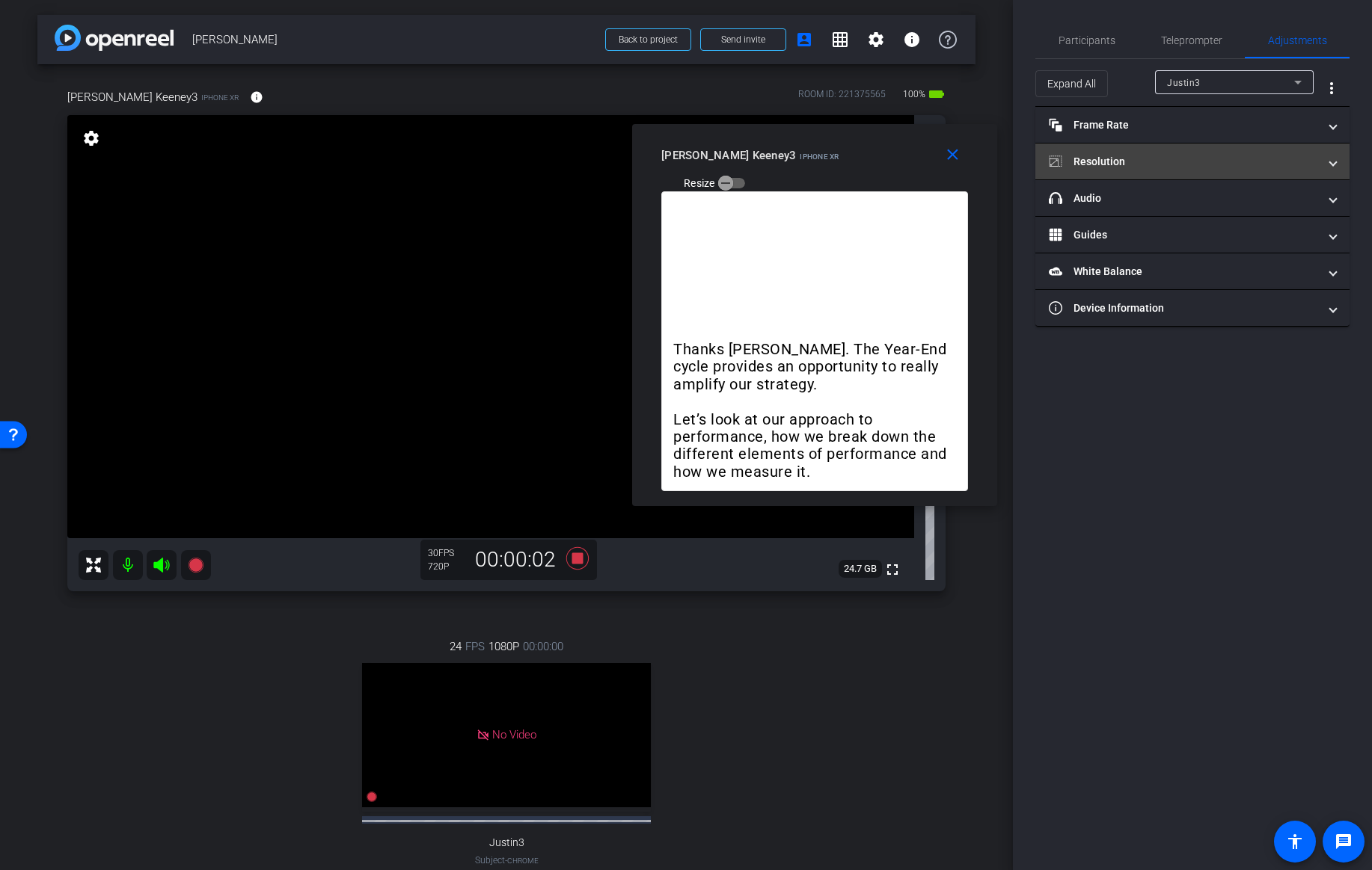
click at [1169, 154] on mat-panel-title "Resolution" at bounding box center [1184, 162] width 270 height 16
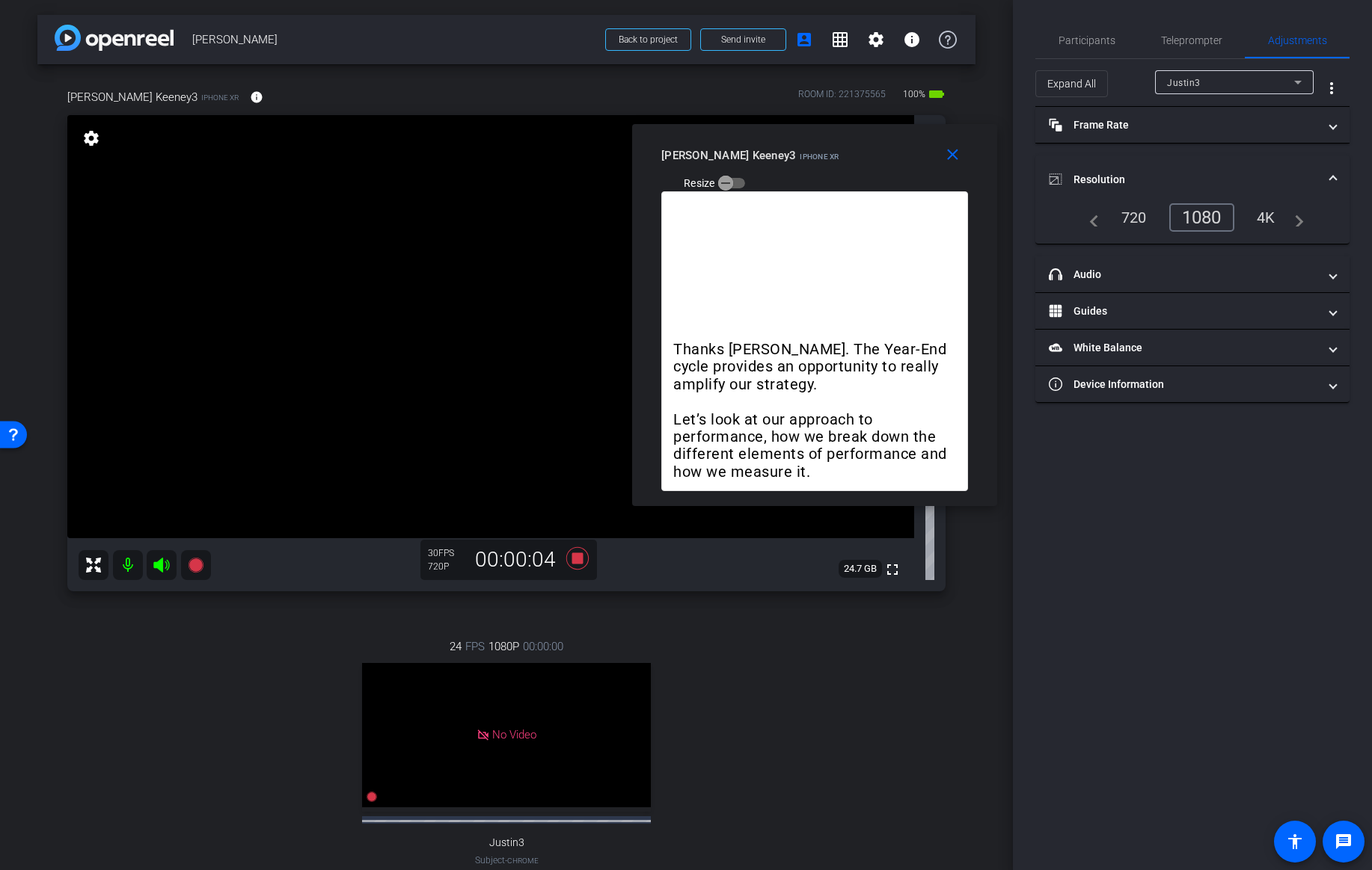
click at [1255, 76] on div "Justin3" at bounding box center [1230, 82] width 127 height 19
click at [1223, 138] on span "Jessica Keeney3" at bounding box center [1225, 136] width 117 height 18
click at [1234, 220] on div "1080" at bounding box center [1230, 218] width 56 height 25
click at [1238, 214] on div "1080" at bounding box center [1230, 218] width 56 height 25
click at [1252, 85] on div "Jessica Keeney3" at bounding box center [1230, 82] width 127 height 19
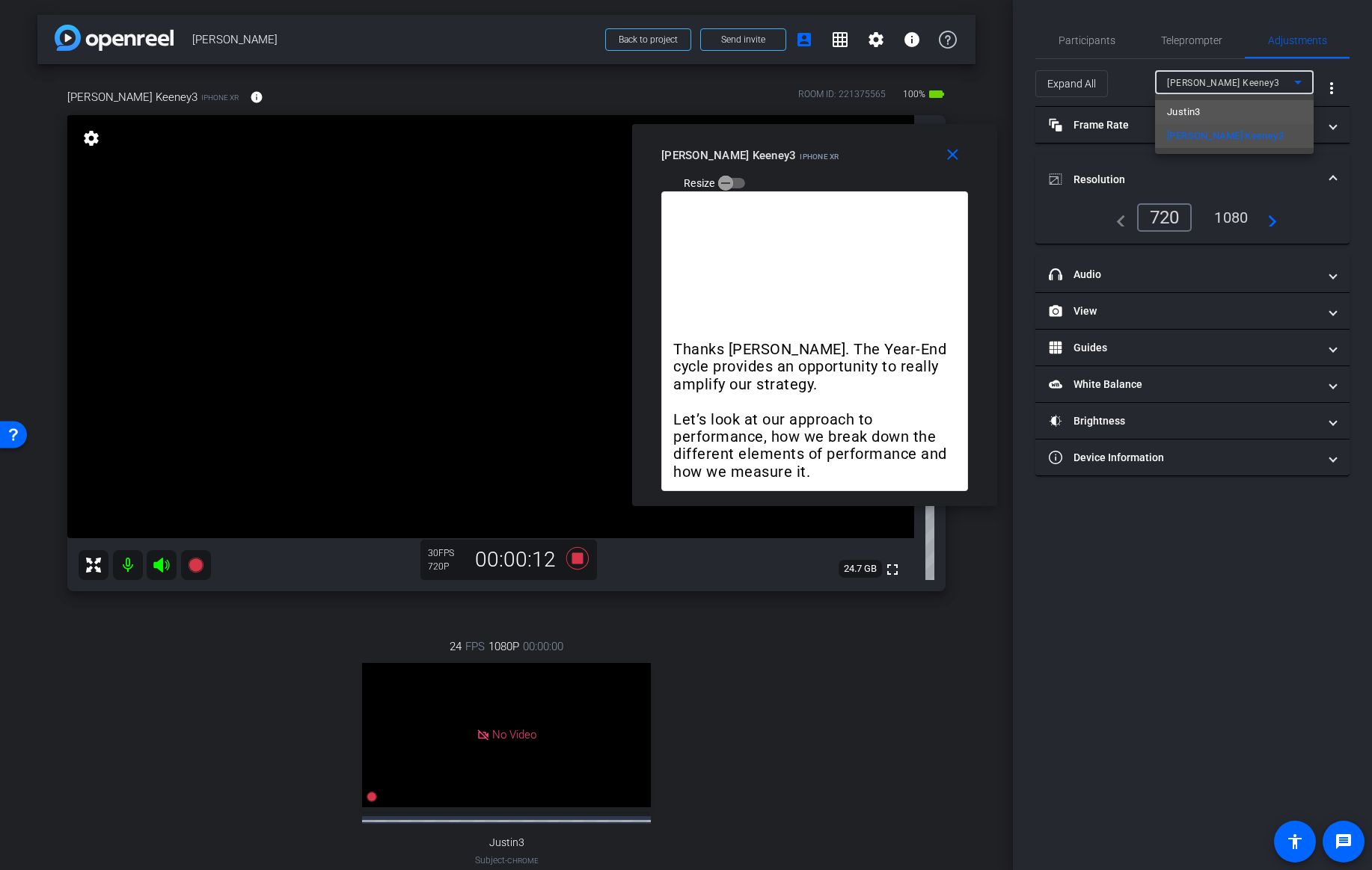
drag, startPoint x: 1224, startPoint y: 118, endPoint x: 1210, endPoint y: 113, distance: 14.9
click at [1208, 113] on mat-option "Justin3" at bounding box center [1235, 112] width 159 height 24
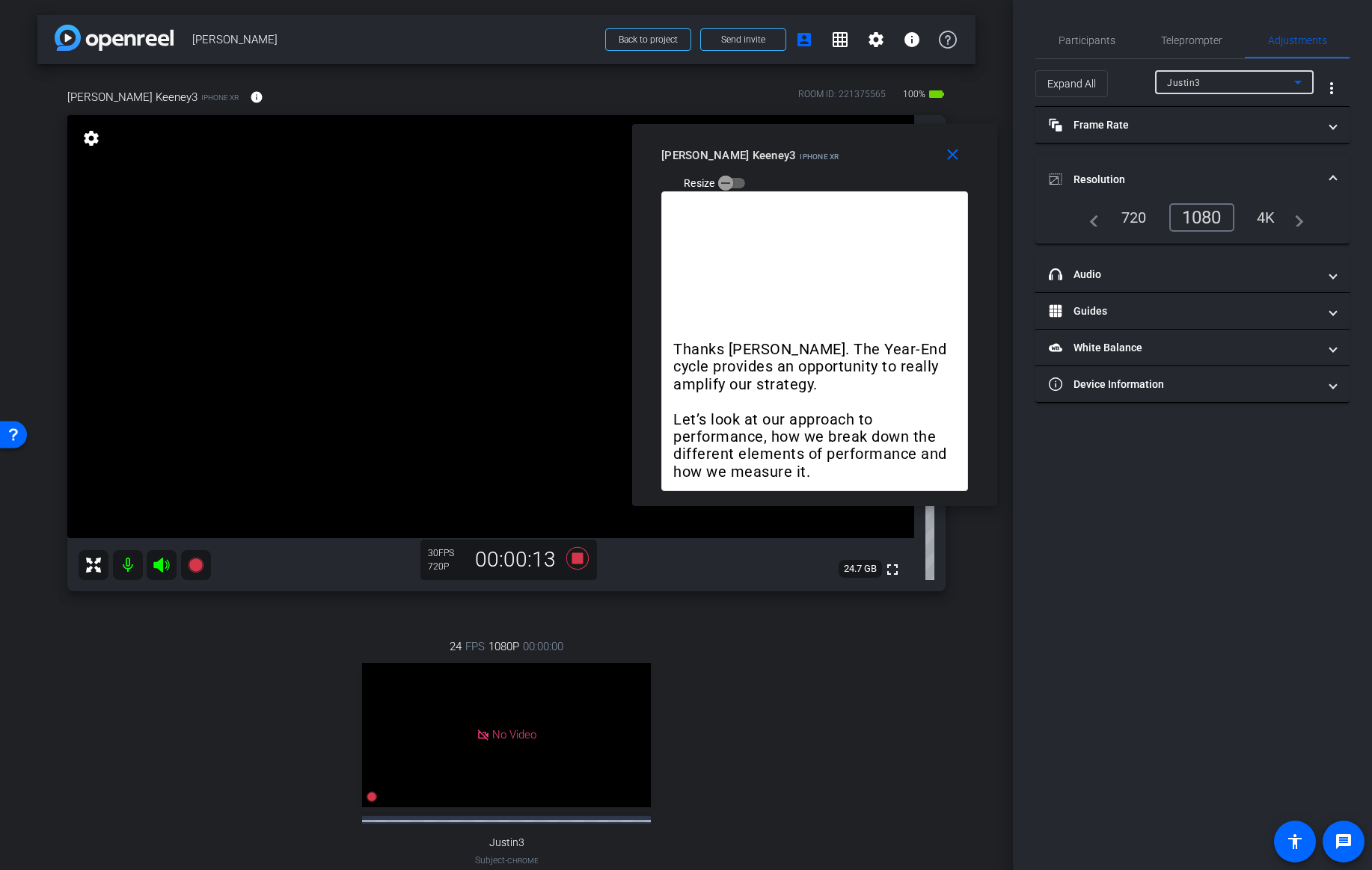
click at [1219, 84] on div "Justin3" at bounding box center [1230, 82] width 127 height 19
click at [1188, 131] on span "Jessica Keeney3" at bounding box center [1225, 136] width 117 height 18
click at [1331, 176] on span at bounding box center [1333, 180] width 6 height 16
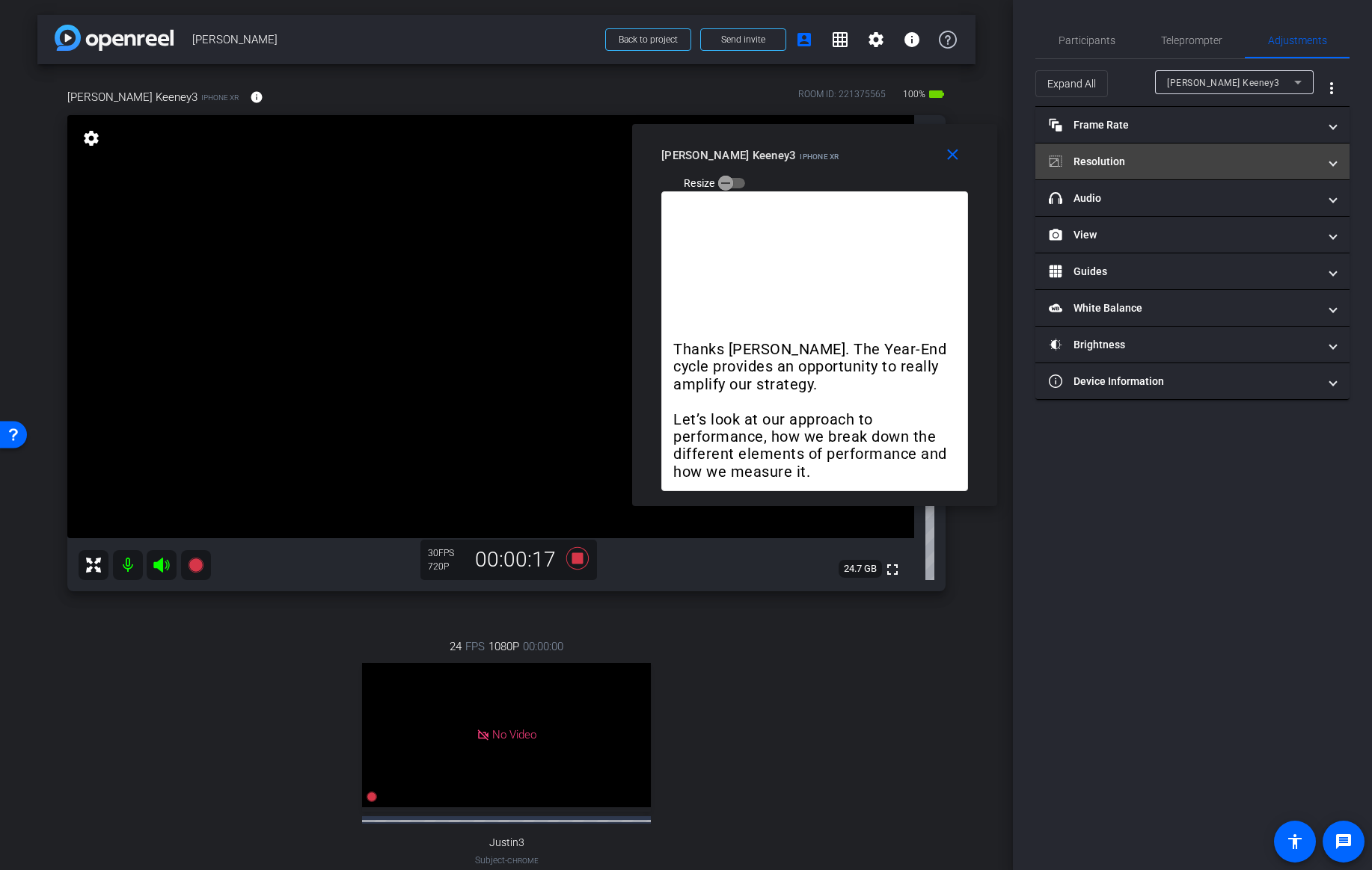
click at [1332, 169] on span at bounding box center [1333, 162] width 6 height 16
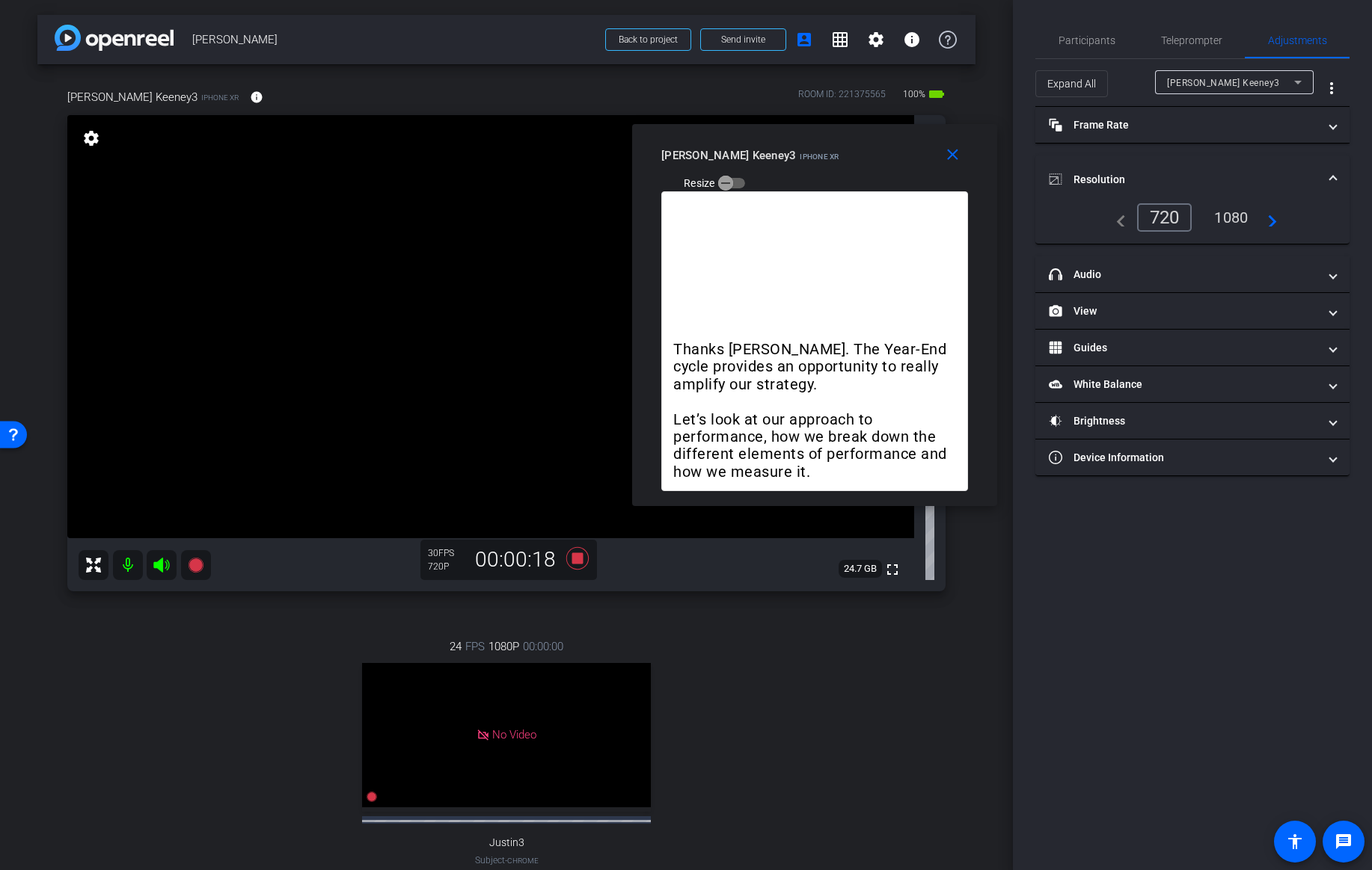
click at [1237, 219] on div "1080" at bounding box center [1230, 218] width 56 height 25
click at [1228, 217] on div "1080" at bounding box center [1230, 218] width 56 height 25
click at [1278, 219] on div "navigate_before 720 1080 navigate_next" at bounding box center [1193, 218] width 279 height 29
click at [1272, 221] on mat-icon "navigate_next" at bounding box center [1268, 218] width 18 height 18
click at [1123, 220] on mat-icon "navigate_before" at bounding box center [1117, 218] width 18 height 18
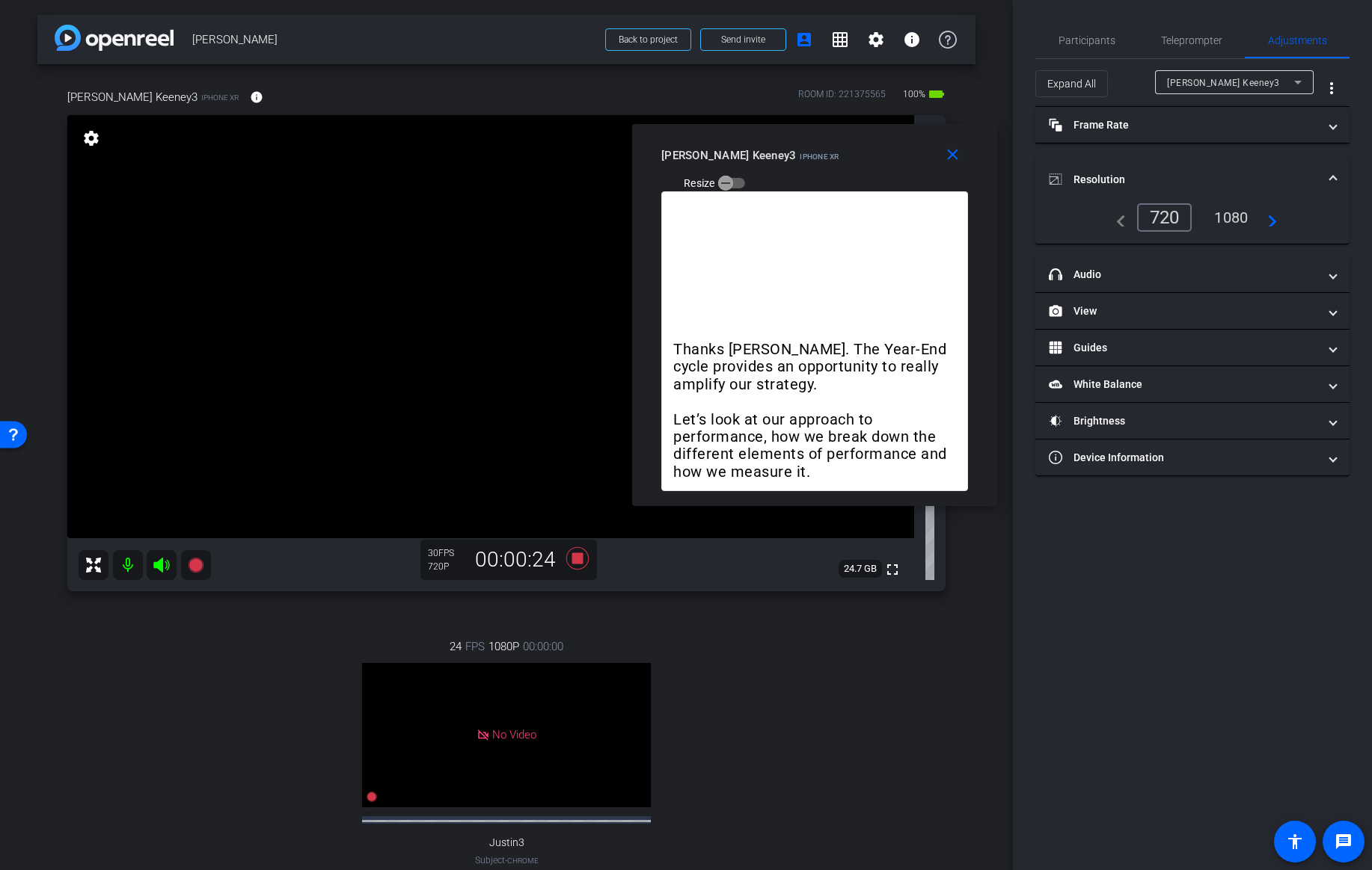
click at [1161, 220] on div "720" at bounding box center [1164, 218] width 55 height 29
click at [1234, 221] on div "1080" at bounding box center [1230, 218] width 56 height 25
click at [1239, 210] on div "1080" at bounding box center [1230, 218] width 56 height 25
click at [1331, 173] on span at bounding box center [1333, 180] width 6 height 16
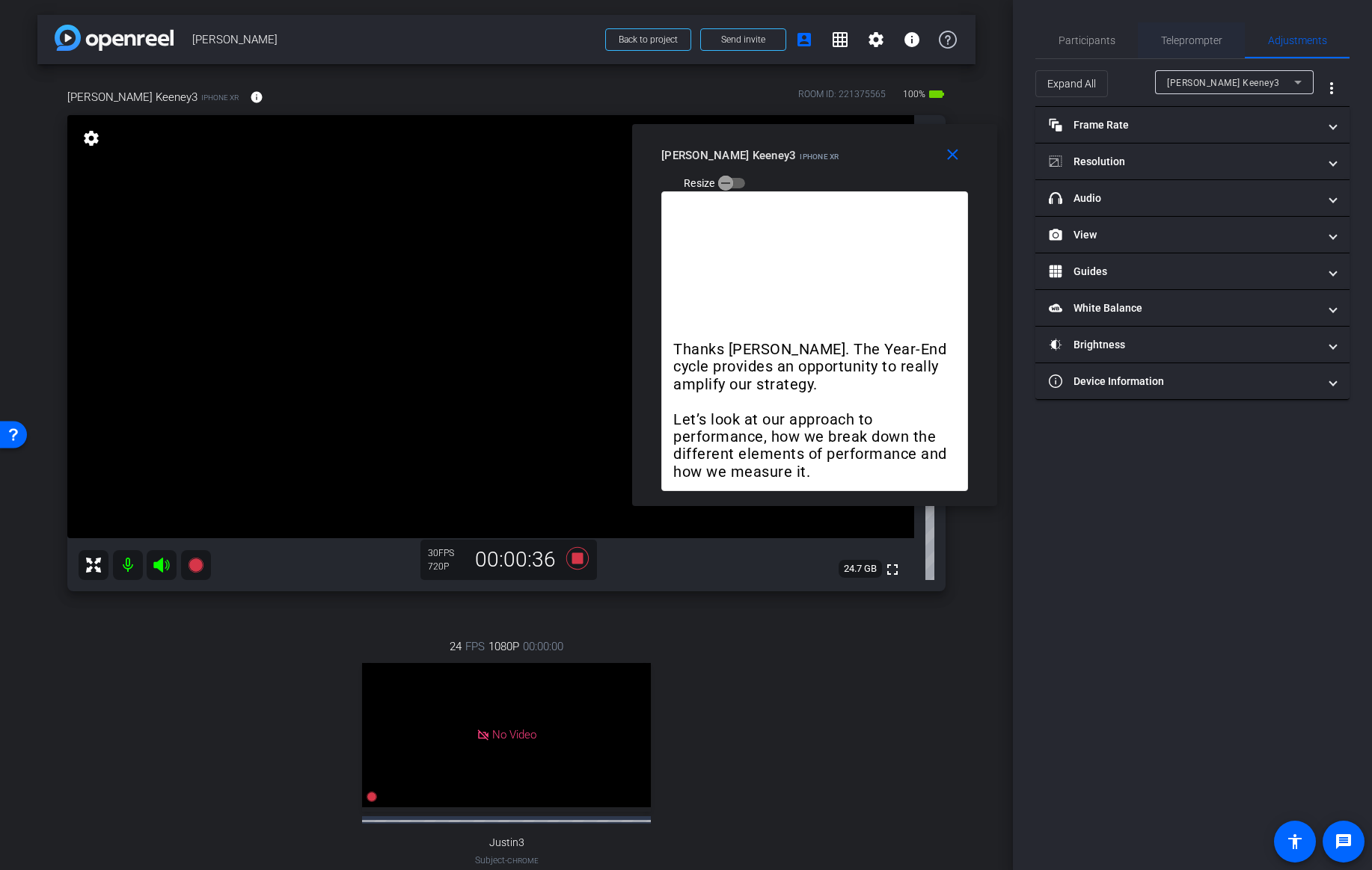
click at [1179, 39] on span "Teleprompter" at bounding box center [1191, 40] width 62 height 11
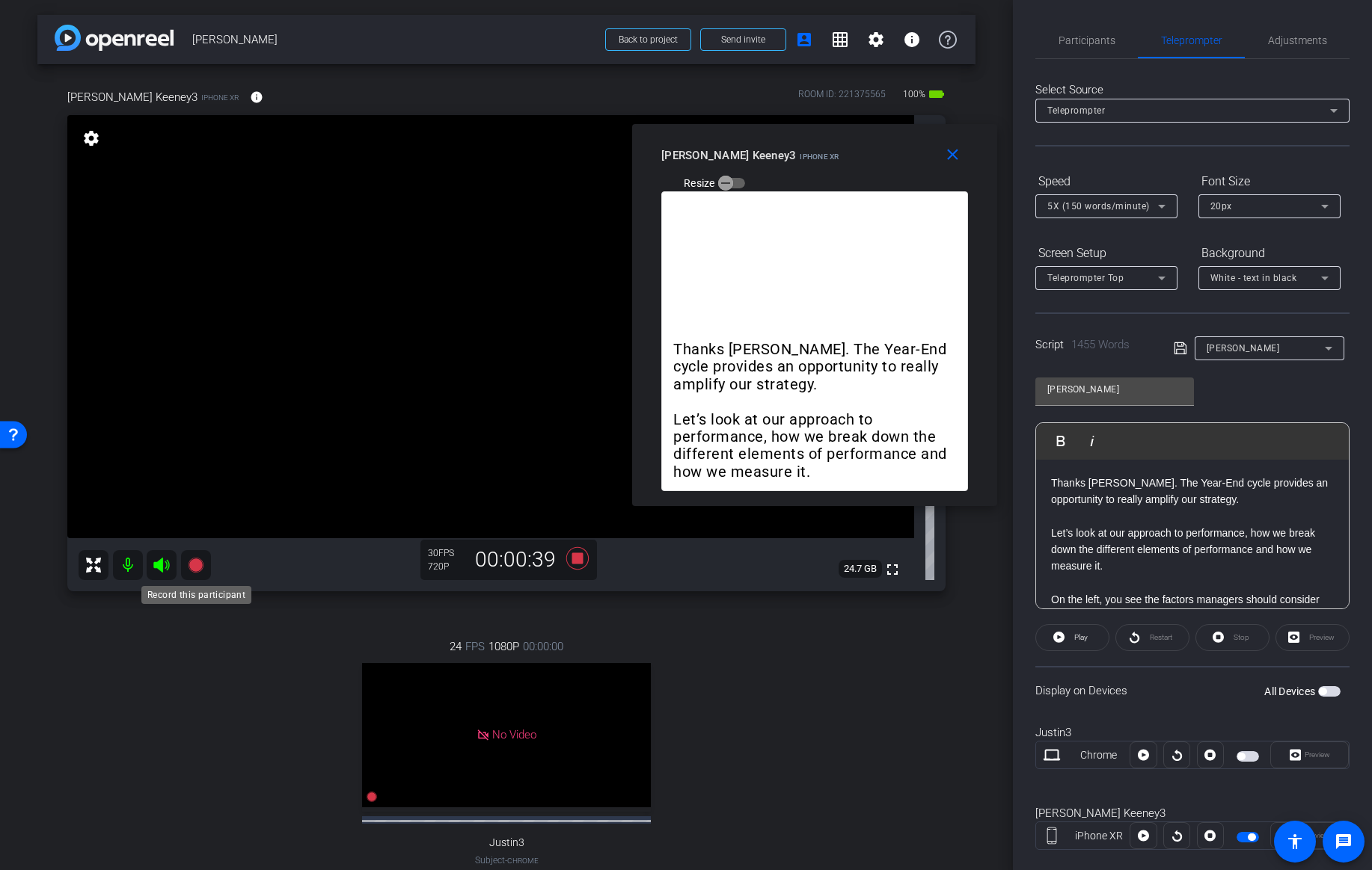
click at [198, 565] on icon at bounding box center [195, 565] width 15 height 15
click at [1085, 639] on span "Play" at bounding box center [1080, 637] width 13 height 8
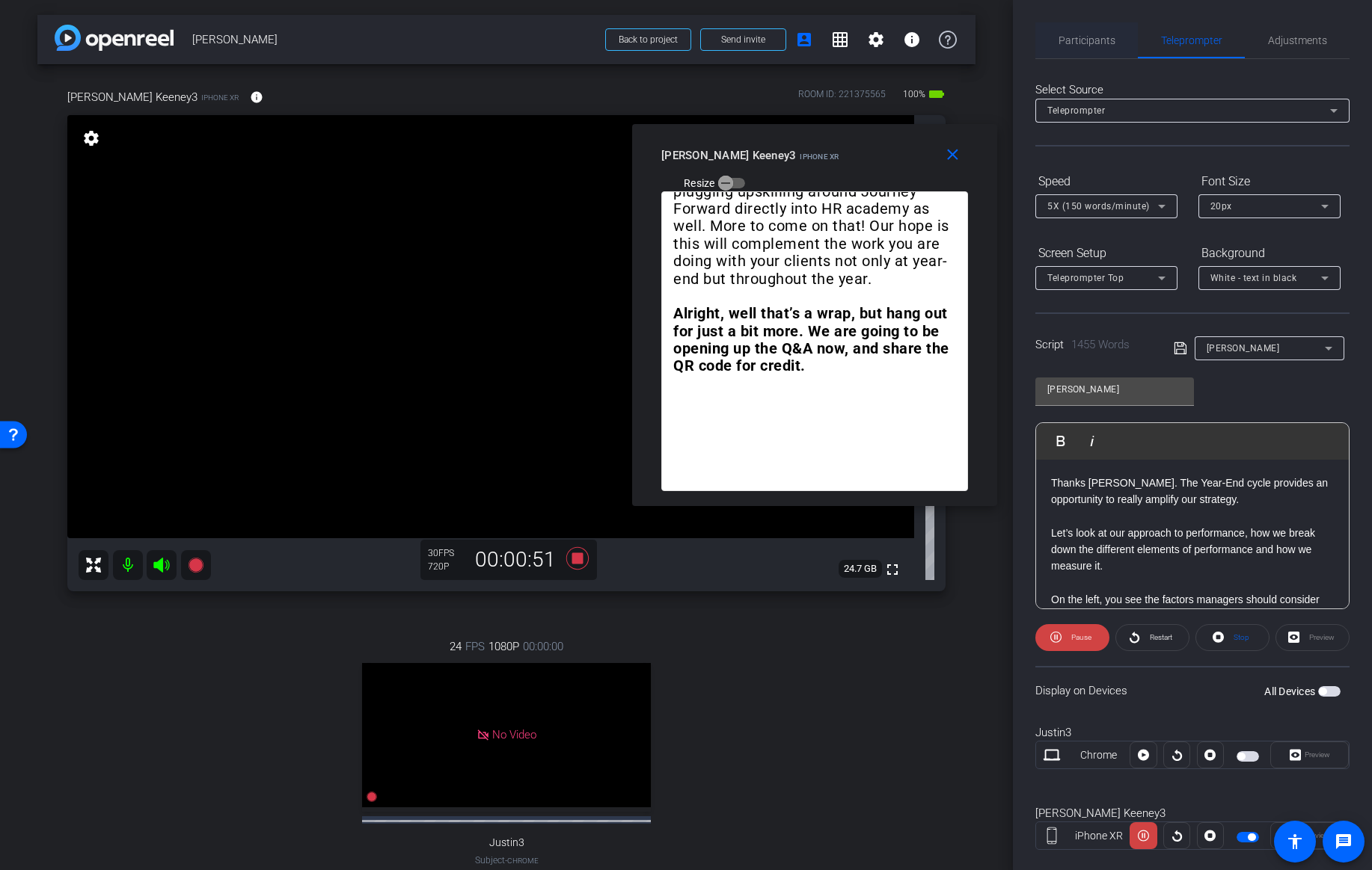
click at [1091, 36] on span "Participants" at bounding box center [1087, 40] width 57 height 11
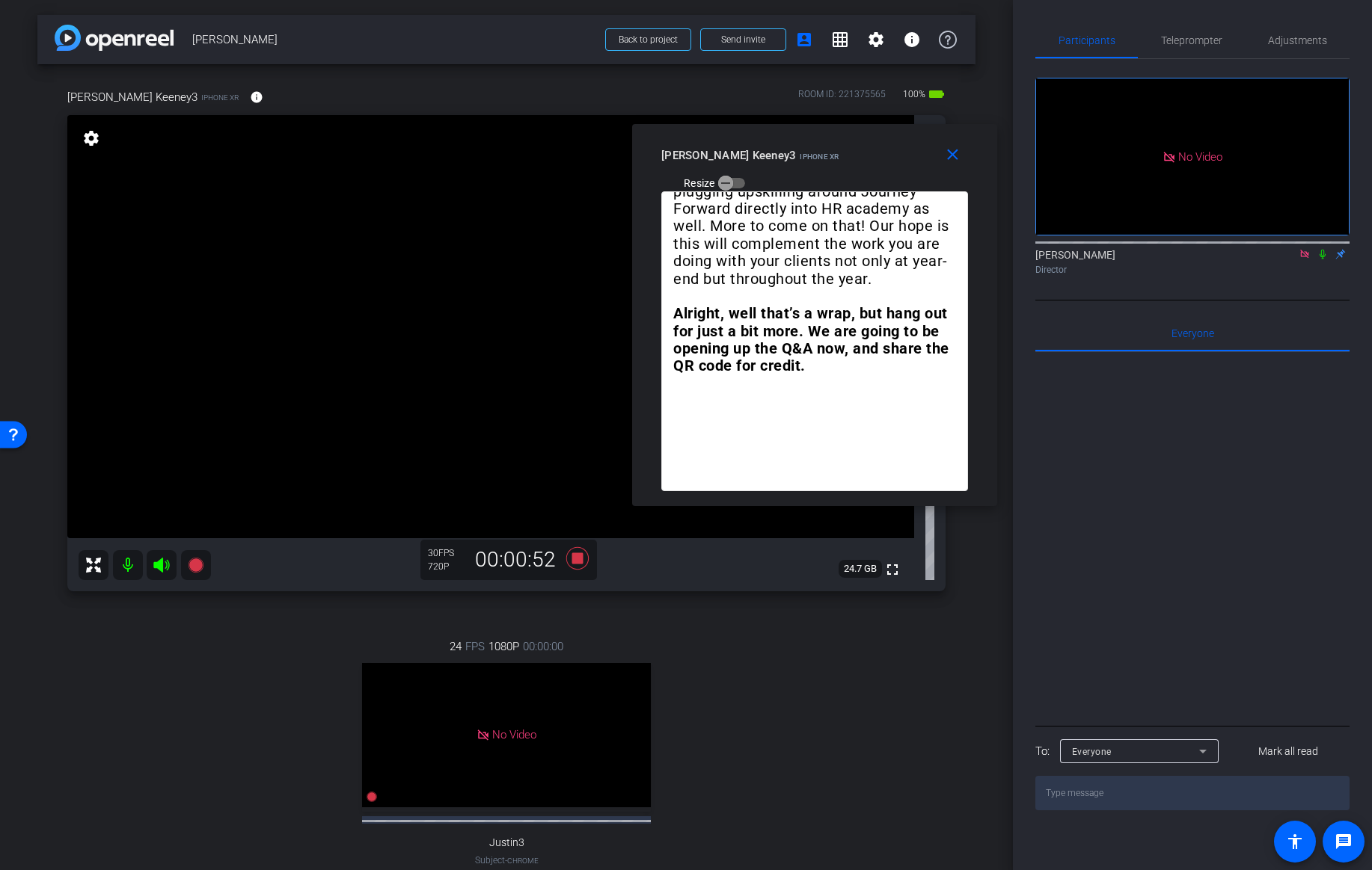
click at [1325, 249] on icon at bounding box center [1322, 254] width 12 height 11
click at [1197, 46] on span "Teleprompter" at bounding box center [1191, 40] width 62 height 11
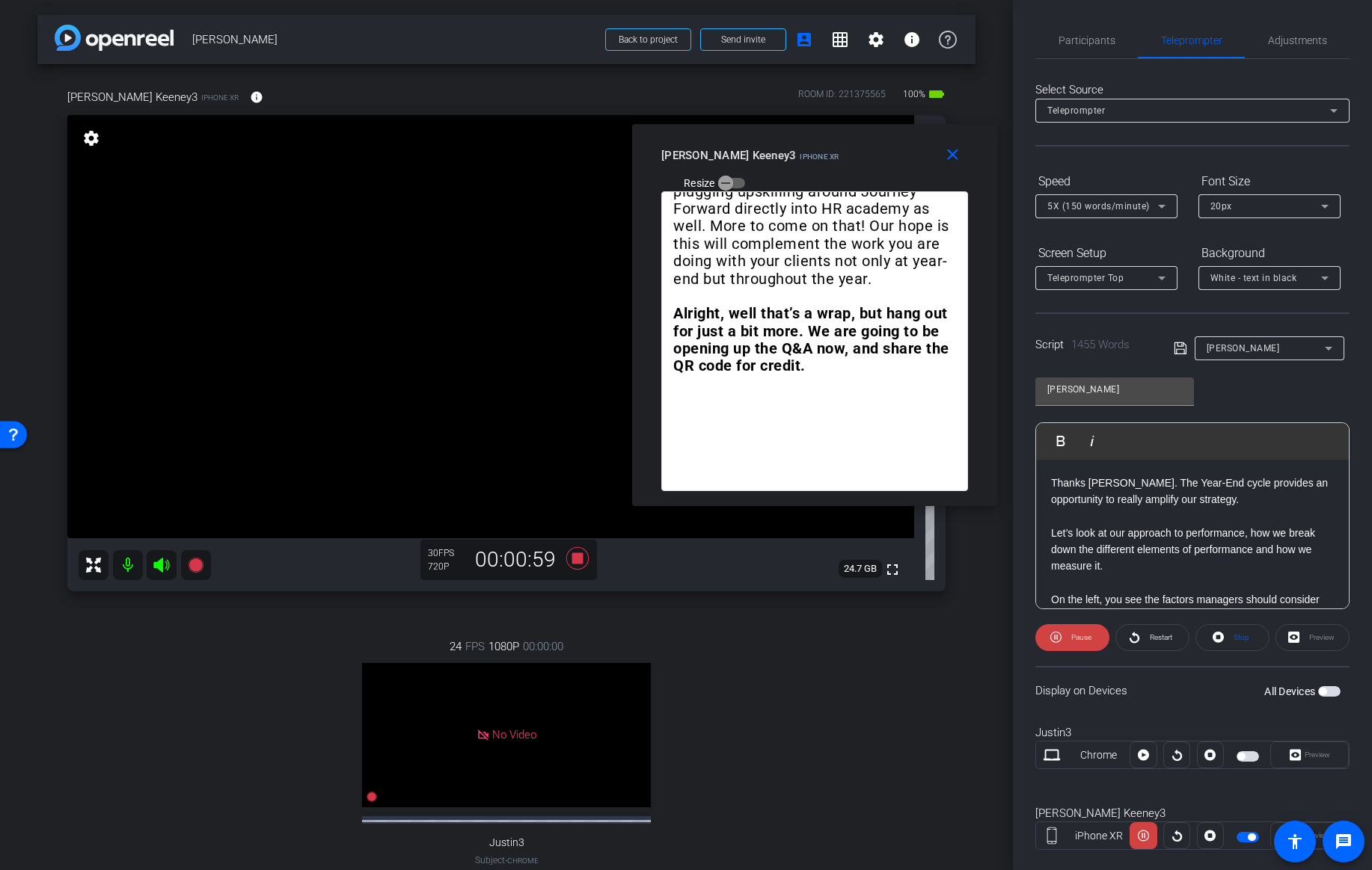
click at [1138, 208] on span "5X (150 words/minute)" at bounding box center [1098, 206] width 103 height 11
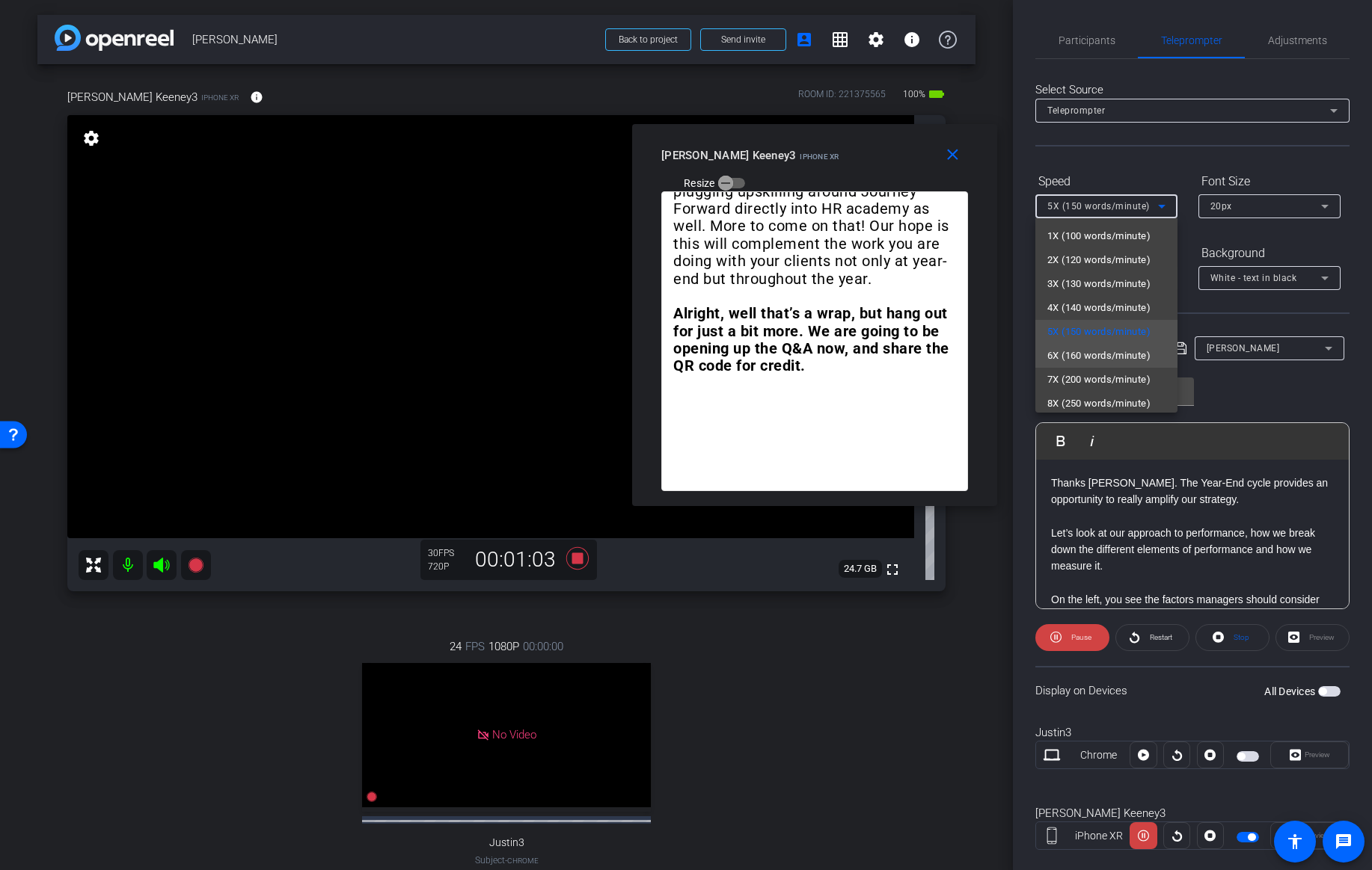
click at [1097, 357] on span "6X (160 words/minute)" at bounding box center [1099, 356] width 104 height 18
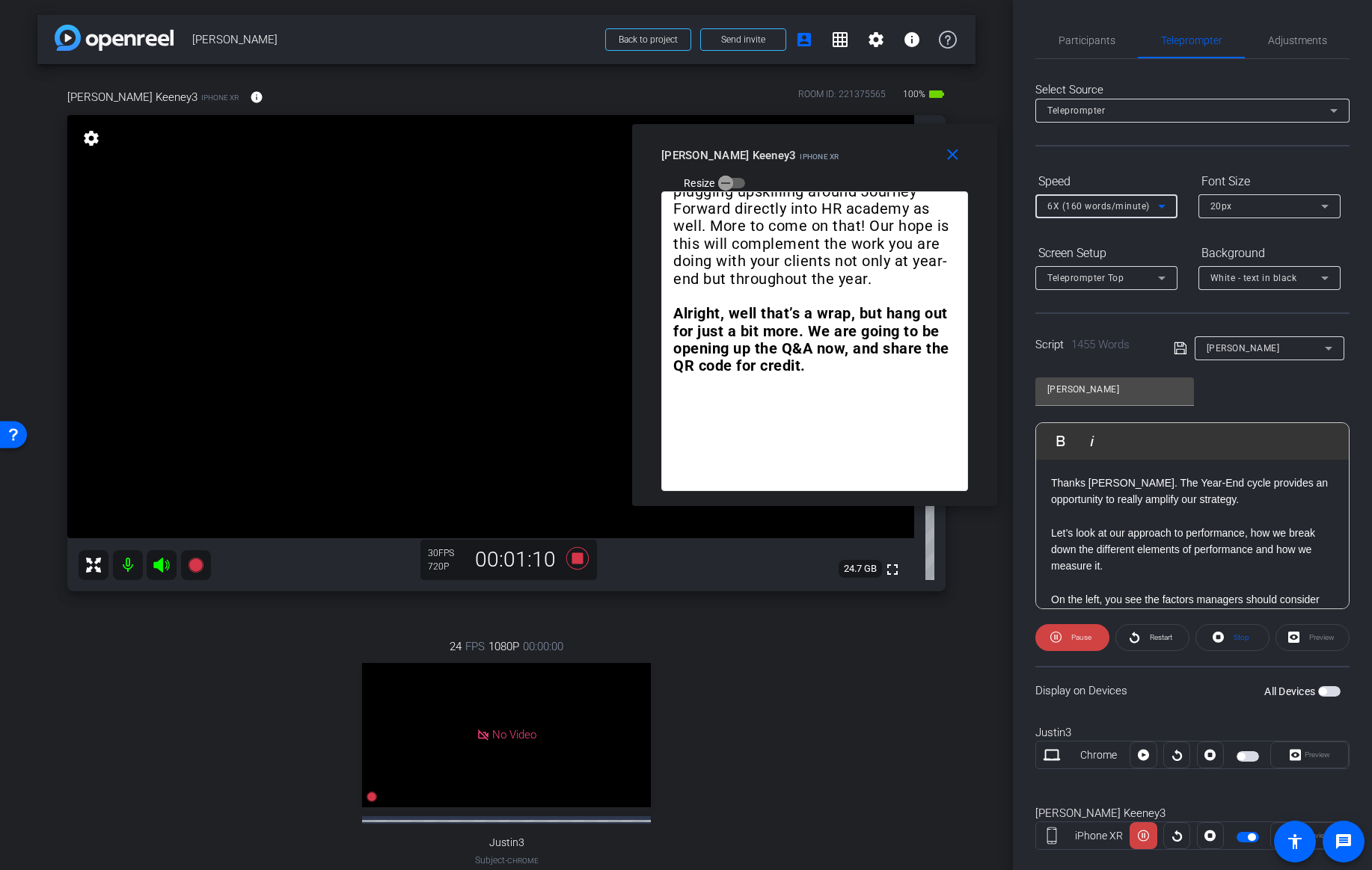
click at [1139, 205] on span "6X (160 words/minute)" at bounding box center [1098, 206] width 103 height 11
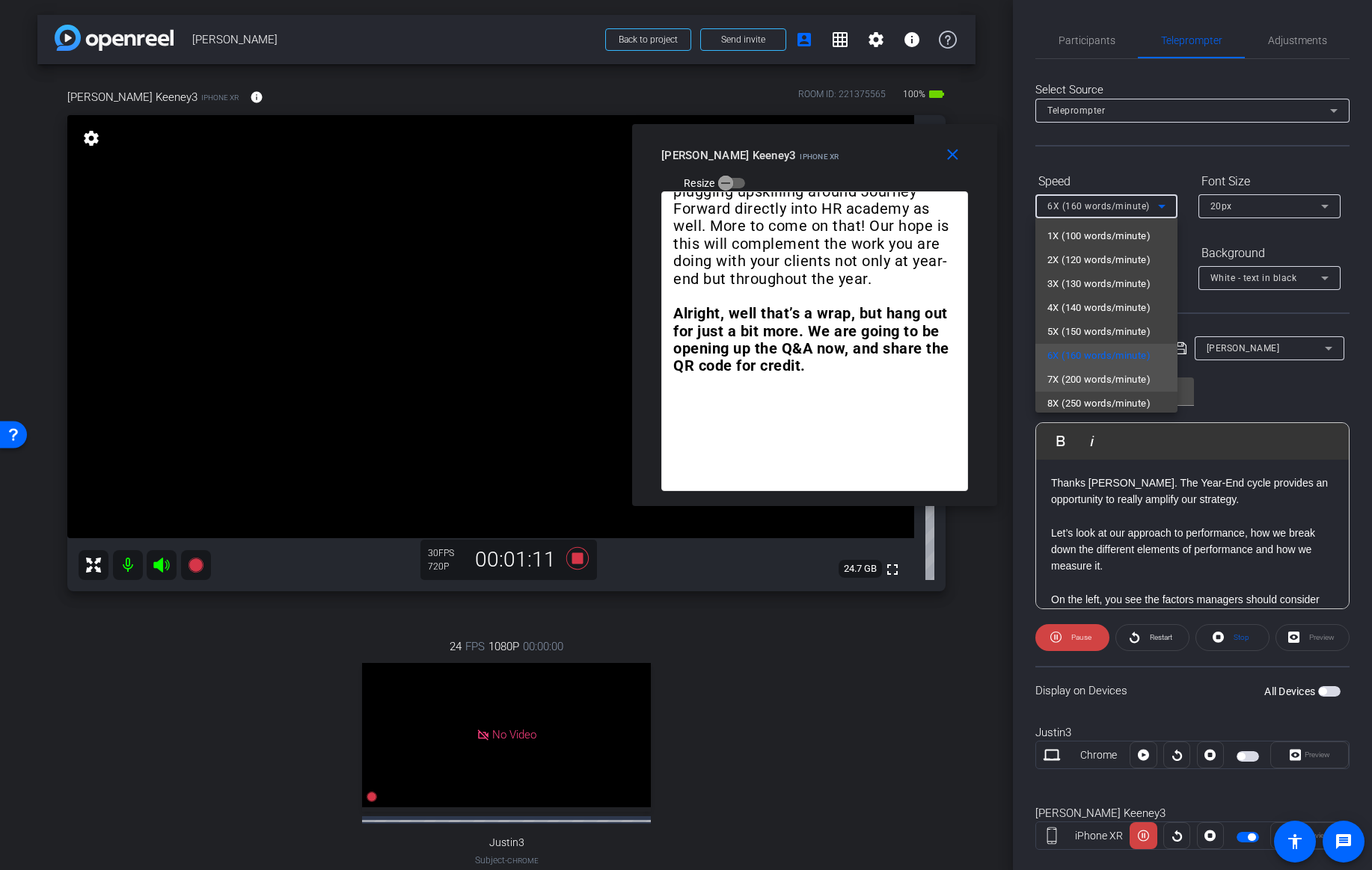
click at [1089, 378] on span "7X (200 words/minute)" at bounding box center [1099, 380] width 104 height 18
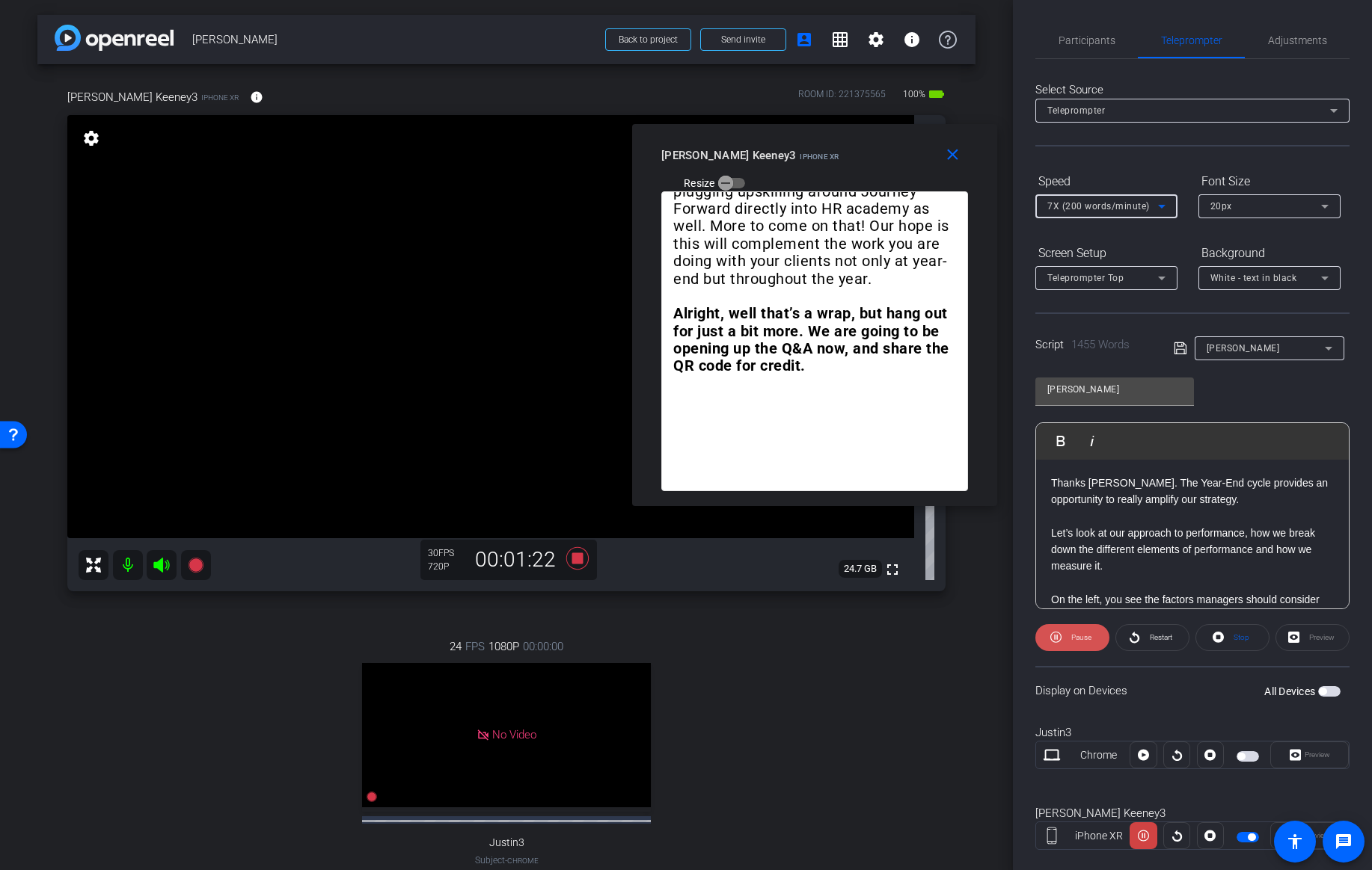
click at [1080, 640] on span "Pause" at bounding box center [1081, 637] width 21 height 8
click at [1092, 38] on span "Participants" at bounding box center [1087, 40] width 57 height 11
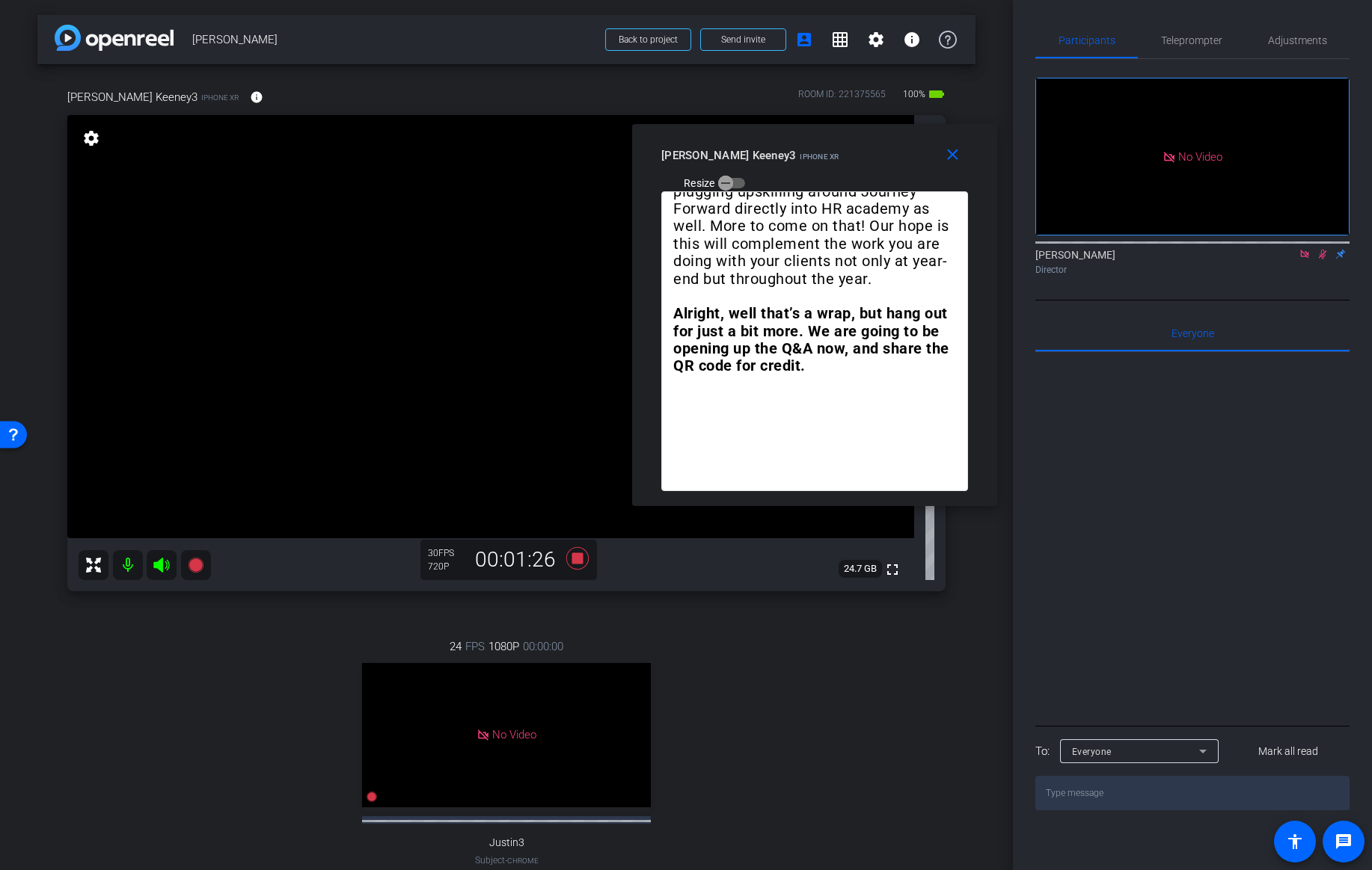
click at [1326, 249] on icon at bounding box center [1322, 254] width 12 height 11
click at [1322, 249] on icon at bounding box center [1322, 254] width 12 height 11
click at [1319, 250] on icon at bounding box center [1322, 254] width 8 height 10
click at [1319, 250] on icon at bounding box center [1322, 254] width 6 height 10
click at [1202, 40] on span "Teleprompter" at bounding box center [1191, 40] width 62 height 11
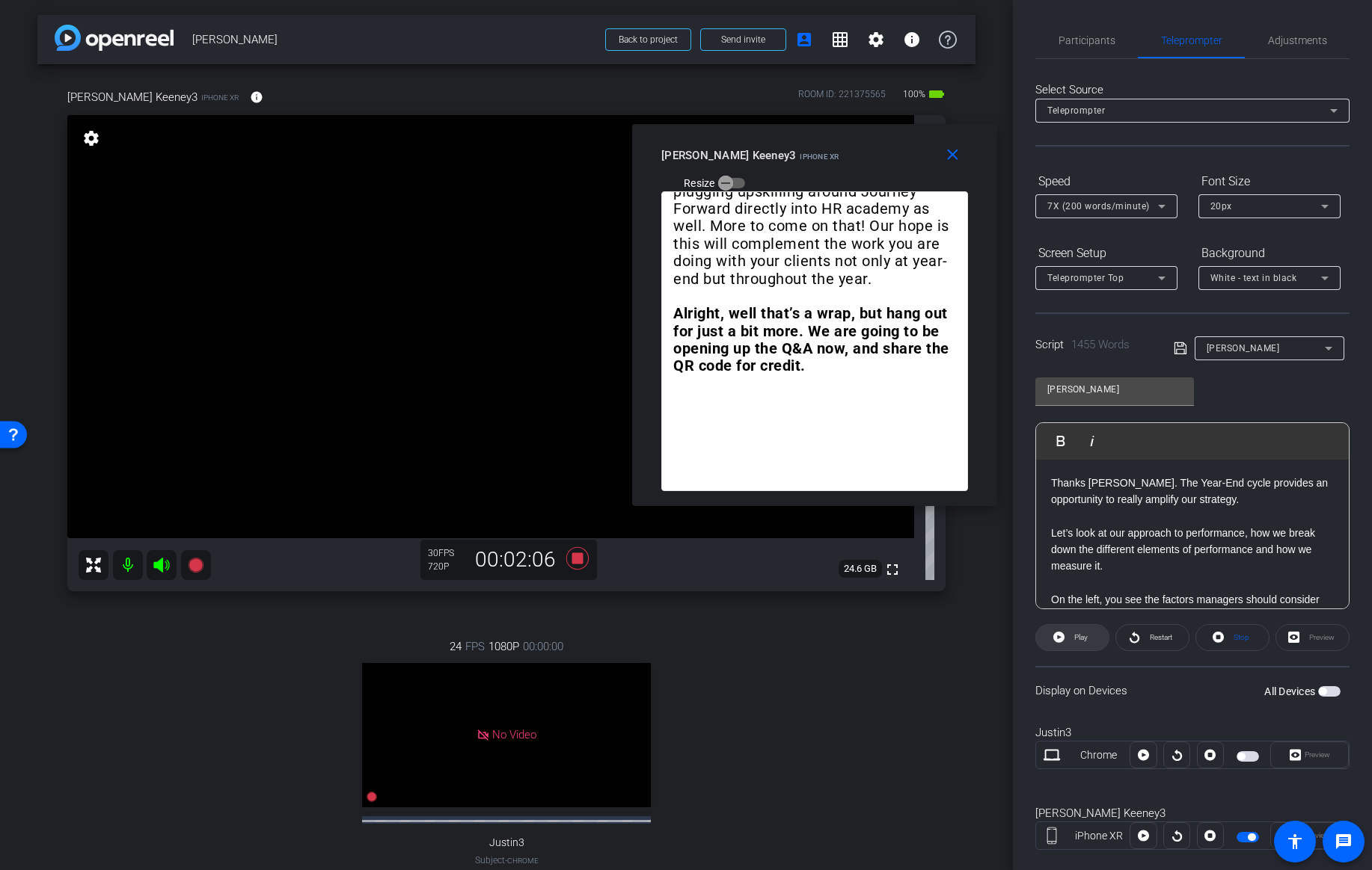
click at [1085, 640] on span "Play" at bounding box center [1080, 637] width 13 height 8
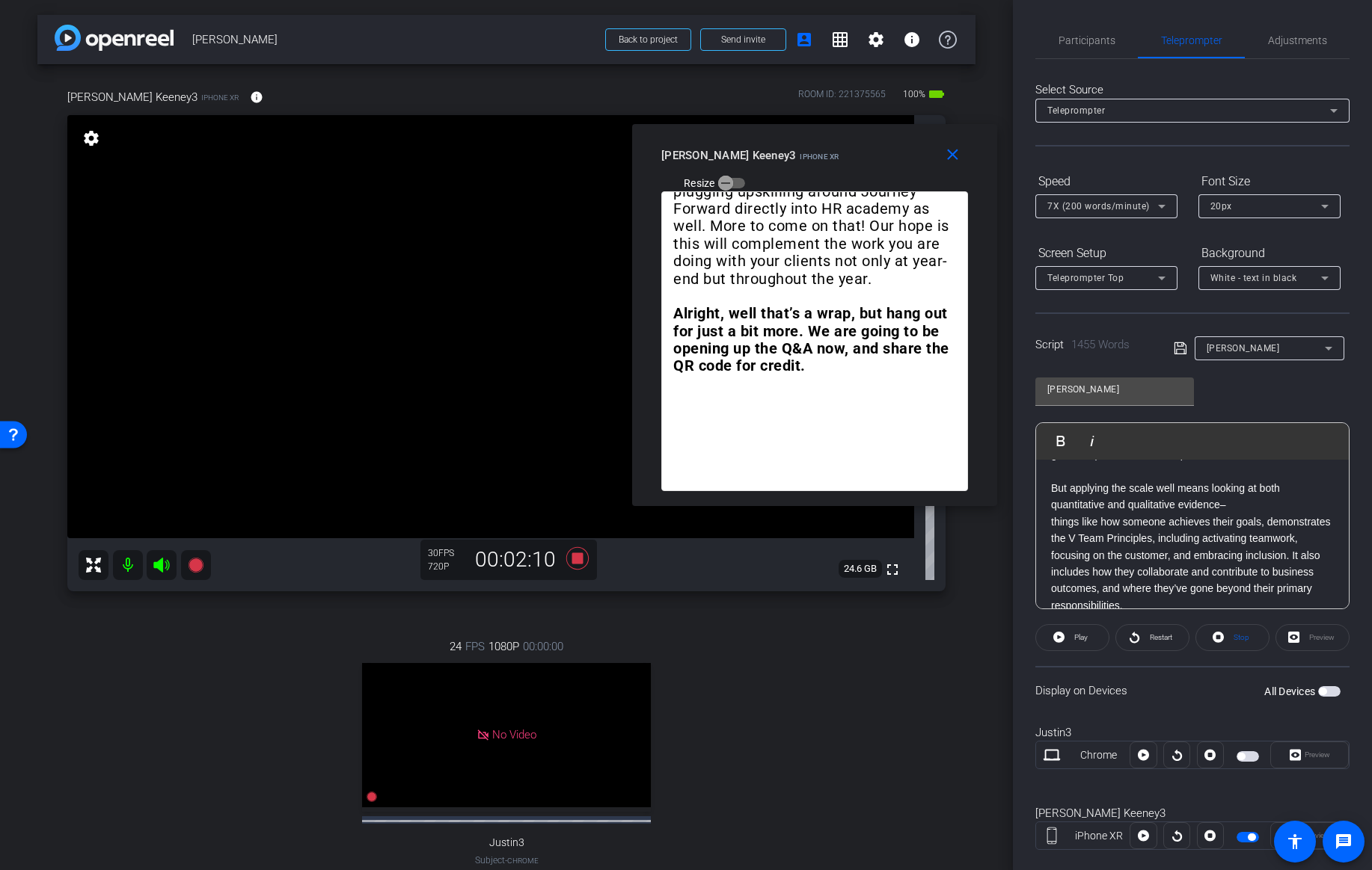
scroll to position [232, 0]
click at [1053, 489] on p "But applying the scale well means looking at both quantitative and qualitative …" at bounding box center [1192, 494] width 283 height 34
click at [1079, 440] on span "Play" at bounding box center [1070, 441] width 23 height 12
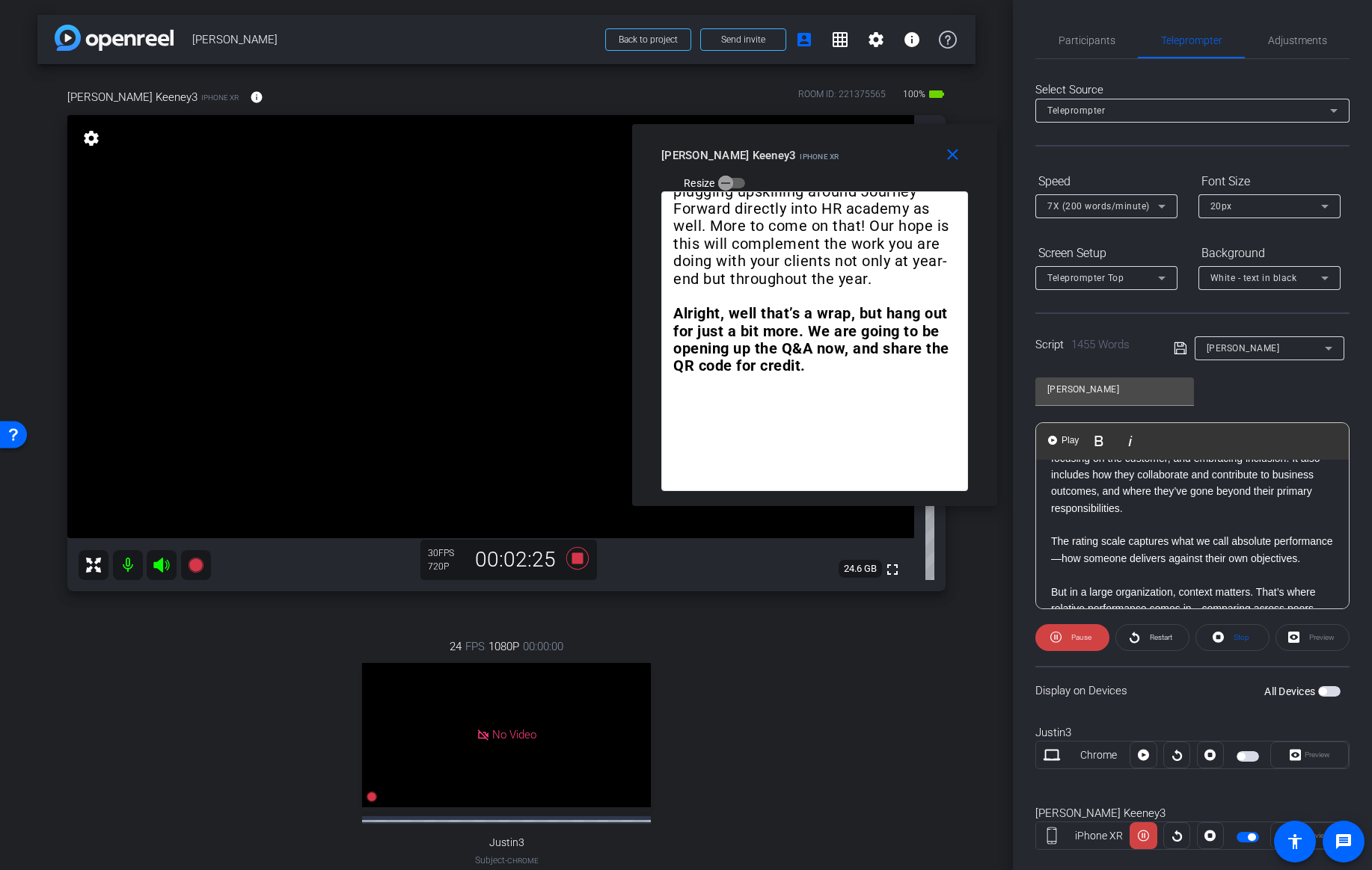
scroll to position [327, 0]
click at [1066, 642] on span at bounding box center [1072, 638] width 74 height 36
click at [1070, 639] on span "Play" at bounding box center [1078, 637] width 17 height 21
click at [1156, 199] on icon at bounding box center [1161, 206] width 18 height 18
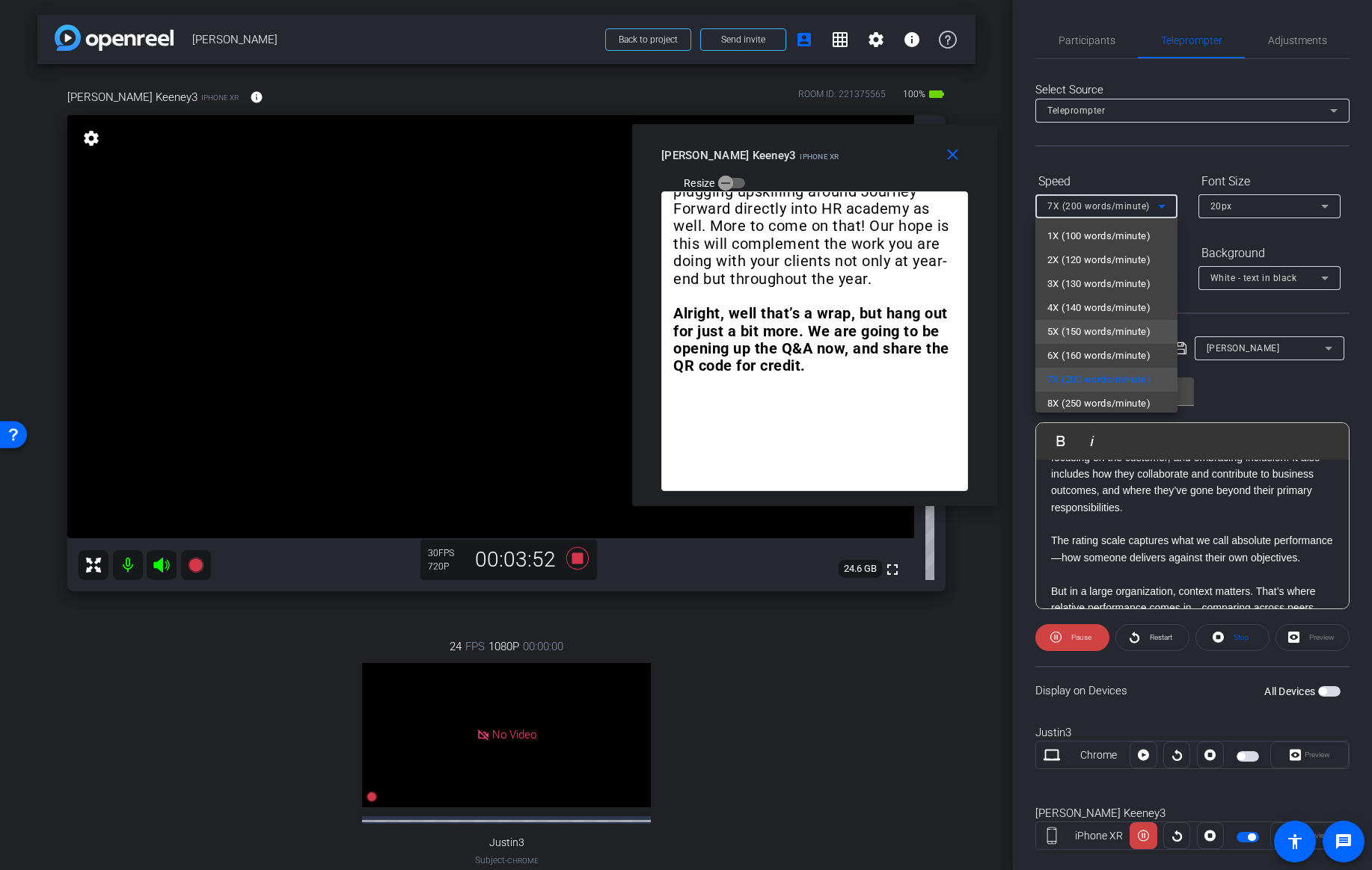
click at [1093, 336] on span "5X (150 words/minute)" at bounding box center [1099, 332] width 104 height 18
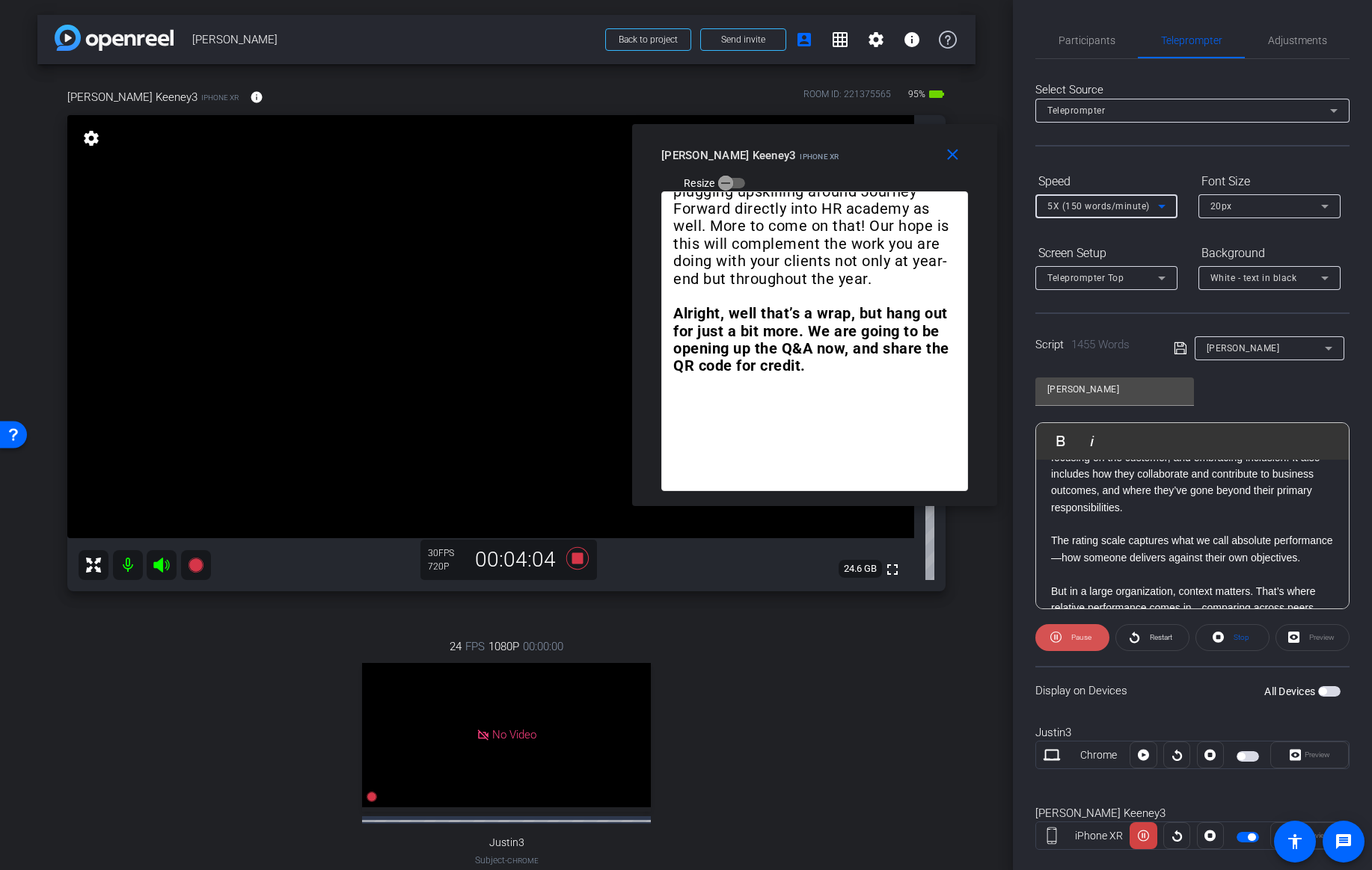
click at [1068, 641] on span "Pause" at bounding box center [1079, 637] width 24 height 21
click at [1074, 639] on span "Play" at bounding box center [1080, 637] width 13 height 8
click at [1143, 203] on span "5X (150 words/minute)" at bounding box center [1098, 206] width 103 height 11
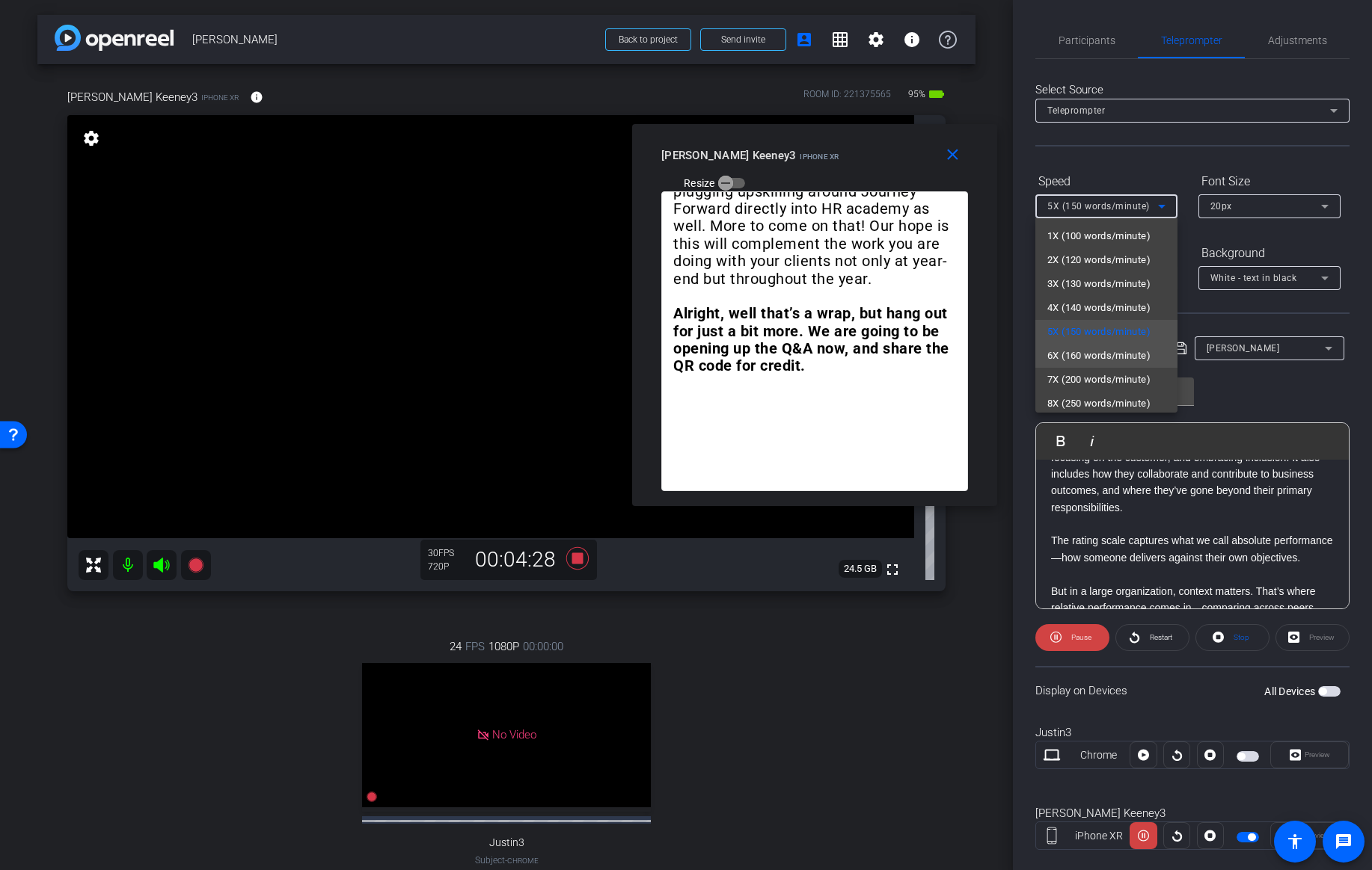
click at [1100, 352] on span "6X (160 words/minute)" at bounding box center [1099, 356] width 104 height 18
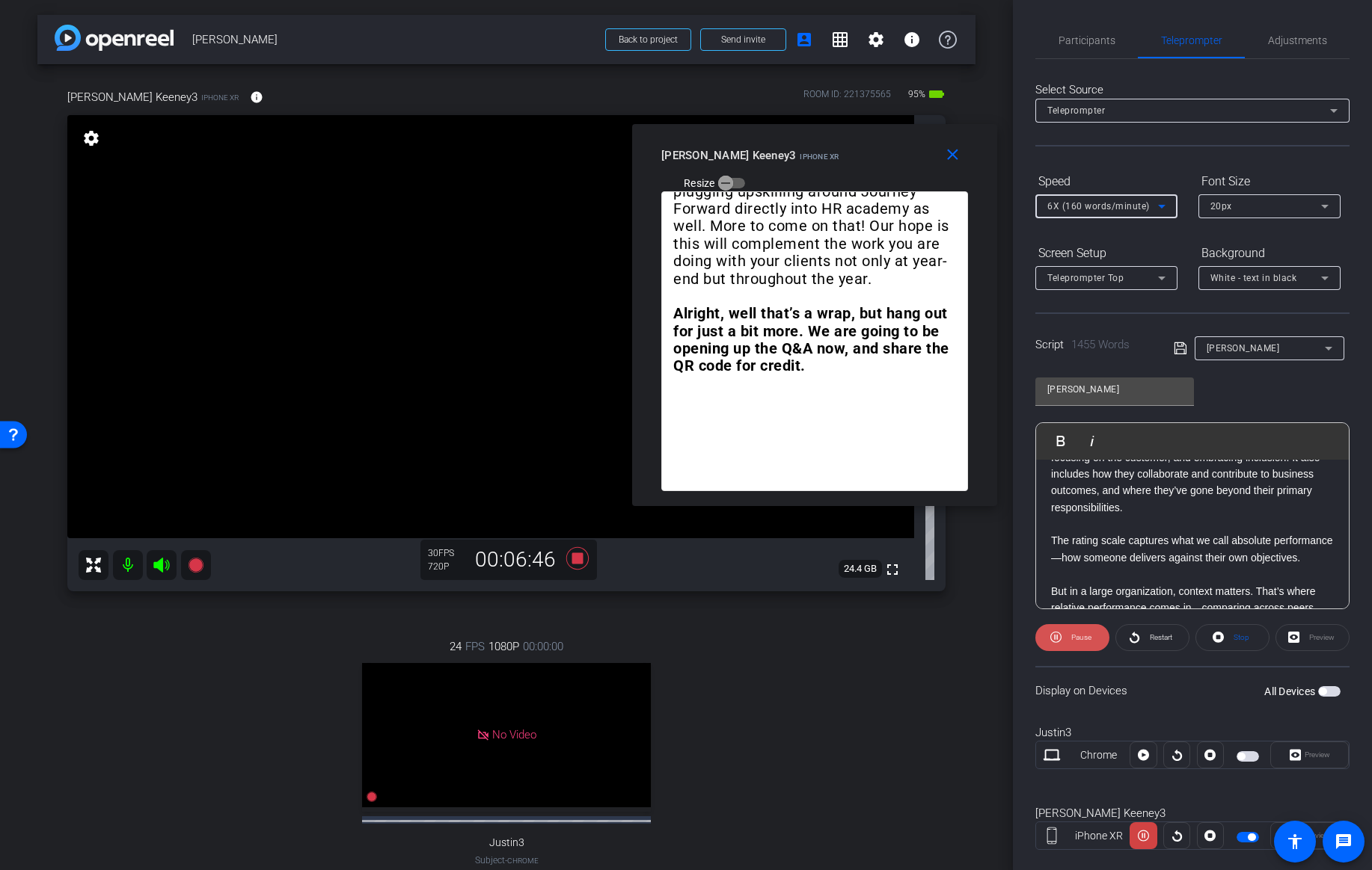
click at [1075, 640] on span "Pause" at bounding box center [1081, 637] width 21 height 8
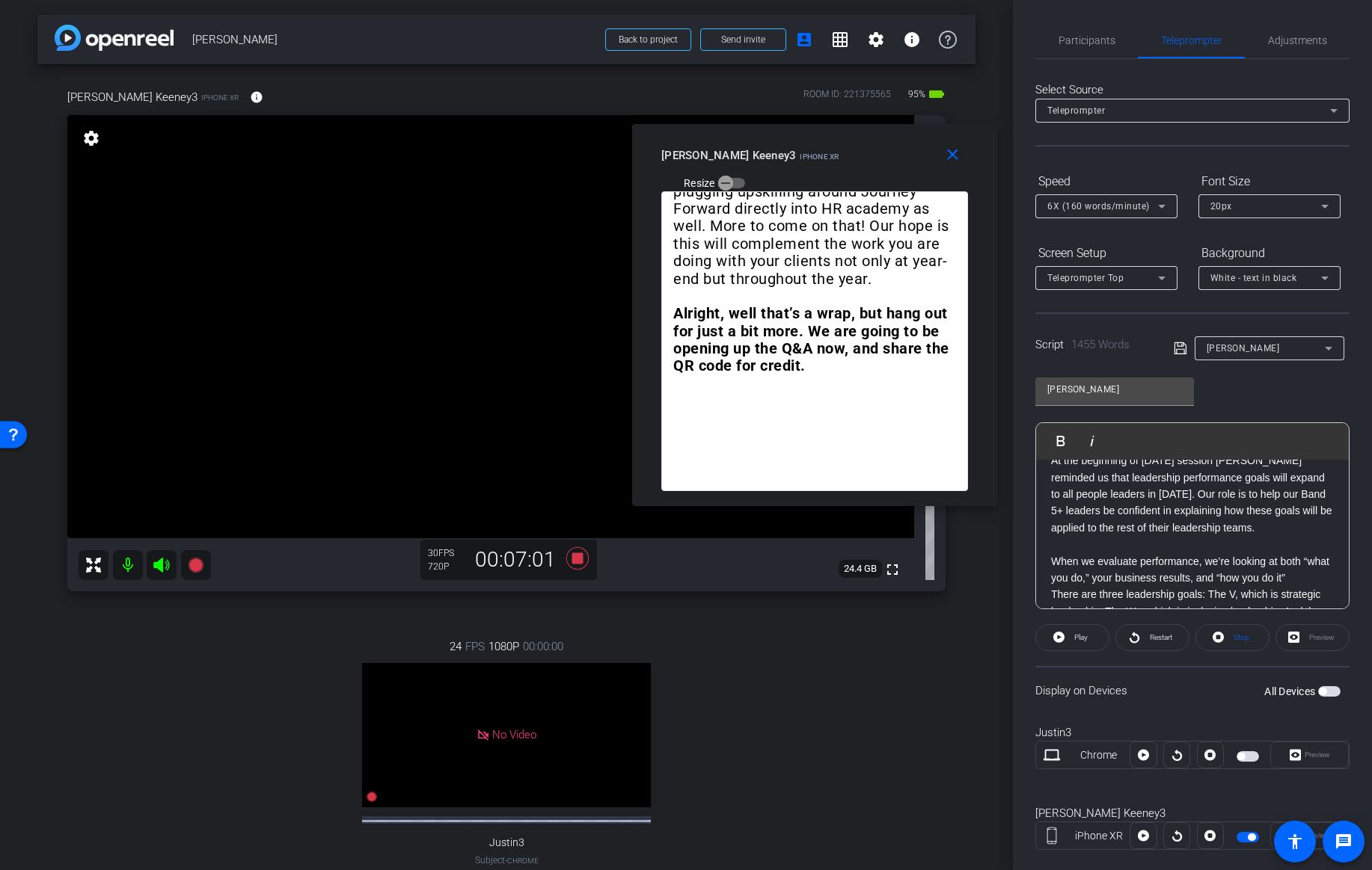
click at [1049, 491] on div "Thanks Max. The Year-End cycle provides an opportunity to really amplify our st…" at bounding box center [1192, 249] width 312 height 3583
click at [1062, 444] on span "Play" at bounding box center [1070, 441] width 23 height 12
click at [1075, 634] on span "Pause" at bounding box center [1081, 637] width 21 height 8
click at [1049, 493] on div "Thanks Max. The Year-End cycle provides an opportunity to really amplify our st…" at bounding box center [1192, 249] width 312 height 3583
click at [1068, 440] on span "Play" at bounding box center [1070, 441] width 23 height 12
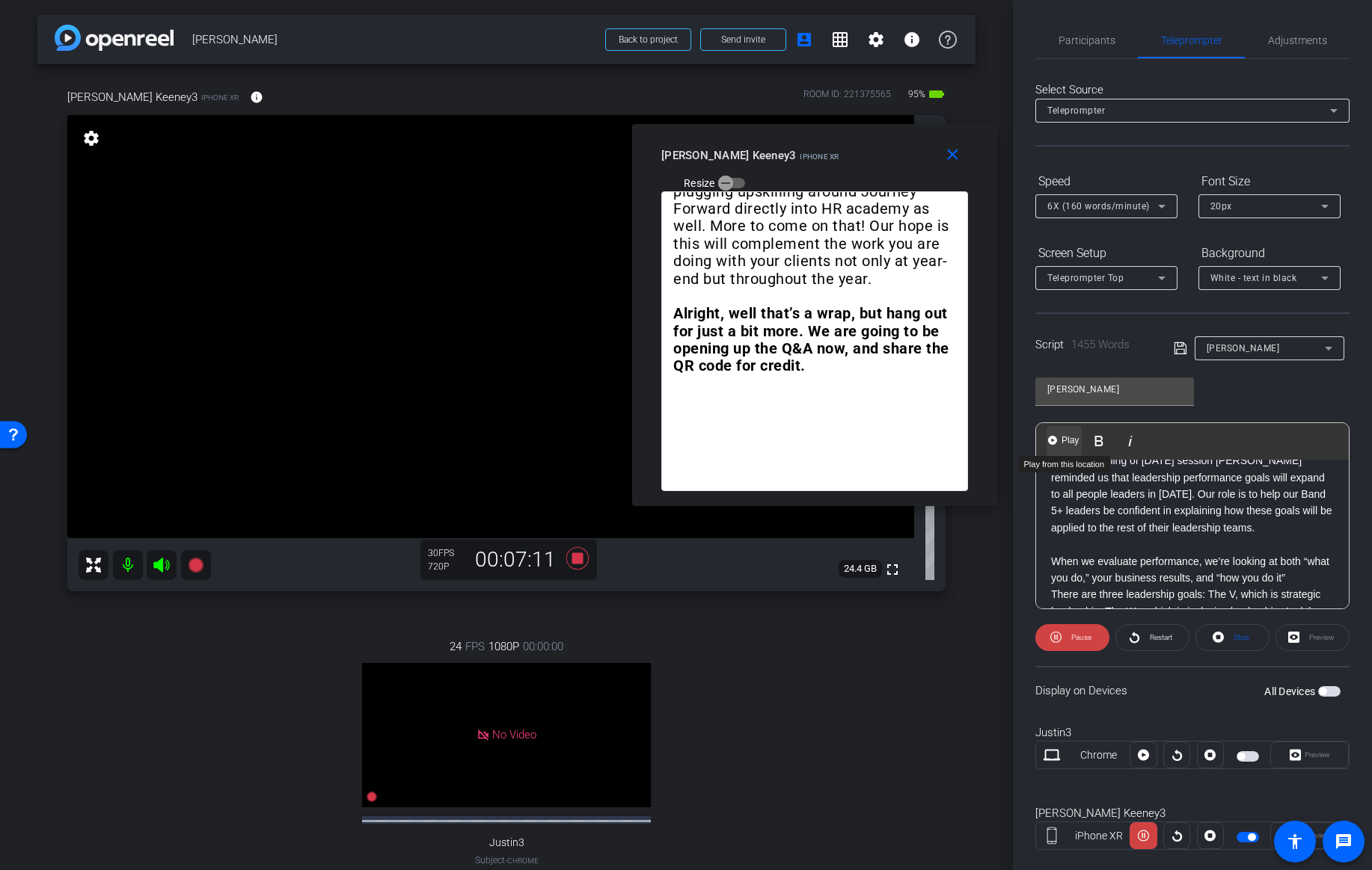
click at [1063, 450] on button "Play Play from this location" at bounding box center [1063, 442] width 35 height 30
click at [1072, 635] on span "Pause" at bounding box center [1081, 637] width 21 height 8
click at [1073, 635] on span "Play" at bounding box center [1078, 637] width 17 height 21
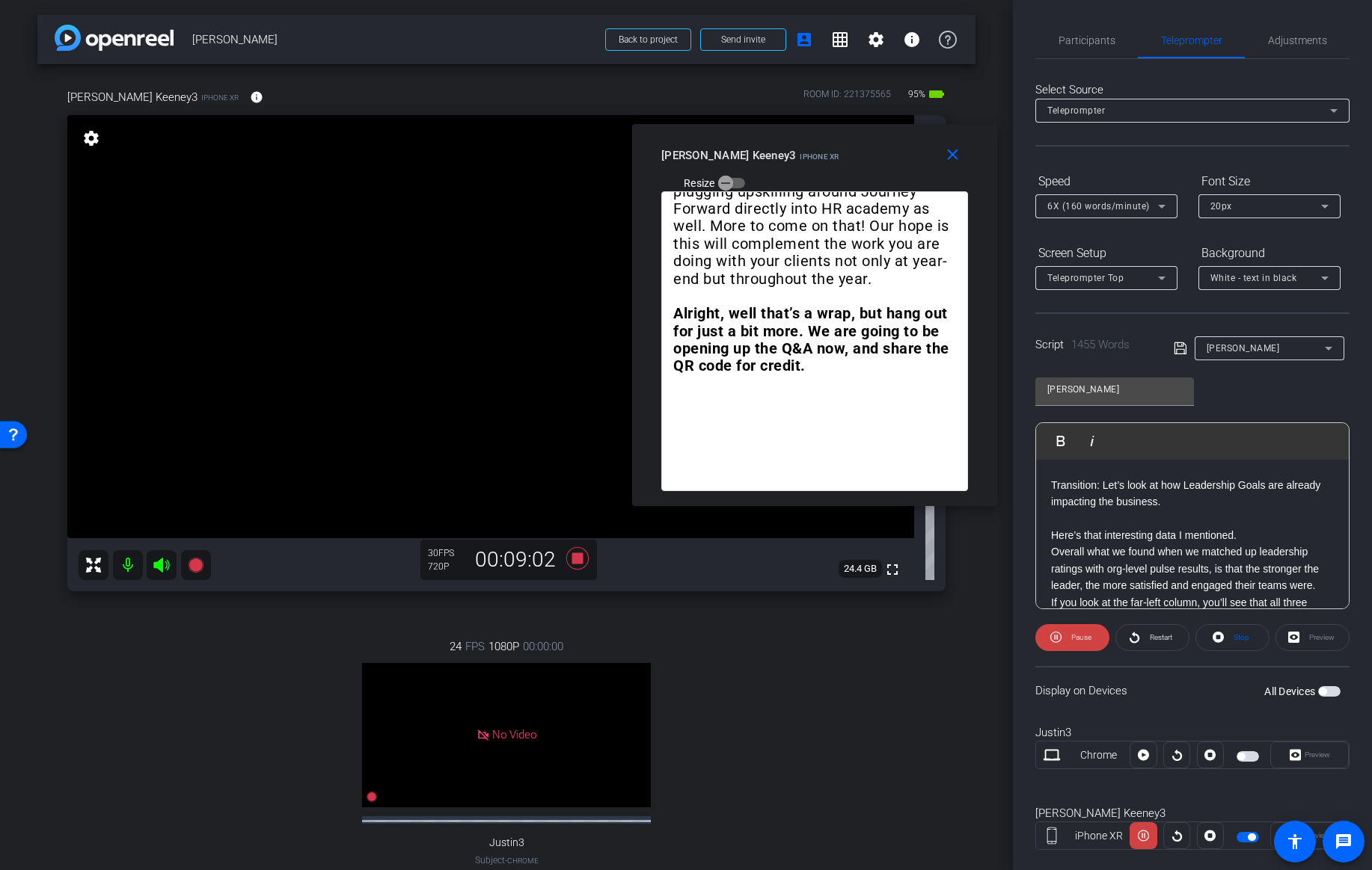
scroll to position [2649, 0]
click at [1130, 205] on span "6X (160 words/minute)" at bounding box center [1098, 206] width 103 height 11
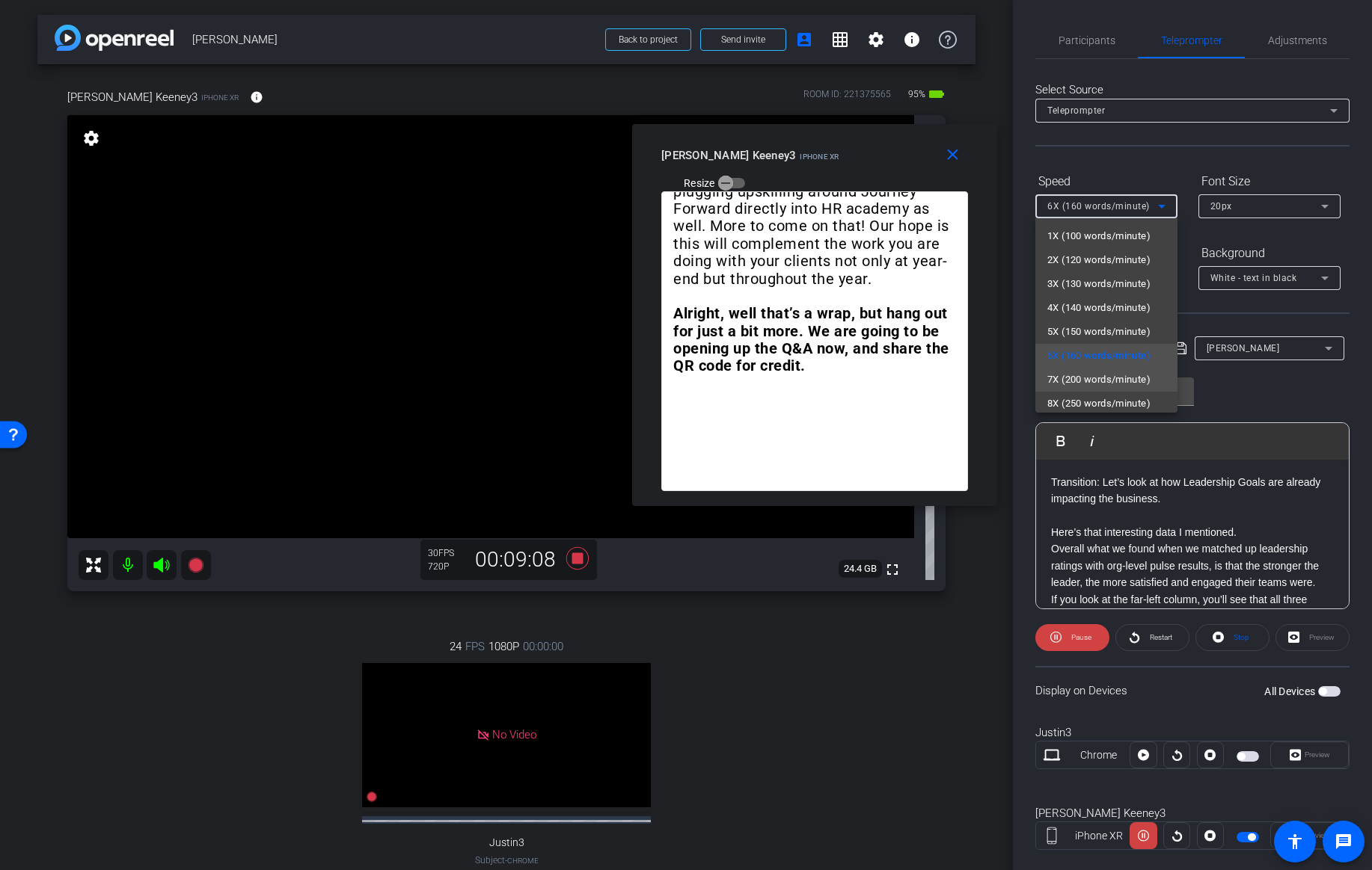
click at [1081, 381] on span "7X (200 words/minute)" at bounding box center [1099, 380] width 104 height 18
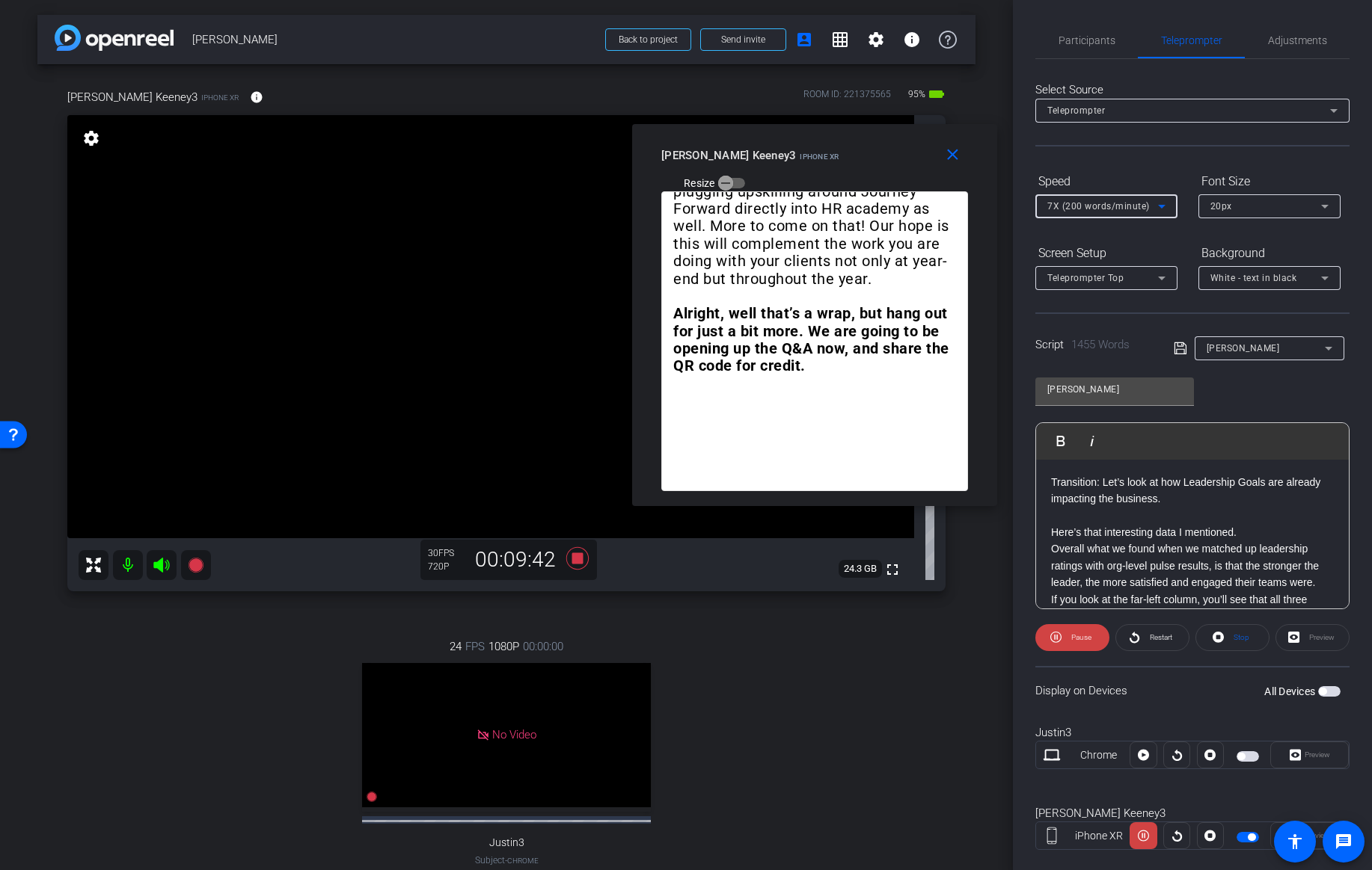
click at [1105, 203] on span "7X (200 words/minute)" at bounding box center [1098, 206] width 103 height 11
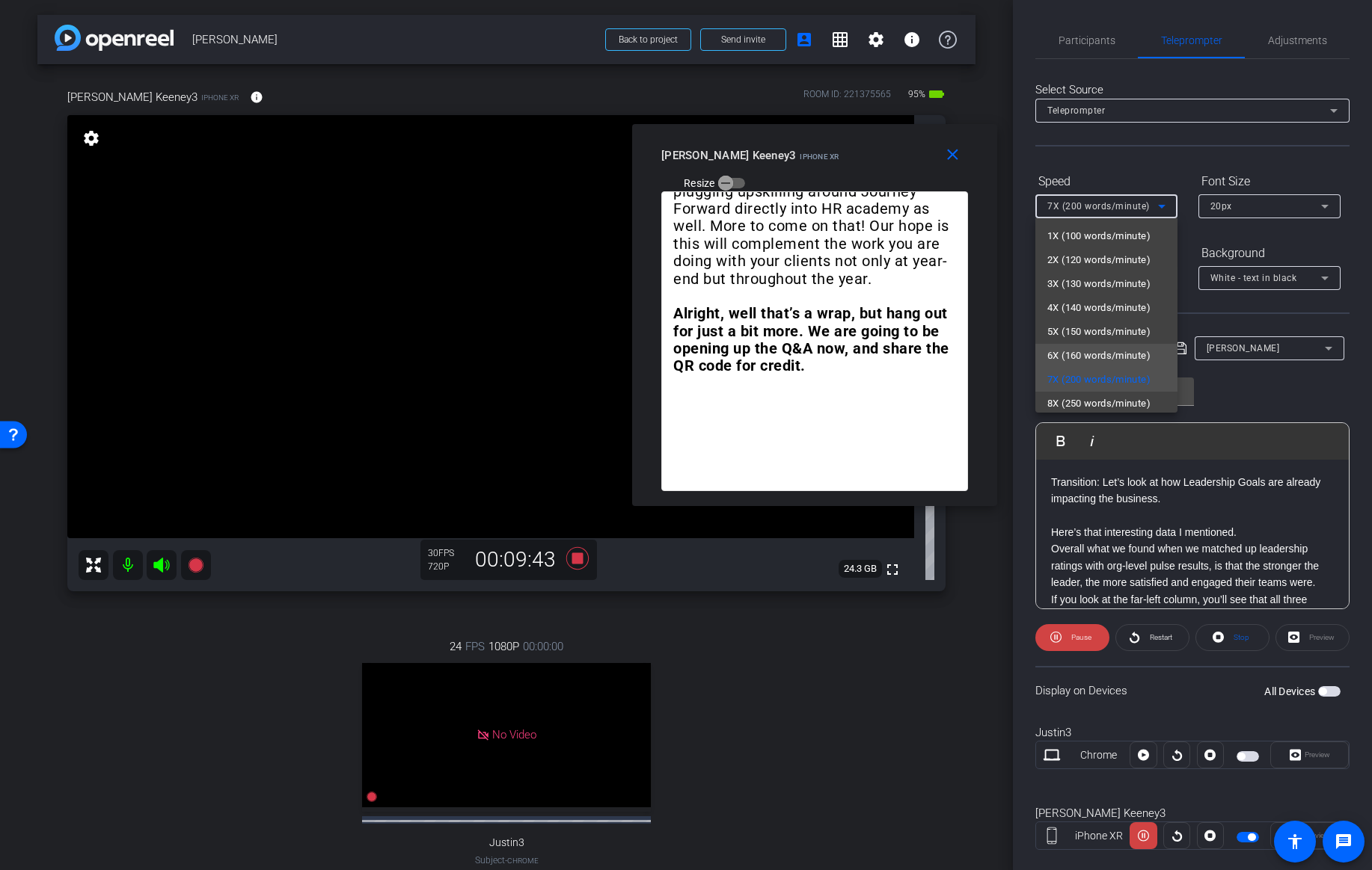
click at [1057, 349] on span "6X (160 words/minute)" at bounding box center [1099, 356] width 104 height 18
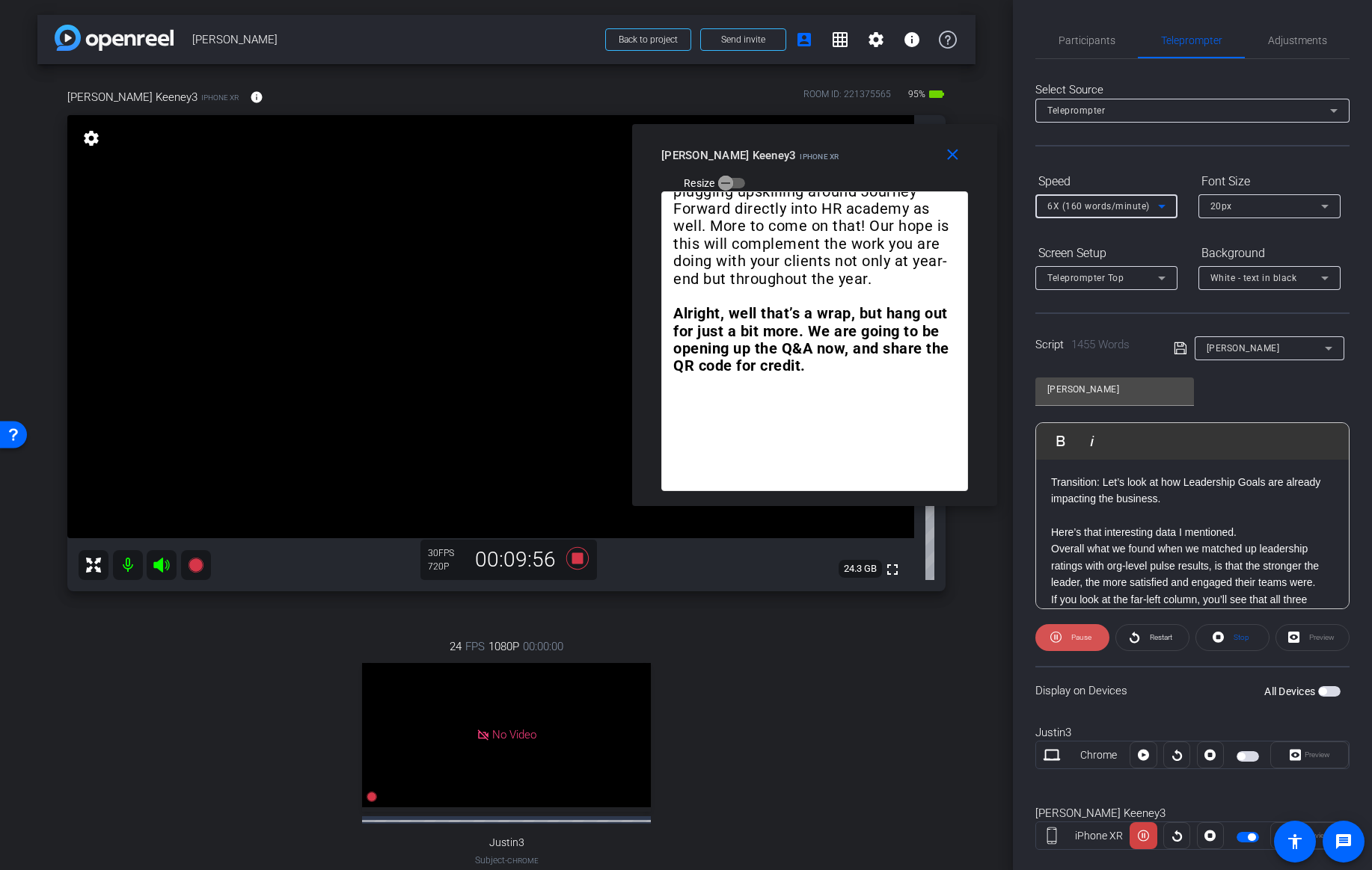
click at [1066, 634] on span at bounding box center [1072, 638] width 74 height 36
click at [1072, 634] on span "Play" at bounding box center [1078, 637] width 17 height 21
click at [578, 553] on icon at bounding box center [577, 558] width 22 height 22
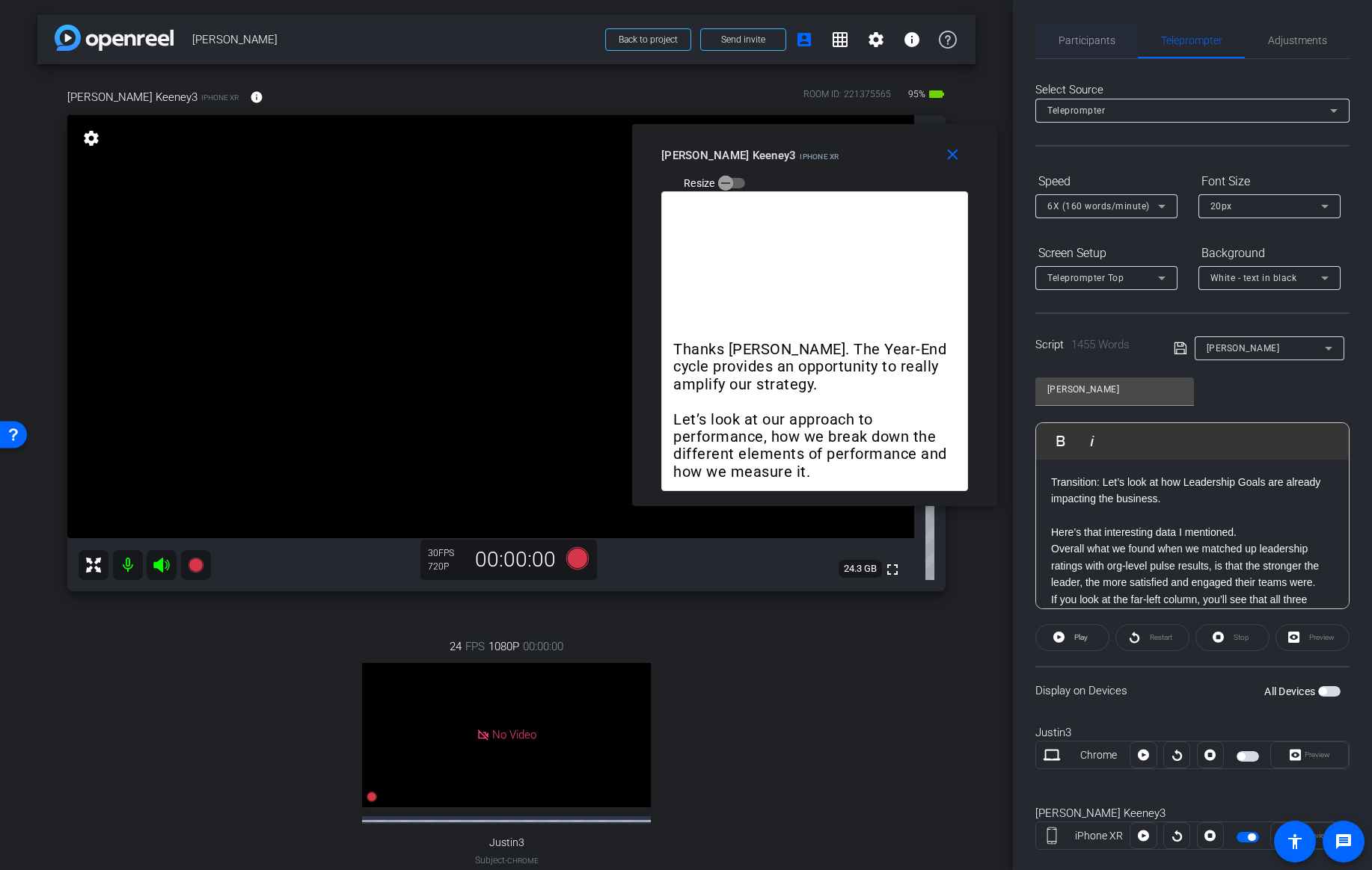
click at [1069, 32] on span "Participants" at bounding box center [1087, 40] width 57 height 36
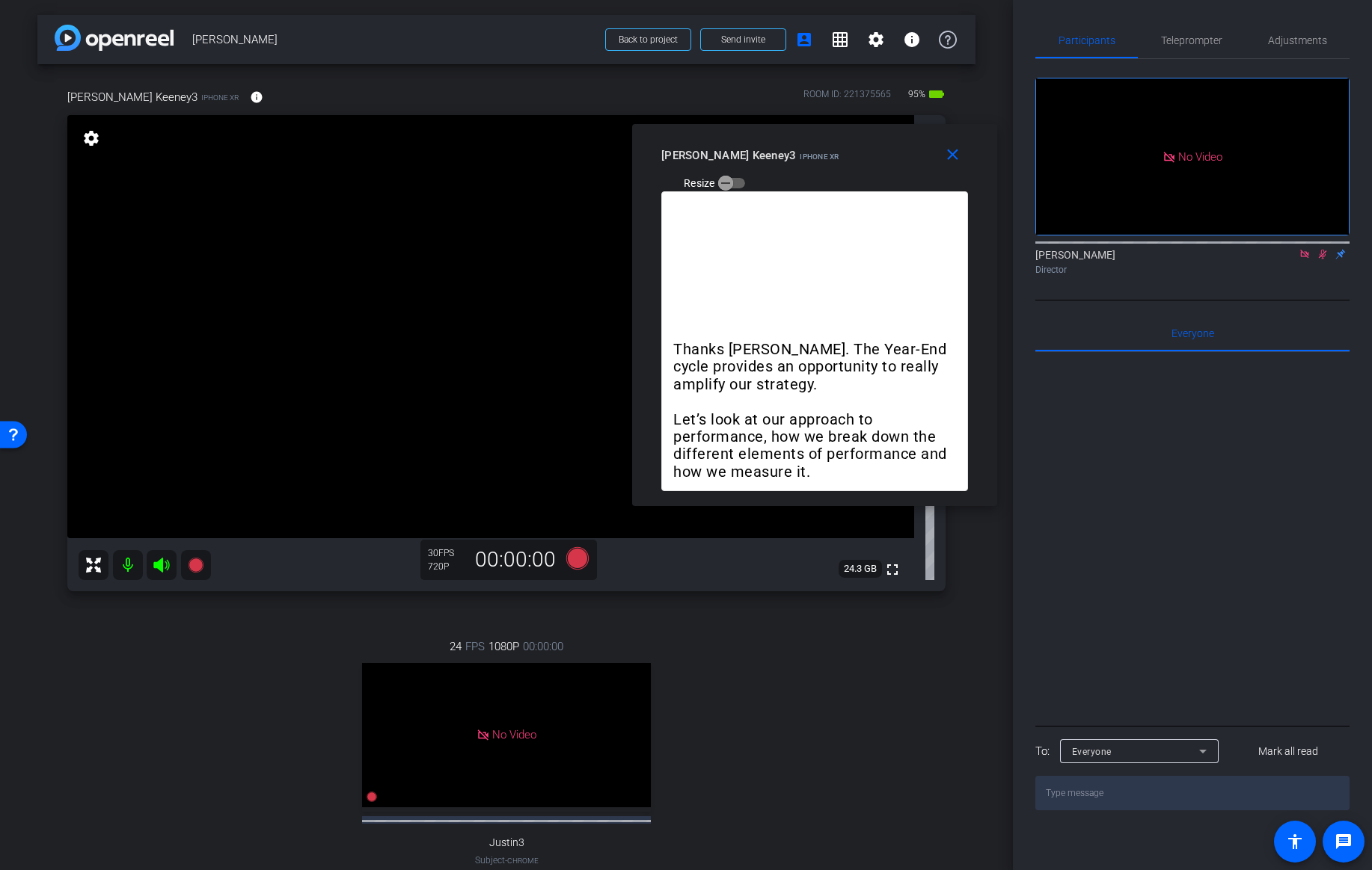
click at [1321, 250] on icon at bounding box center [1322, 254] width 8 height 10
click at [1193, 39] on span "Teleprompter" at bounding box center [1191, 40] width 62 height 11
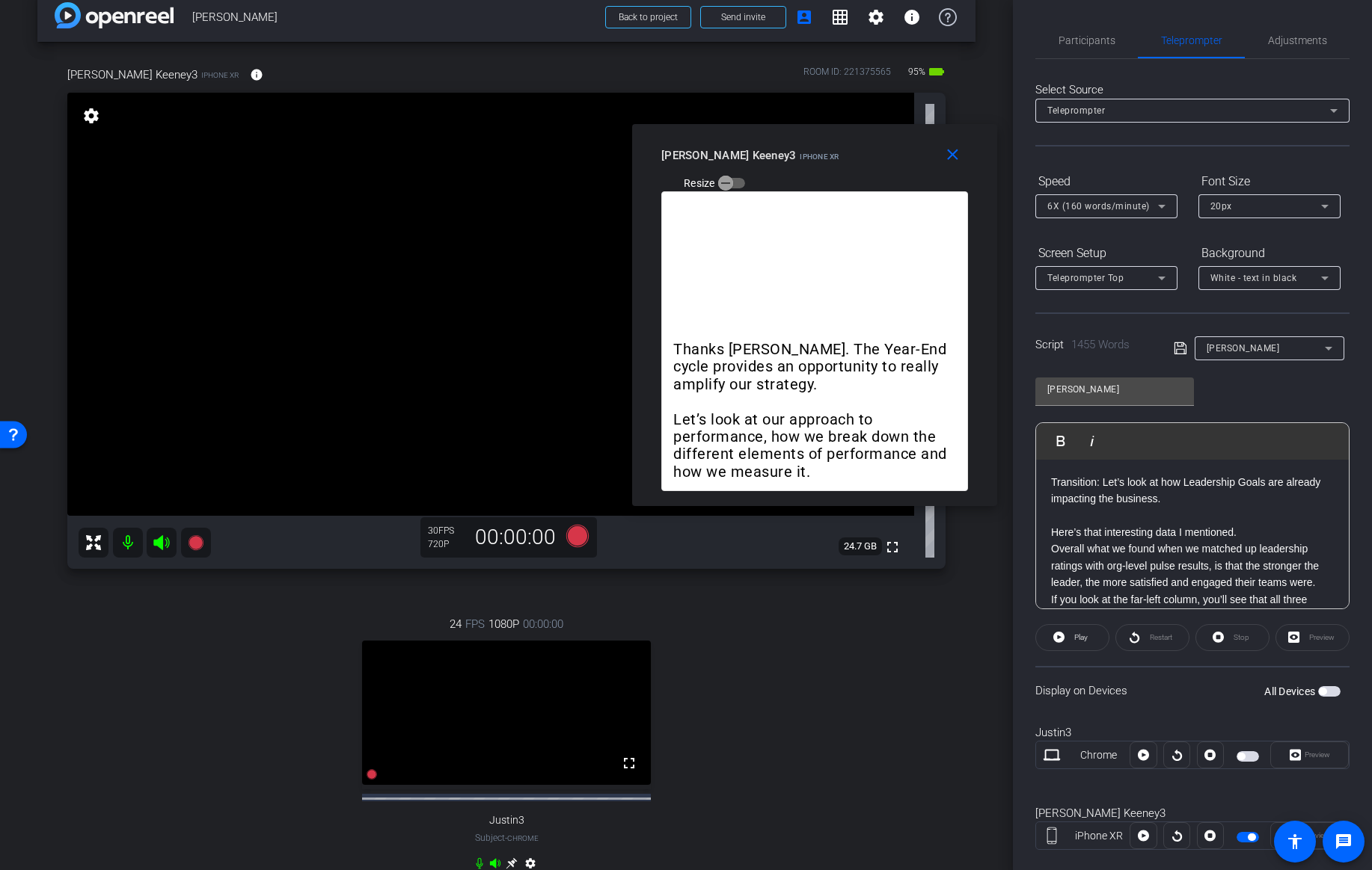
scroll to position [0, 0]
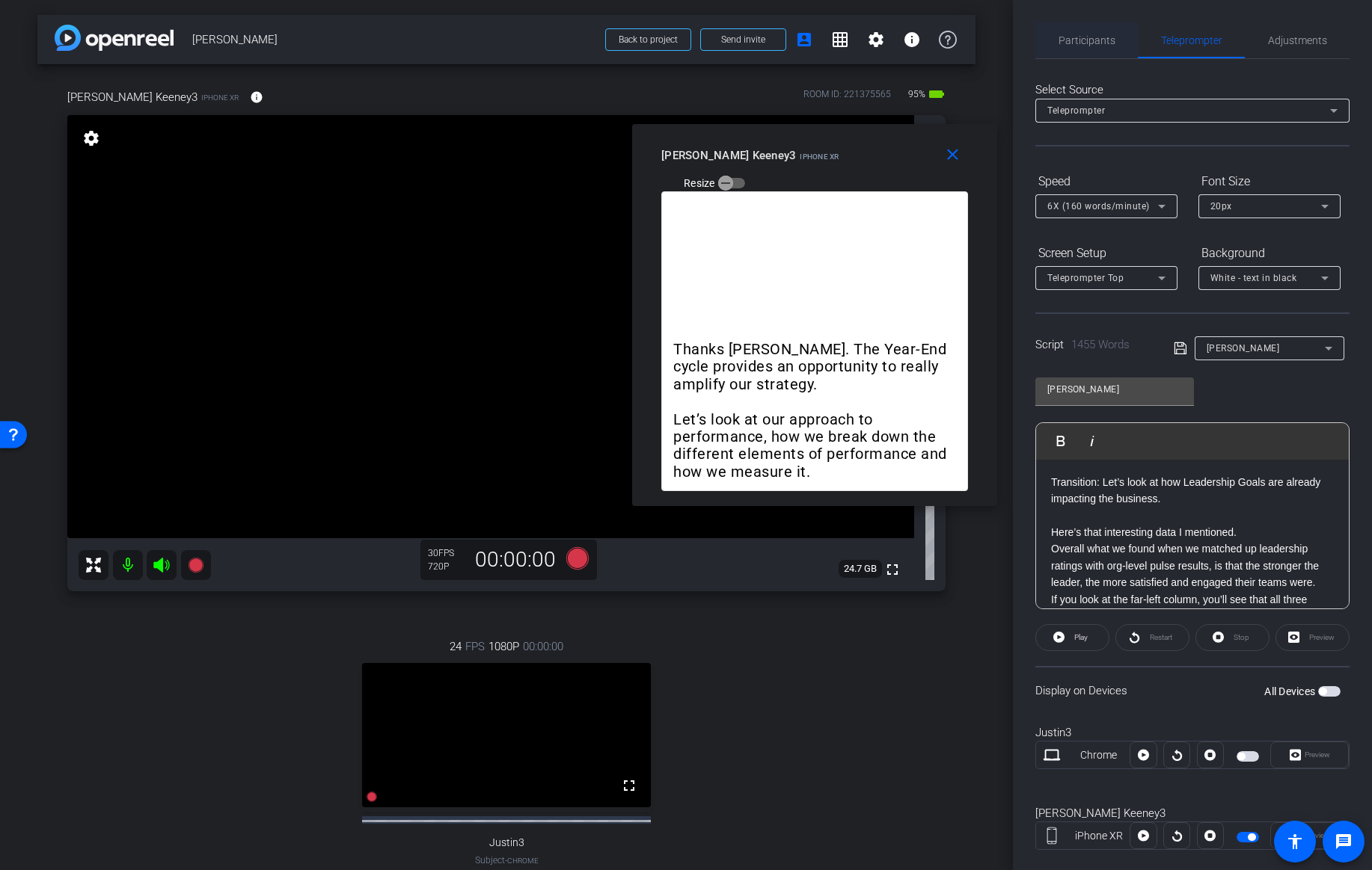
click at [1082, 39] on span "Participants" at bounding box center [1087, 40] width 57 height 11
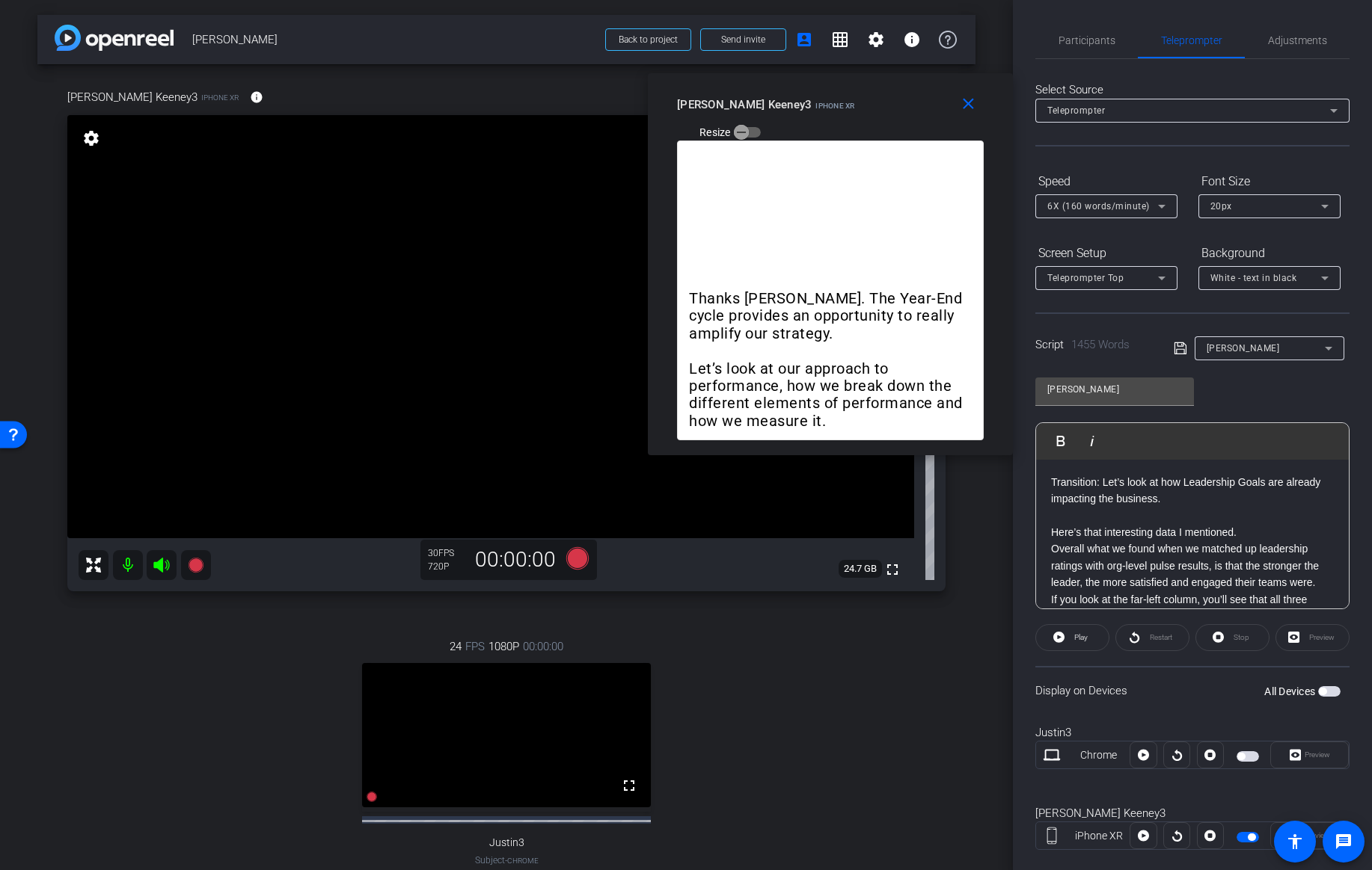
drag, startPoint x: 911, startPoint y: 142, endPoint x: 926, endPoint y: 91, distance: 53.2
click at [926, 91] on div "Jessica Keeney3 iPhone XR Resize" at bounding box center [836, 117] width 318 height 53
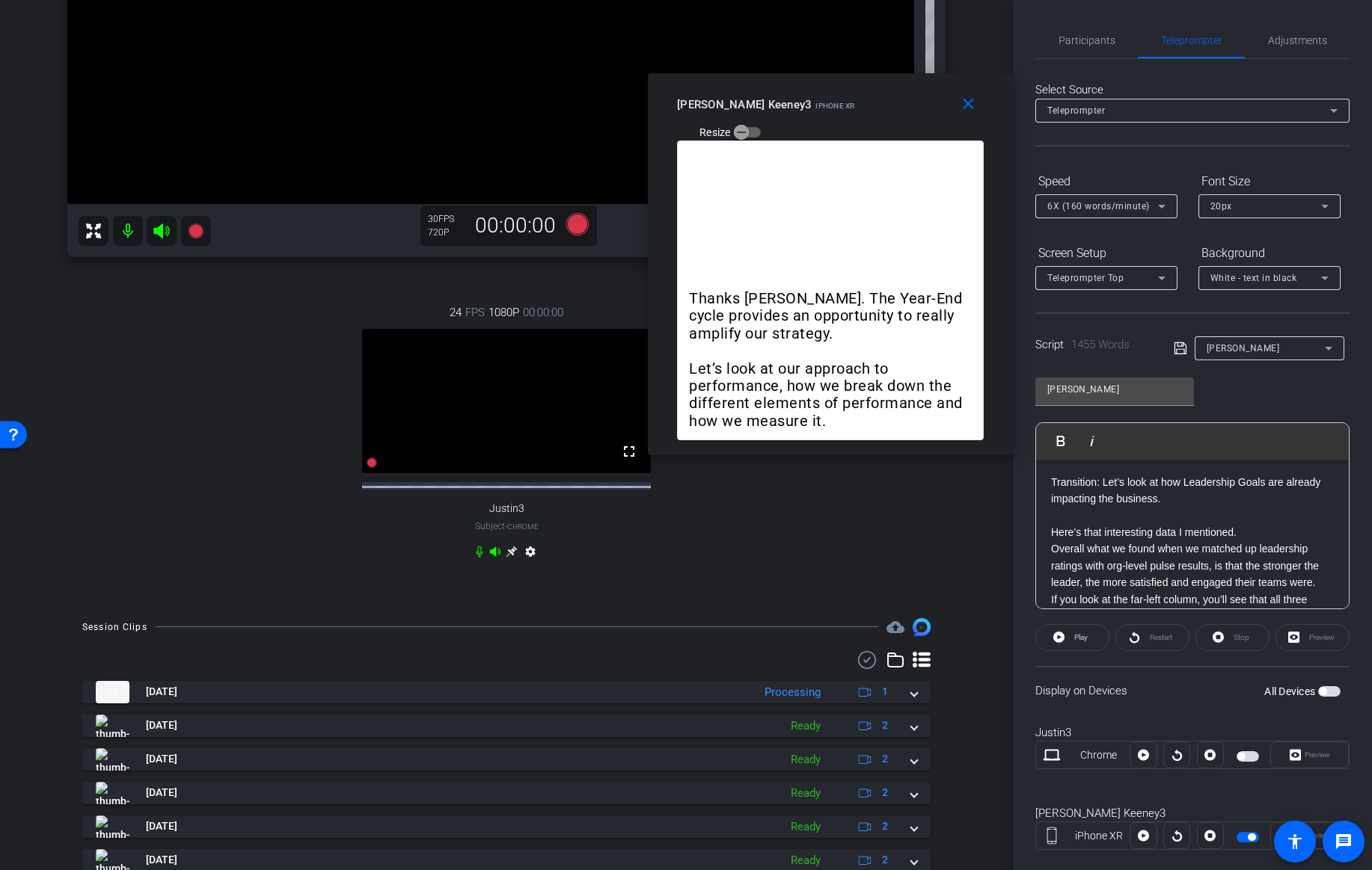
scroll to position [411, 0]
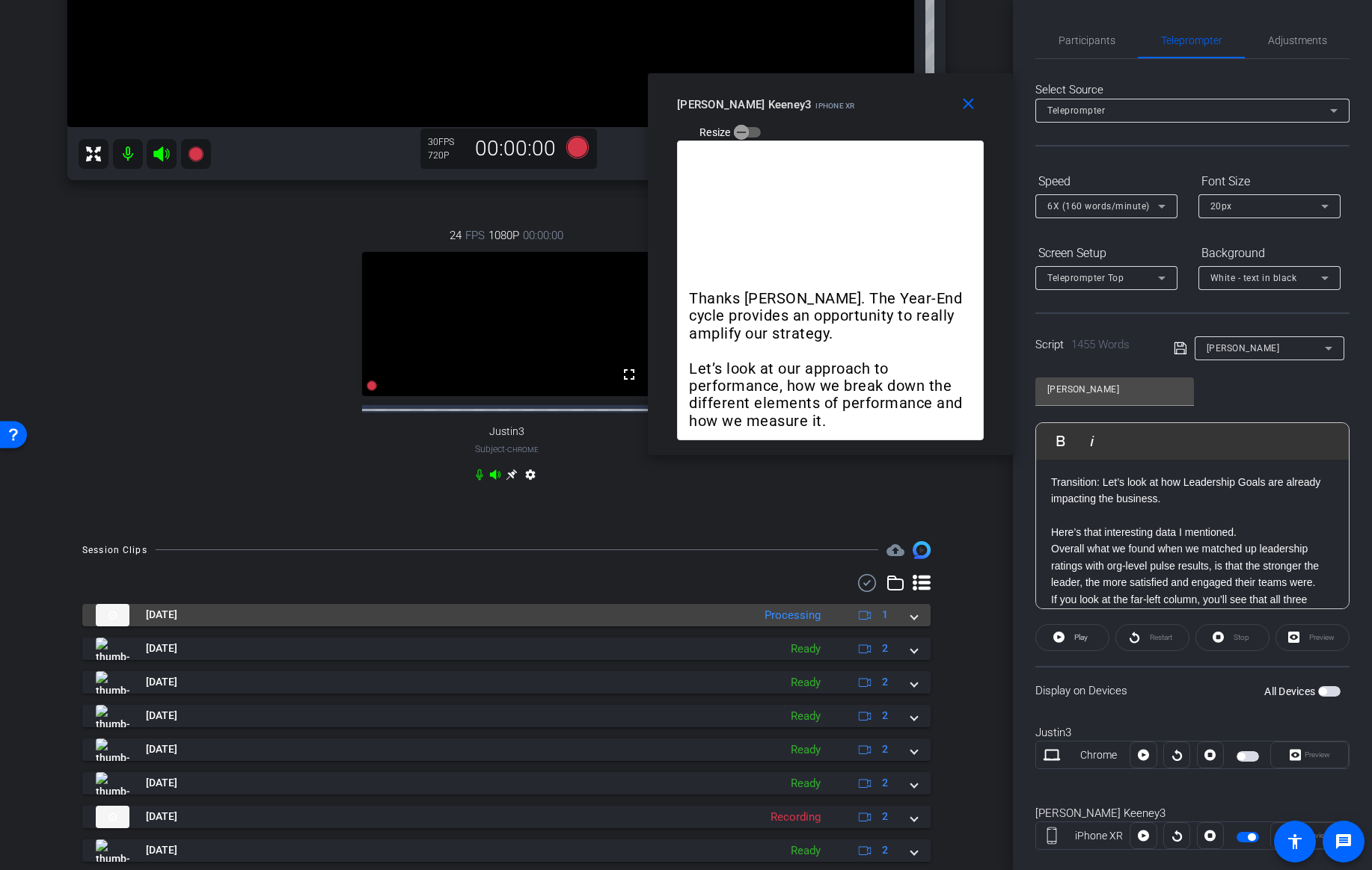
click at [912, 623] on span at bounding box center [913, 615] width 6 height 16
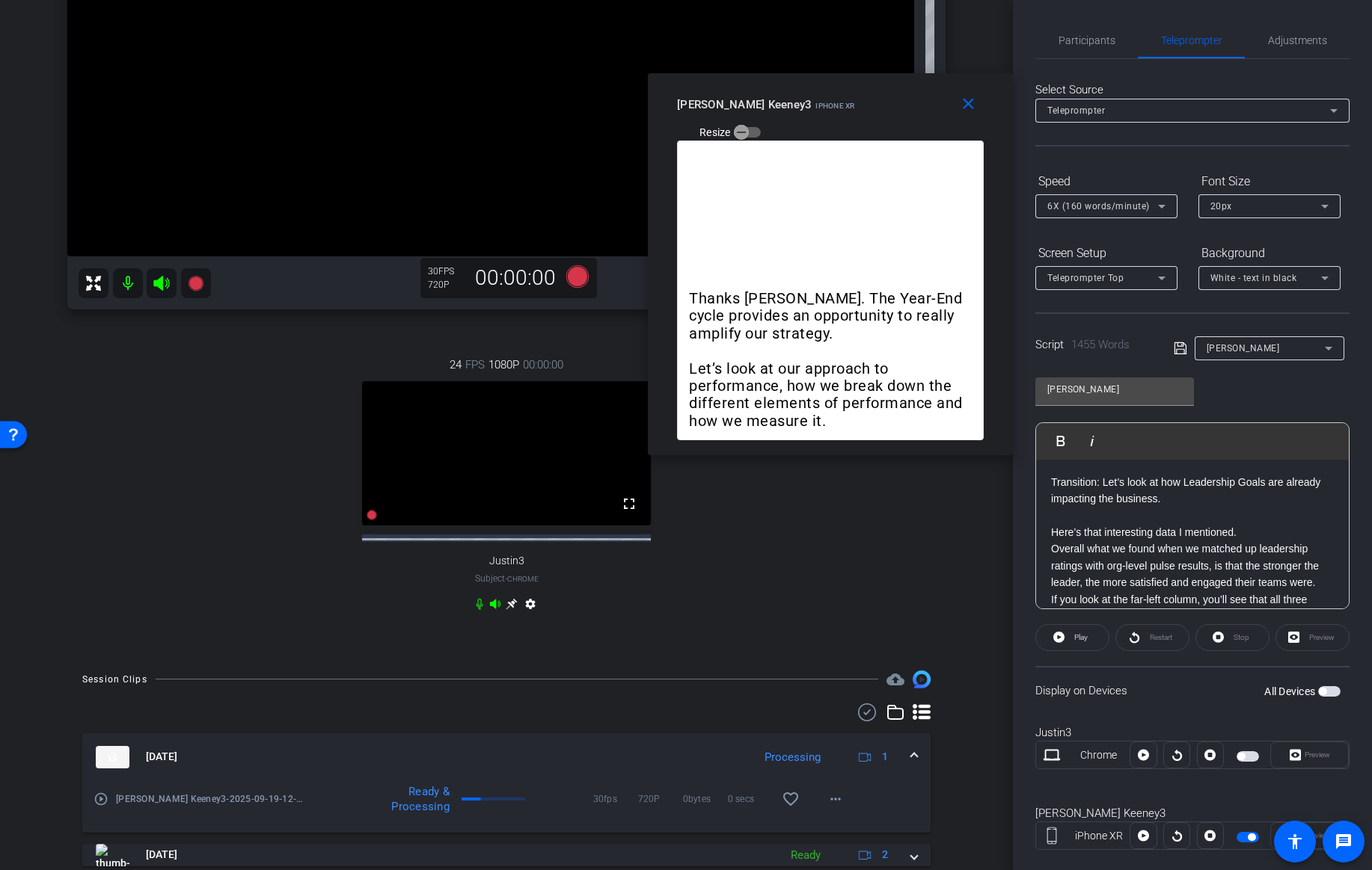
scroll to position [274, 0]
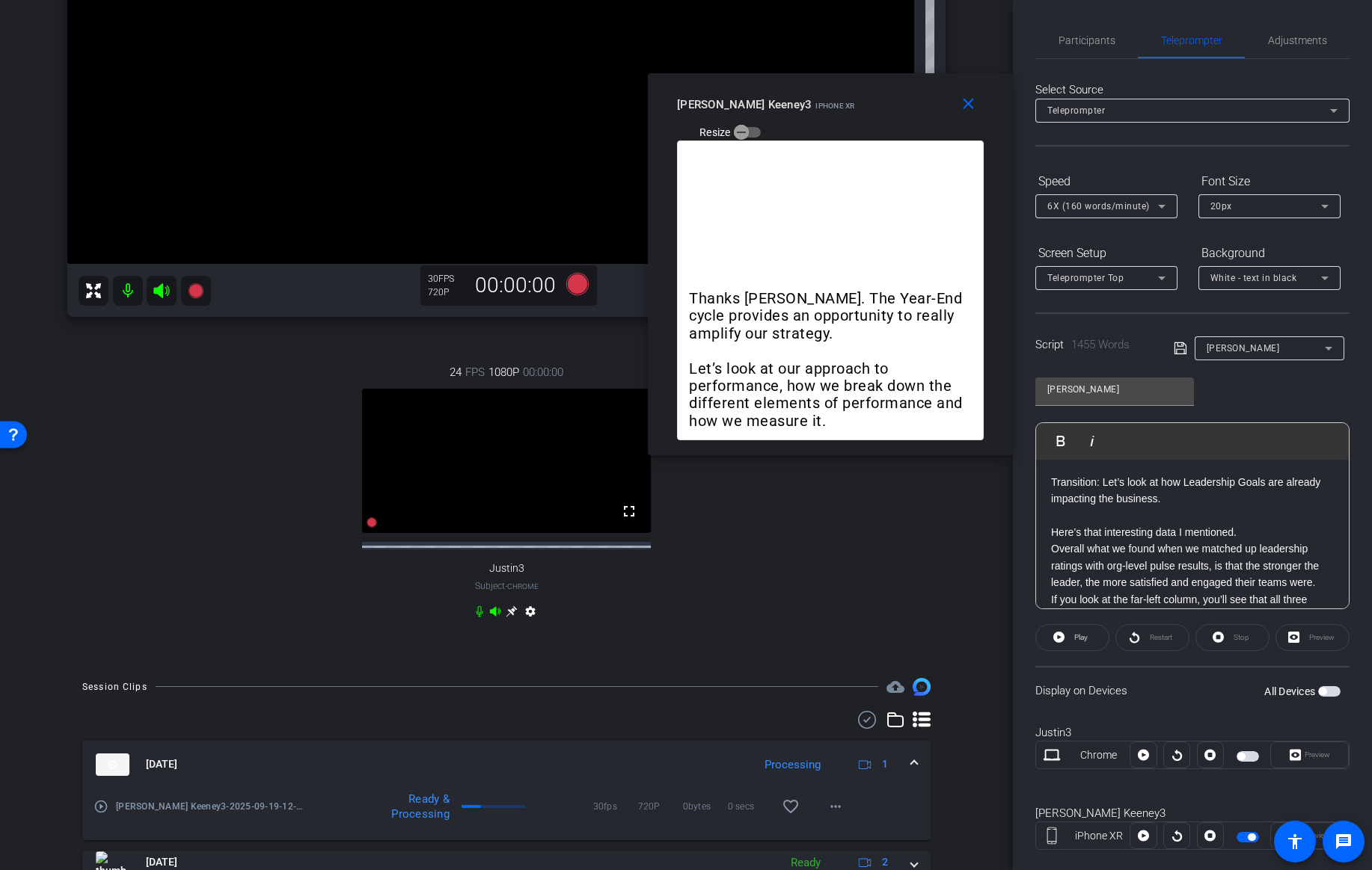
click at [1243, 833] on span "button" at bounding box center [1247, 837] width 22 height 11
click at [960, 102] on mat-icon "close" at bounding box center [968, 104] width 19 height 19
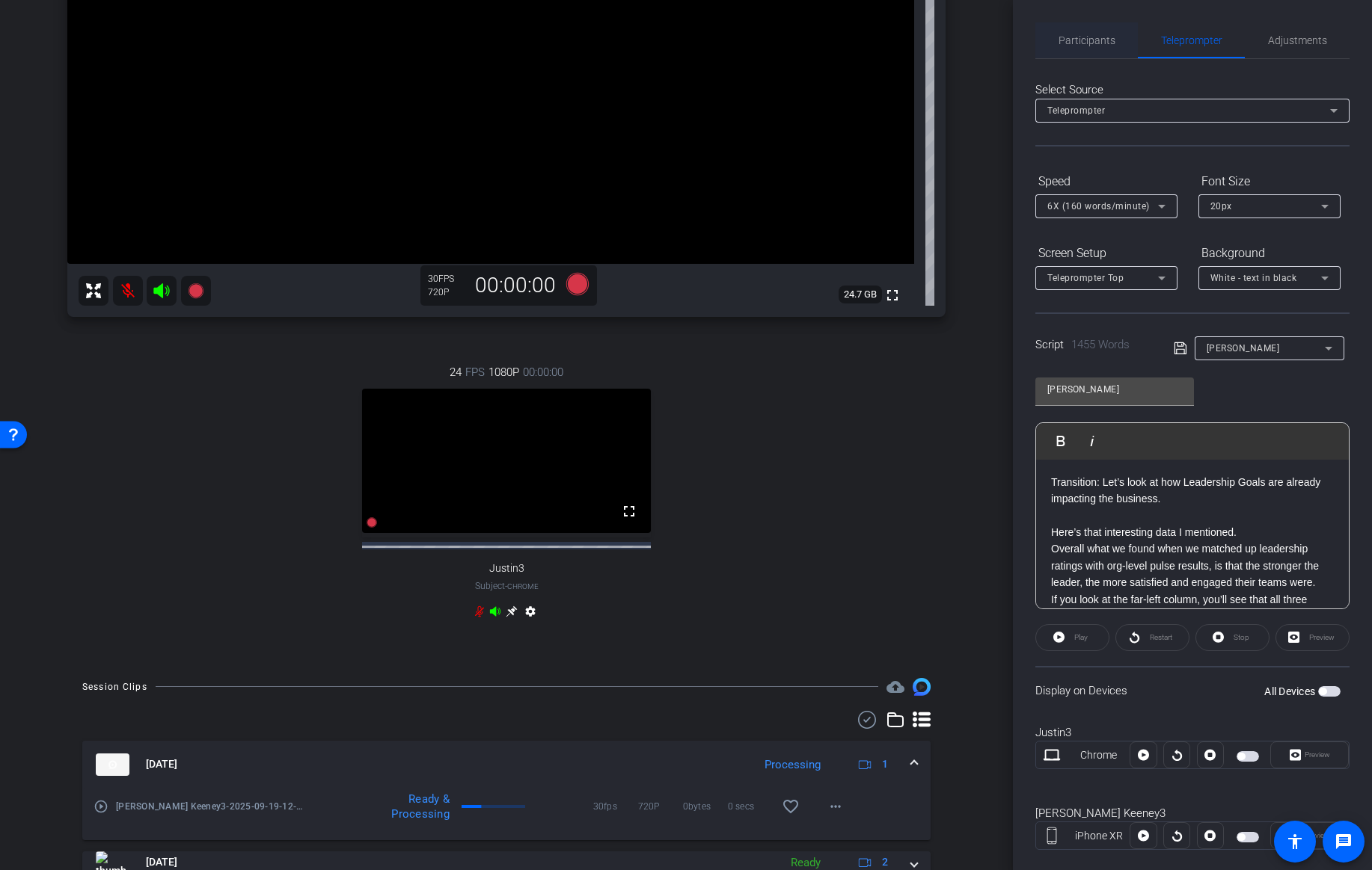
click at [1085, 35] on span "Participants" at bounding box center [1087, 40] width 57 height 11
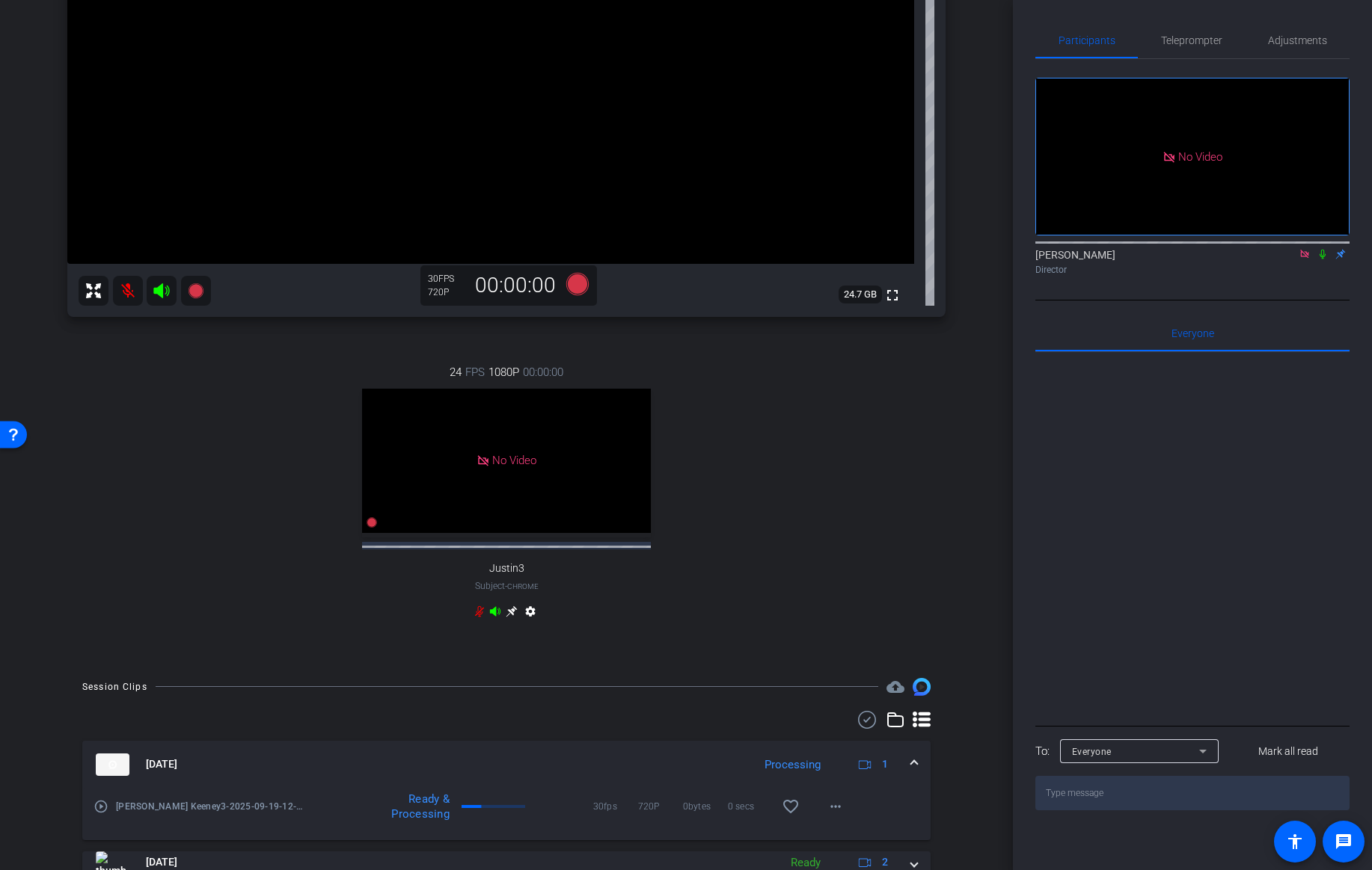
click at [1321, 250] on icon at bounding box center [1322, 254] width 6 height 10
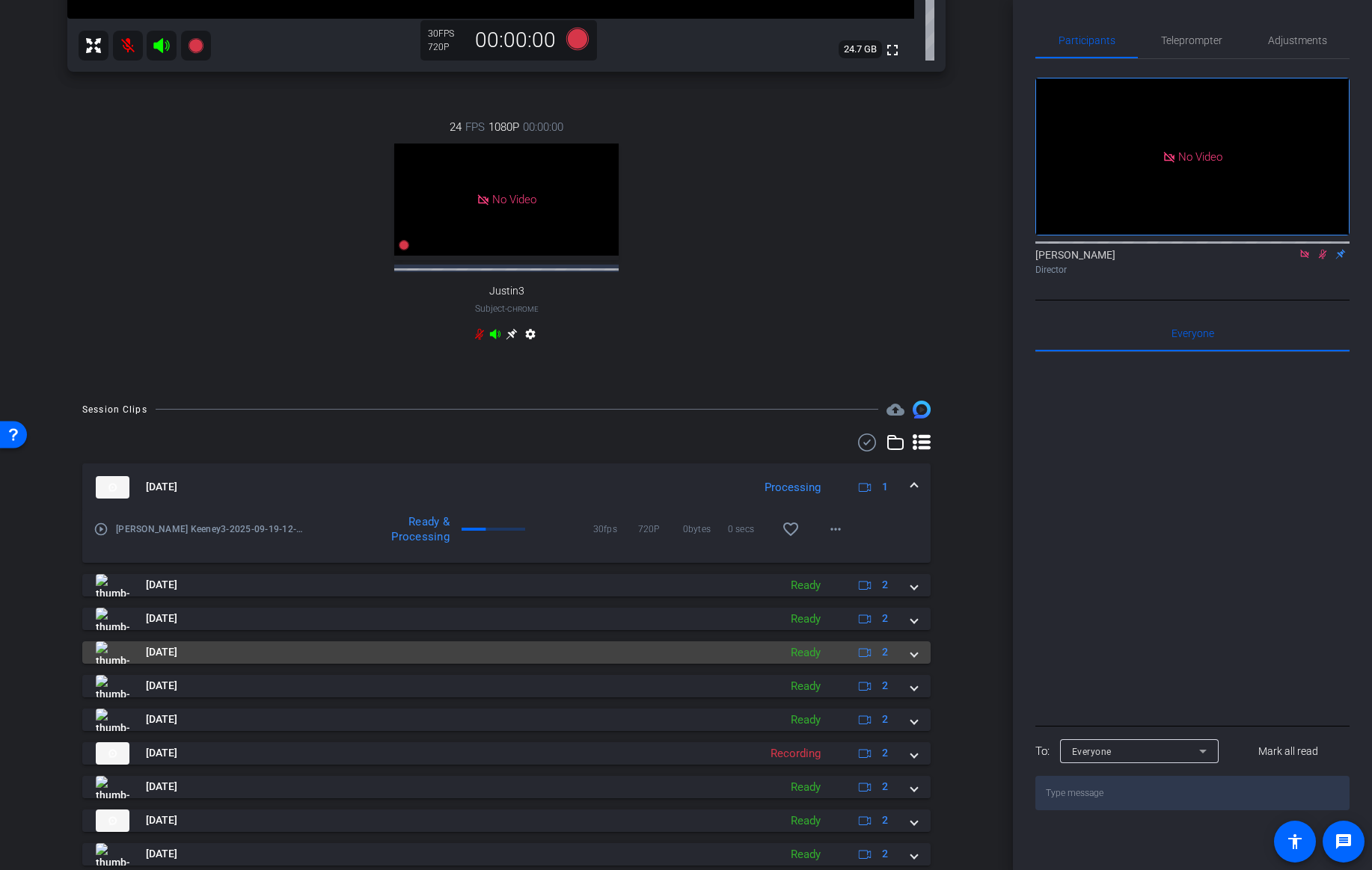
scroll to position [518, 0]
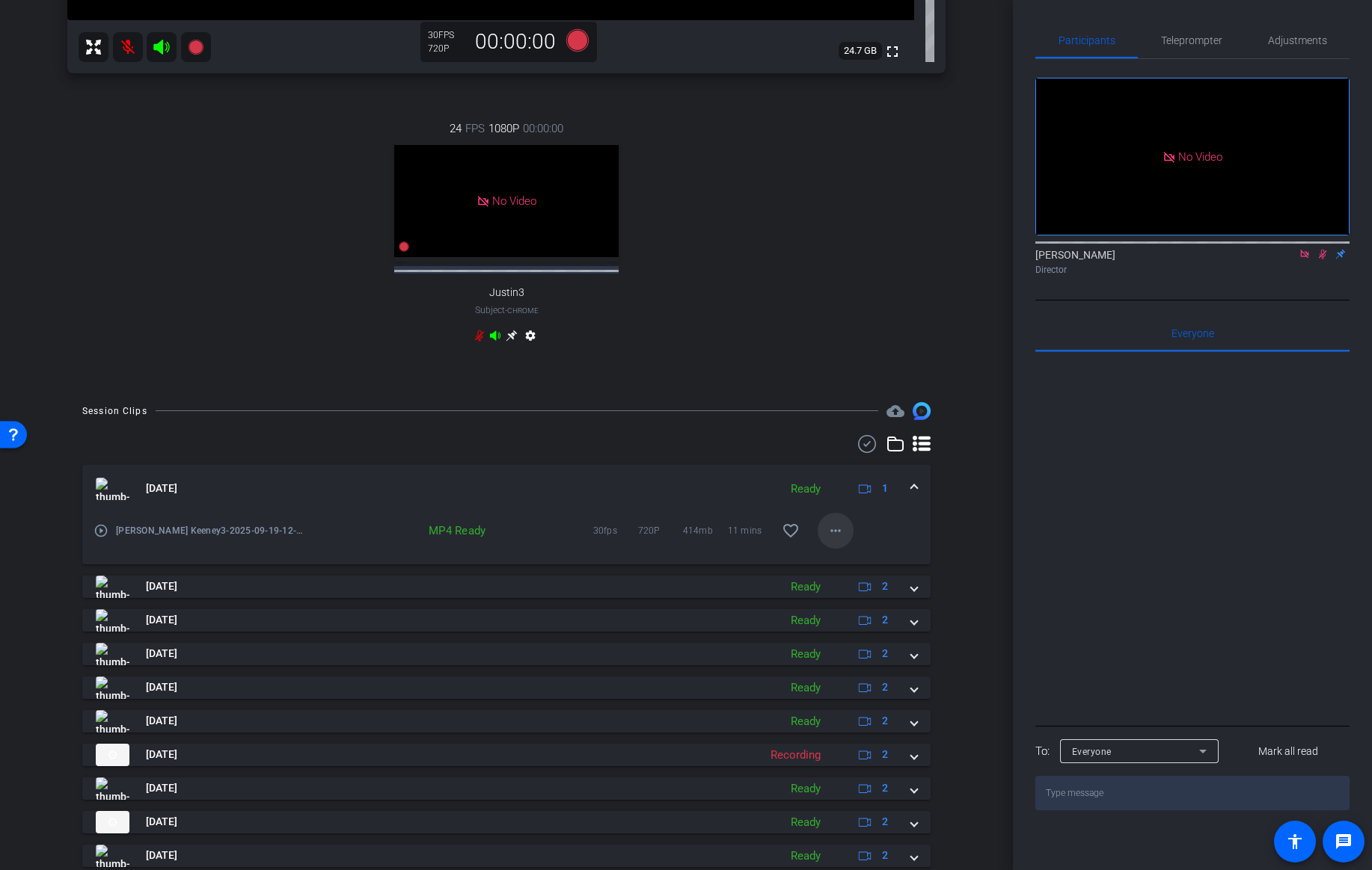
click at [840, 530] on mat-icon "more_horiz" at bounding box center [836, 531] width 18 height 18
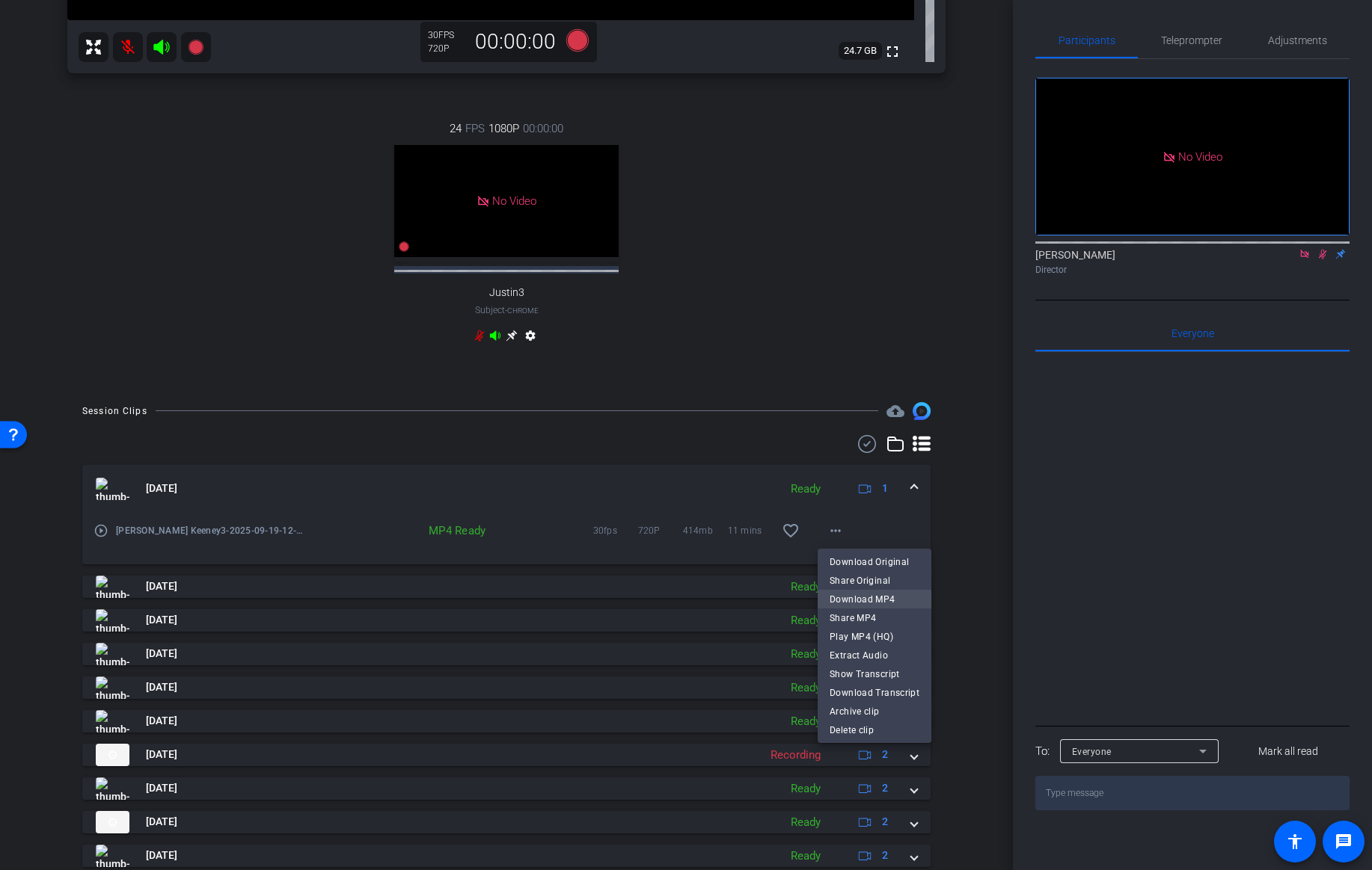
click at [853, 599] on span "Download MP4" at bounding box center [874, 600] width 90 height 18
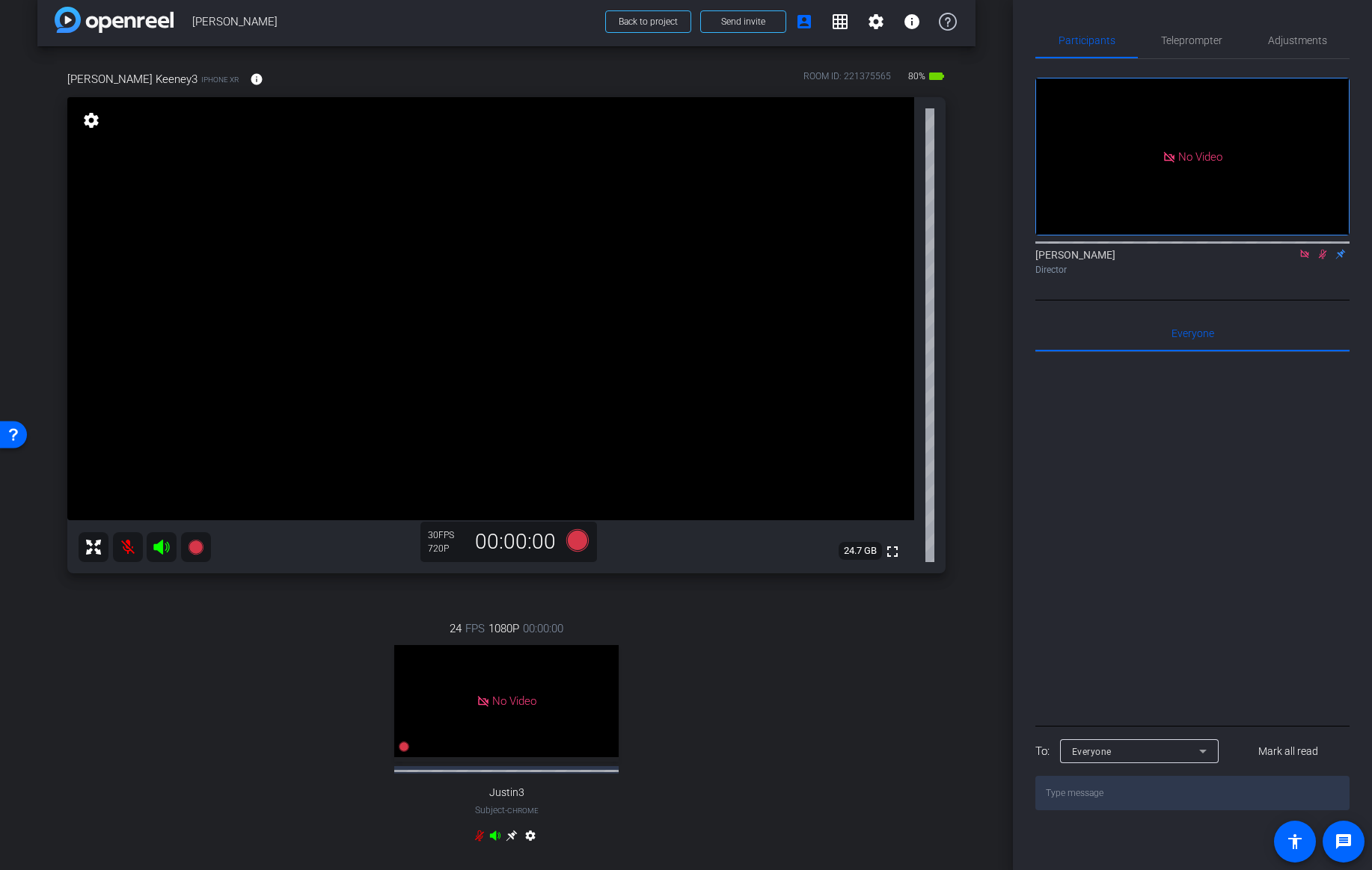
scroll to position [0, 0]
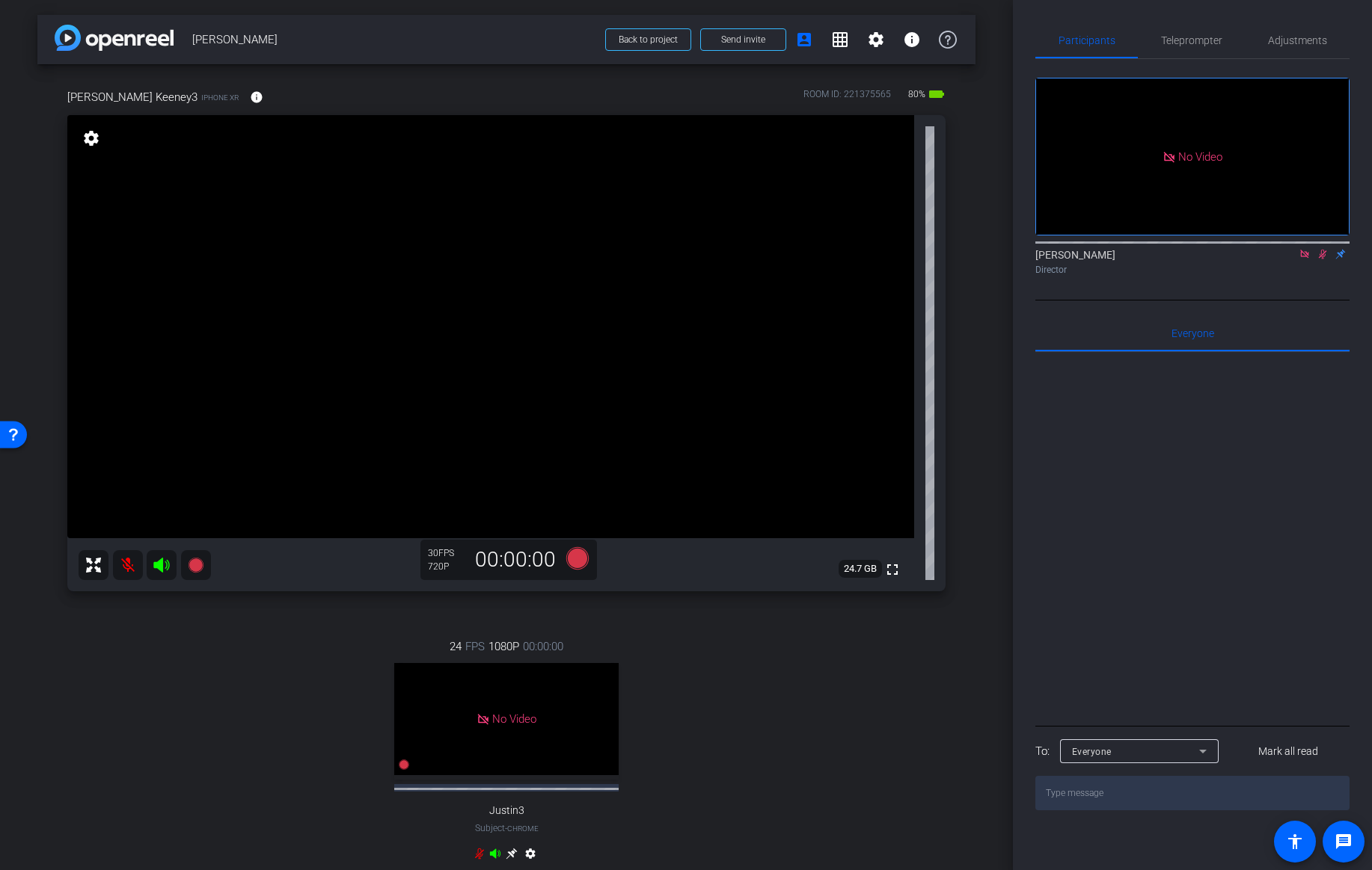
click at [1322, 250] on icon at bounding box center [1322, 254] width 8 height 10
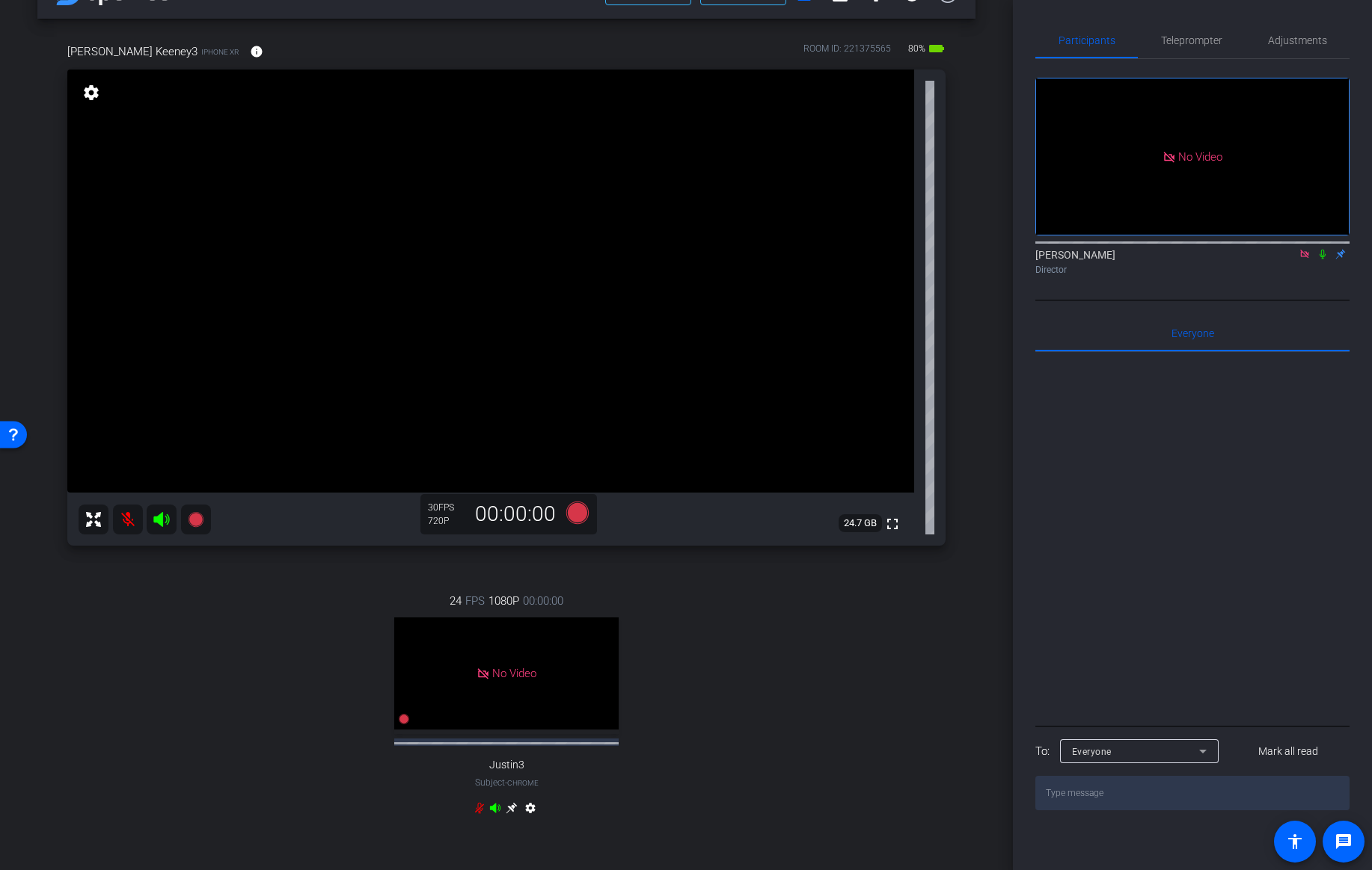
scroll to position [53, 0]
